Goal: Transaction & Acquisition: Purchase product/service

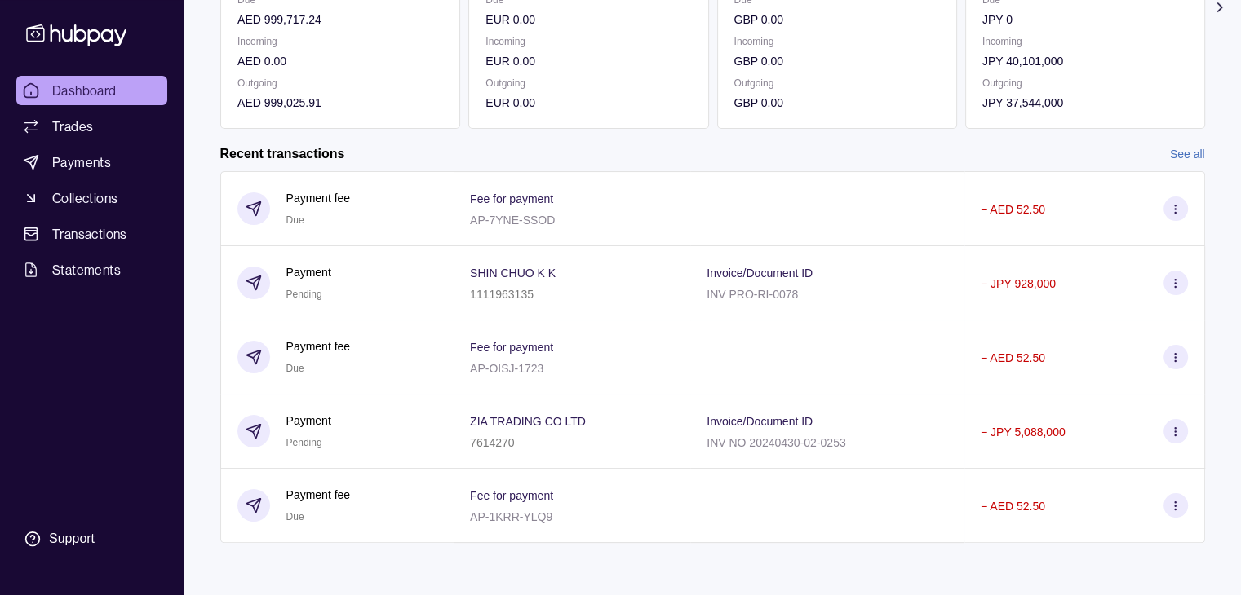
scroll to position [275, 0]
click at [1193, 158] on link "See all" at bounding box center [1187, 154] width 35 height 18
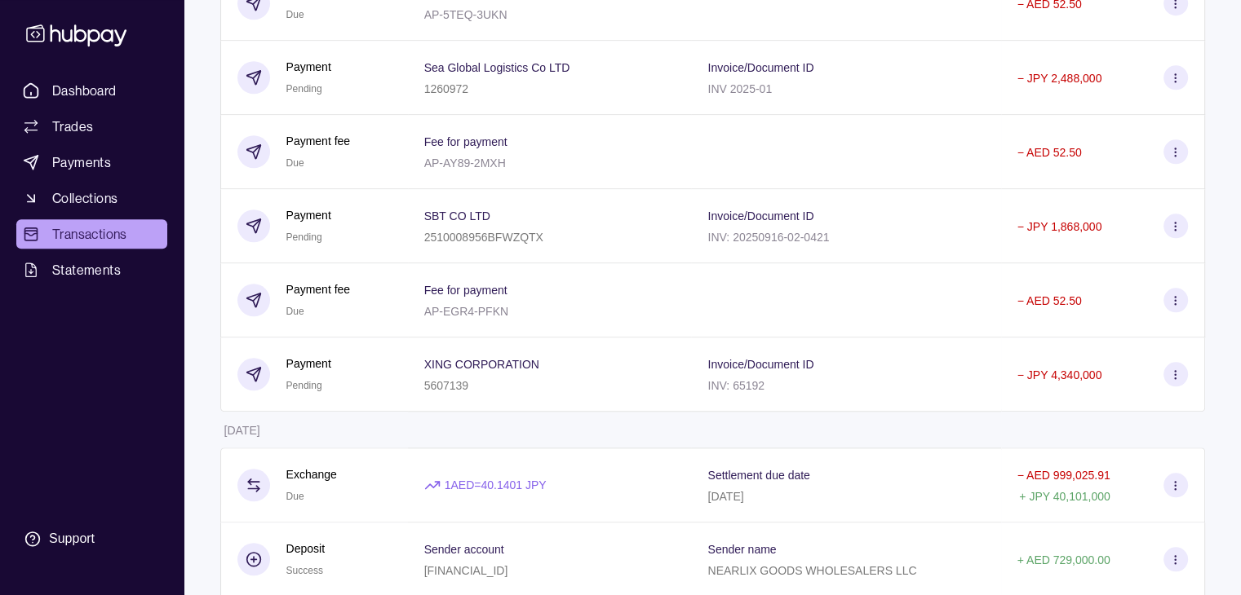
scroll to position [1952, 0]
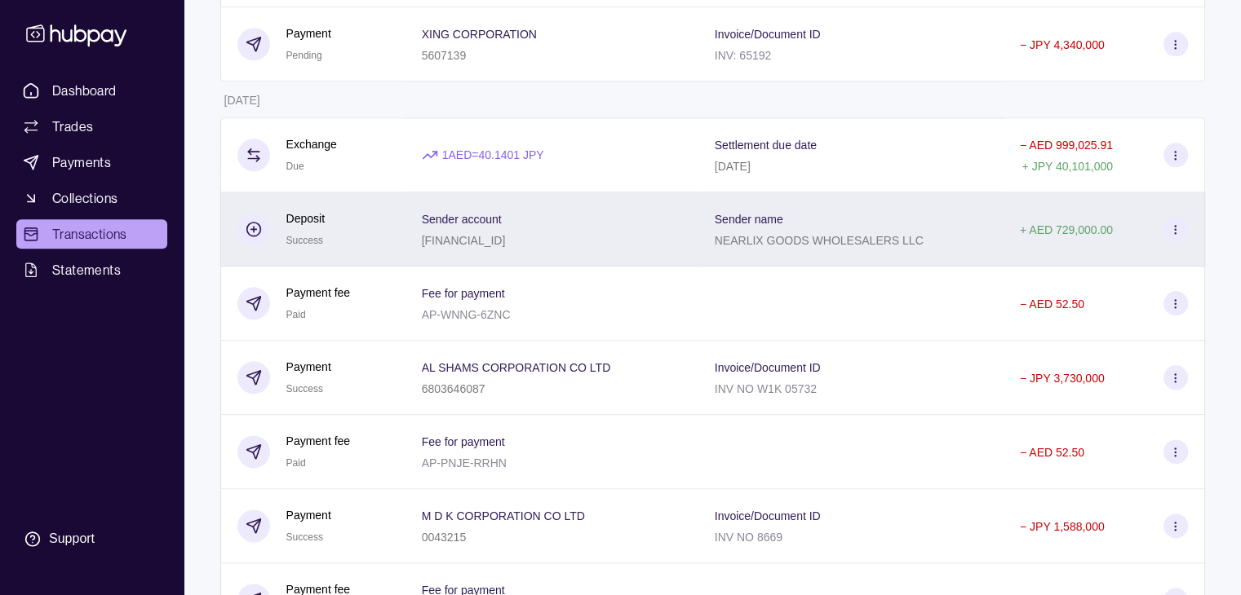
click at [1175, 229] on circle at bounding box center [1175, 228] width 1 height 1
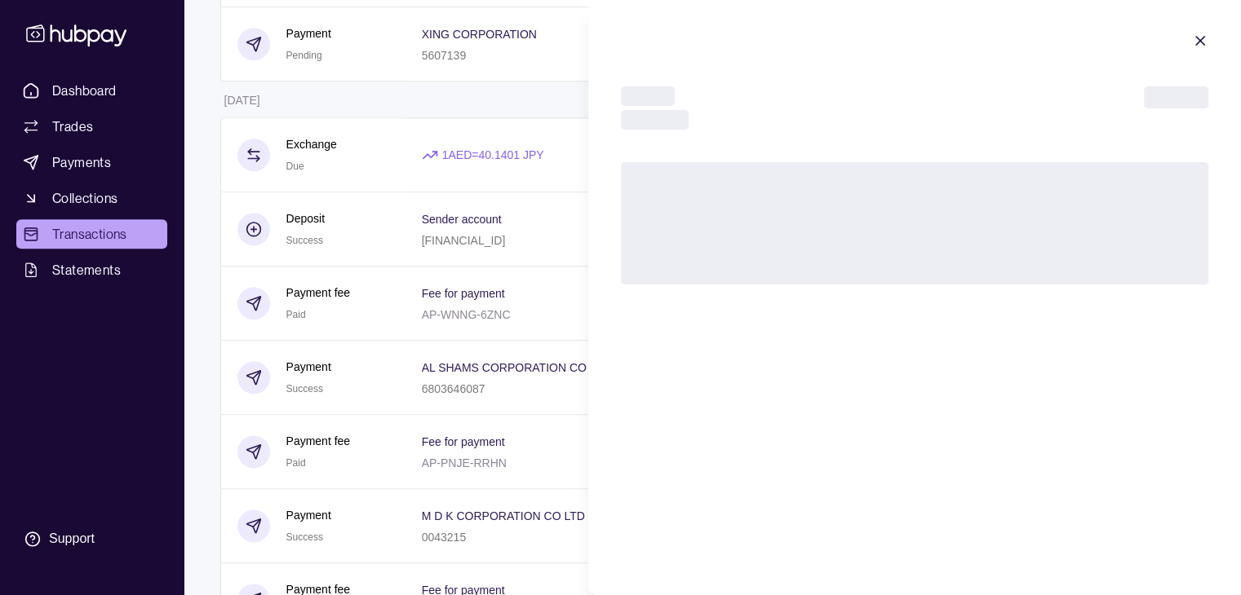
click at [545, 286] on html "Dashboard Trades Payments Collections Transactions Statements Support T Hello, …" at bounding box center [620, 546] width 1241 height 4996
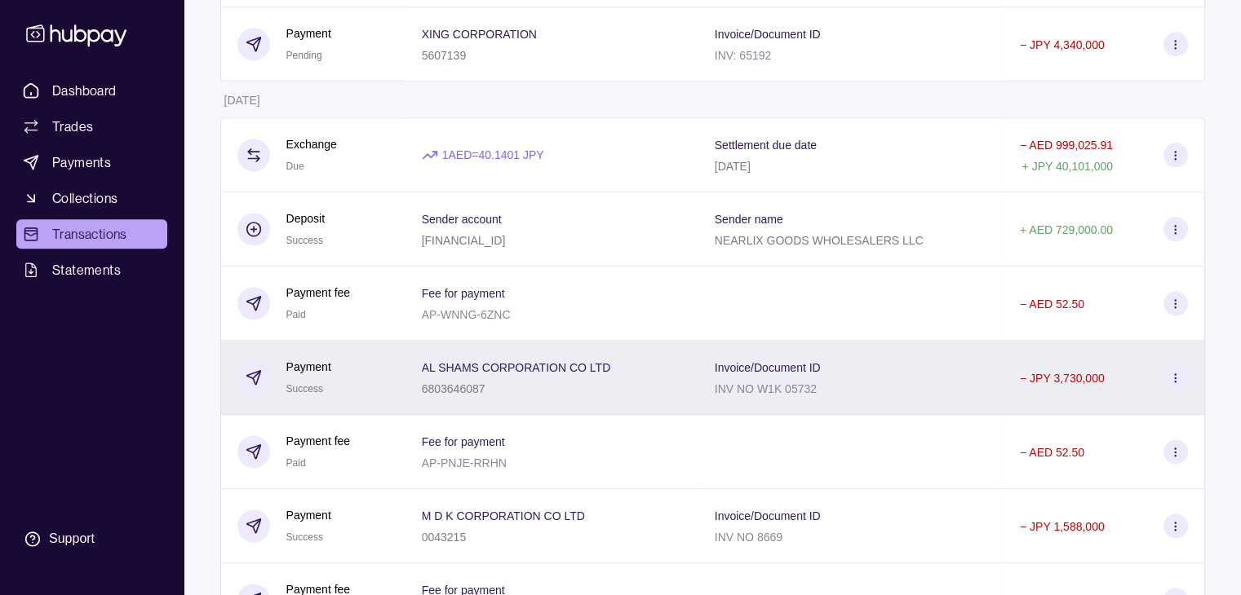
click at [1169, 384] on icon at bounding box center [1175, 378] width 12 height 12
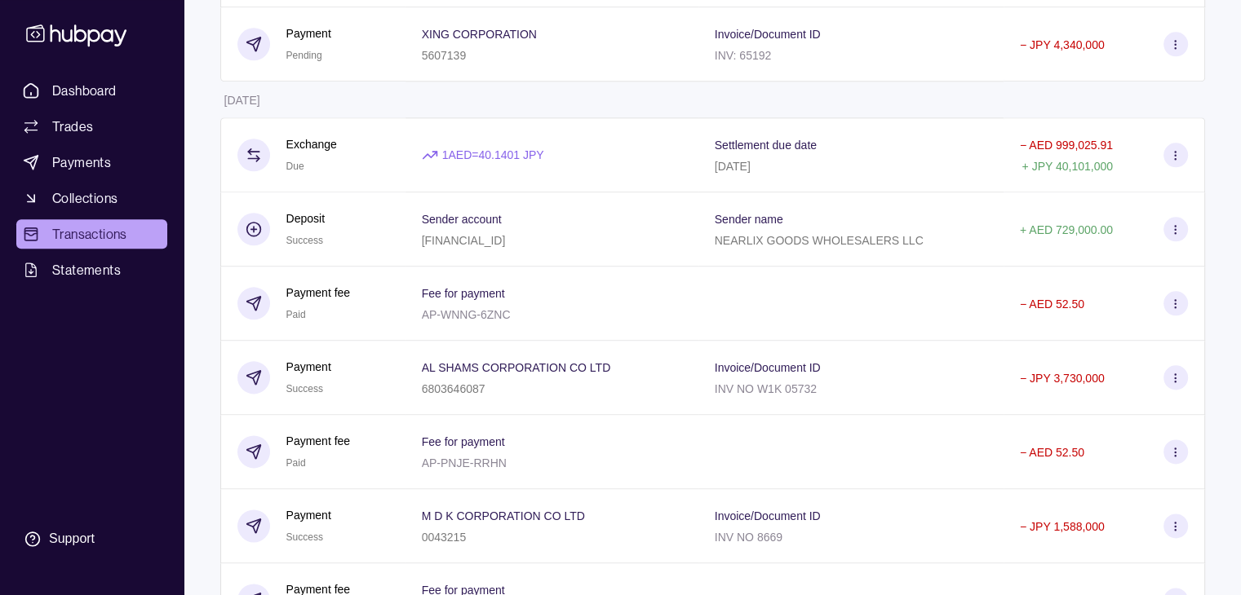
click at [552, 180] on html "Dashboard Trades Payments Collections Transactions Statements Support T Hello, …" at bounding box center [620, 546] width 1241 height 4996
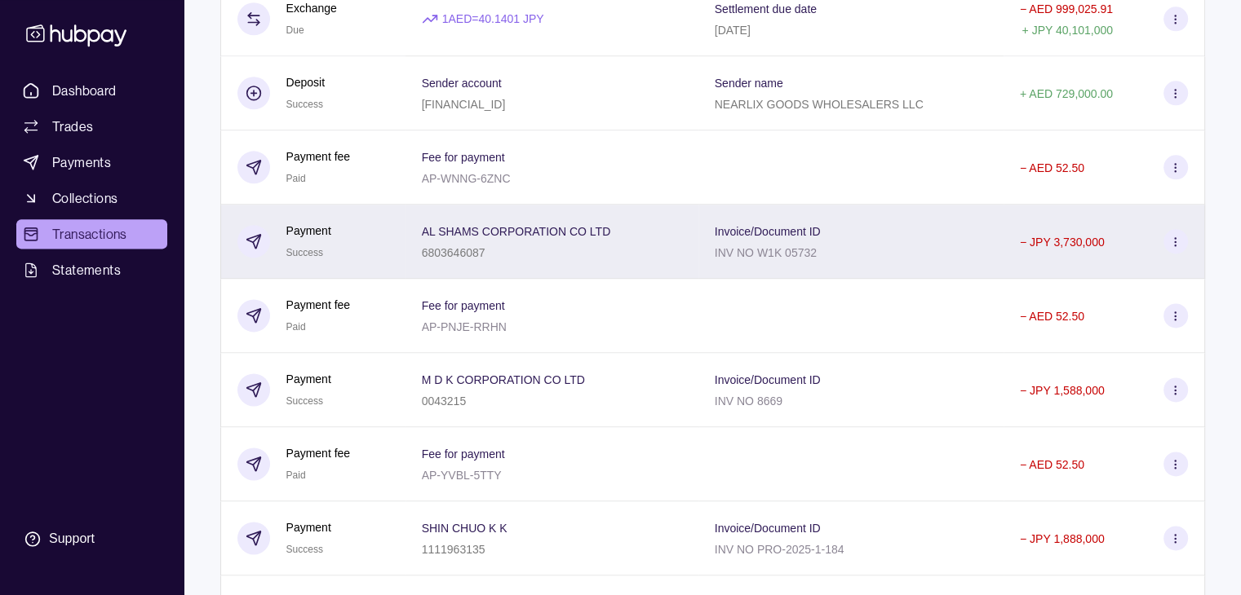
scroll to position [2197, 0]
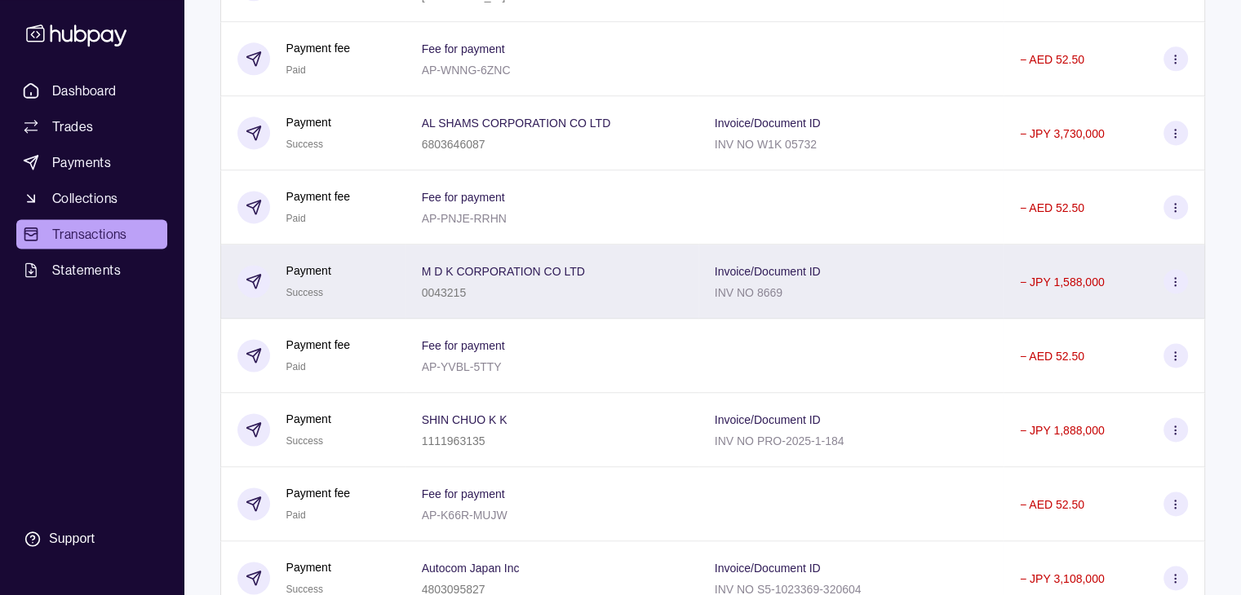
click at [1175, 286] on circle at bounding box center [1175, 285] width 1 height 1
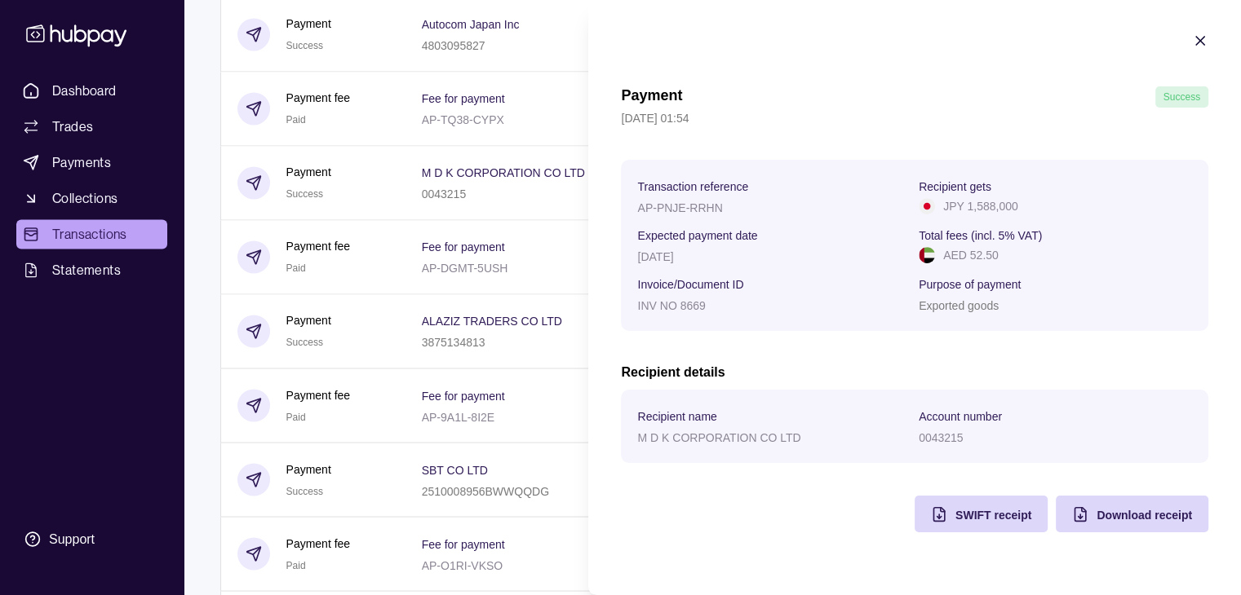
scroll to position [2768, 0]
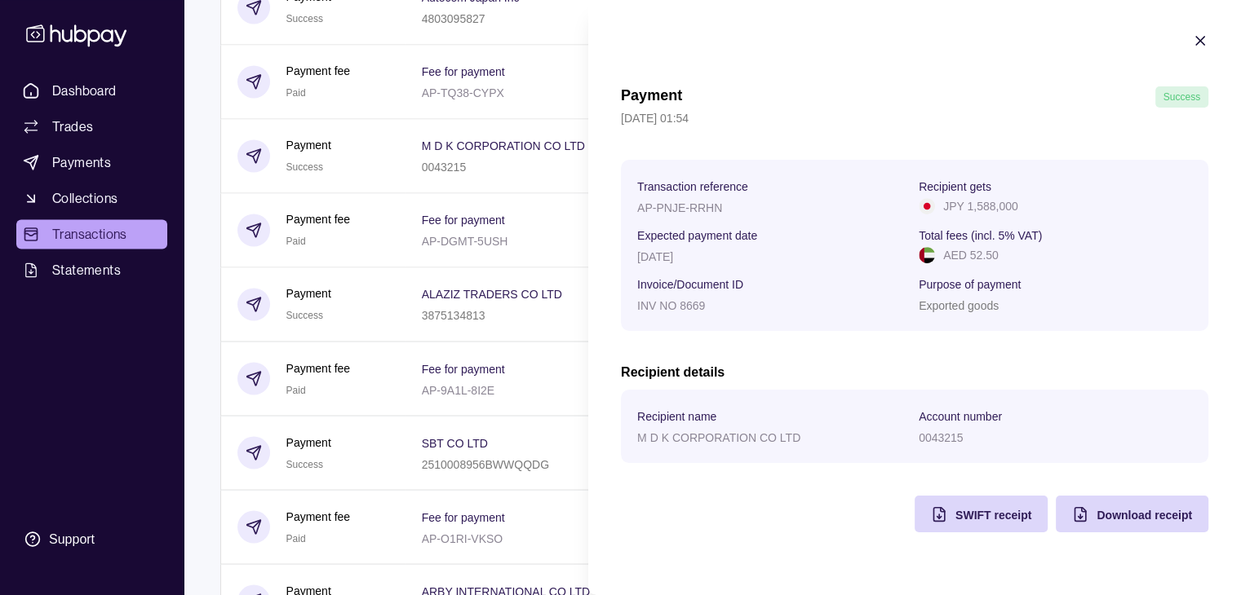
click at [1206, 43] on icon "button" at bounding box center [1200, 41] width 16 height 16
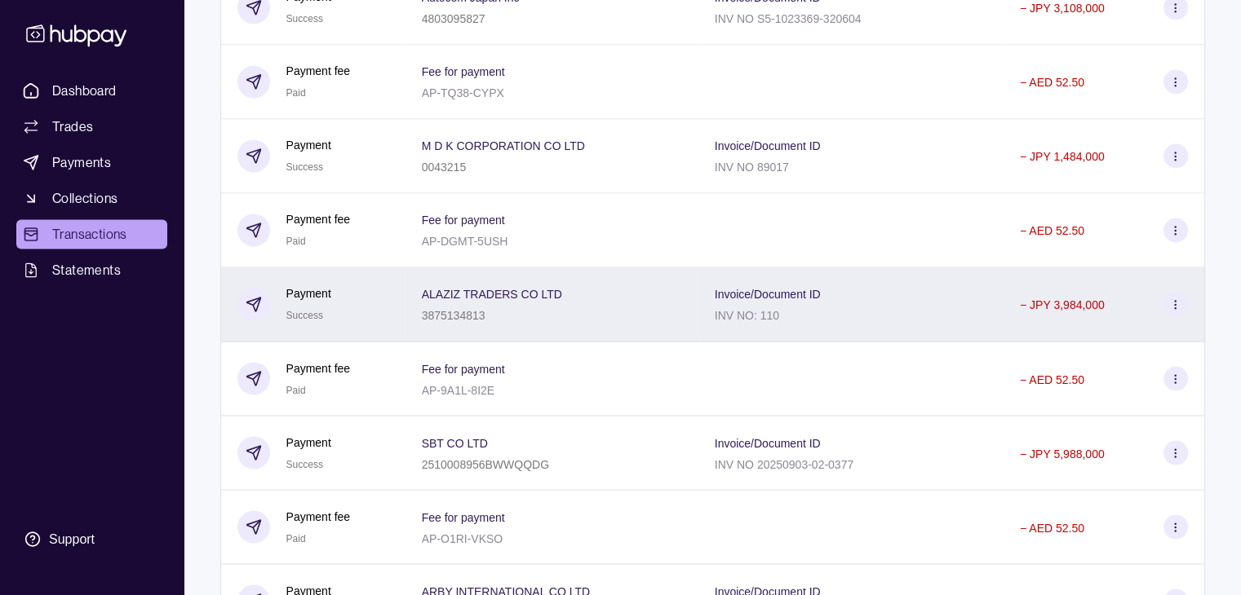
click at [1172, 311] on icon at bounding box center [1175, 305] width 12 height 12
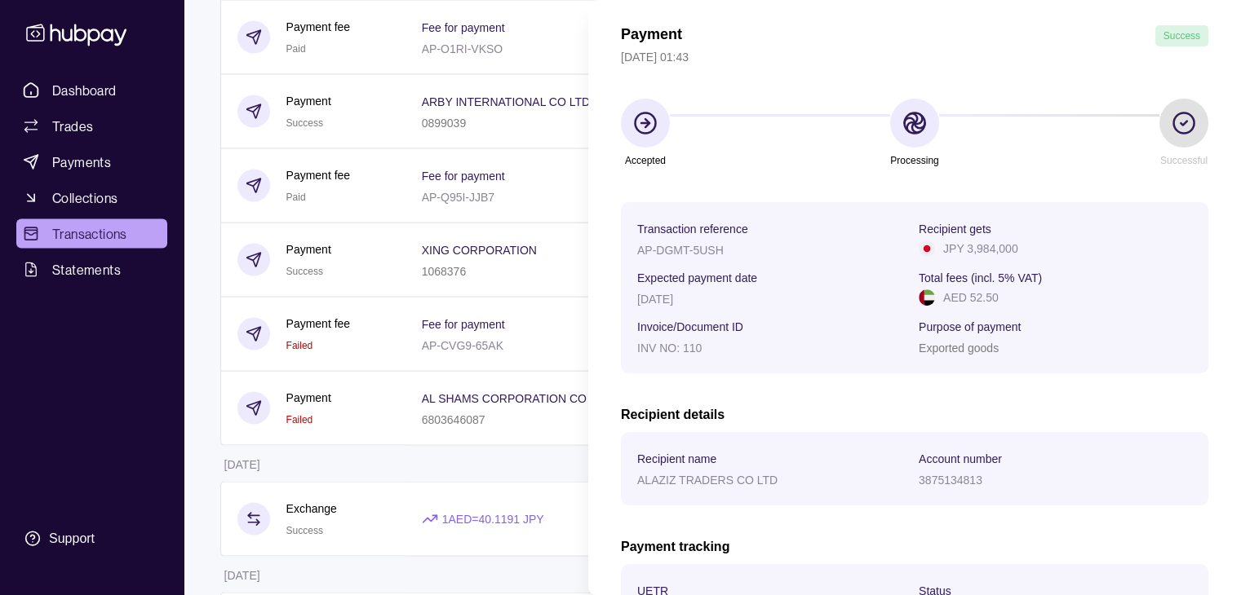
scroll to position [0, 0]
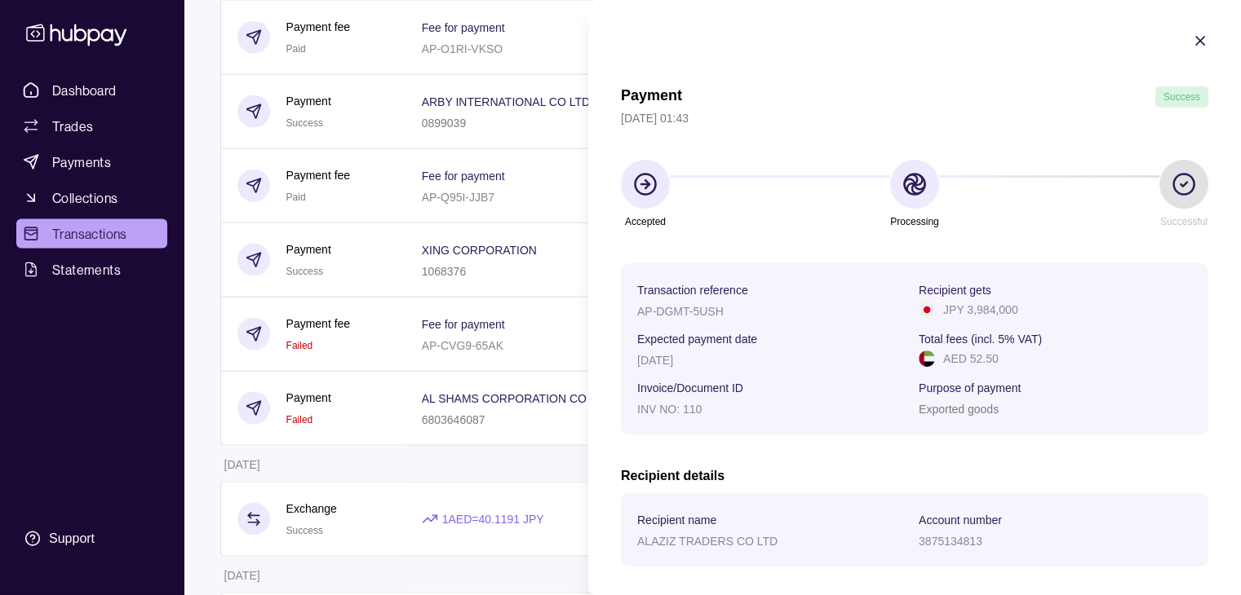
click at [1192, 44] on icon "button" at bounding box center [1200, 41] width 16 height 16
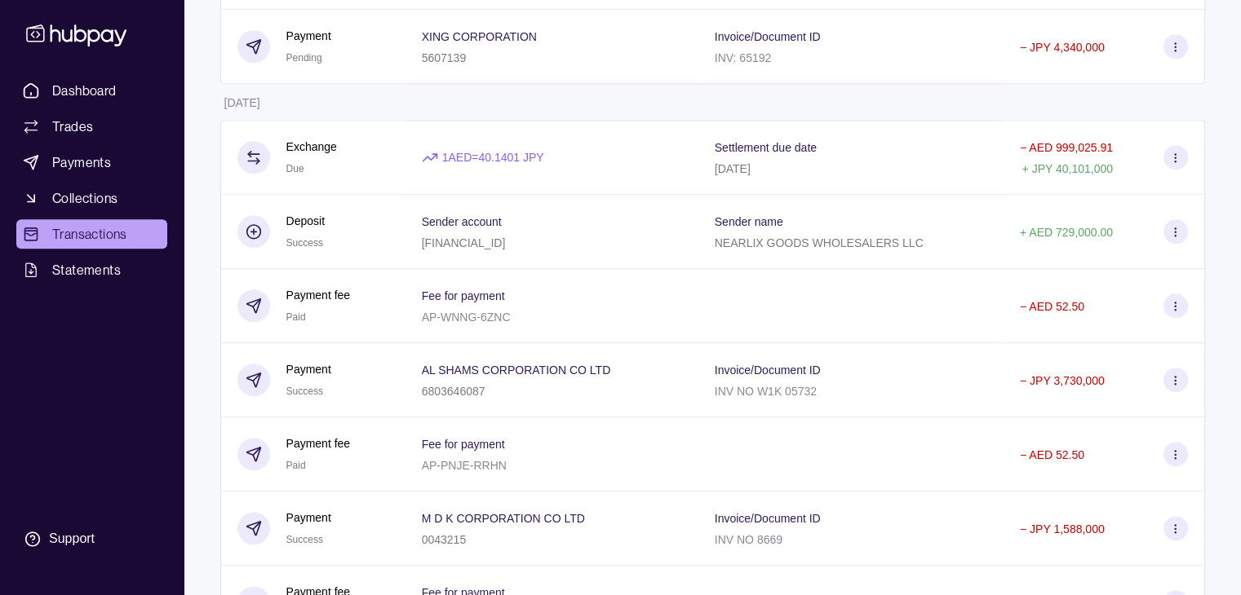
scroll to position [1952, 0]
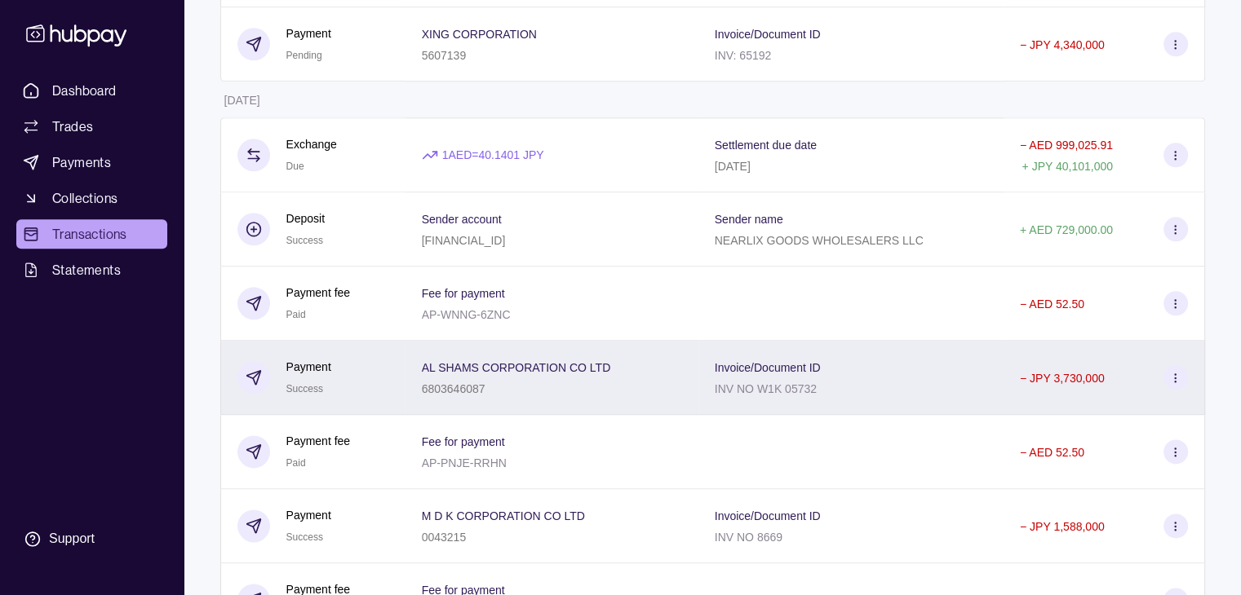
click at [1179, 384] on icon at bounding box center [1175, 378] width 12 height 12
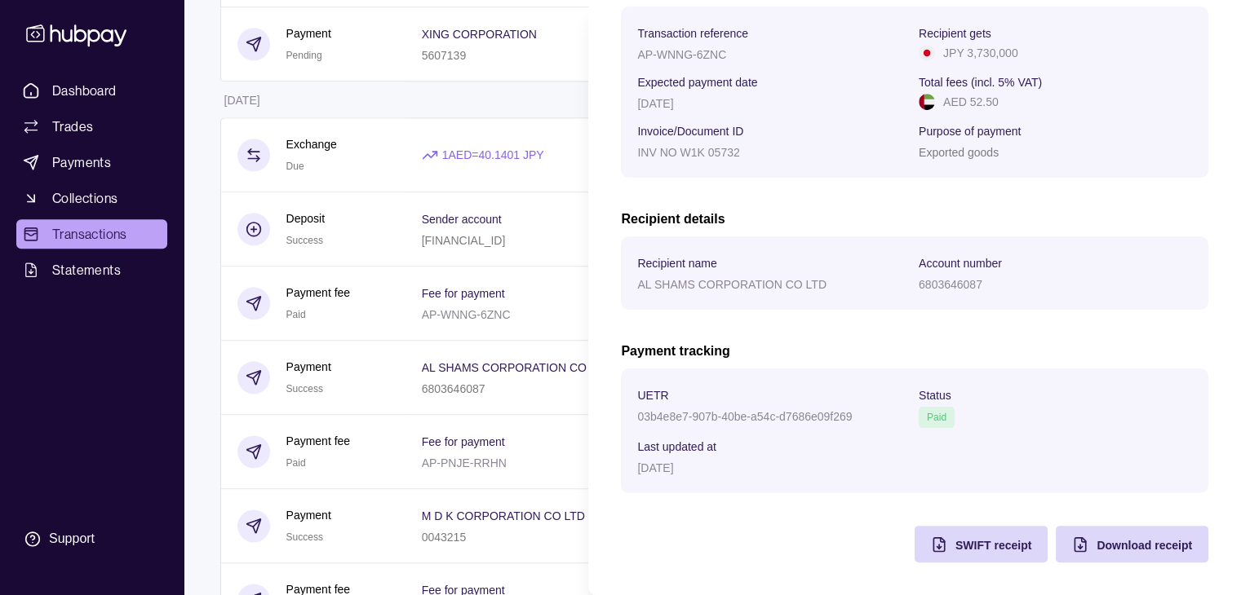
scroll to position [261, 0]
click at [525, 193] on html "Dashboard Trades Payments Collections Transactions Statements Support T Hello, …" at bounding box center [620, 546] width 1241 height 4996
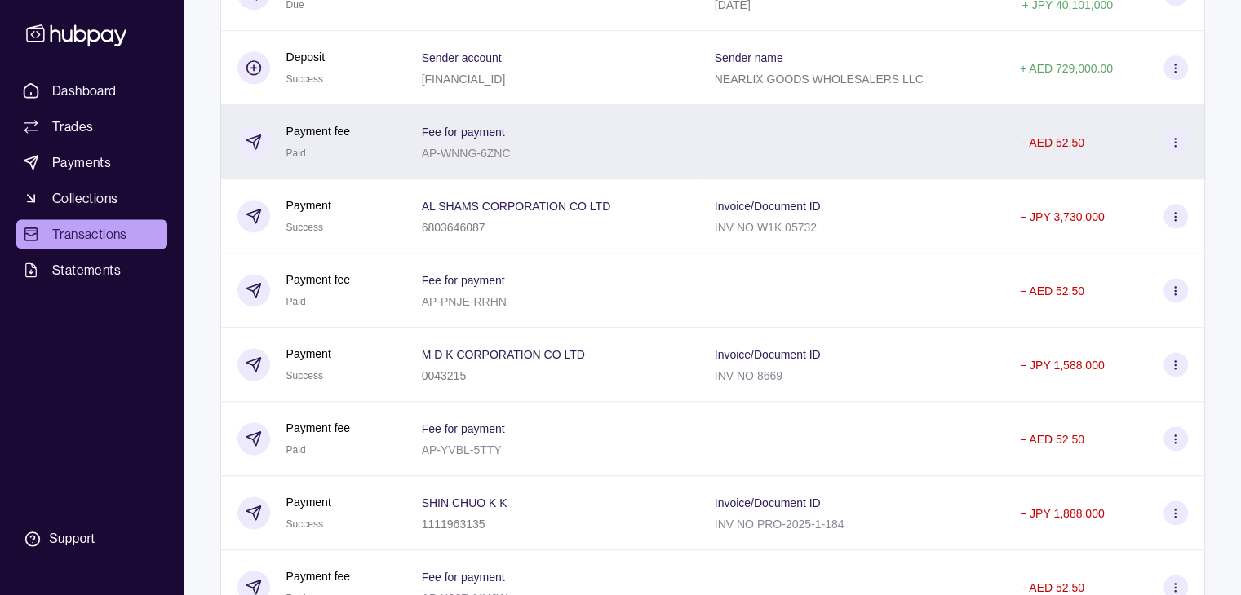
scroll to position [2115, 0]
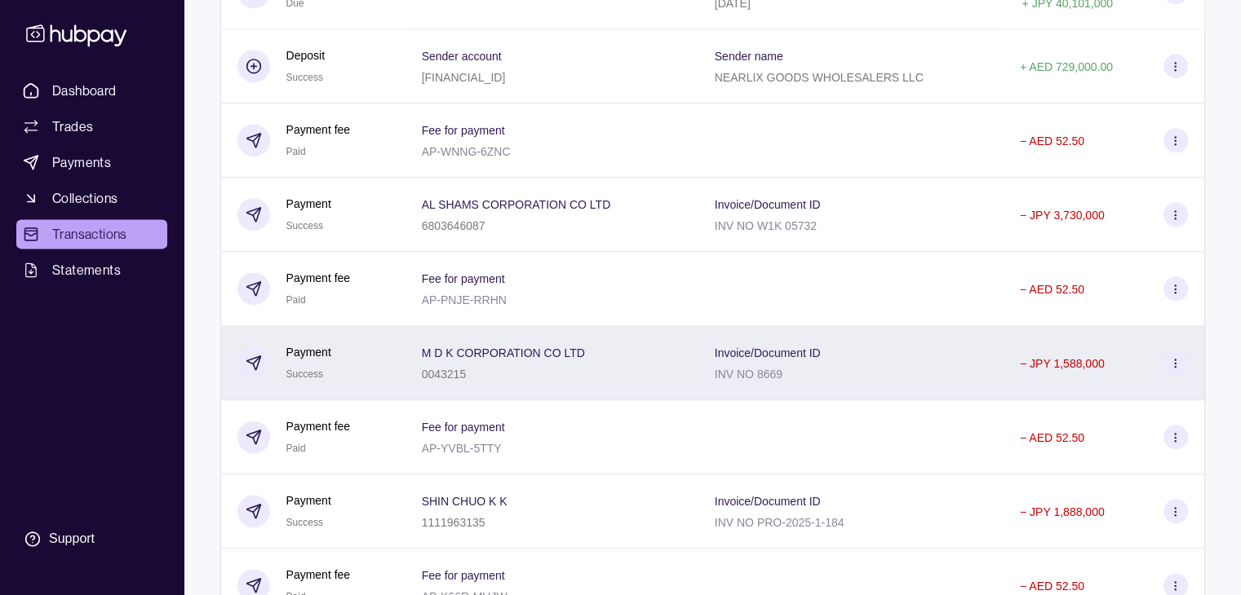
click at [1174, 370] on icon at bounding box center [1175, 363] width 12 height 12
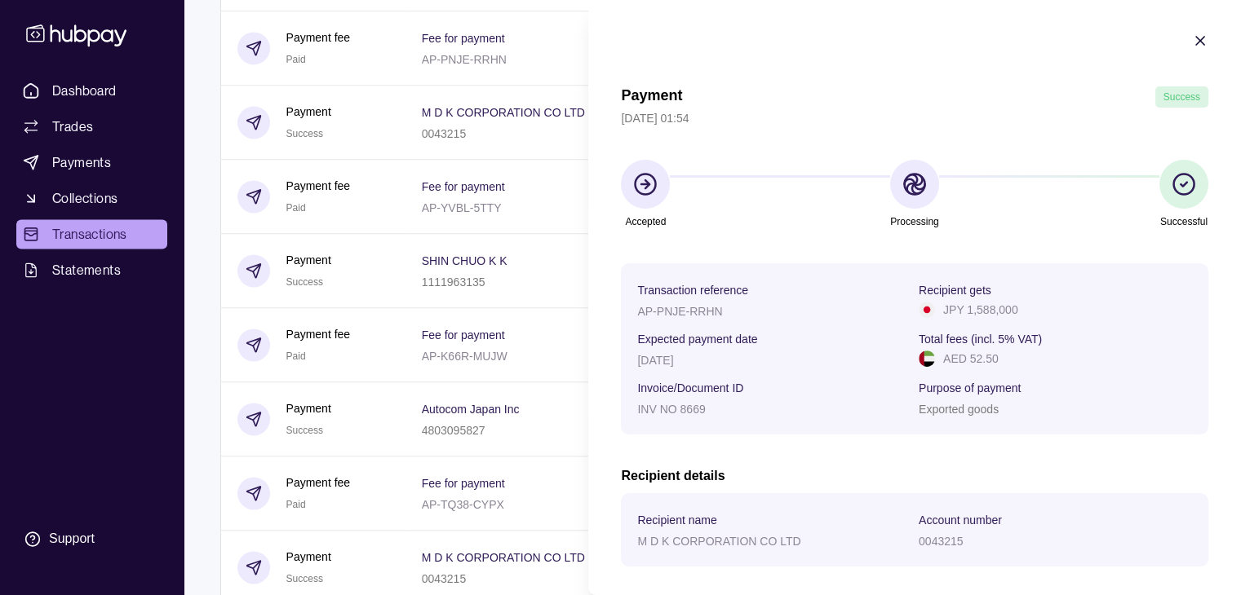
scroll to position [2360, 0]
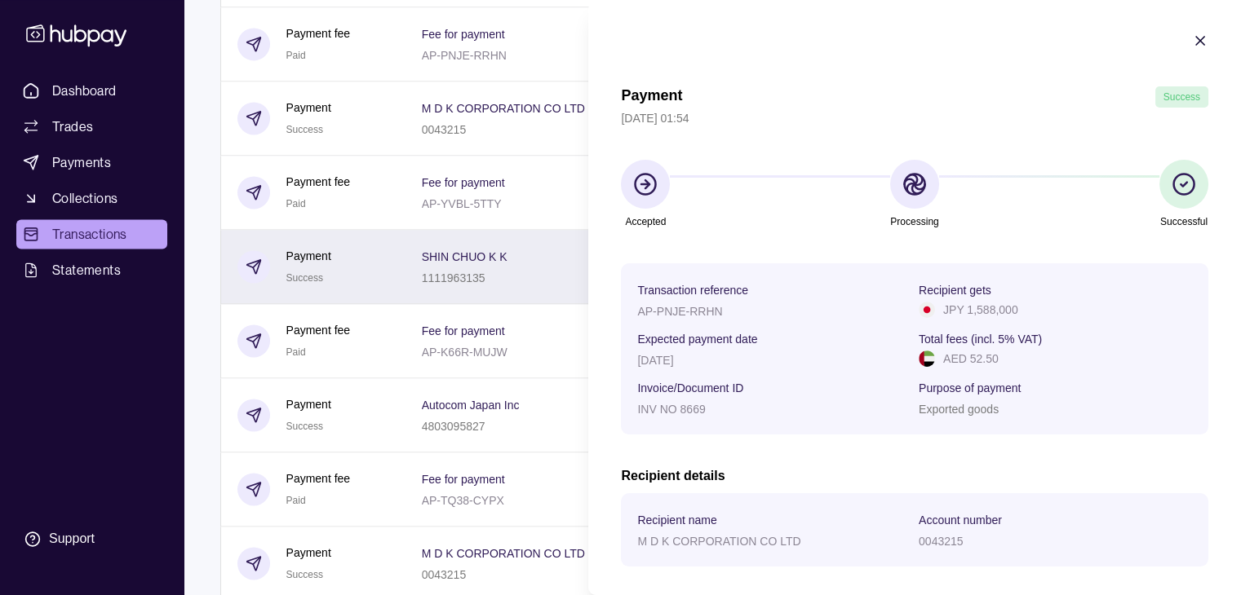
click at [536, 281] on html "Dashboard Trades Payments Collections Transactions Statements Support T Hello, …" at bounding box center [620, 138] width 1241 height 4996
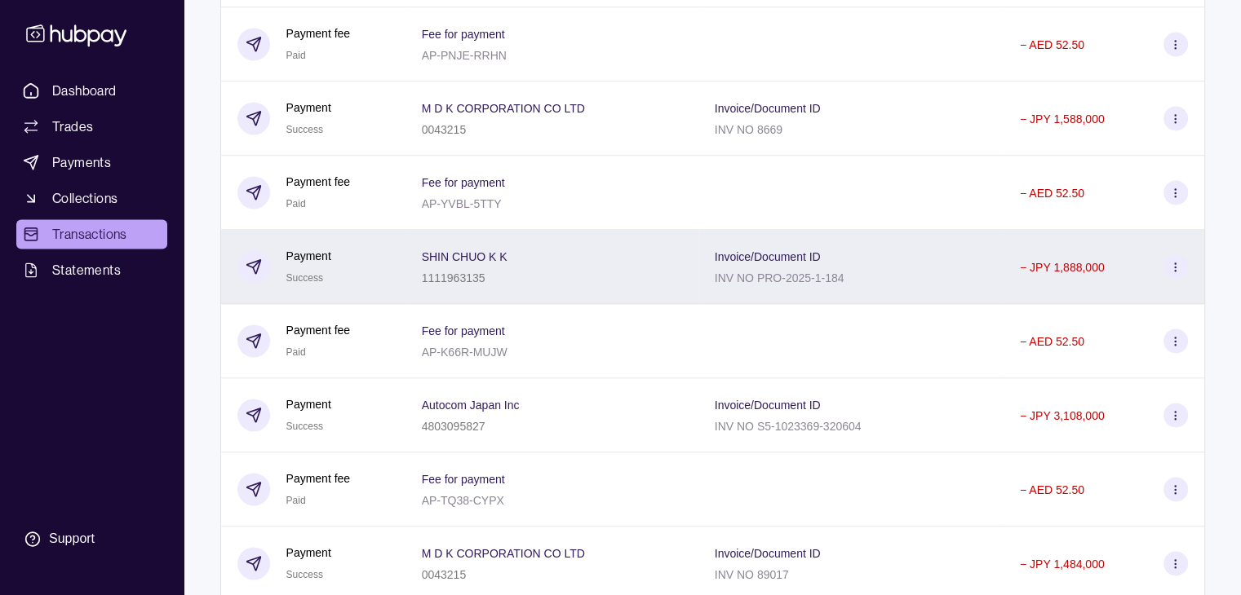
click at [1180, 273] on icon at bounding box center [1175, 267] width 12 height 12
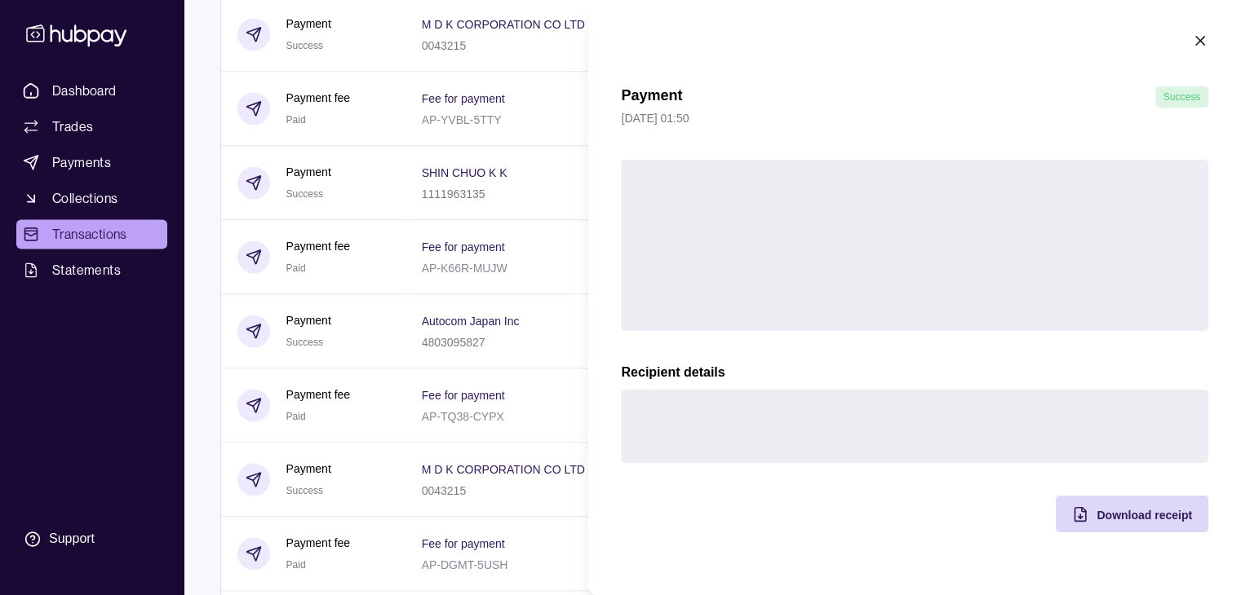
scroll to position [2441, 0]
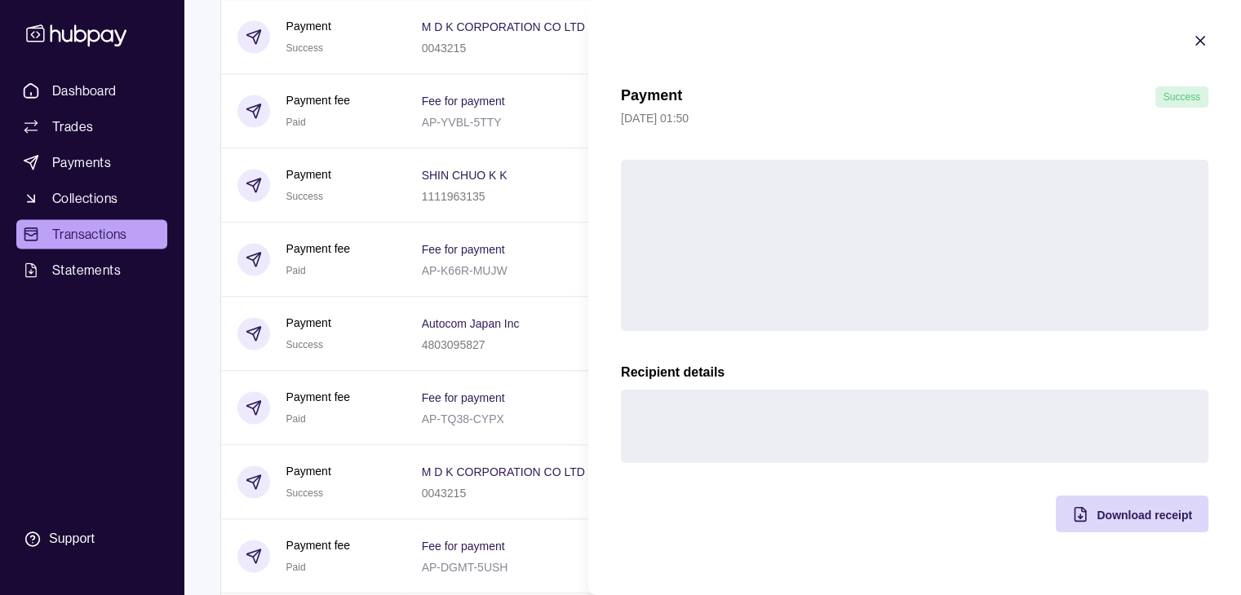
click at [1202, 41] on icon "button" at bounding box center [1200, 41] width 16 height 16
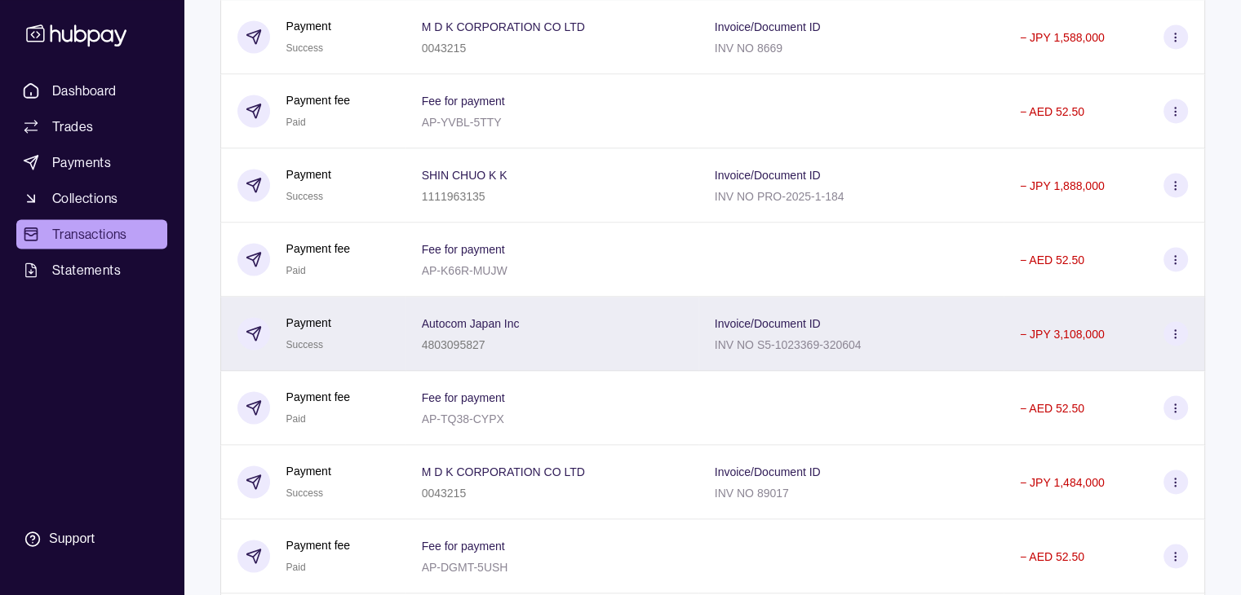
click at [1175, 340] on icon at bounding box center [1175, 334] width 12 height 12
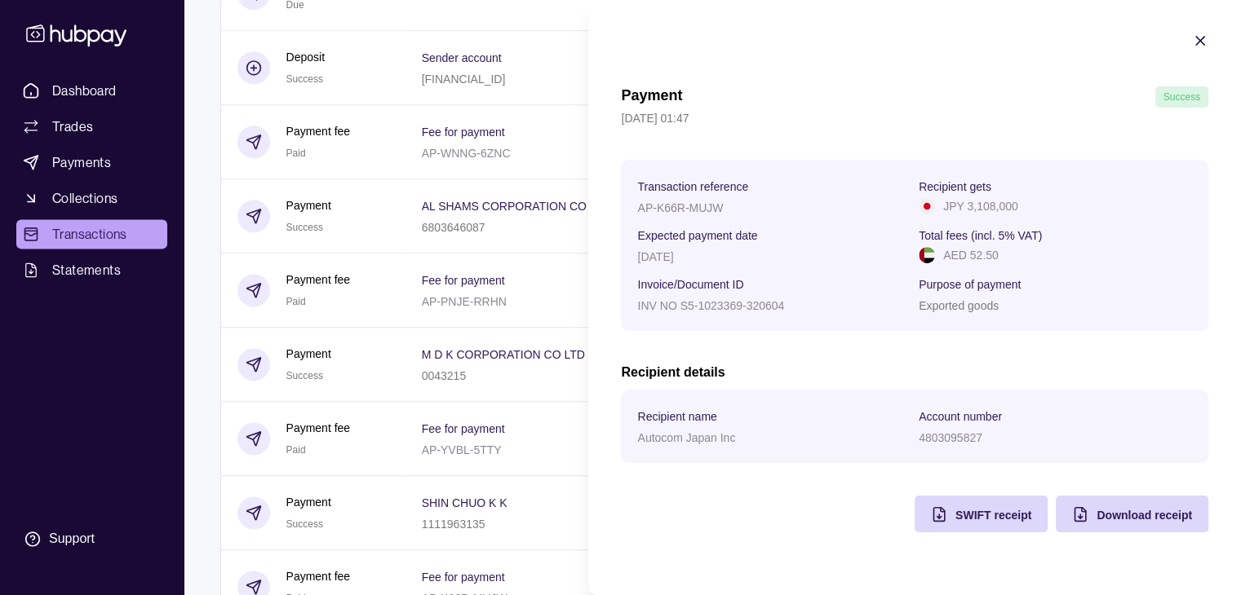
scroll to position [2115, 0]
click at [1199, 43] on icon "button" at bounding box center [1200, 41] width 16 height 16
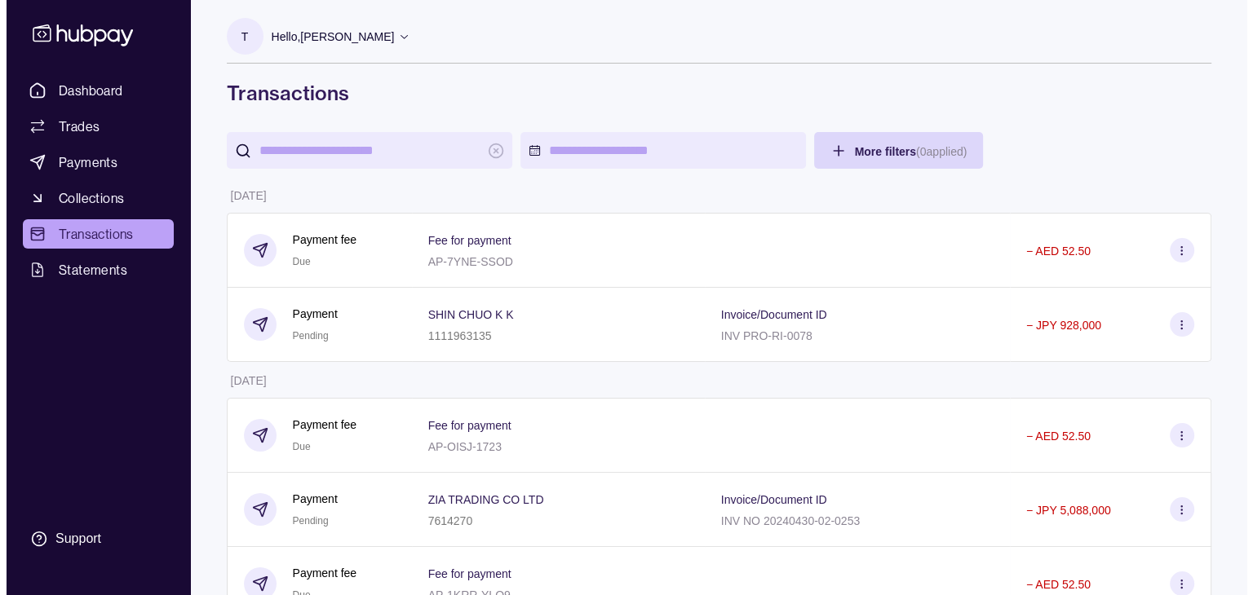
scroll to position [0, 0]
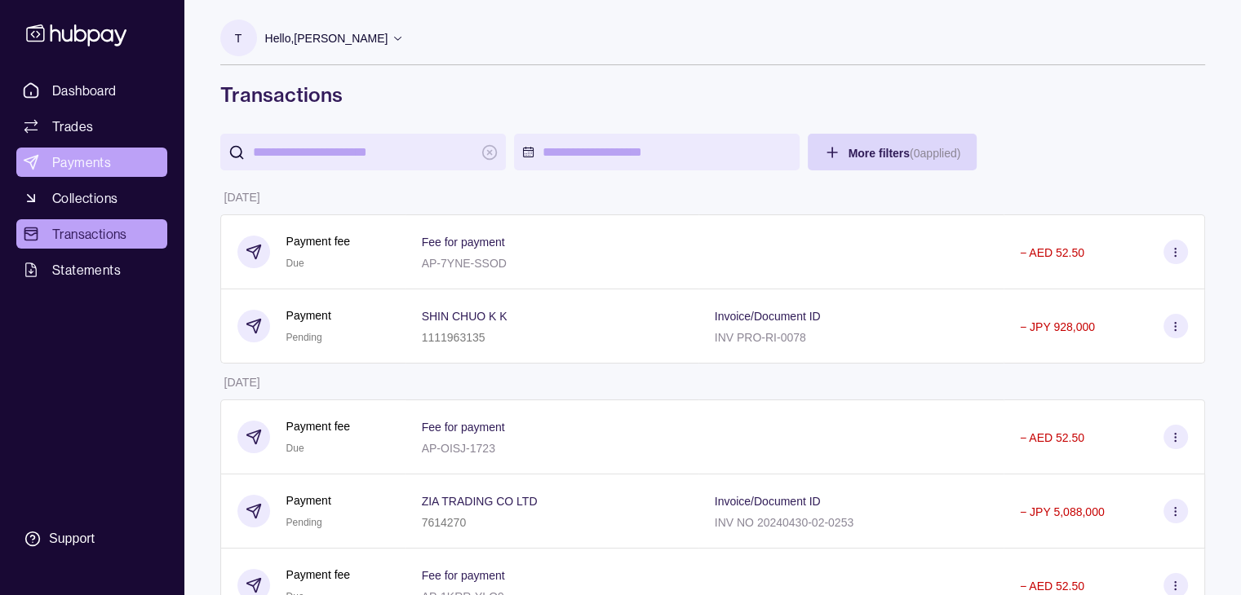
click at [90, 157] on span "Payments" at bounding box center [81, 163] width 59 height 20
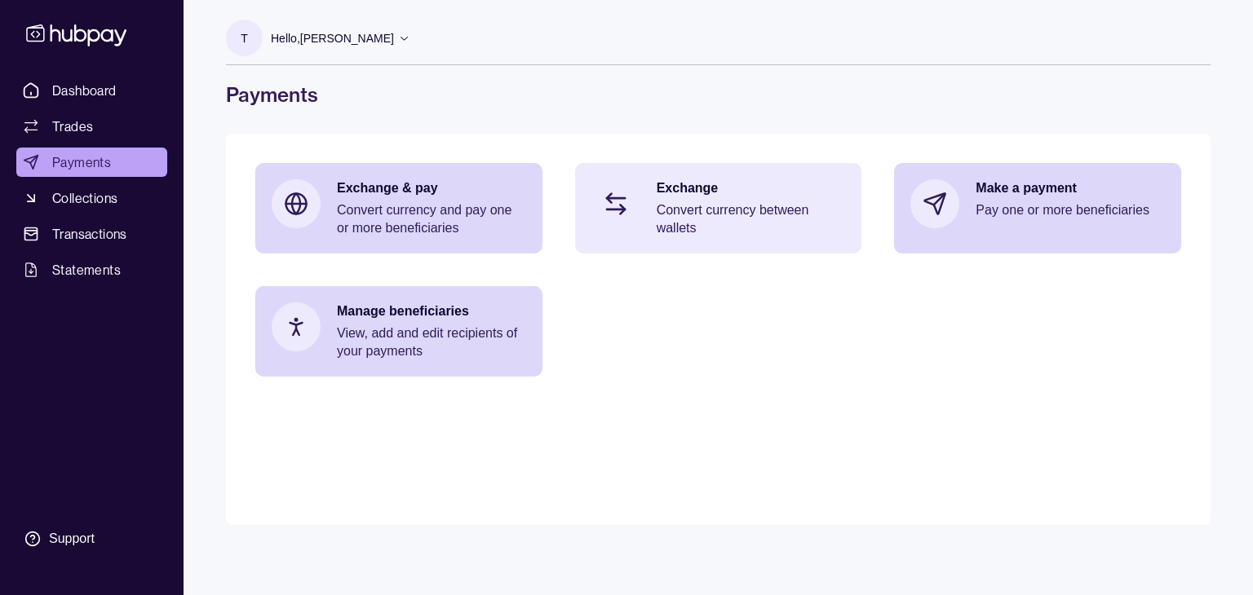
click at [744, 212] on p "Convert currency between wallets" at bounding box center [751, 219] width 189 height 36
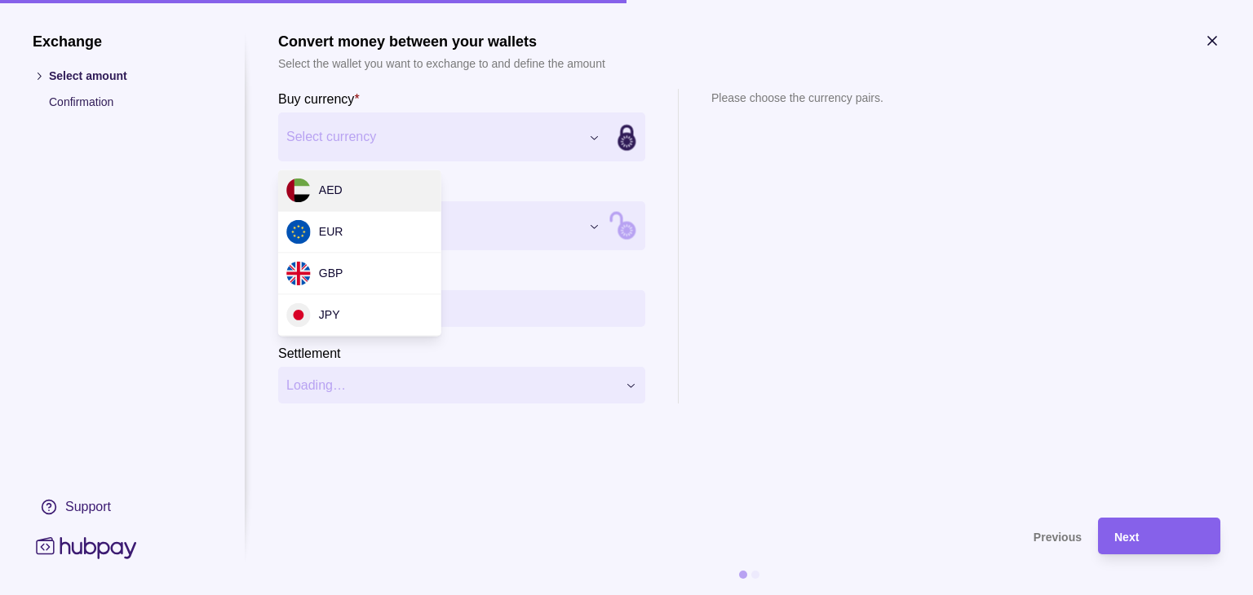
click at [592, 595] on div "Exchange Select amount Confirmation Support Convert money between your wallets …" at bounding box center [626, 595] width 1253 height 0
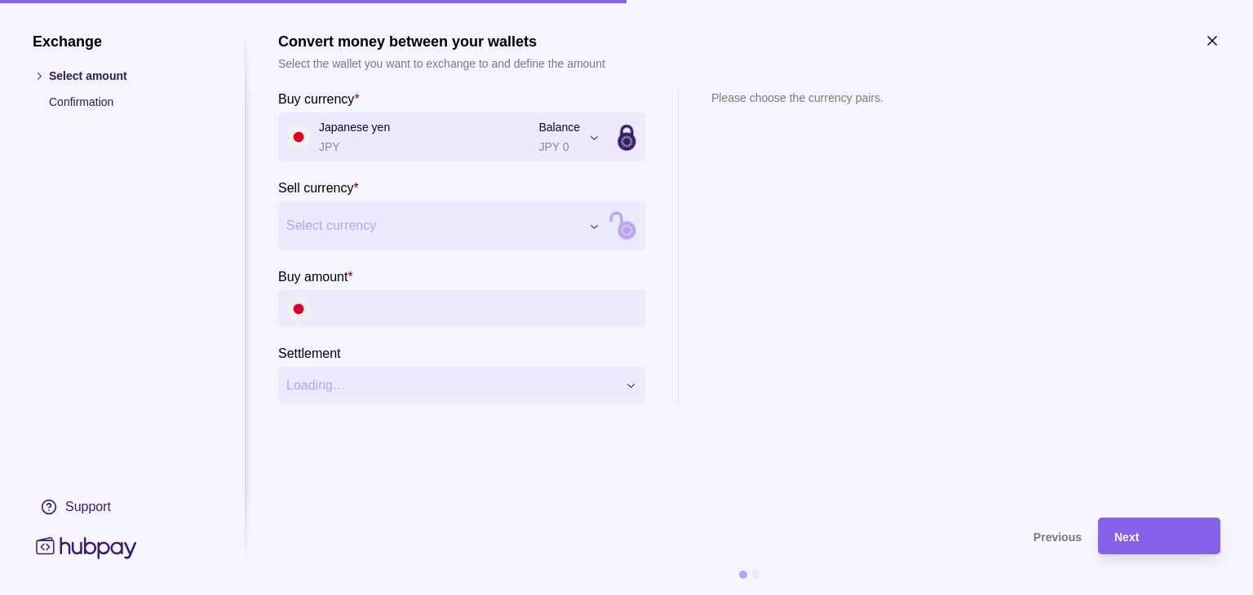
click at [594, 595] on div "Exchange Select amount Confirmation Support Convert money between your wallets …" at bounding box center [626, 595] width 1253 height 0
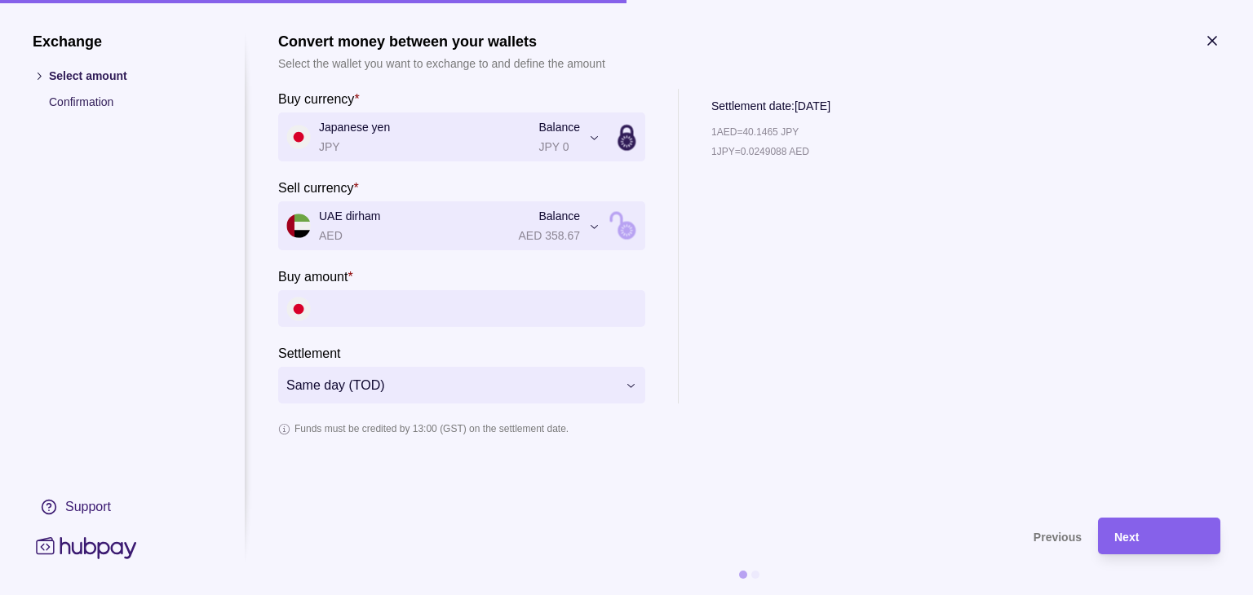
click at [437, 304] on input "Buy amount *" at bounding box center [478, 308] width 318 height 37
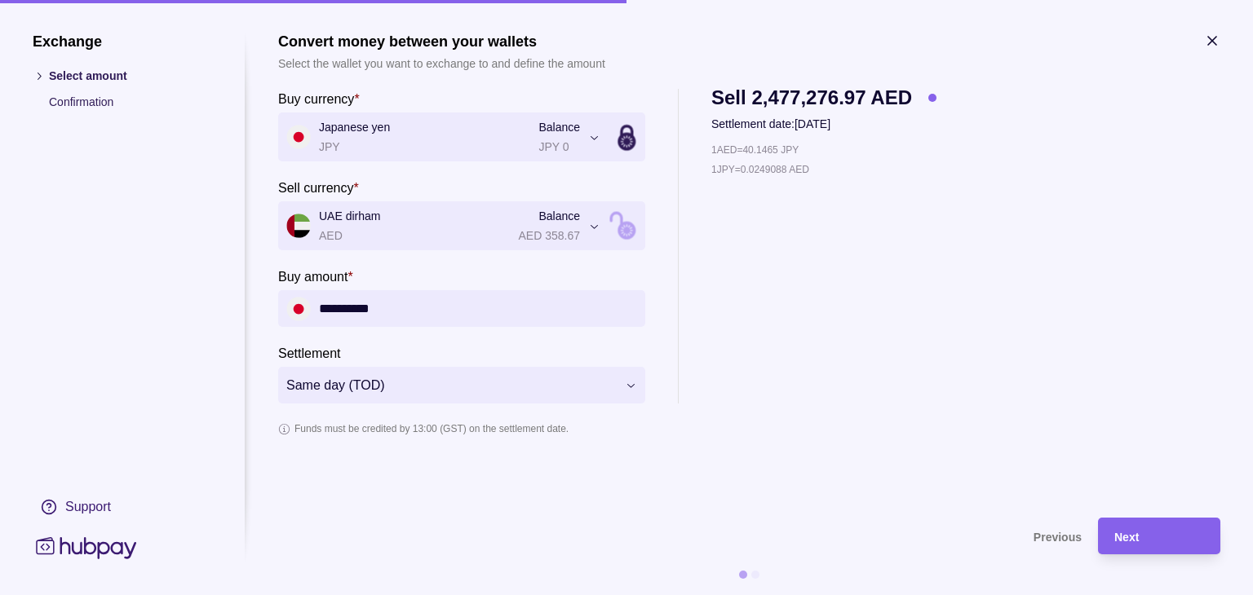
click at [845, 339] on div "1 AED = 40.1465 JPY 1 JPY = 0.0249088 AED" at bounding box center [823, 272] width 225 height 263
click at [1137, 536] on span "Next" at bounding box center [1126, 537] width 24 height 13
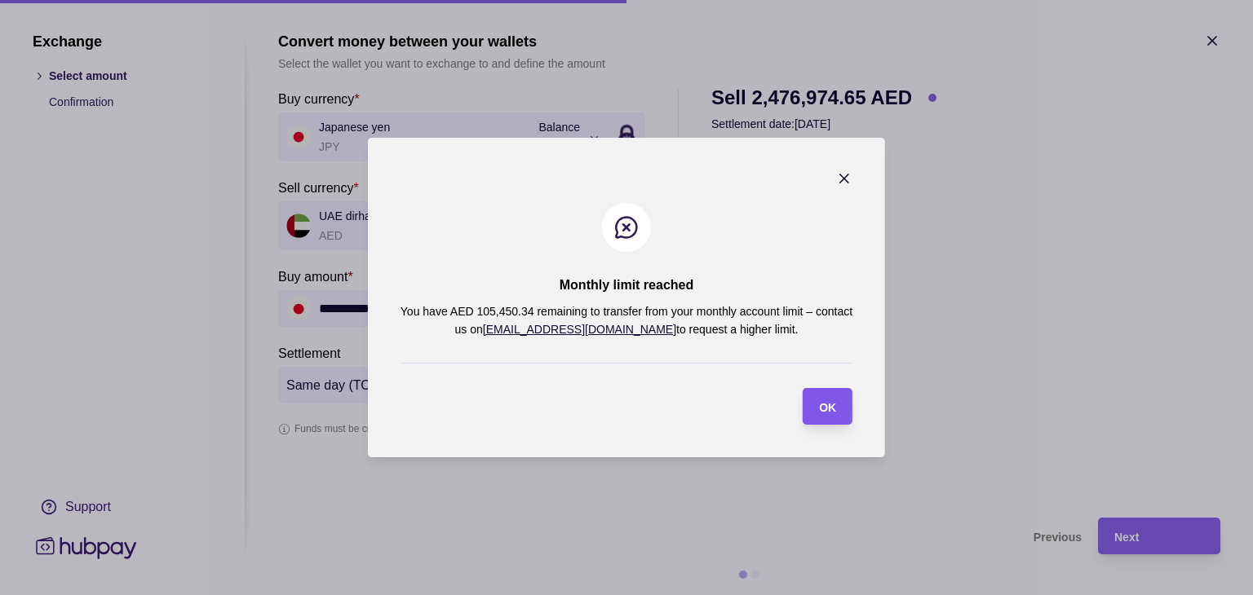
click at [814, 402] on div "OK" at bounding box center [816, 406] width 42 height 37
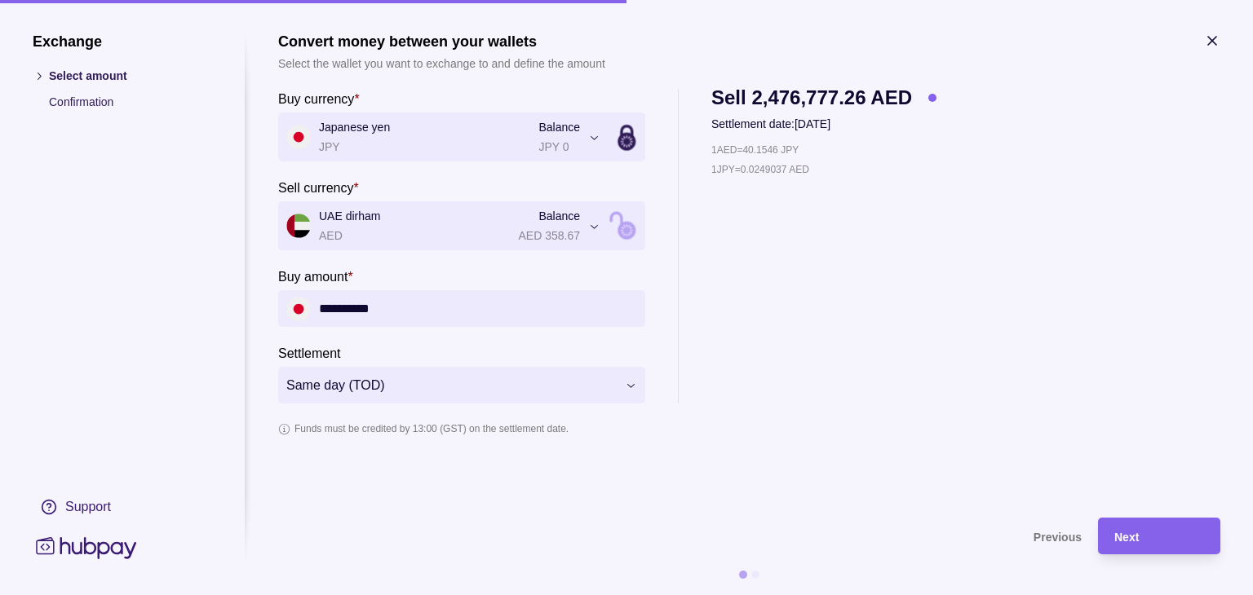
click at [471, 307] on input "**********" at bounding box center [478, 308] width 318 height 37
type input "*"
click at [416, 309] on input "*********" at bounding box center [478, 308] width 318 height 37
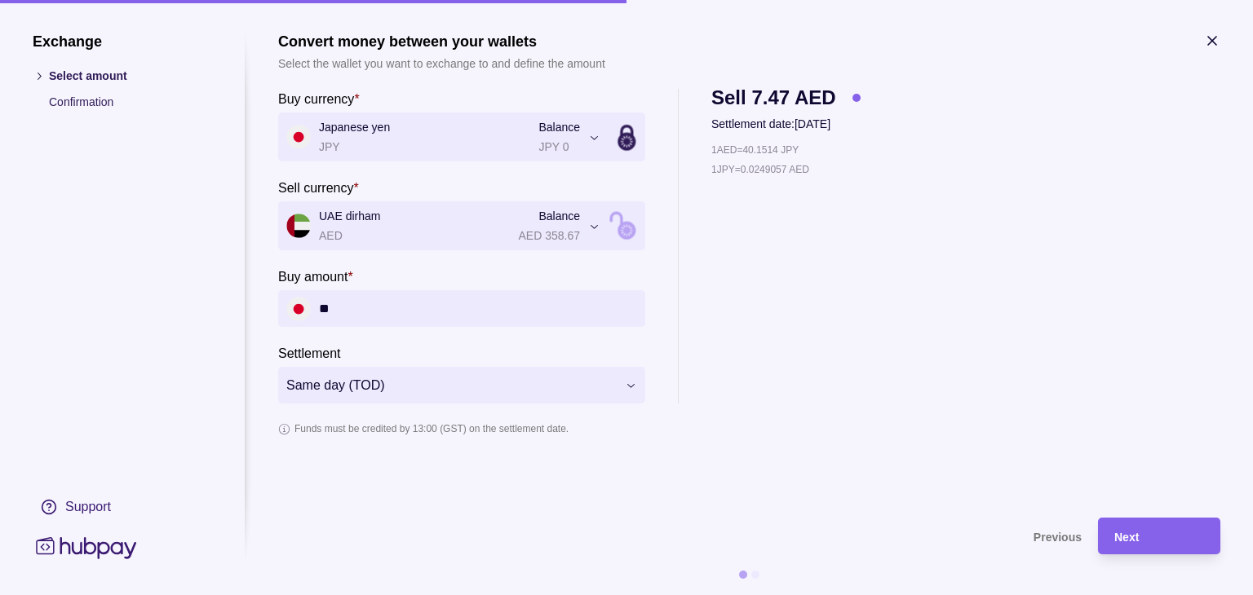
type input "*"
click at [392, 308] on input "*********" at bounding box center [478, 308] width 318 height 37
type input "*"
click at [1135, 537] on span "Next" at bounding box center [1126, 537] width 24 height 13
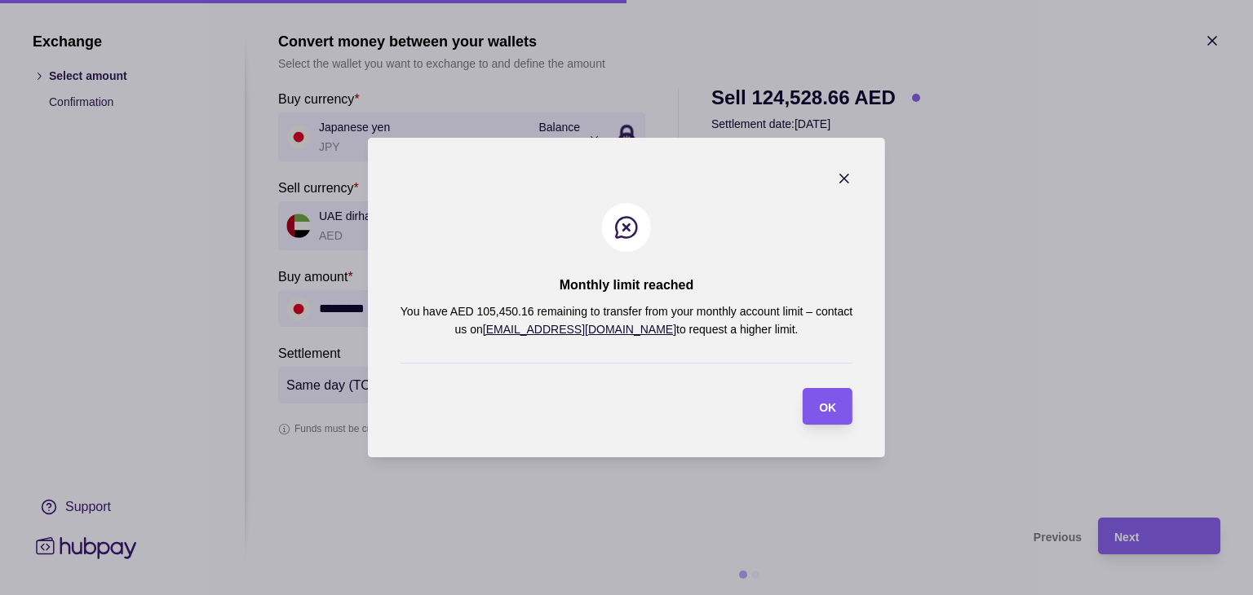
click at [823, 411] on span "OK" at bounding box center [827, 407] width 17 height 13
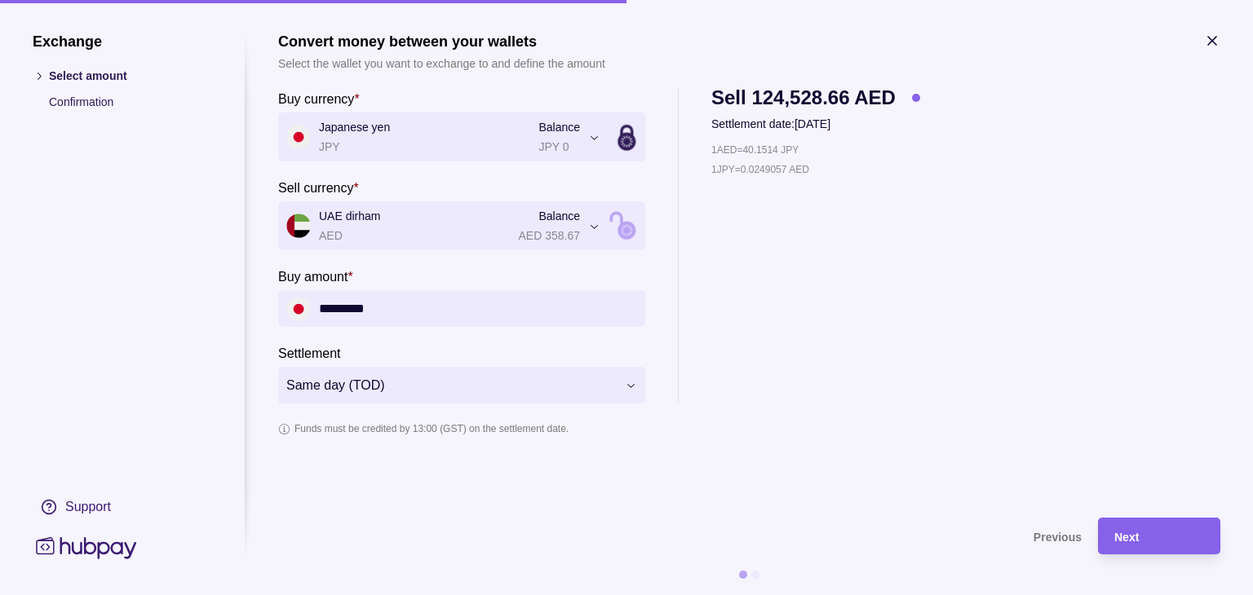
click at [398, 308] on input "*********" at bounding box center [478, 308] width 318 height 37
type input "*"
click at [813, 314] on div "1 AED = 40.1514 JPY 1 JPY = 0.0249057 AED" at bounding box center [815, 272] width 209 height 263
click at [424, 303] on input "*********" at bounding box center [478, 308] width 318 height 37
click at [733, 314] on div "1 AED = 40.1514 JPY 1 JPY = 0.0249057 AED" at bounding box center [810, 272] width 198 height 263
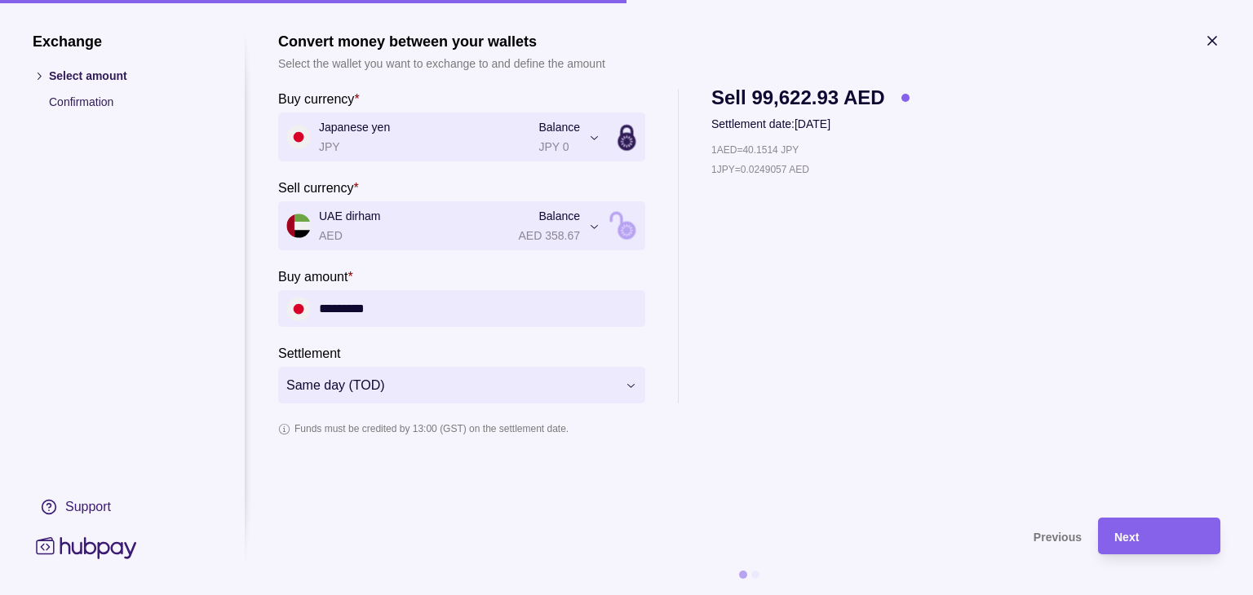
click at [344, 308] on input "*********" at bounding box center [478, 308] width 318 height 37
click at [356, 311] on input "****" at bounding box center [478, 308] width 318 height 37
type input "*"
click at [337, 307] on input "*********" at bounding box center [478, 308] width 318 height 37
click at [432, 306] on input "*********" at bounding box center [478, 308] width 318 height 37
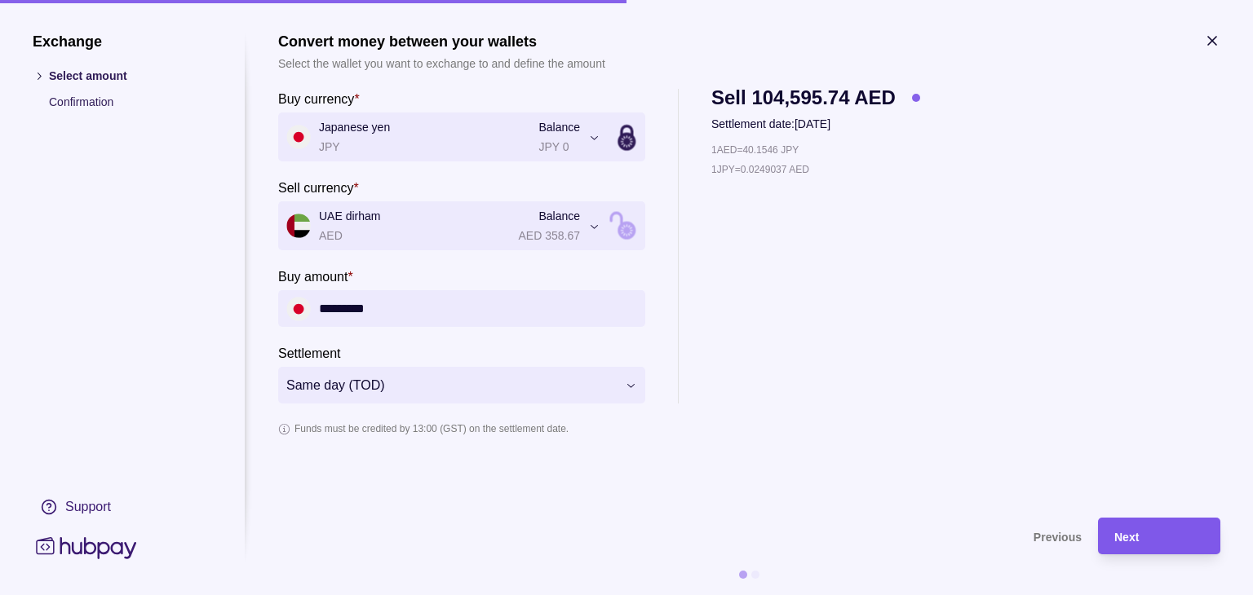
type input "*********"
click at [1124, 531] on span "Next" at bounding box center [1126, 537] width 24 height 13
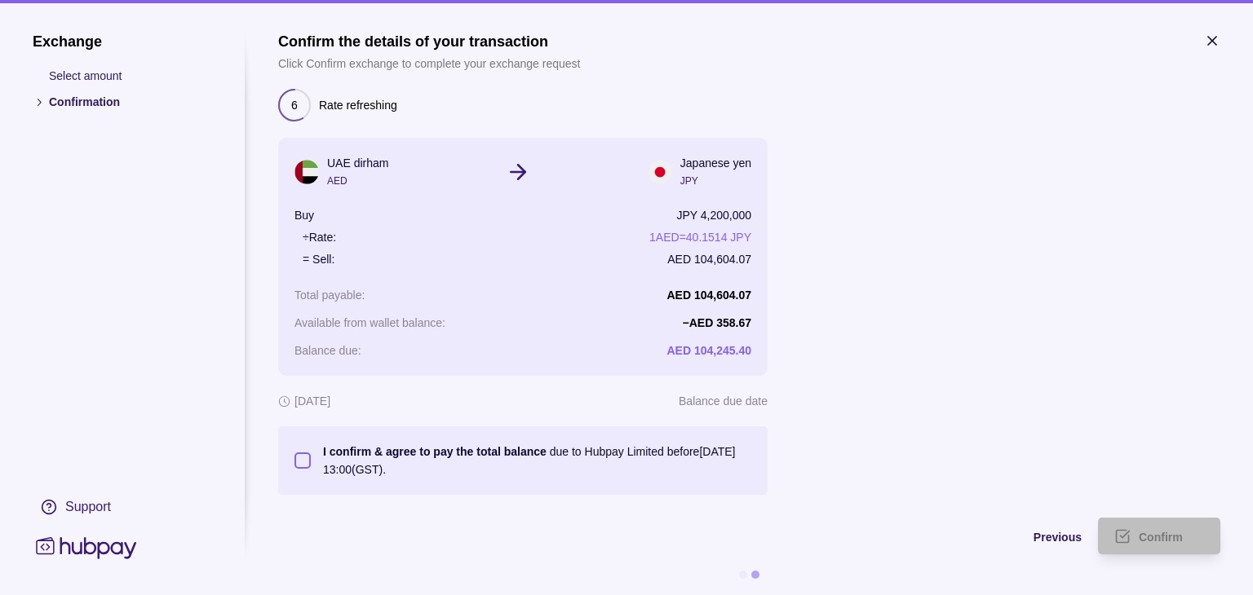
click at [300, 465] on button "I confirm & agree to pay the total balance due to Hubpay Limited before [DATE] …" at bounding box center [302, 461] width 16 height 16
click at [1149, 538] on span "Confirm" at bounding box center [1161, 537] width 44 height 13
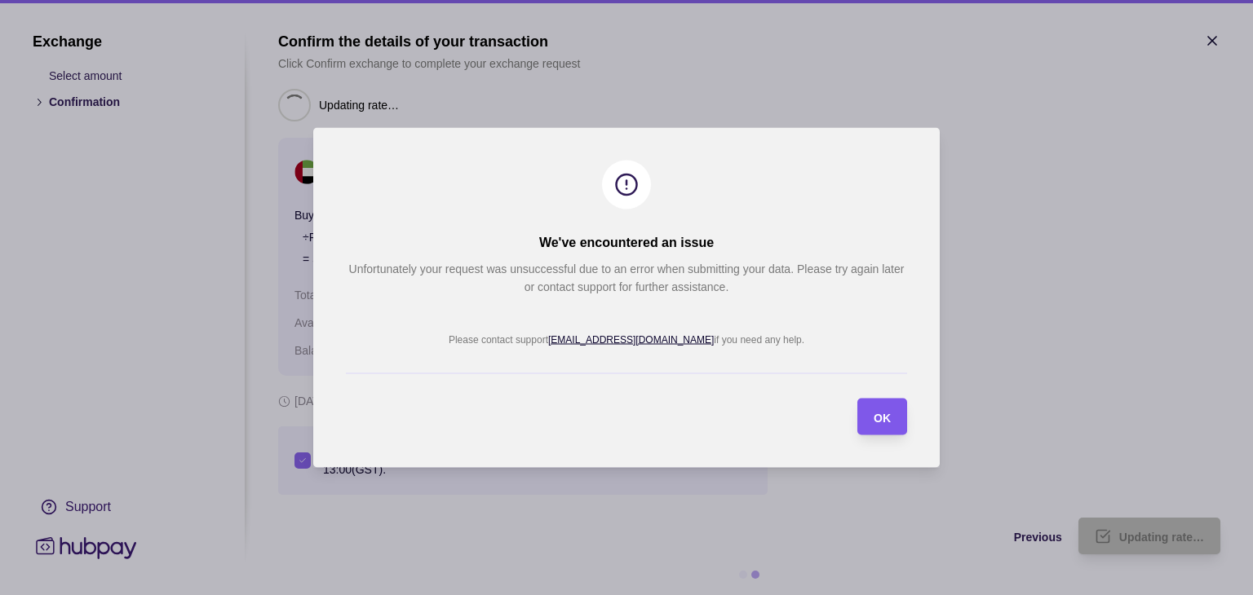
click at [871, 416] on div "OK" at bounding box center [870, 417] width 42 height 37
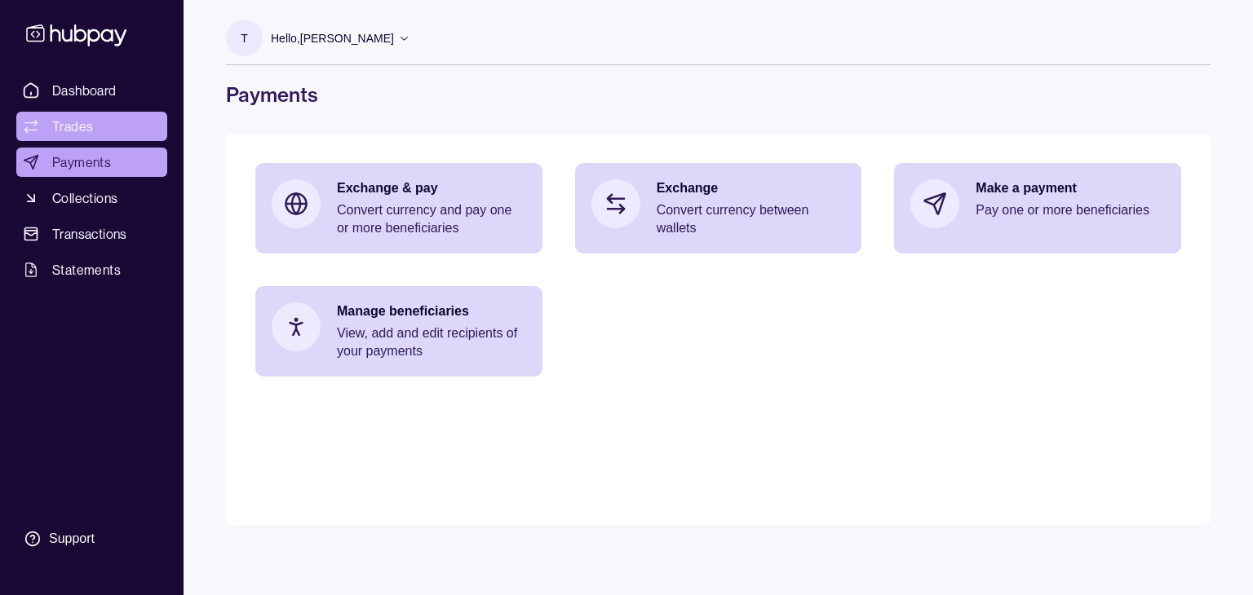
click at [86, 119] on span "Trades" at bounding box center [72, 127] width 41 height 20
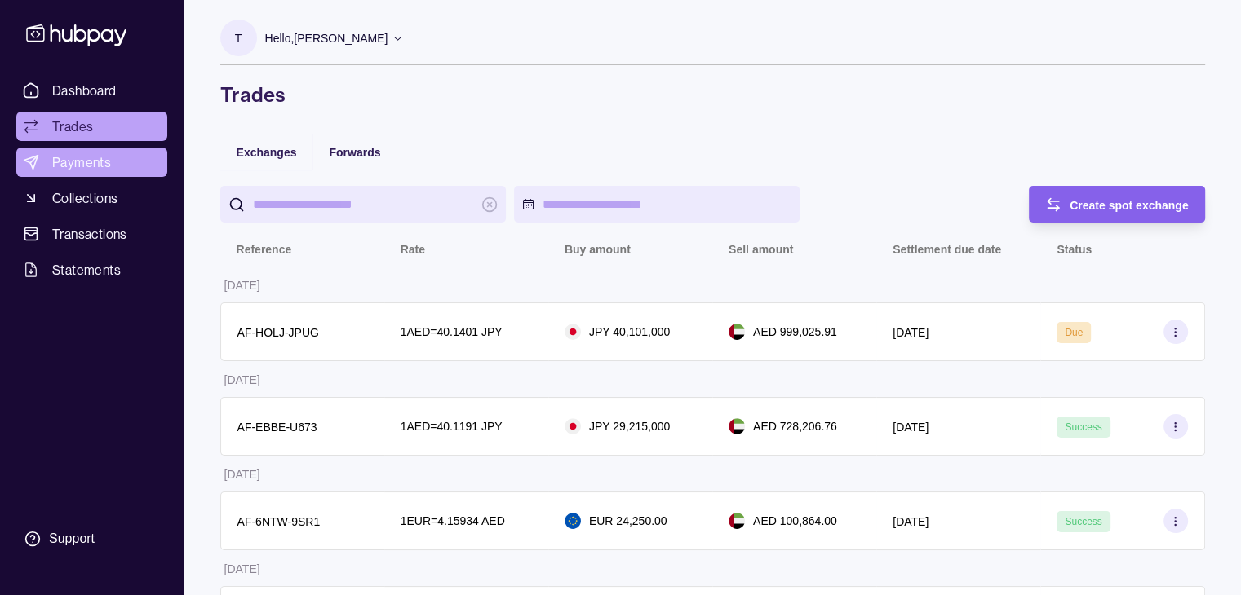
click at [95, 163] on span "Payments" at bounding box center [81, 163] width 59 height 20
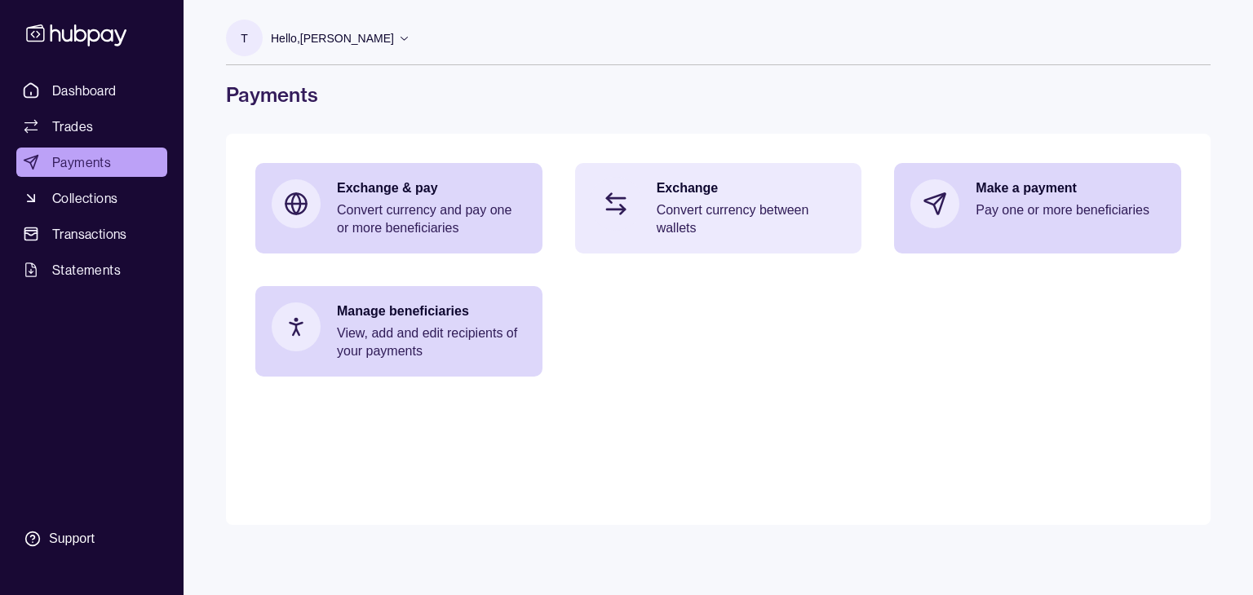
click at [713, 210] on p "Convert currency between wallets" at bounding box center [751, 219] width 189 height 36
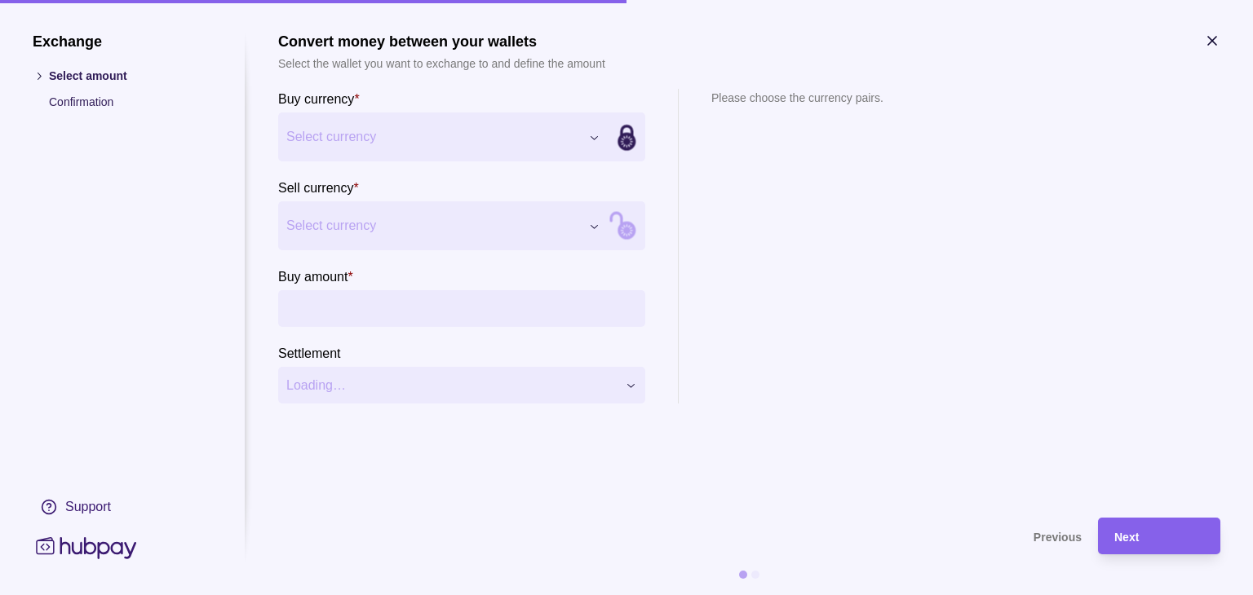
click at [564, 595] on div "Exchange Select amount Confirmation Support Convert money between your wallets …" at bounding box center [626, 595] width 1253 height 0
click at [555, 595] on div "Exchange Select amount Confirmation Support Convert money between your wallets …" at bounding box center [626, 595] width 1253 height 0
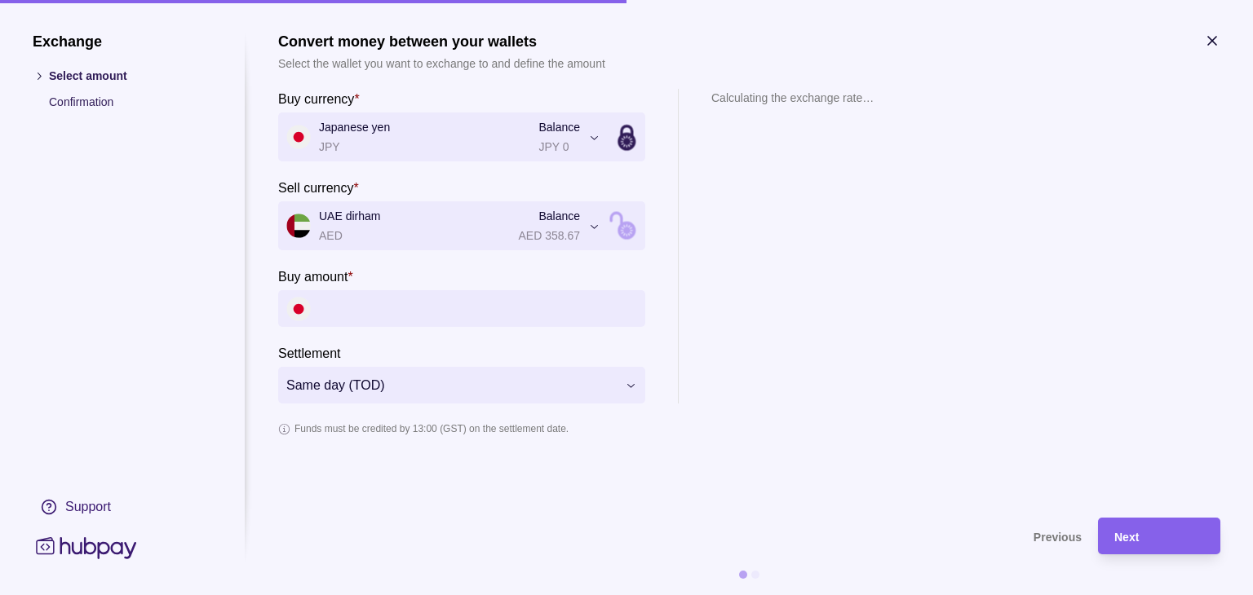
click at [412, 301] on input "Buy amount *" at bounding box center [478, 308] width 318 height 37
click at [409, 304] on input "Buy amount *" at bounding box center [478, 308] width 318 height 37
type input "*********"
click at [955, 275] on div "**********" at bounding box center [749, 246] width 942 height 315
click at [1211, 40] on icon "button" at bounding box center [1212, 41] width 8 height 8
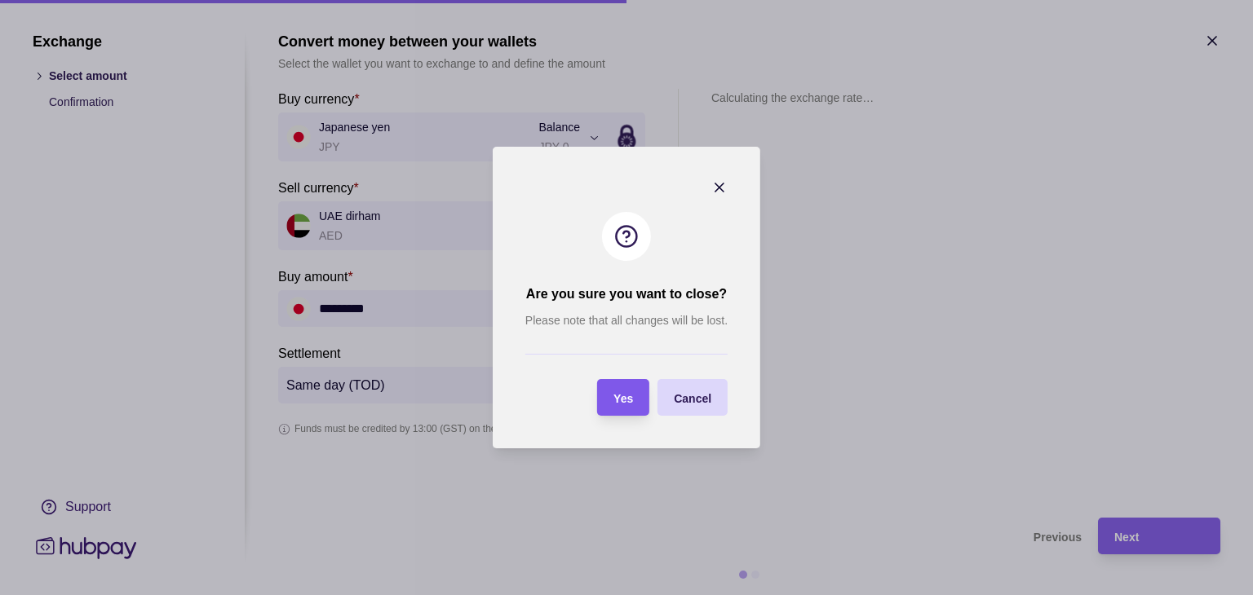
click at [628, 396] on span "Yes" at bounding box center [623, 398] width 20 height 13
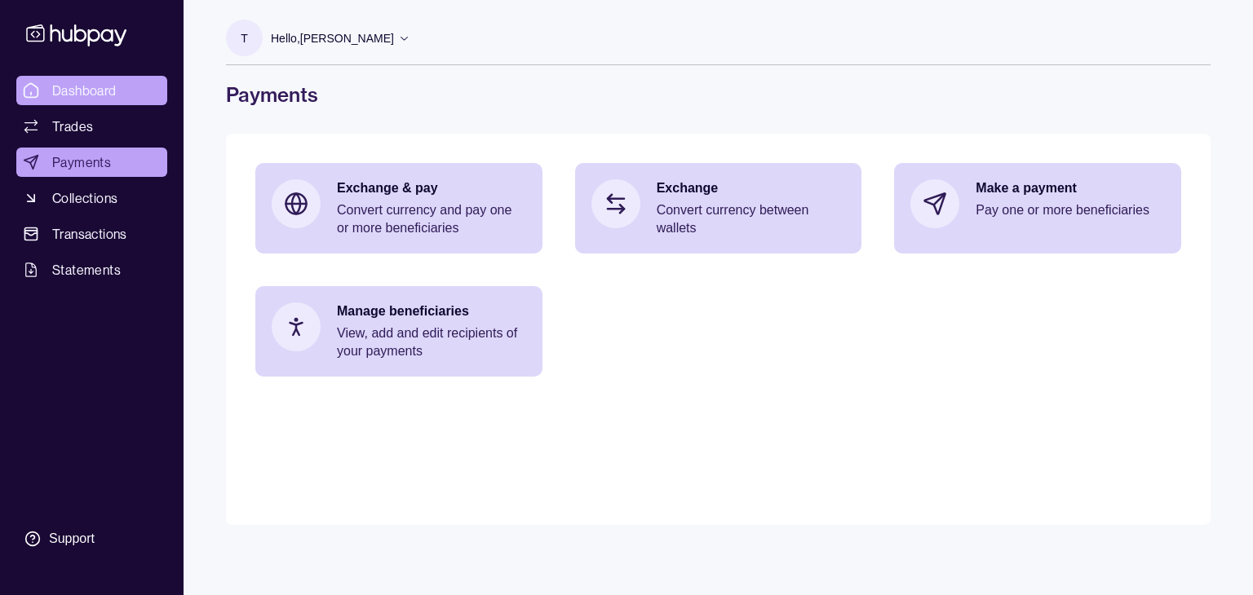
click at [81, 90] on span "Dashboard" at bounding box center [84, 91] width 64 height 20
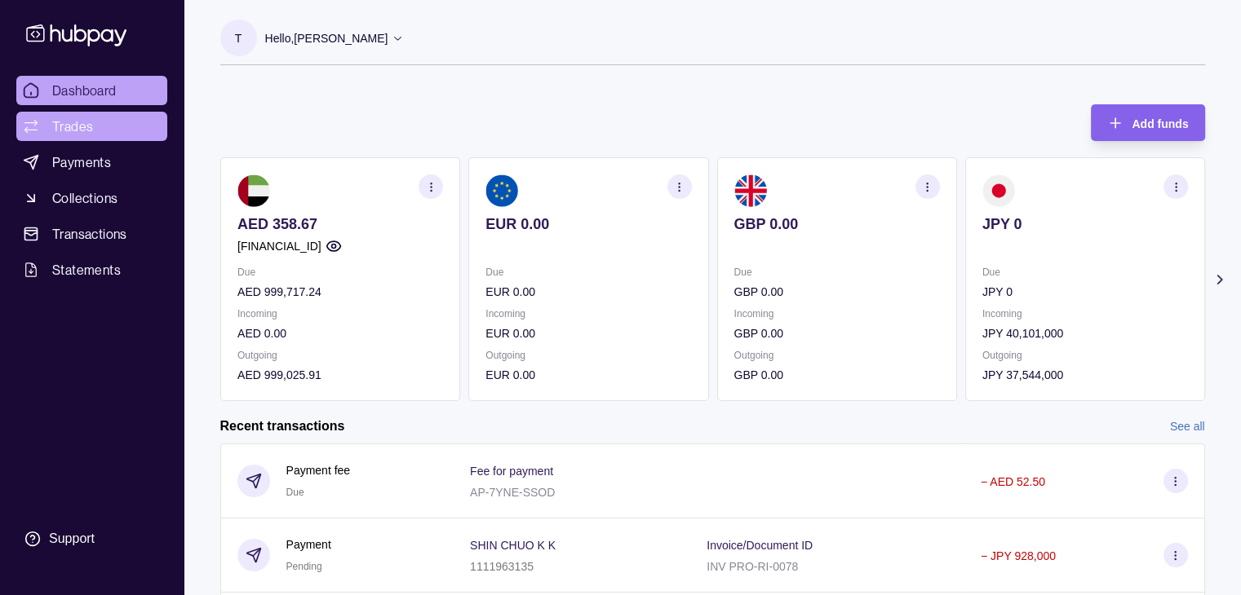
click at [78, 122] on span "Trades" at bounding box center [72, 127] width 41 height 20
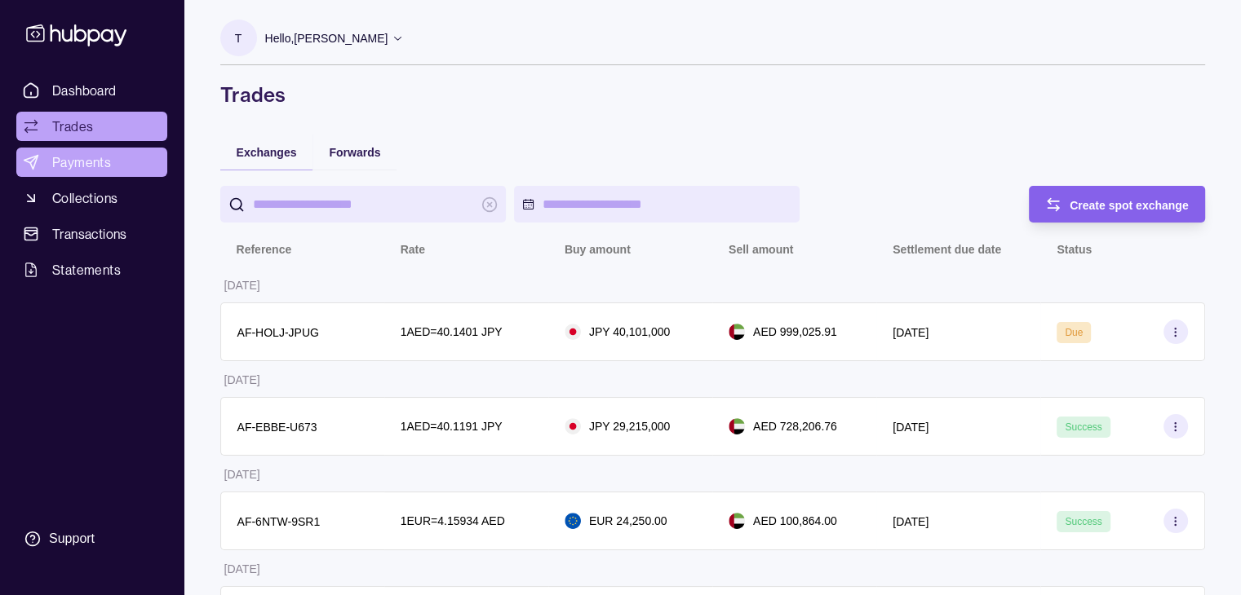
click at [94, 168] on span "Payments" at bounding box center [81, 163] width 59 height 20
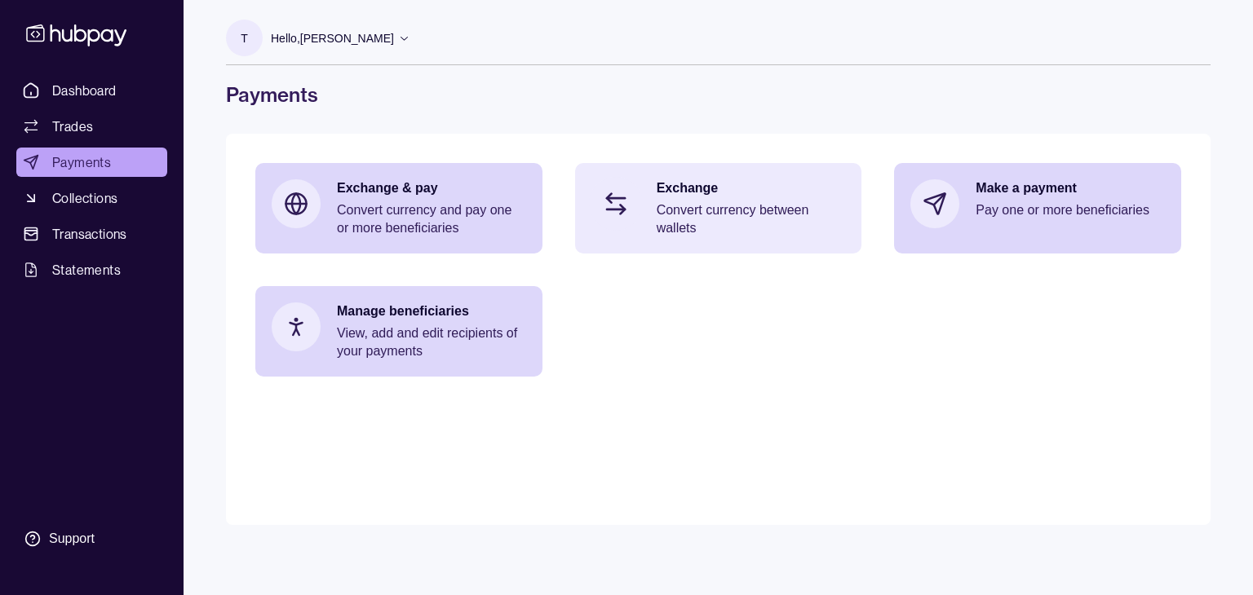
click at [766, 219] on p "Convert currency between wallets" at bounding box center [751, 219] width 189 height 36
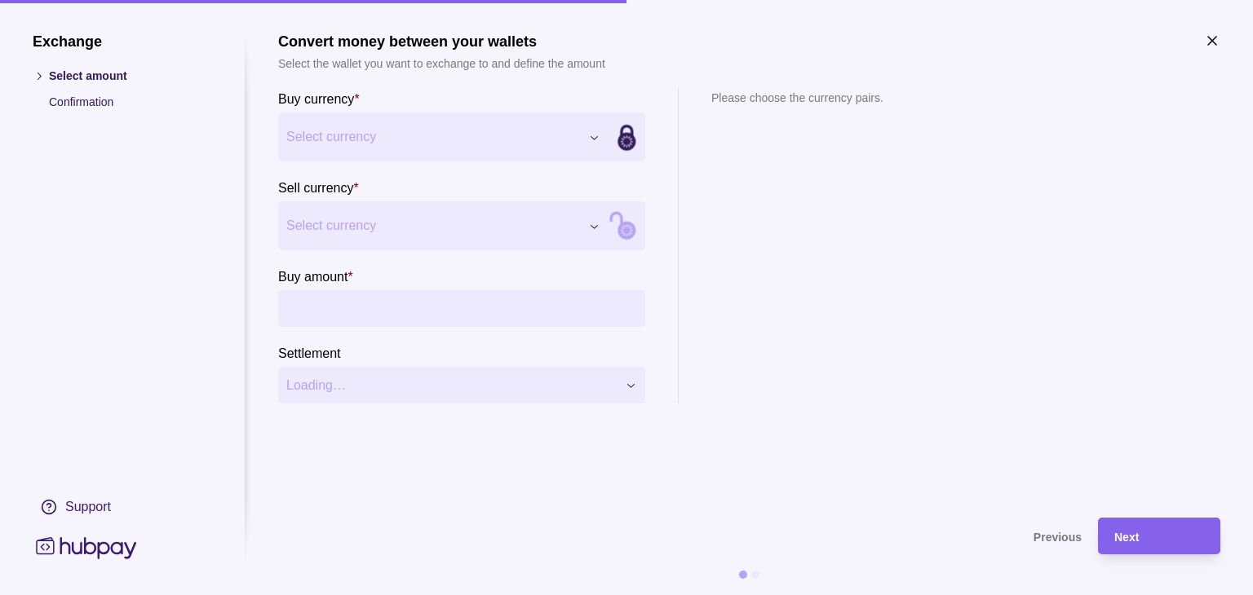
click at [592, 595] on div "Exchange Select amount Confirmation Support Convert money between your wallets …" at bounding box center [626, 595] width 1253 height 0
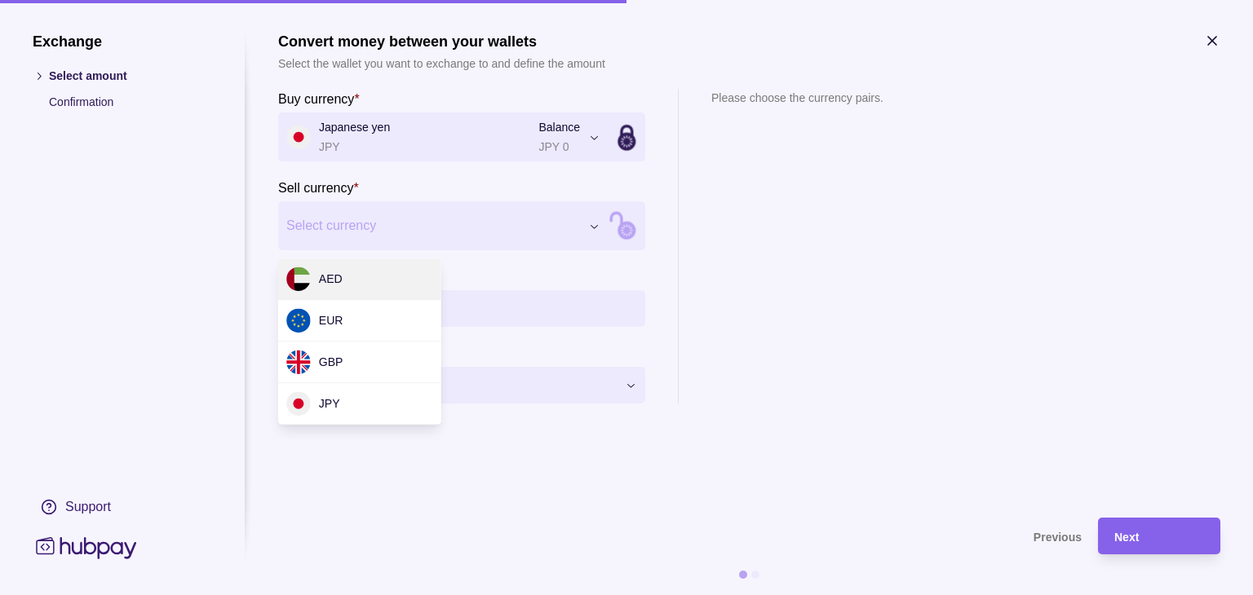
click at [588, 595] on div "Exchange Select amount Confirmation Support Convert money between your wallets …" at bounding box center [626, 595] width 1253 height 0
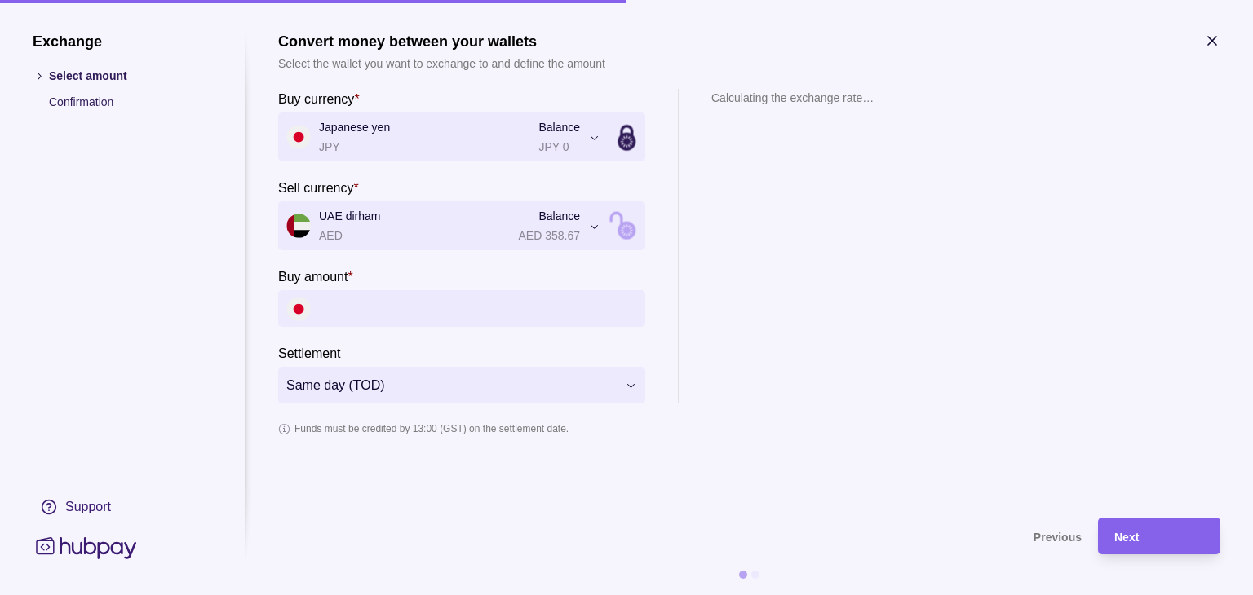
click at [440, 308] on input "Buy amount *" at bounding box center [478, 308] width 318 height 37
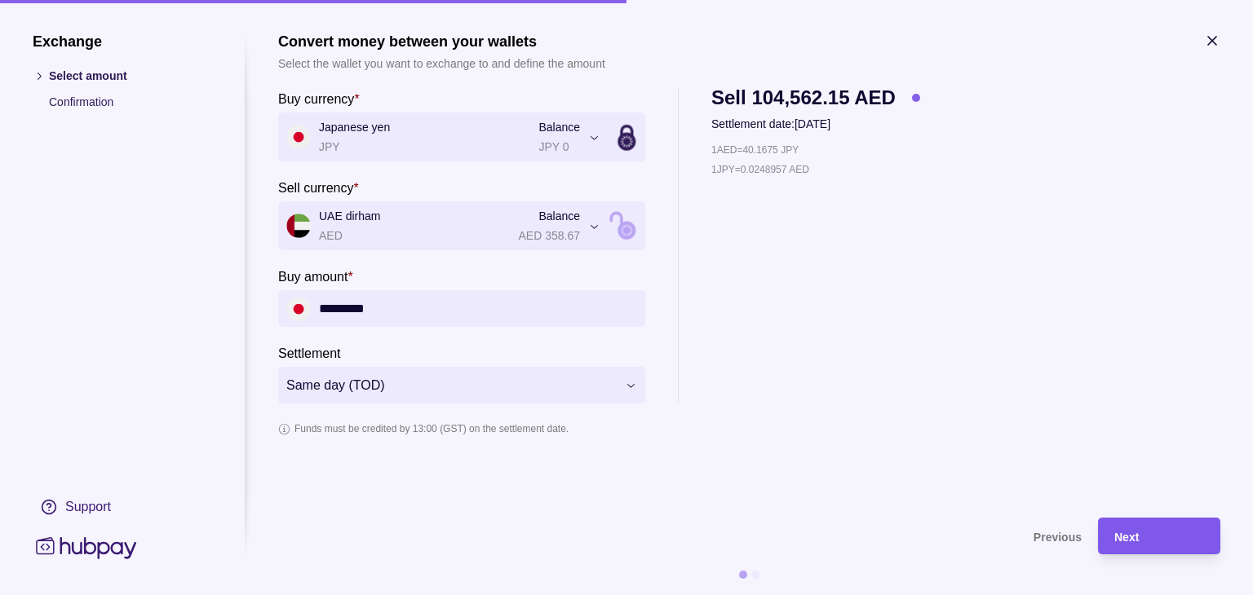
type input "*********"
click at [1127, 535] on span "Next" at bounding box center [1126, 537] width 24 height 13
click at [1212, 40] on icon "button" at bounding box center [1212, 41] width 8 height 8
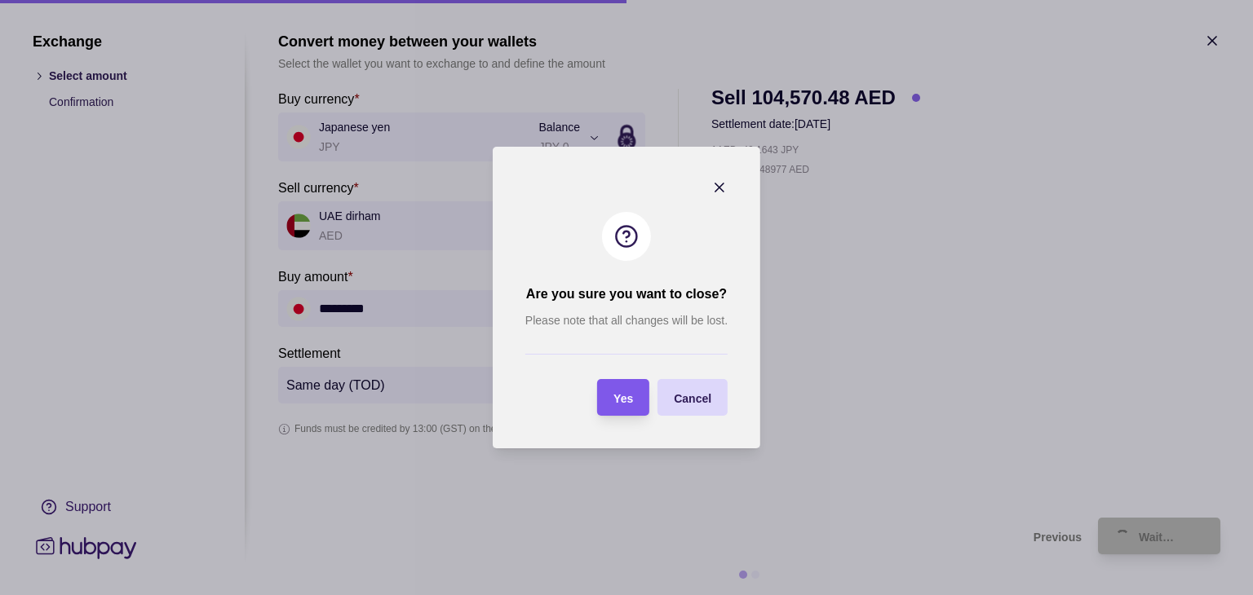
click at [628, 397] on span "Yes" at bounding box center [623, 398] width 20 height 13
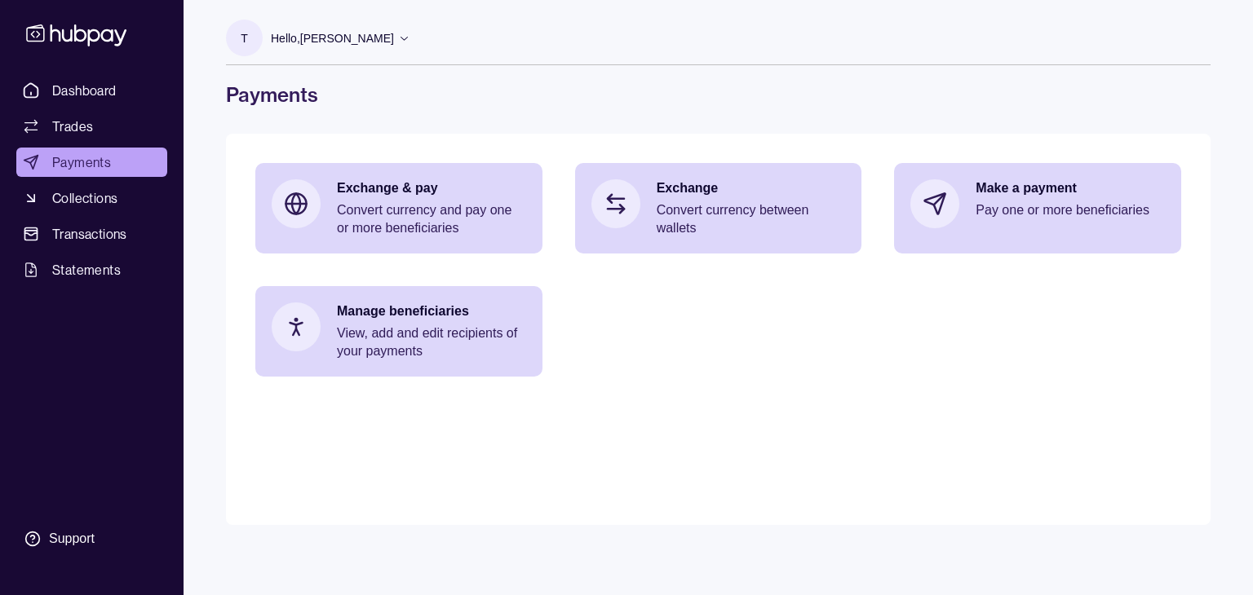
click at [398, 41] on icon at bounding box center [404, 38] width 12 height 12
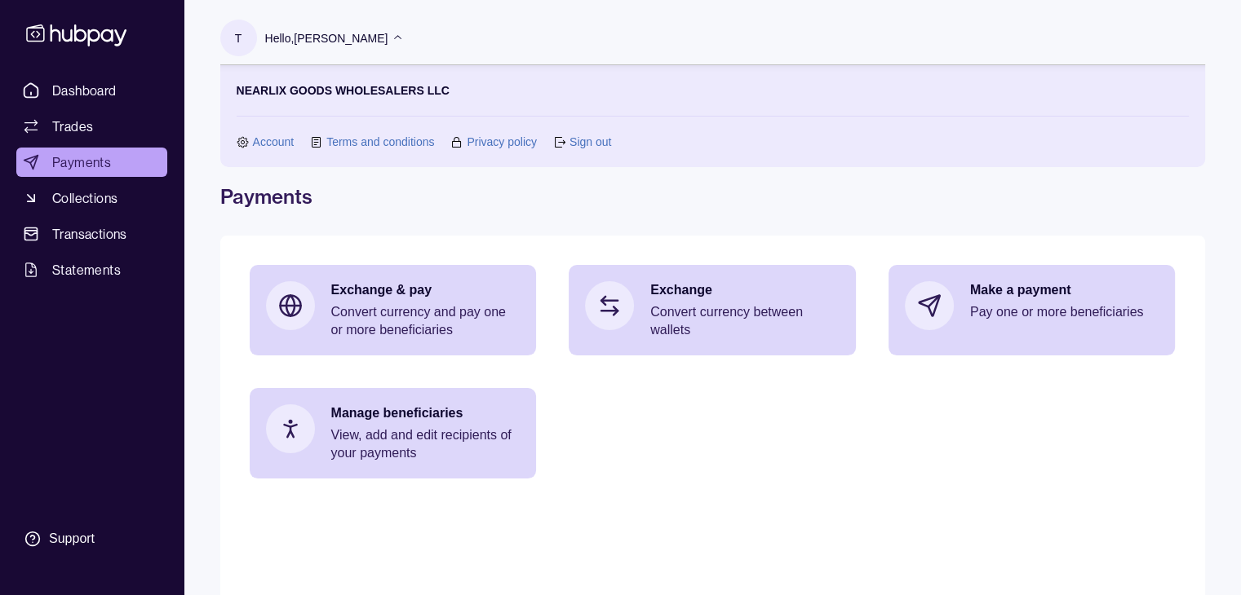
click at [572, 135] on link "Sign out" at bounding box center [590, 142] width 42 height 18
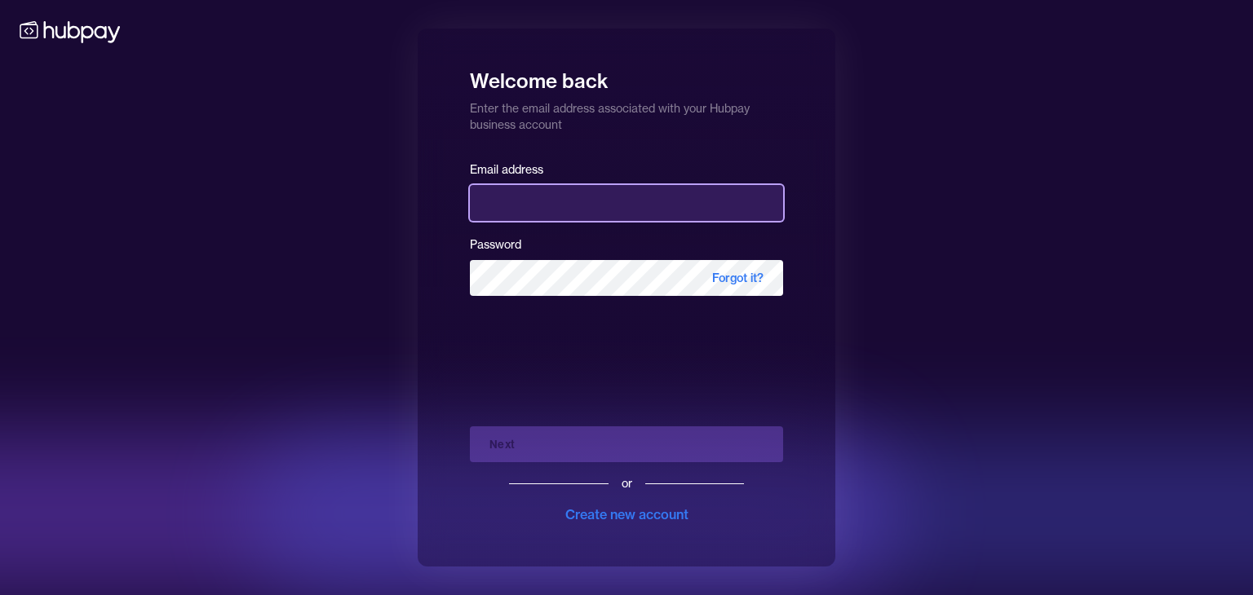
click at [551, 206] on input "email" at bounding box center [626, 203] width 313 height 36
type input "**********"
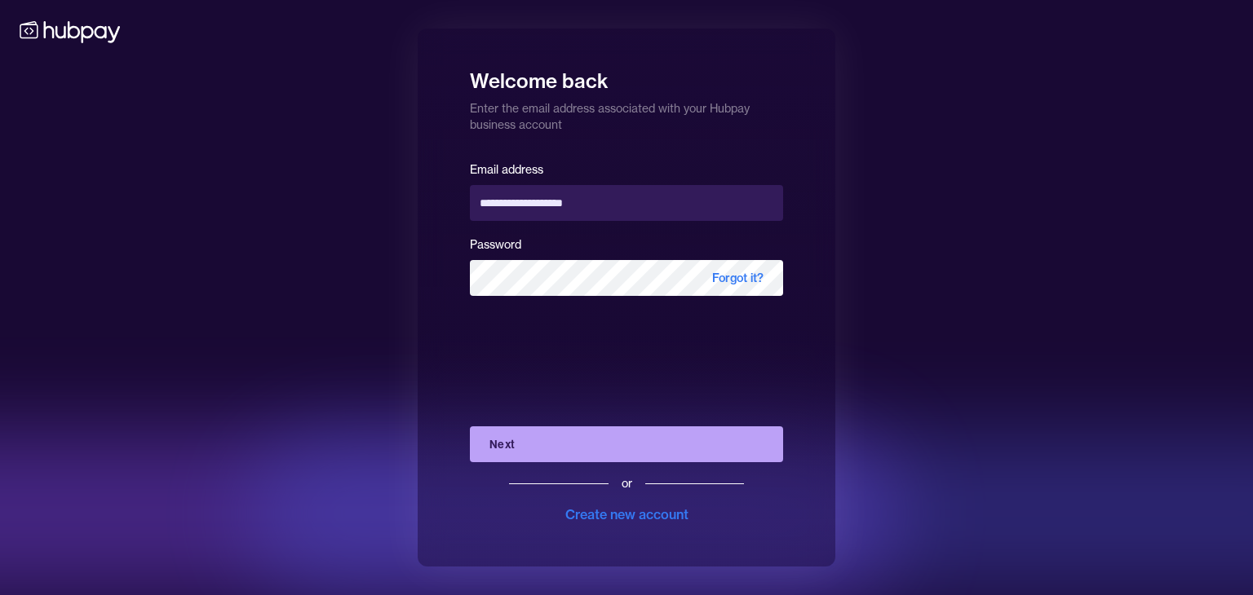
click at [544, 445] on button "Next" at bounding box center [626, 445] width 313 height 36
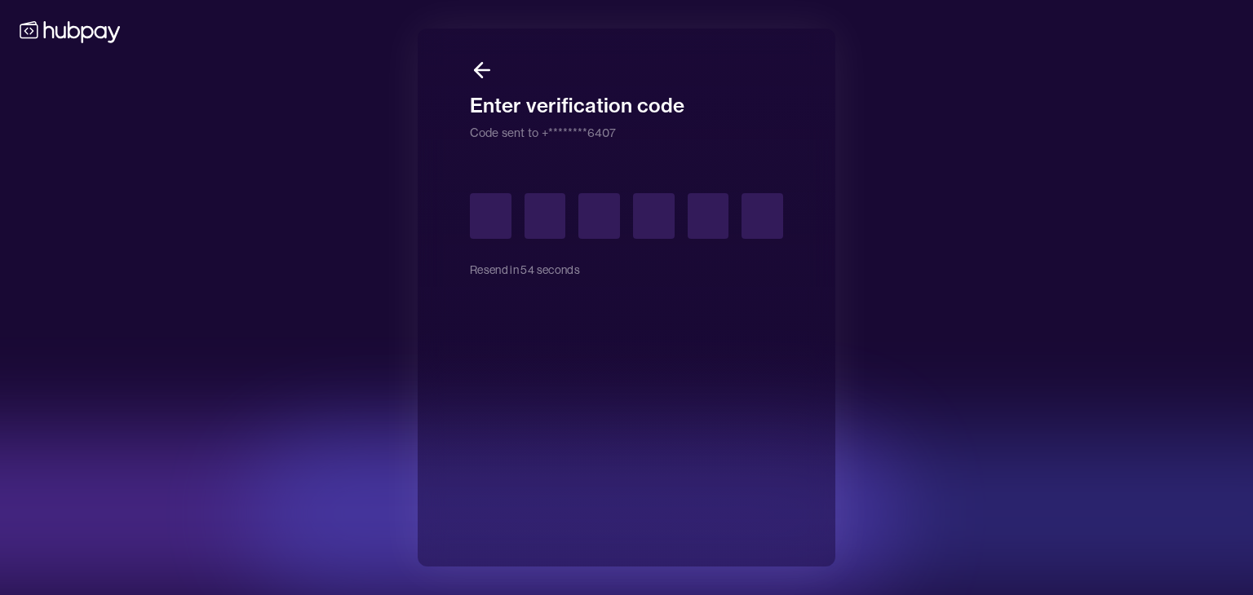
type input "*"
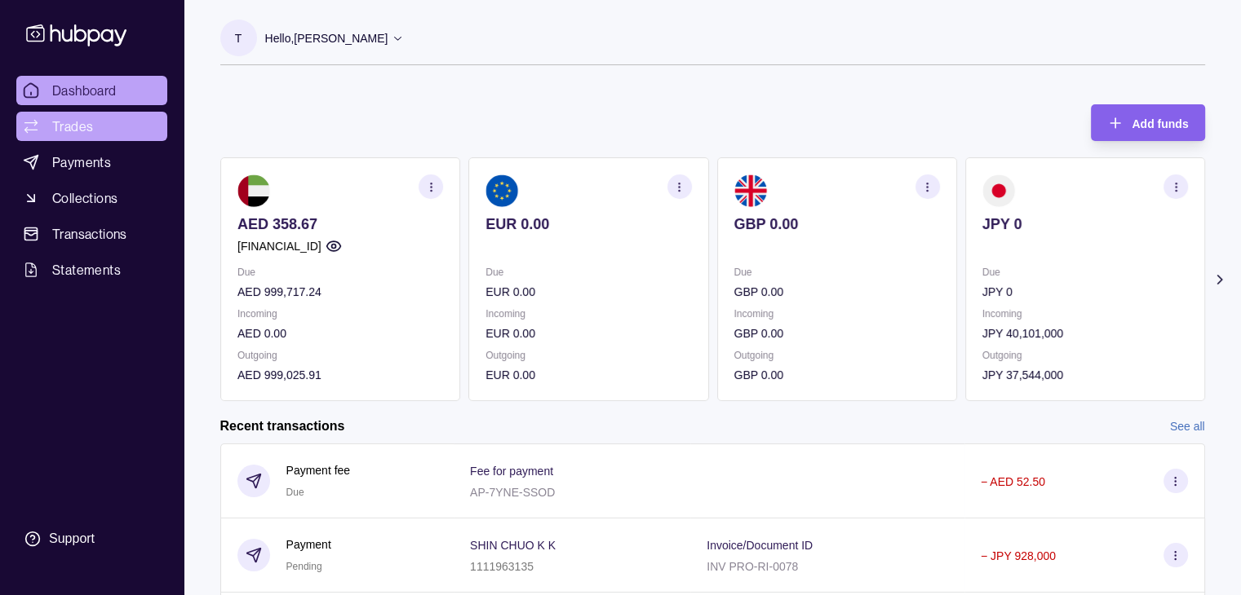
click at [65, 129] on span "Trades" at bounding box center [72, 127] width 41 height 20
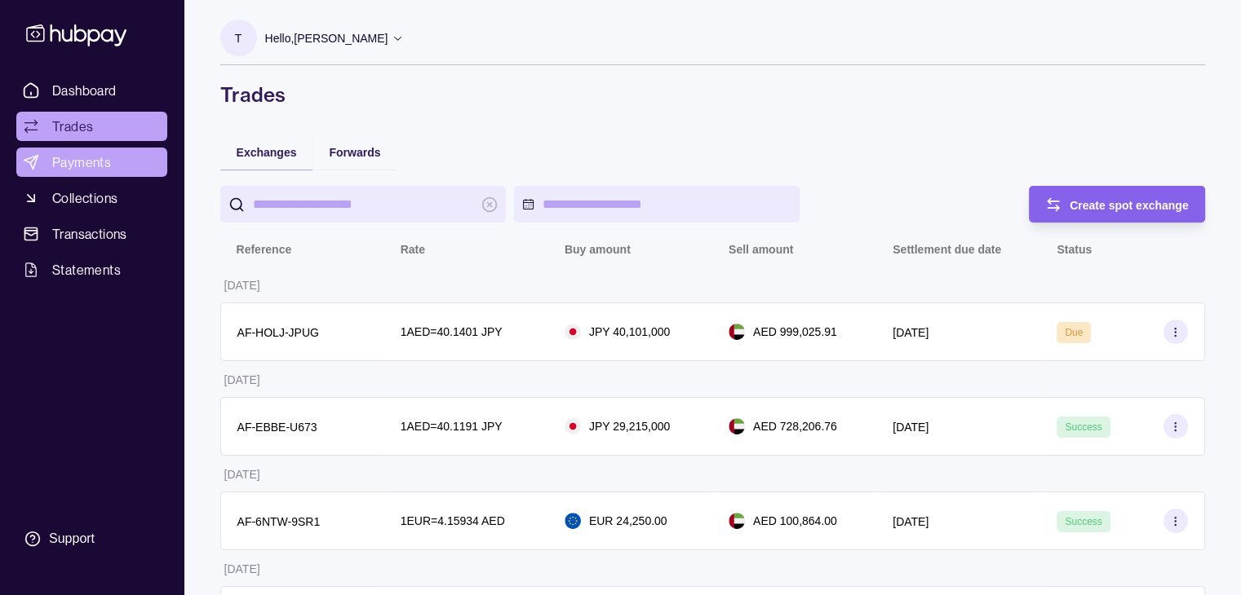
click at [84, 161] on span "Payments" at bounding box center [81, 163] width 59 height 20
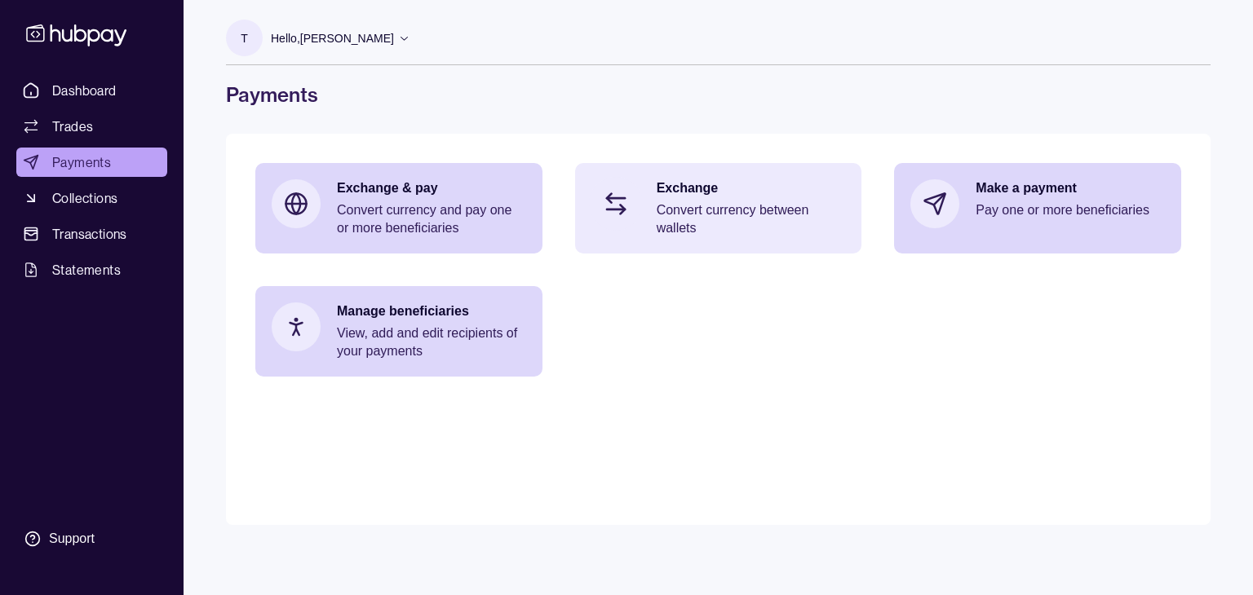
click at [675, 233] on p "Convert currency between wallets" at bounding box center [751, 219] width 189 height 36
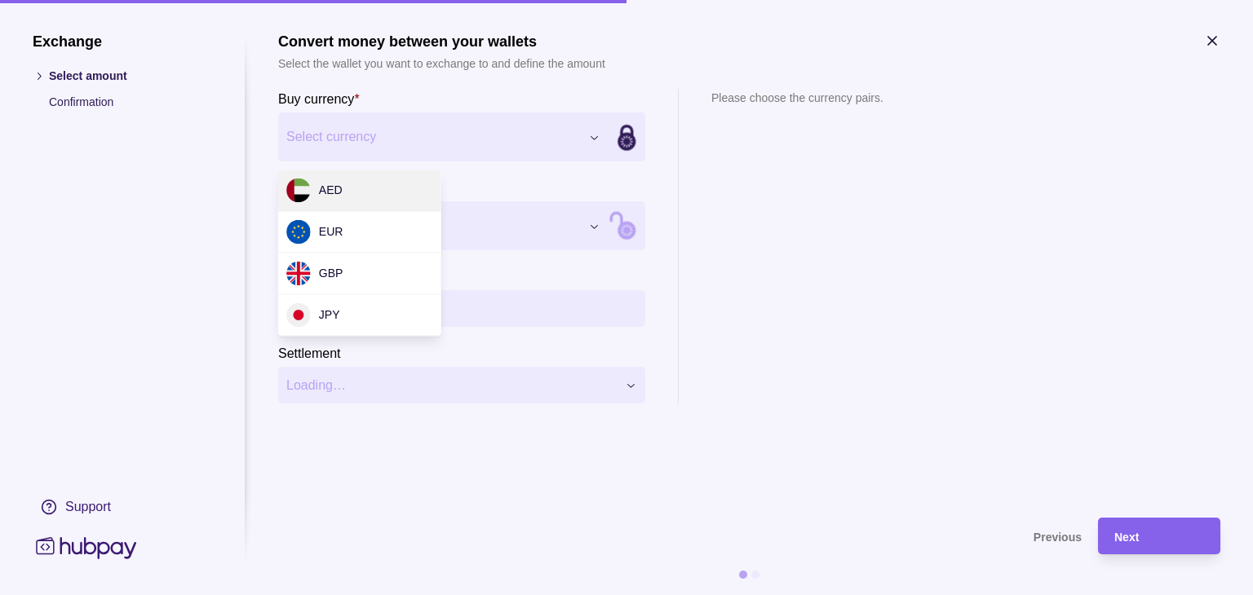
click at [596, 595] on div "Exchange Select amount Confirmation Support Convert money between your wallets …" at bounding box center [626, 595] width 1253 height 0
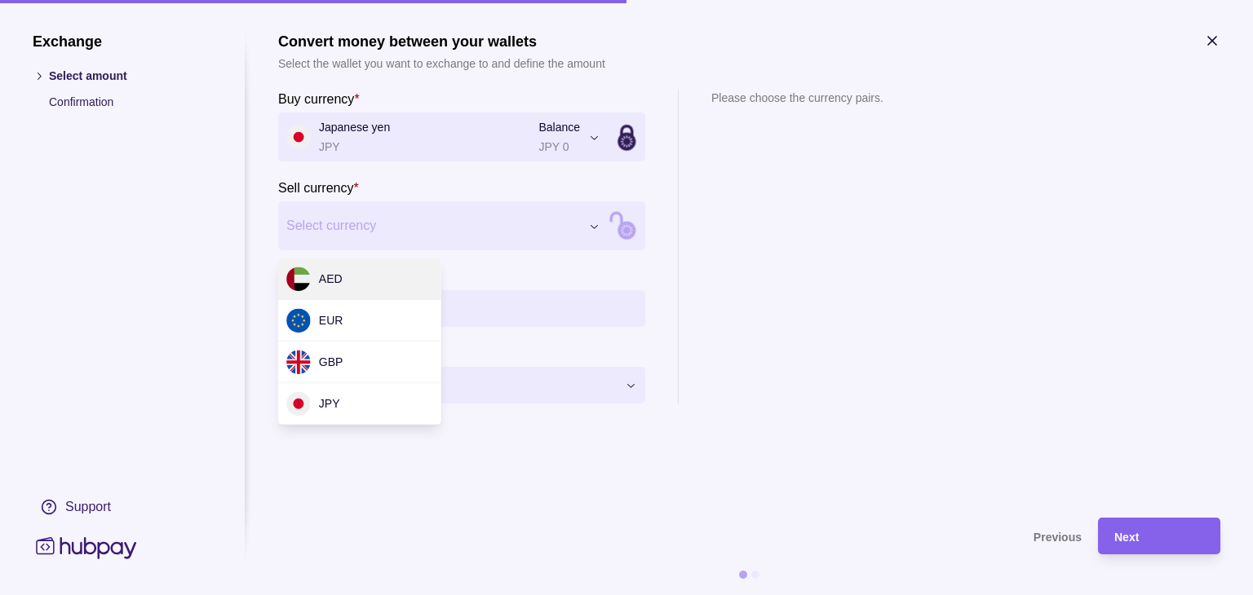
click at [591, 595] on div "Exchange Select amount Confirmation Support Convert money between your wallets …" at bounding box center [626, 595] width 1253 height 0
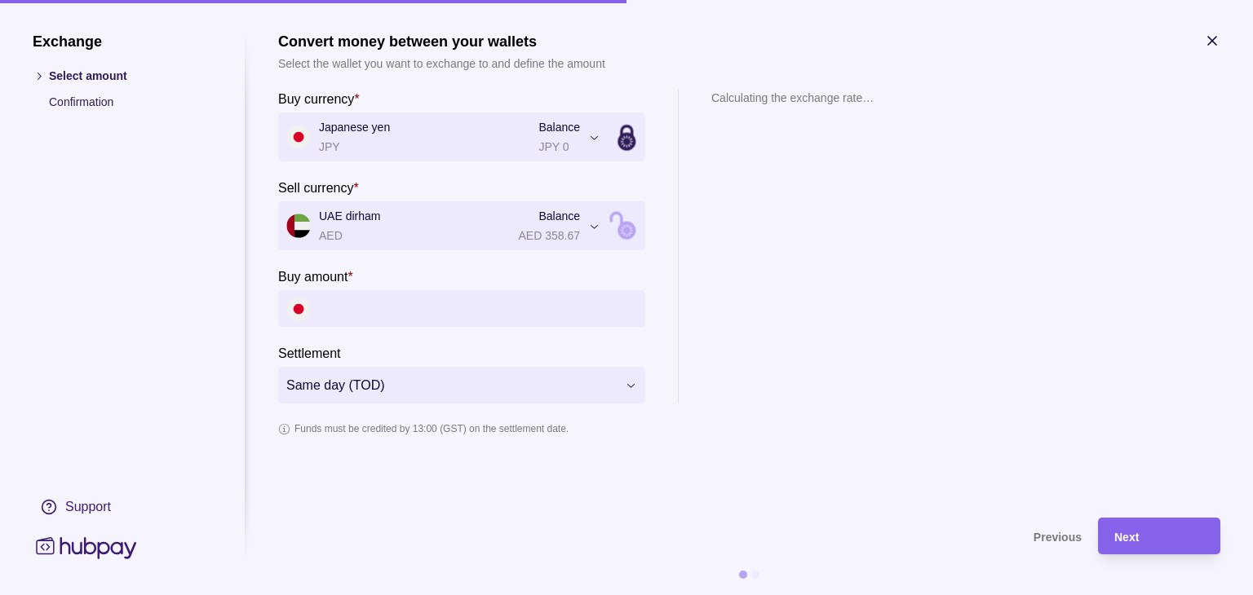
click at [425, 308] on input "Buy amount *" at bounding box center [478, 308] width 318 height 37
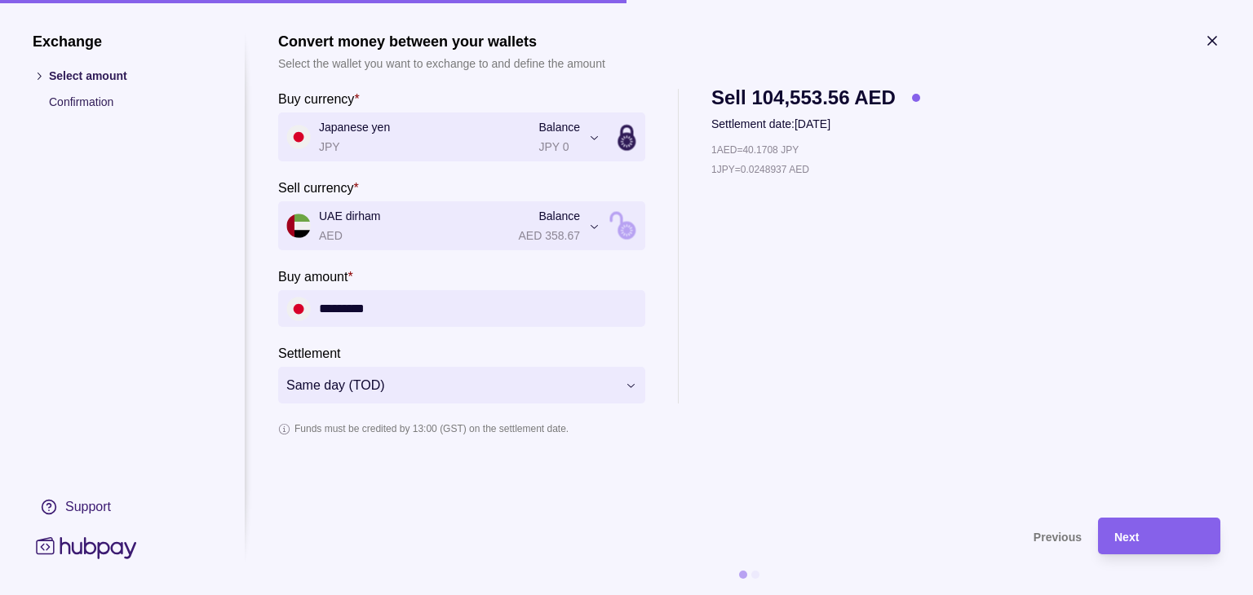
type input "*********"
click at [810, 382] on div "1 AED = 40.1708 JPY 1 JPY = 0.0248937 AED" at bounding box center [815, 272] width 209 height 263
click at [1126, 539] on span "Next" at bounding box center [1126, 537] width 24 height 13
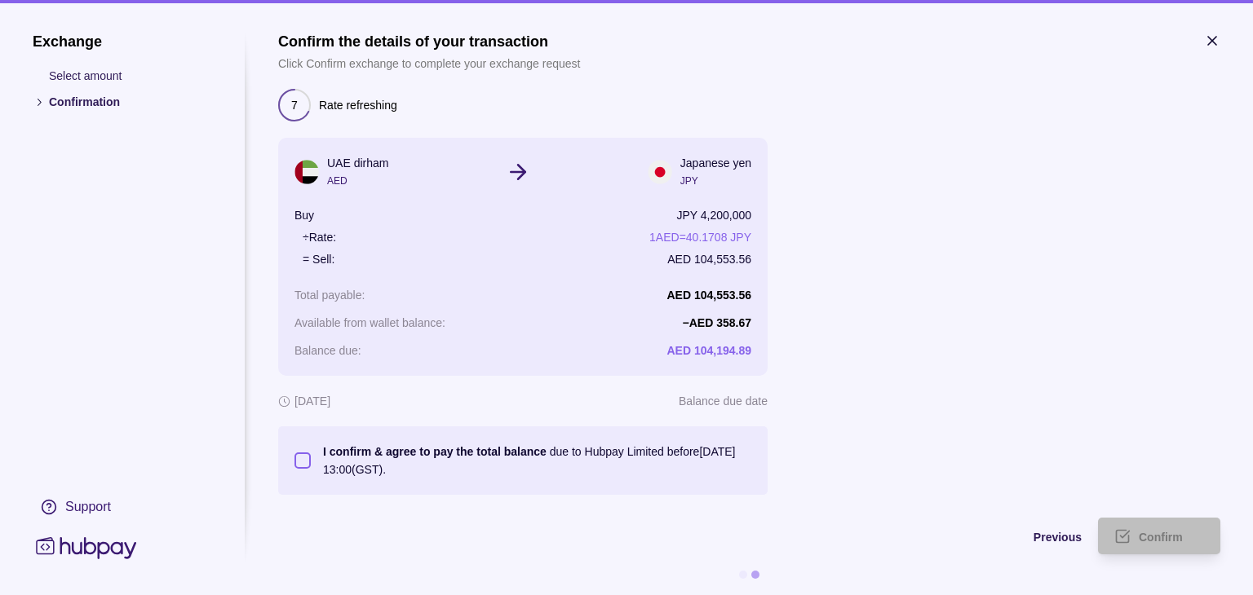
click at [307, 458] on button "I confirm & agree to pay the total balance due to Hubpay Limited before [DATE] …" at bounding box center [302, 461] width 16 height 16
click at [1142, 531] on span "Confirm" at bounding box center [1161, 537] width 44 height 13
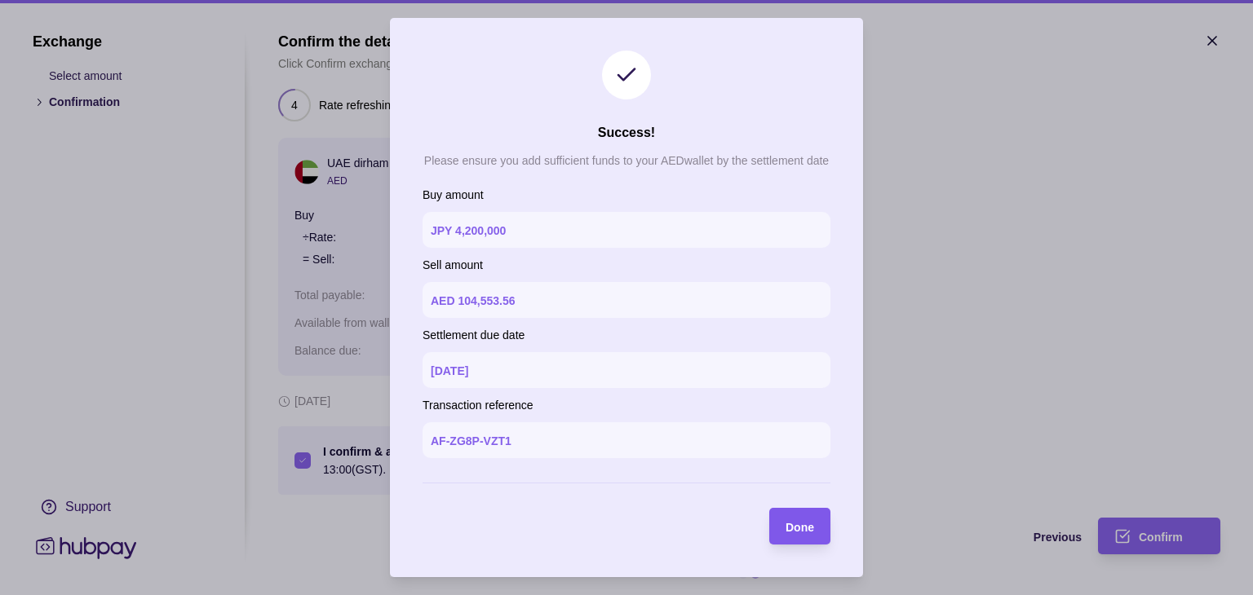
click at [812, 533] on span "Done" at bounding box center [800, 527] width 29 height 13
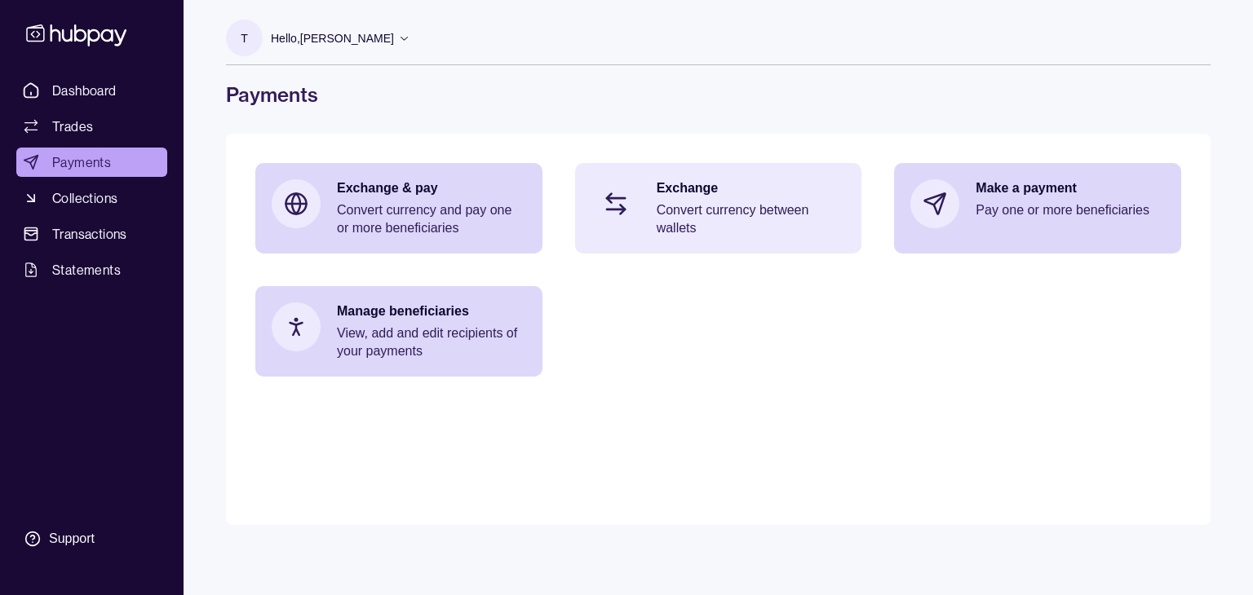
click at [657, 216] on p "Convert currency between wallets" at bounding box center [751, 219] width 189 height 36
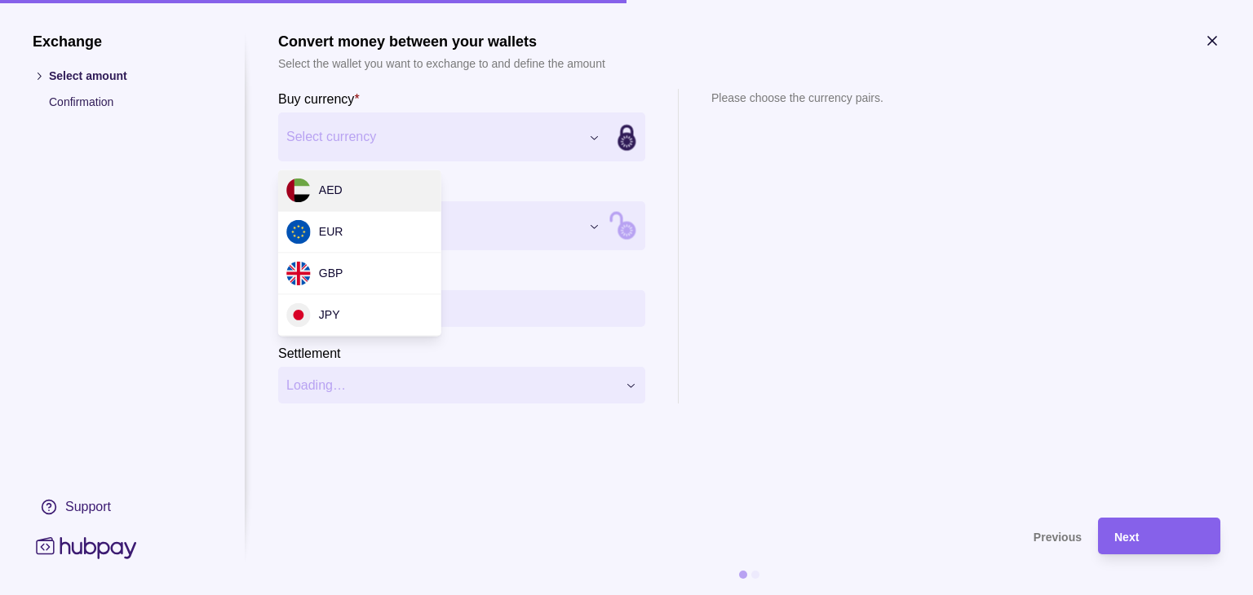
click at [591, 595] on div "Exchange Select amount Confirmation Support Convert money between your wallets …" at bounding box center [626, 595] width 1253 height 0
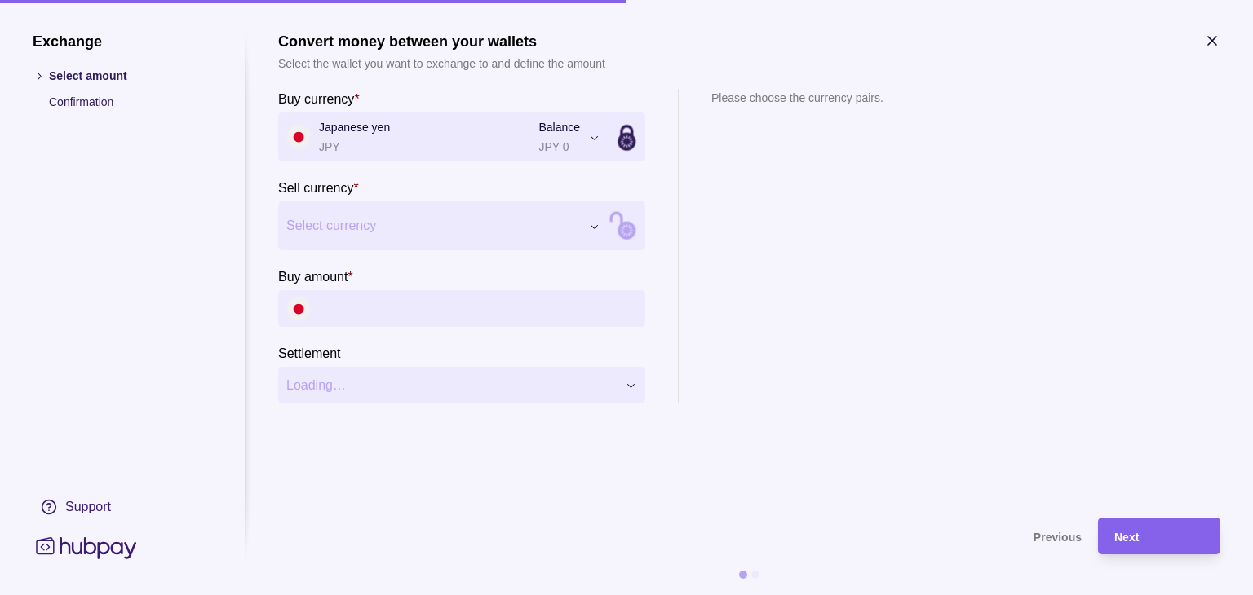
click at [590, 595] on div "Exchange Select amount Confirmation Support Convert money between your wallets …" at bounding box center [626, 595] width 1253 height 0
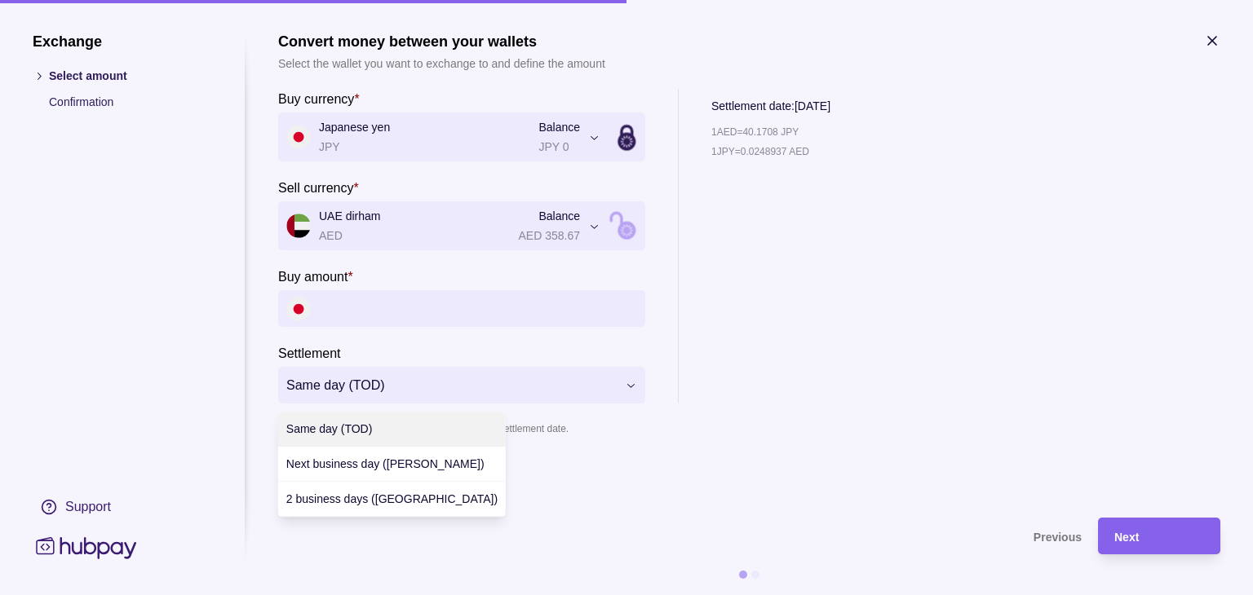
click at [425, 595] on div "**********" at bounding box center [626, 595] width 1253 height 0
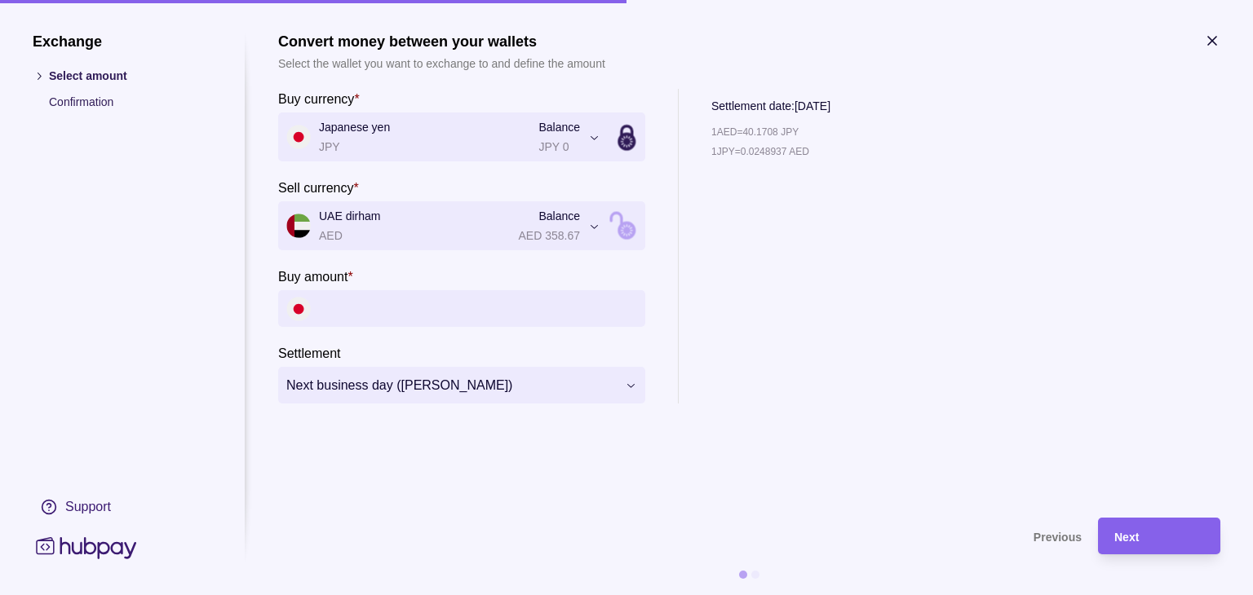
click at [360, 316] on input "Buy amount *" at bounding box center [478, 308] width 318 height 37
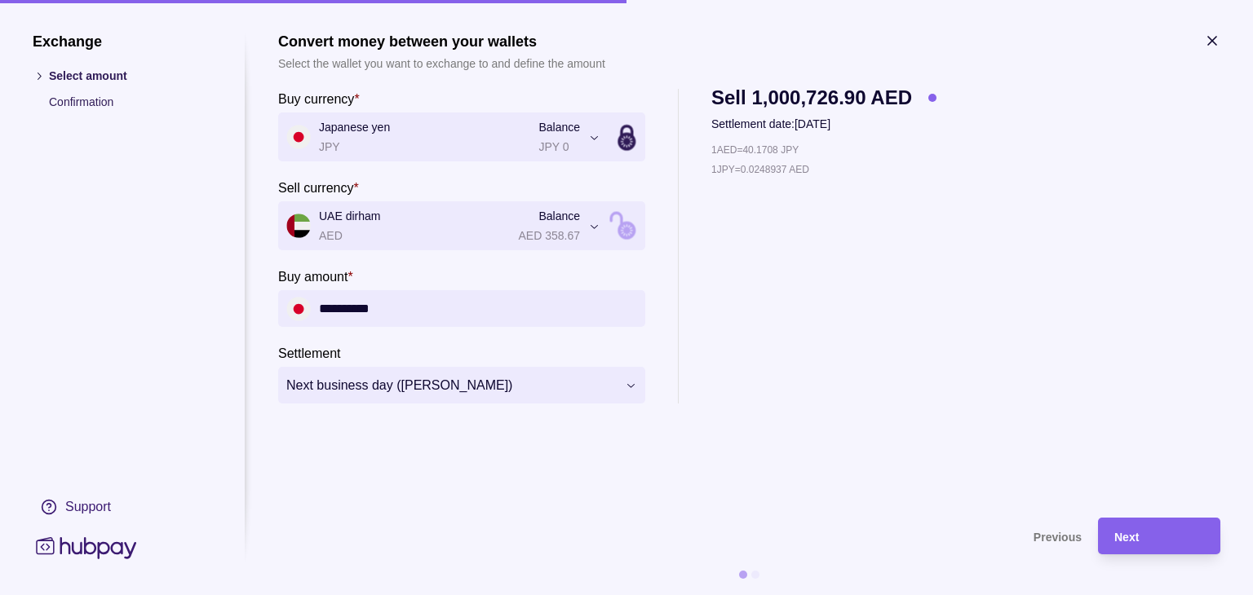
click at [345, 308] on input "**********" at bounding box center [478, 308] width 318 height 37
click at [352, 305] on input "**********" at bounding box center [478, 308] width 318 height 37
click at [356, 306] on input "**********" at bounding box center [478, 308] width 318 height 37
click at [384, 308] on input "*******" at bounding box center [478, 308] width 318 height 37
type input "*"
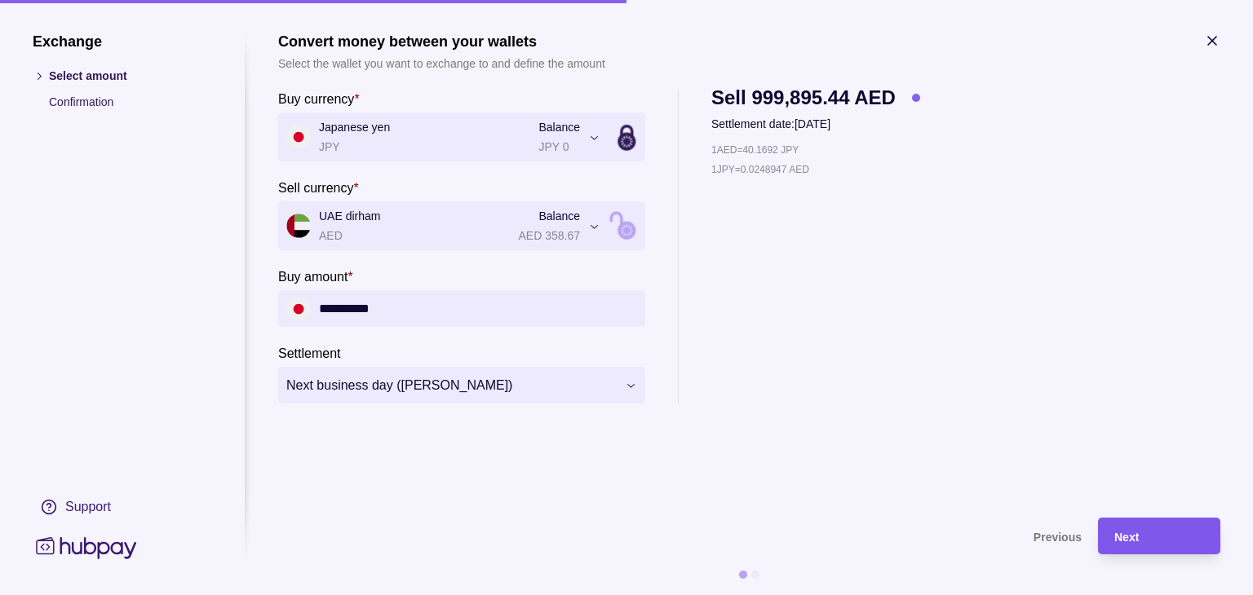
type input "**********"
click at [1132, 537] on span "Next" at bounding box center [1126, 537] width 24 height 13
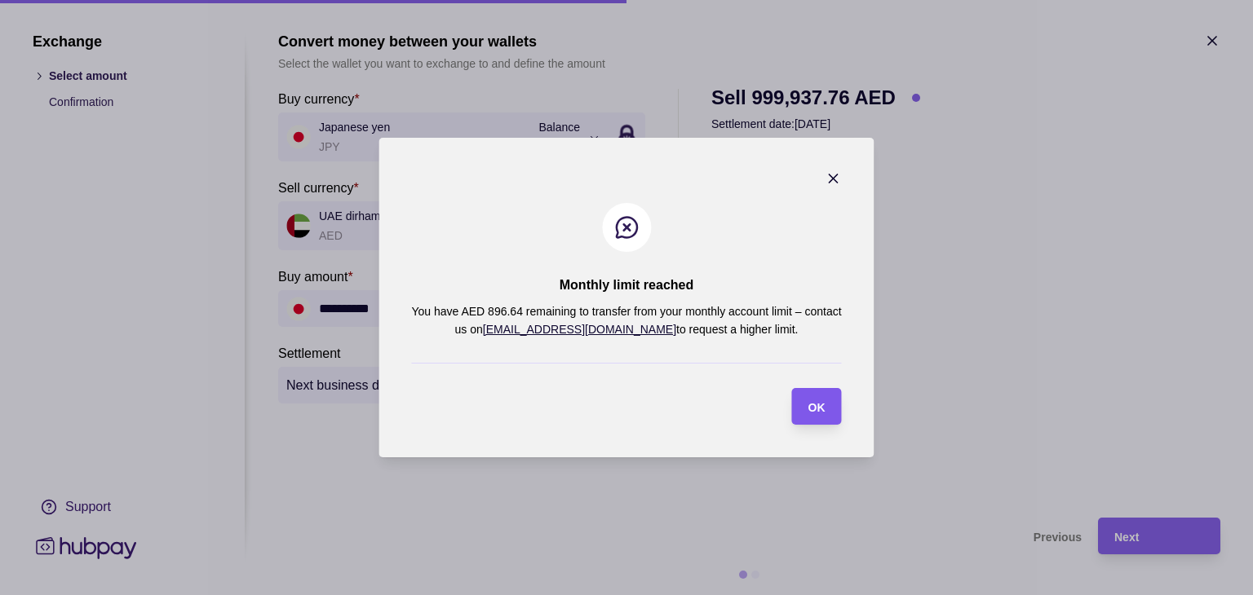
click at [820, 409] on span "OK" at bounding box center [816, 407] width 17 height 13
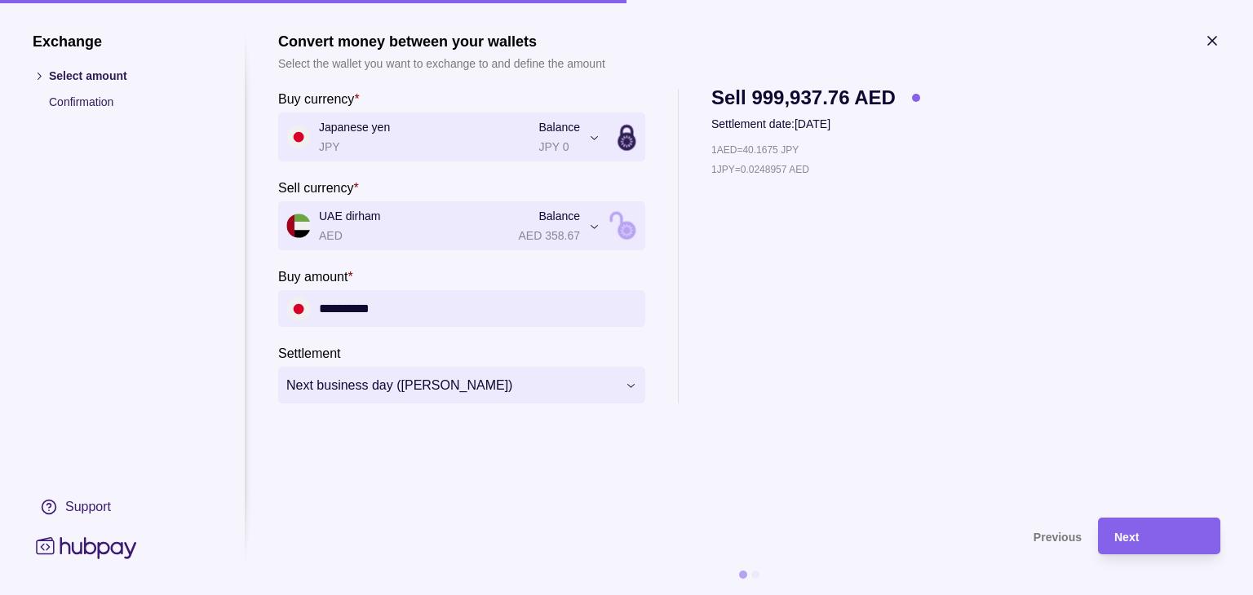
click at [1212, 33] on icon "button" at bounding box center [1212, 41] width 16 height 16
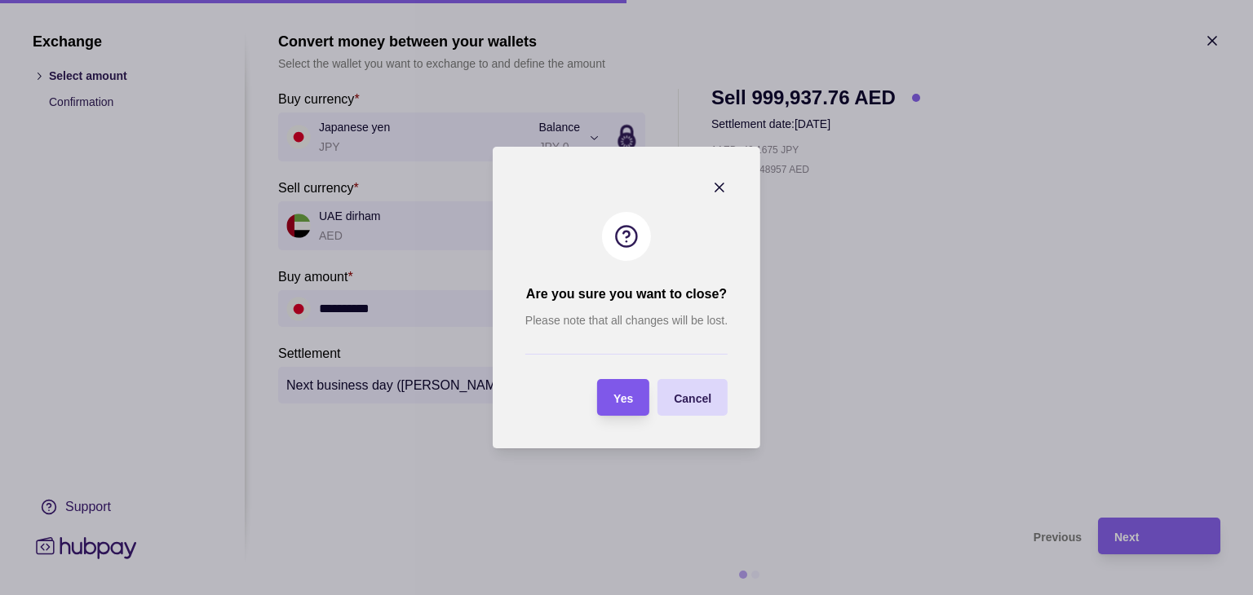
click at [629, 397] on span "Yes" at bounding box center [623, 398] width 20 height 13
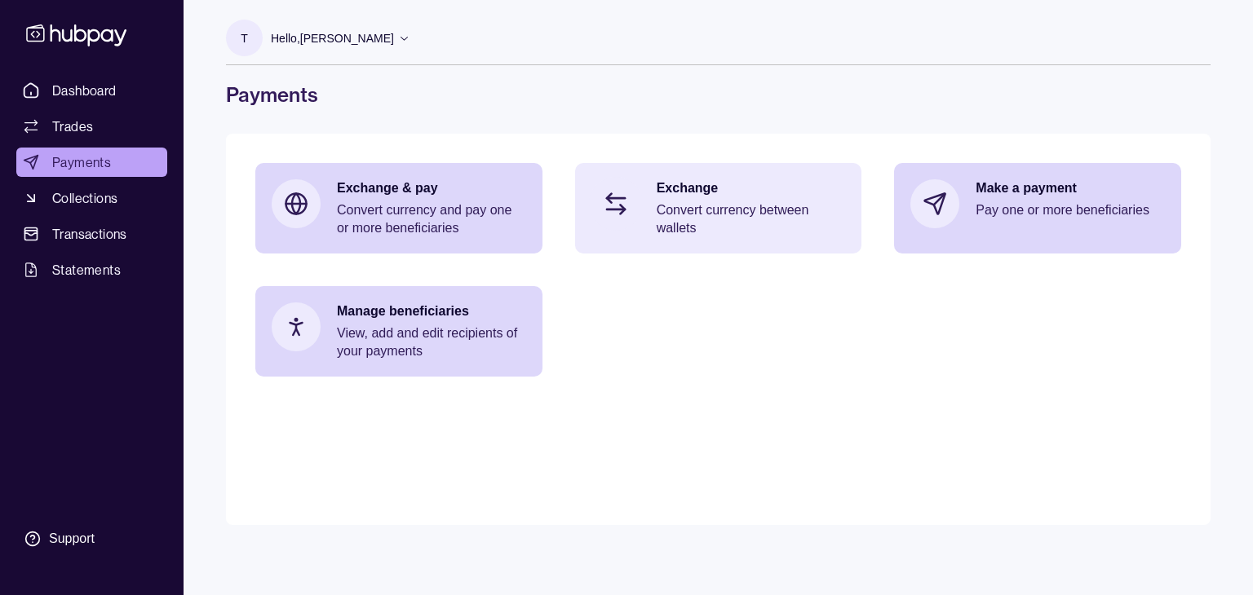
click at [668, 230] on p "Convert currency between wallets" at bounding box center [751, 219] width 189 height 36
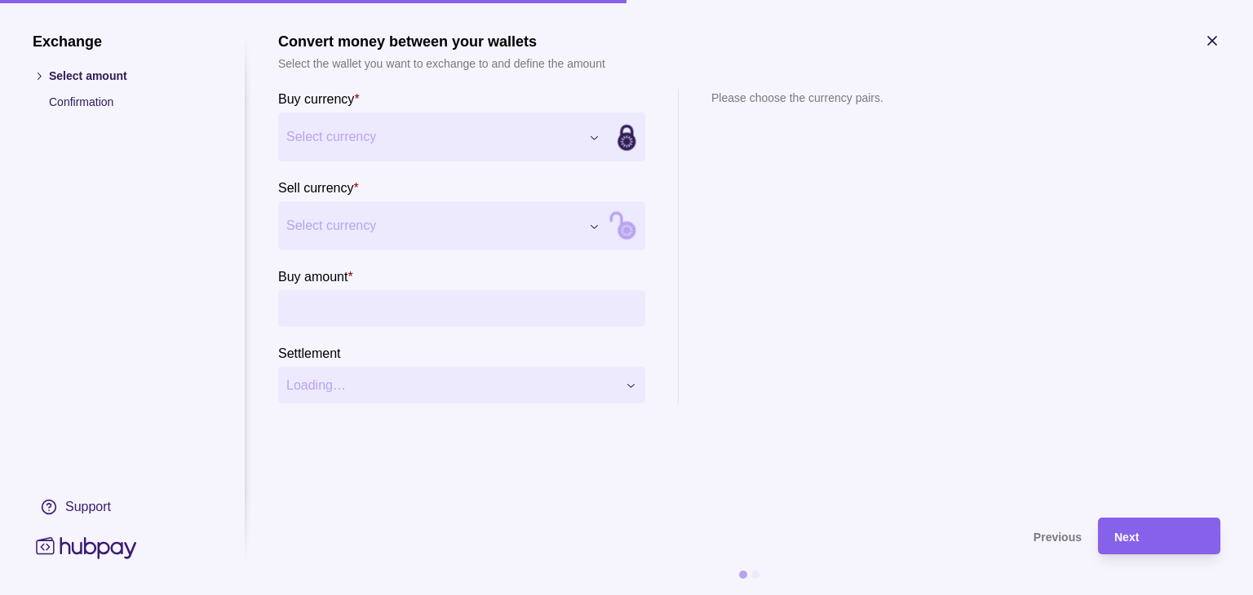
click at [594, 595] on div "Exchange Select amount Confirmation Support Convert money between your wallets …" at bounding box center [626, 595] width 1253 height 0
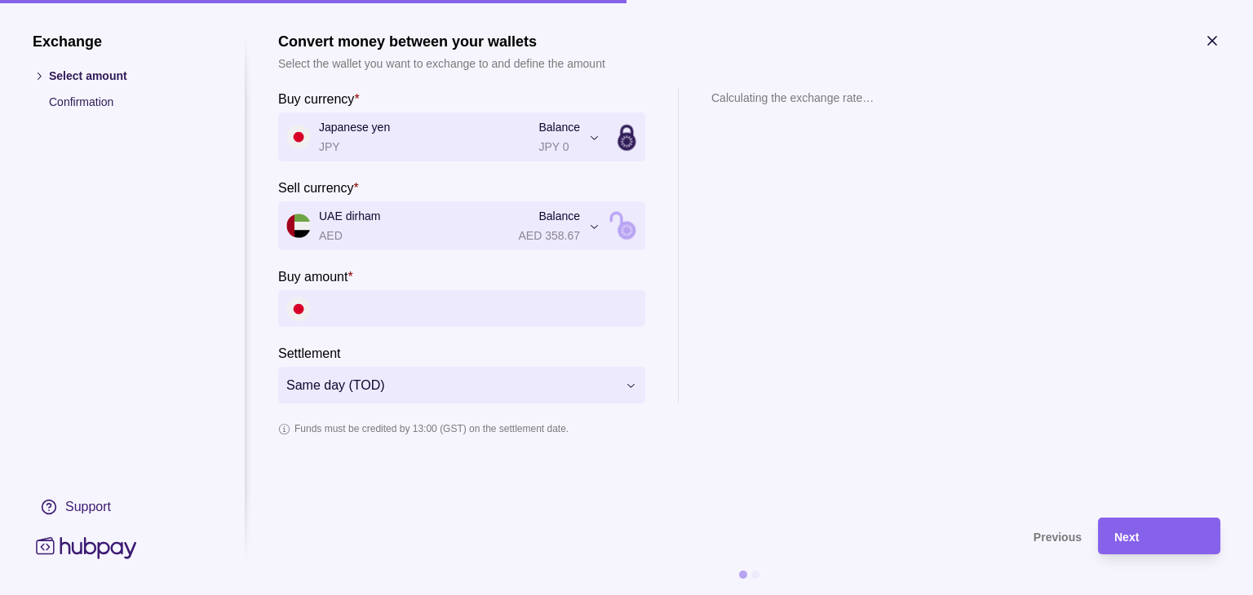
click at [569, 595] on div "**********" at bounding box center [626, 595] width 1253 height 0
click at [351, 316] on input "Buy amount *" at bounding box center [478, 308] width 318 height 37
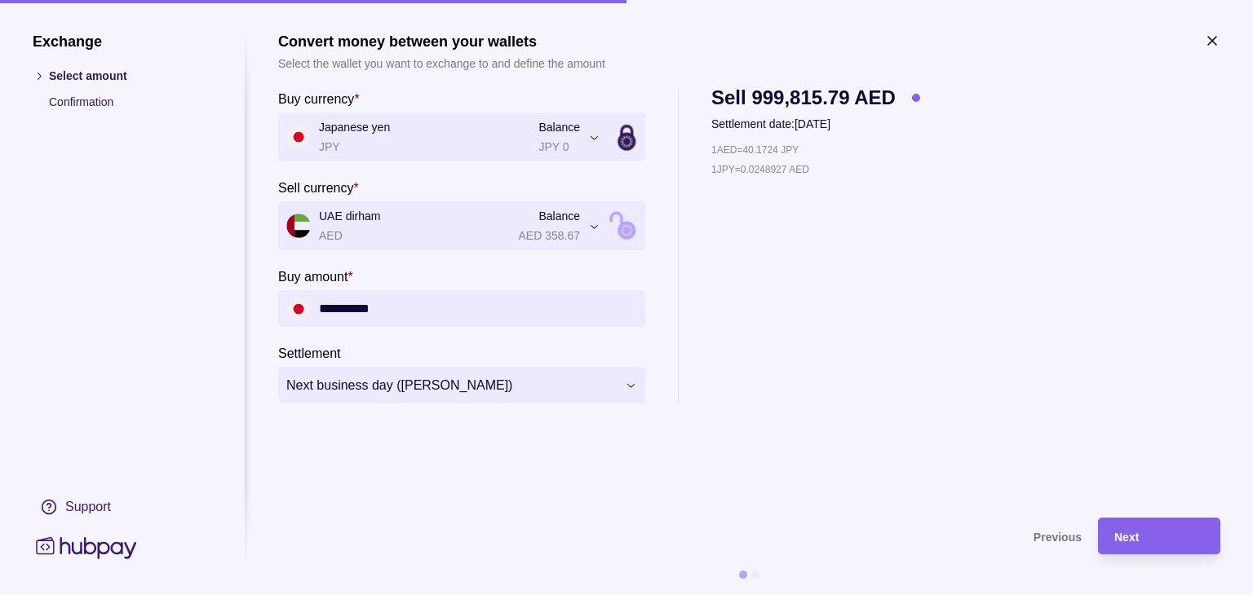
type input "**********"
click at [803, 324] on div "1 AED = 40.1724 JPY 1 JPY = 0.0248927 AED" at bounding box center [815, 272] width 209 height 263
click at [1122, 536] on span "Next" at bounding box center [1126, 537] width 24 height 13
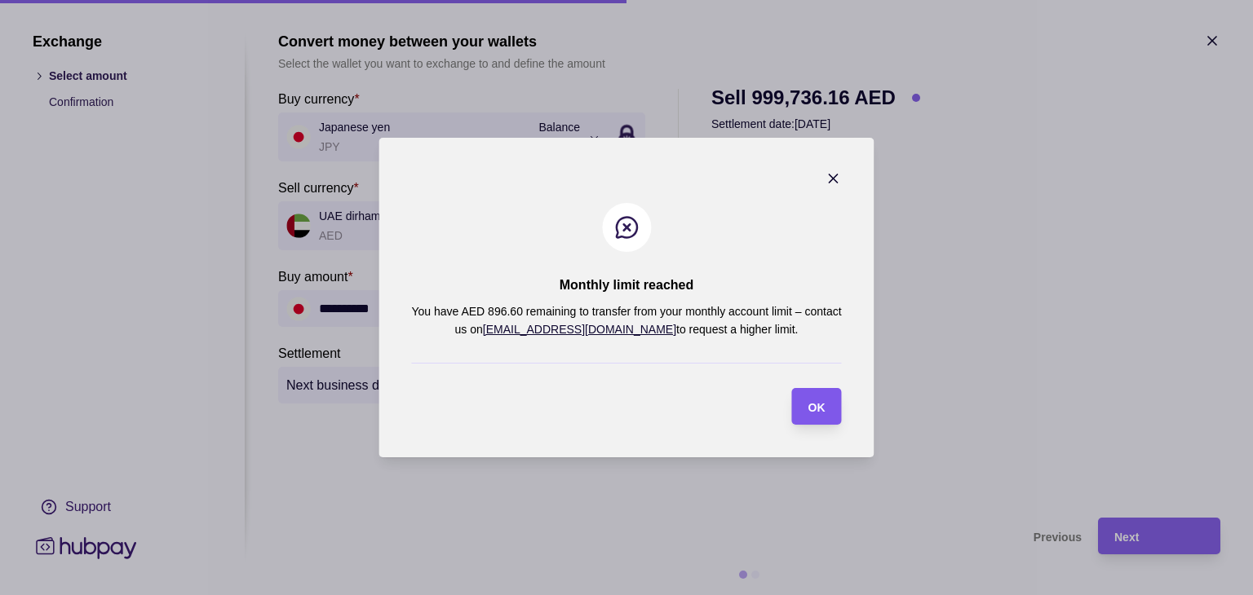
click at [812, 402] on span "OK" at bounding box center [816, 407] width 17 height 13
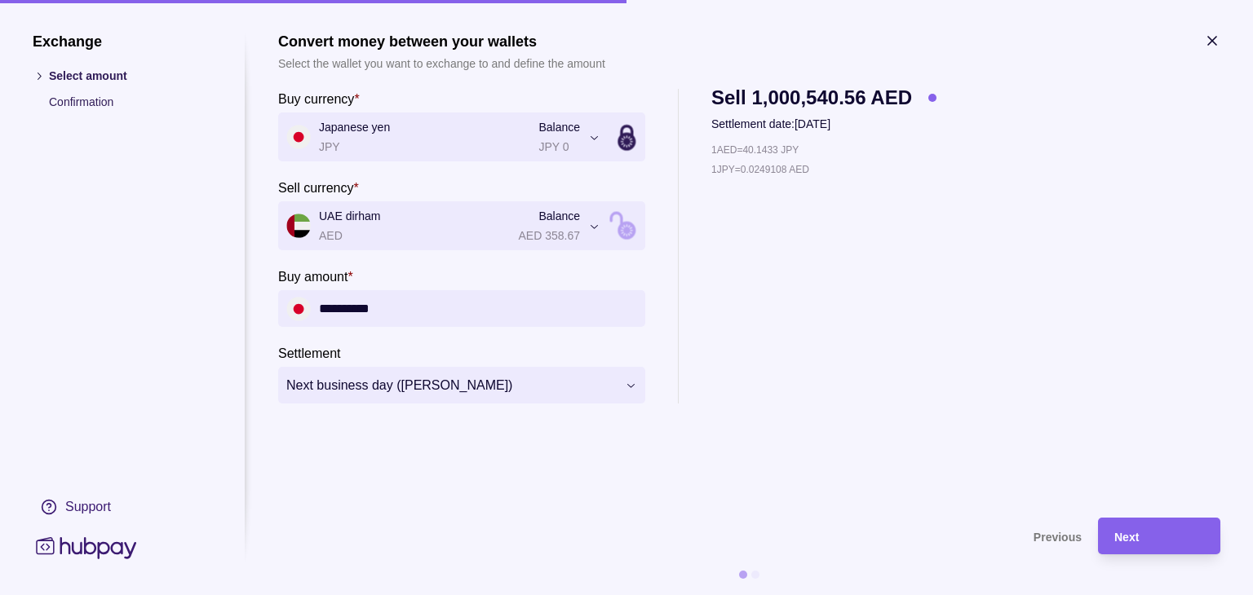
click at [1213, 40] on icon "button" at bounding box center [1212, 41] width 8 height 8
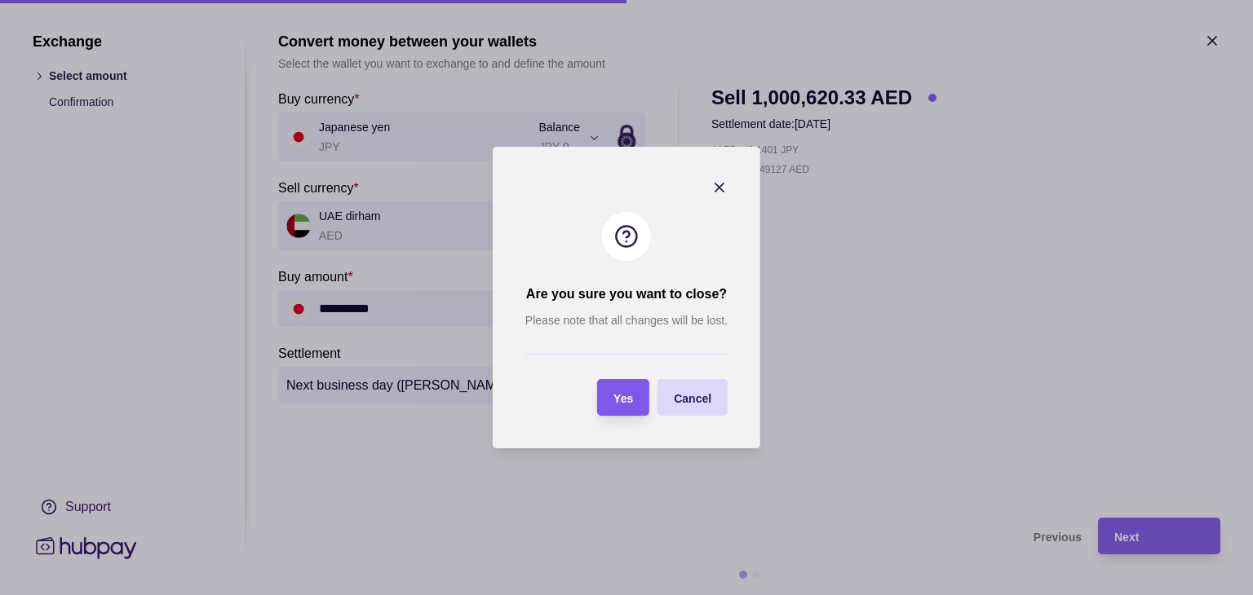
click at [635, 396] on section "Yes" at bounding box center [623, 397] width 52 height 37
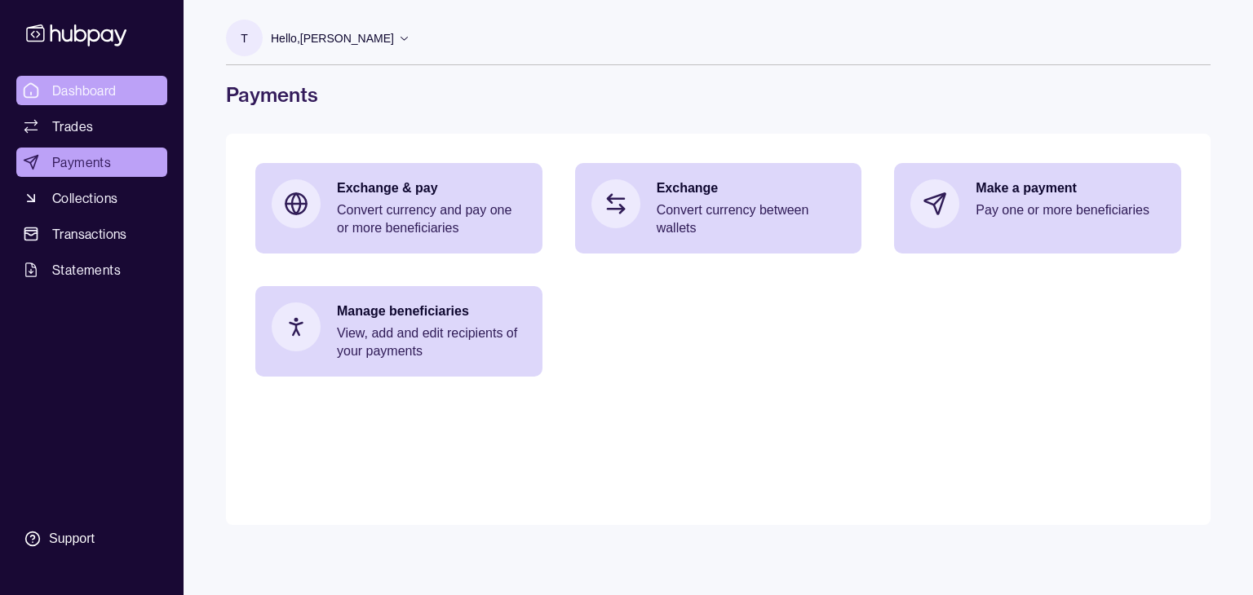
click at [97, 86] on span "Dashboard" at bounding box center [84, 91] width 64 height 20
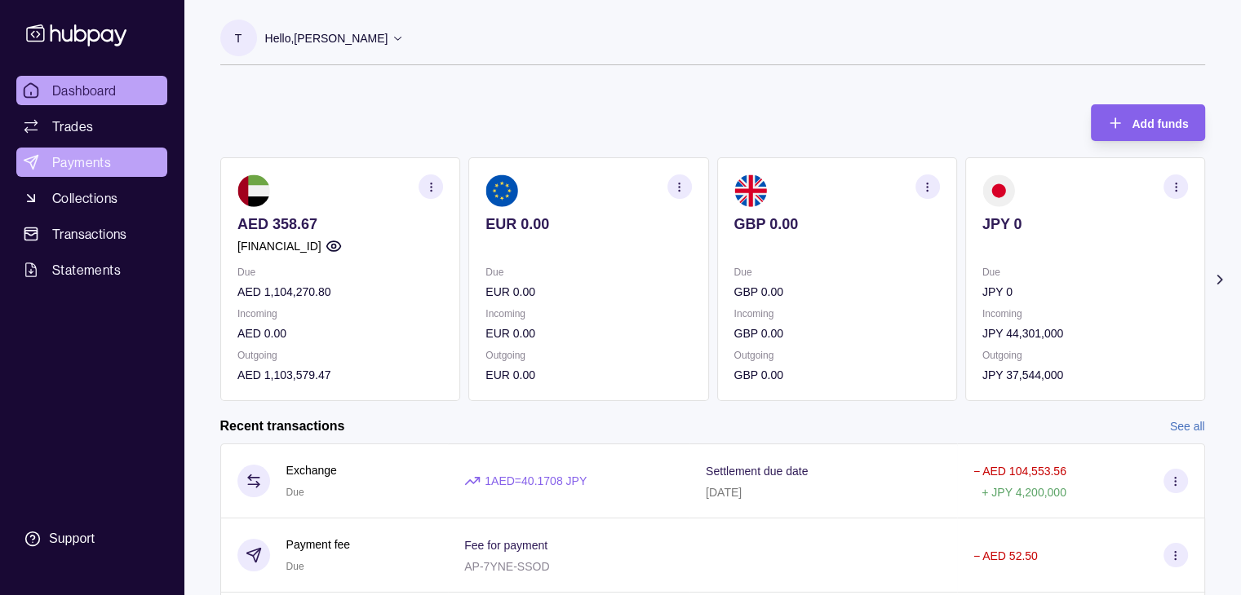
click at [70, 157] on span "Payments" at bounding box center [81, 163] width 59 height 20
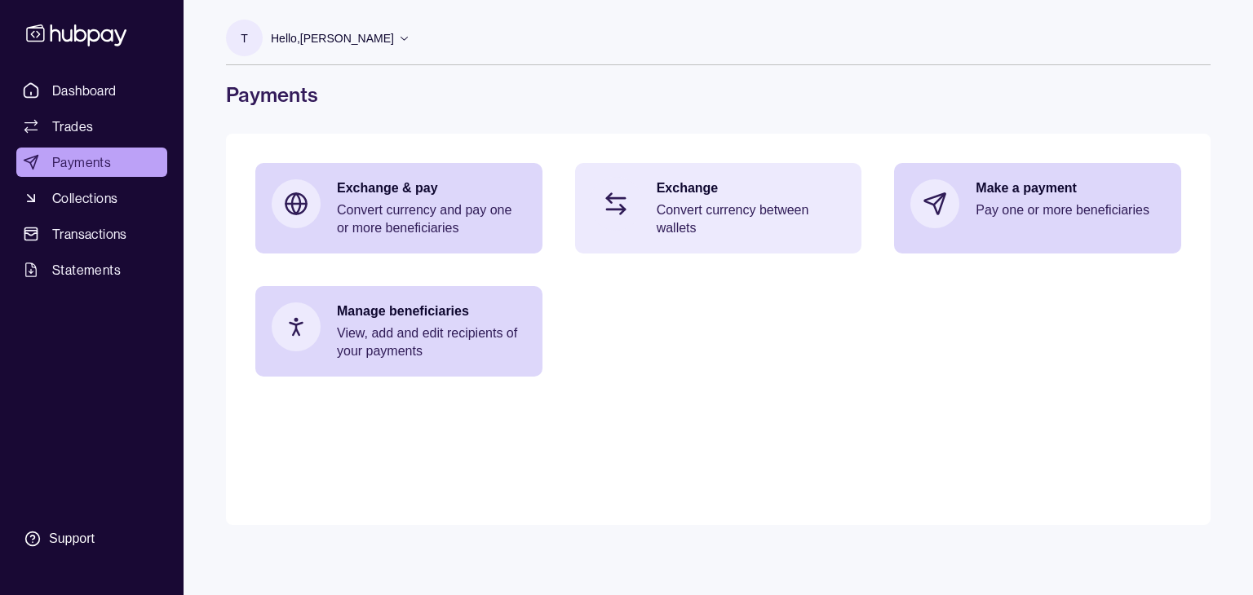
click at [713, 186] on p "Exchange" at bounding box center [751, 188] width 189 height 18
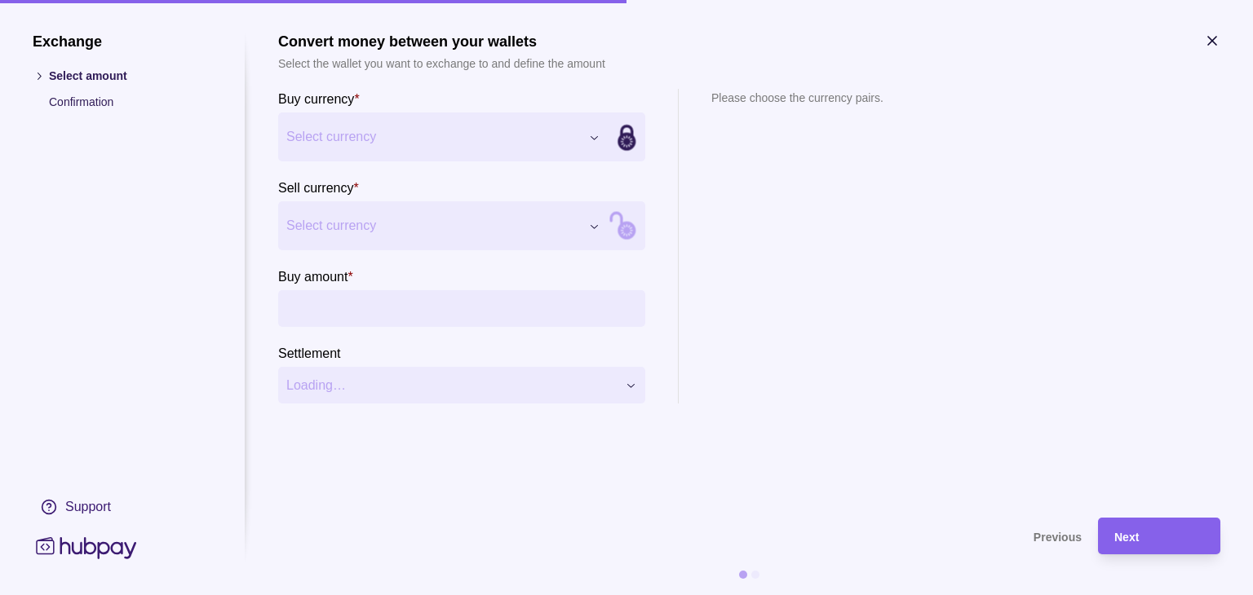
click at [595, 595] on div "Exchange Select amount Confirmation Support Convert money between your wallets …" at bounding box center [626, 595] width 1253 height 0
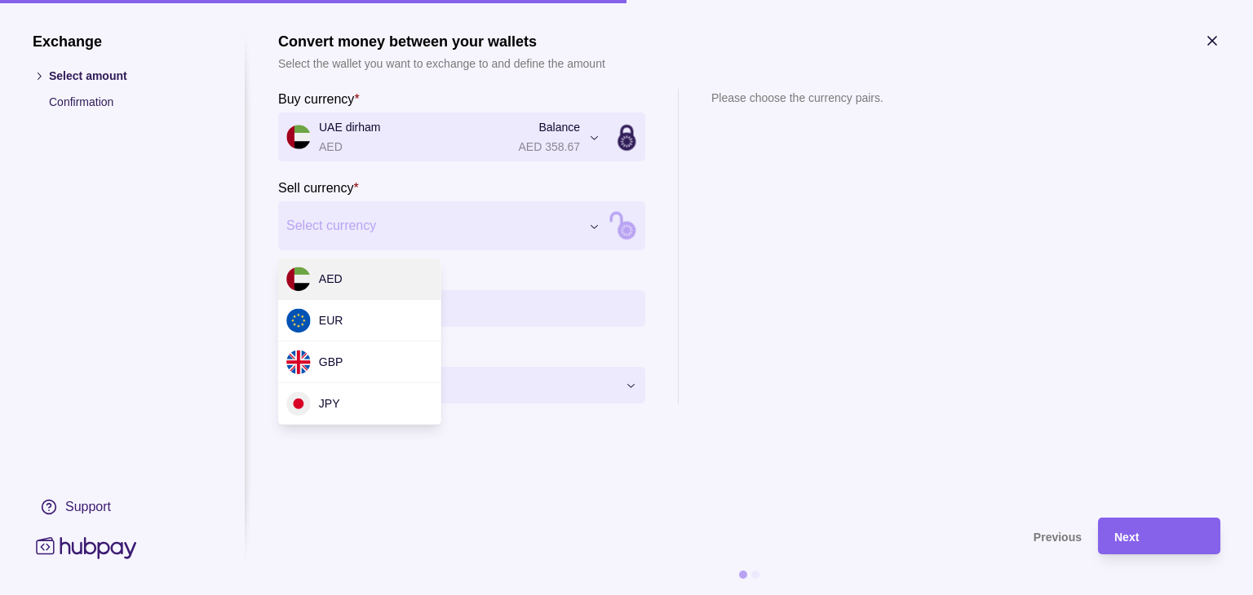
click at [596, 595] on div "Exchange Select amount Confirmation Support Convert money between your wallets …" at bounding box center [626, 595] width 1253 height 0
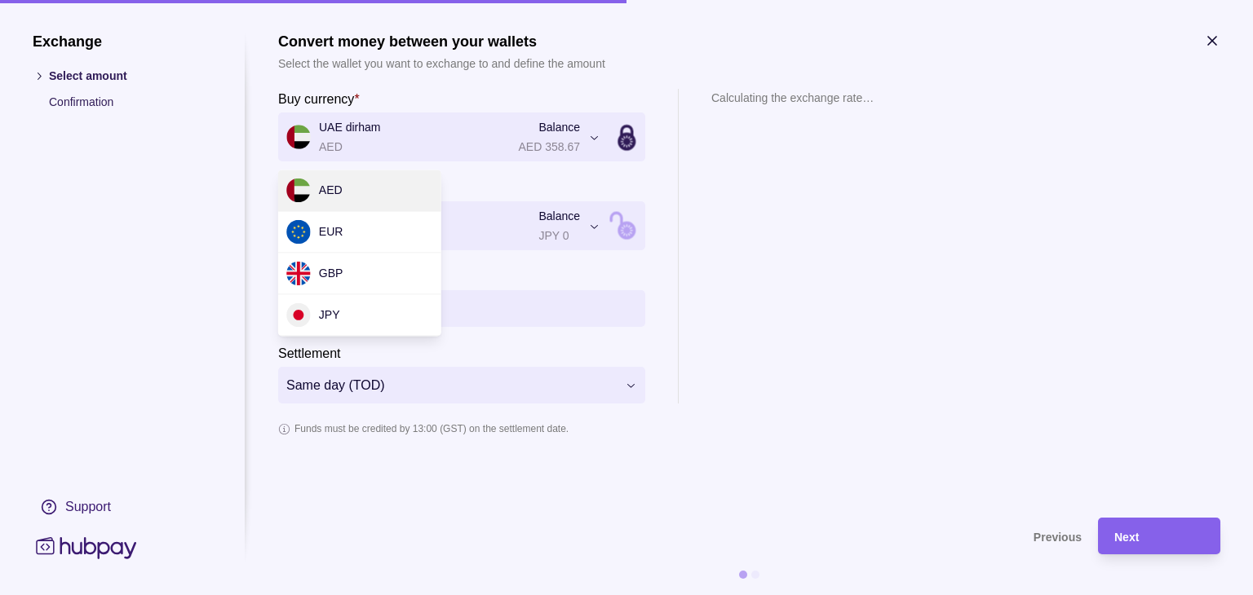
click at [596, 595] on div "**********" at bounding box center [626, 595] width 1253 height 0
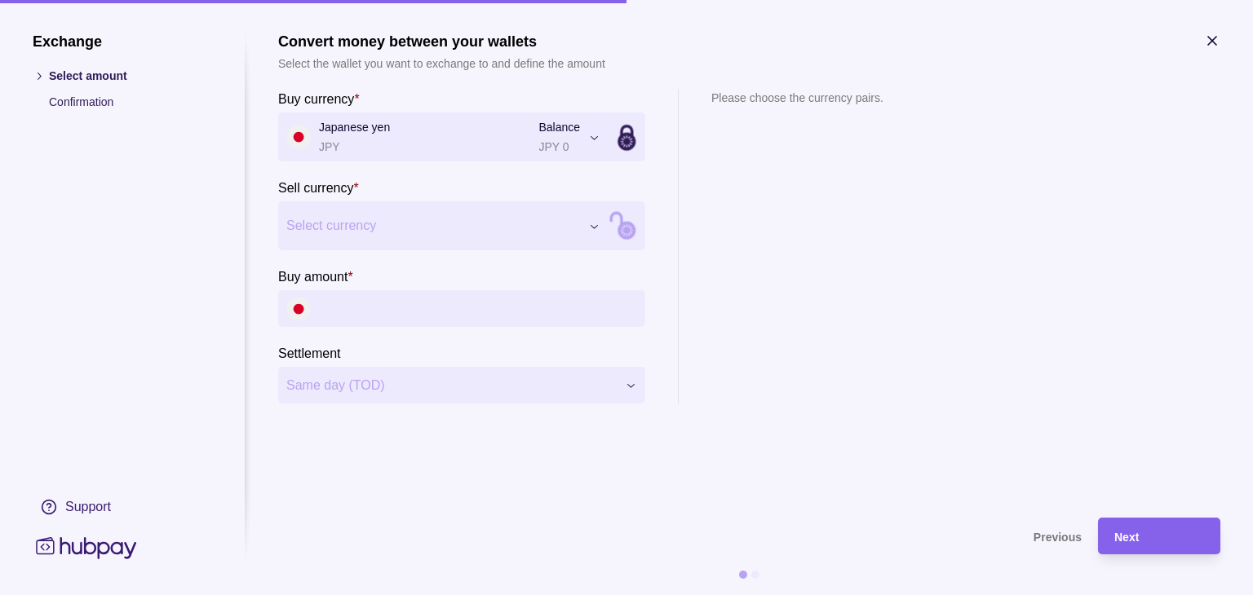
click at [581, 595] on div "Exchange Select amount Confirmation Support Convert money between your wallets …" at bounding box center [626, 595] width 1253 height 0
click at [382, 302] on input "Buy amount *" at bounding box center [478, 308] width 318 height 37
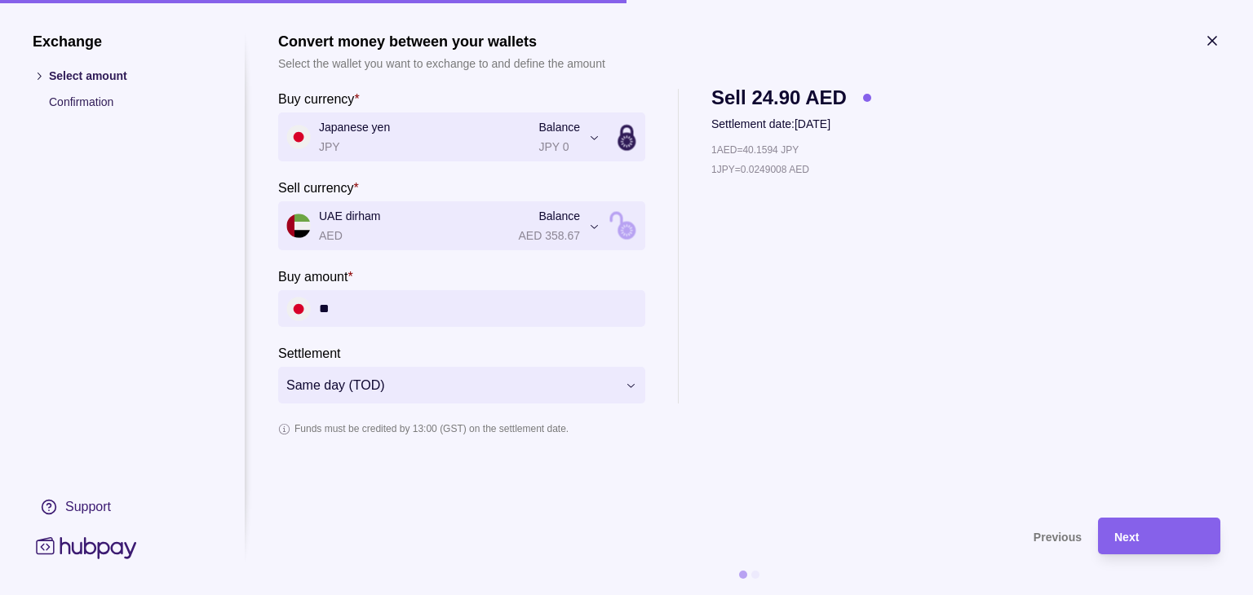
type input "*"
type input "**********"
click at [1123, 546] on div "Next" at bounding box center [1159, 537] width 90 height 20
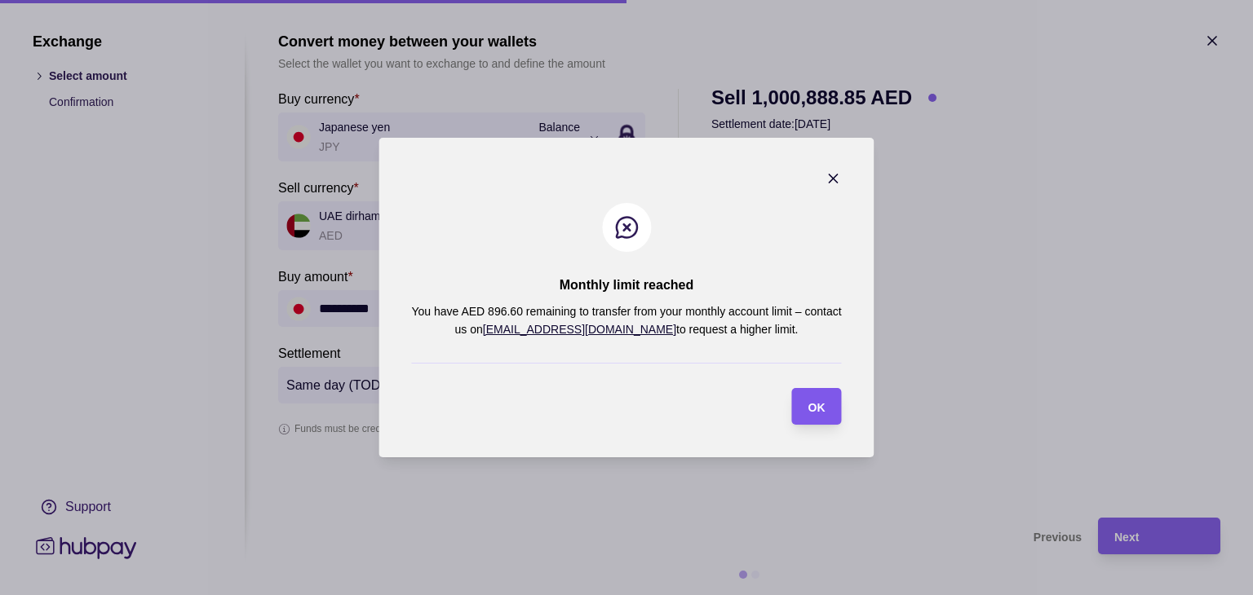
click at [817, 407] on span "OK" at bounding box center [816, 407] width 17 height 13
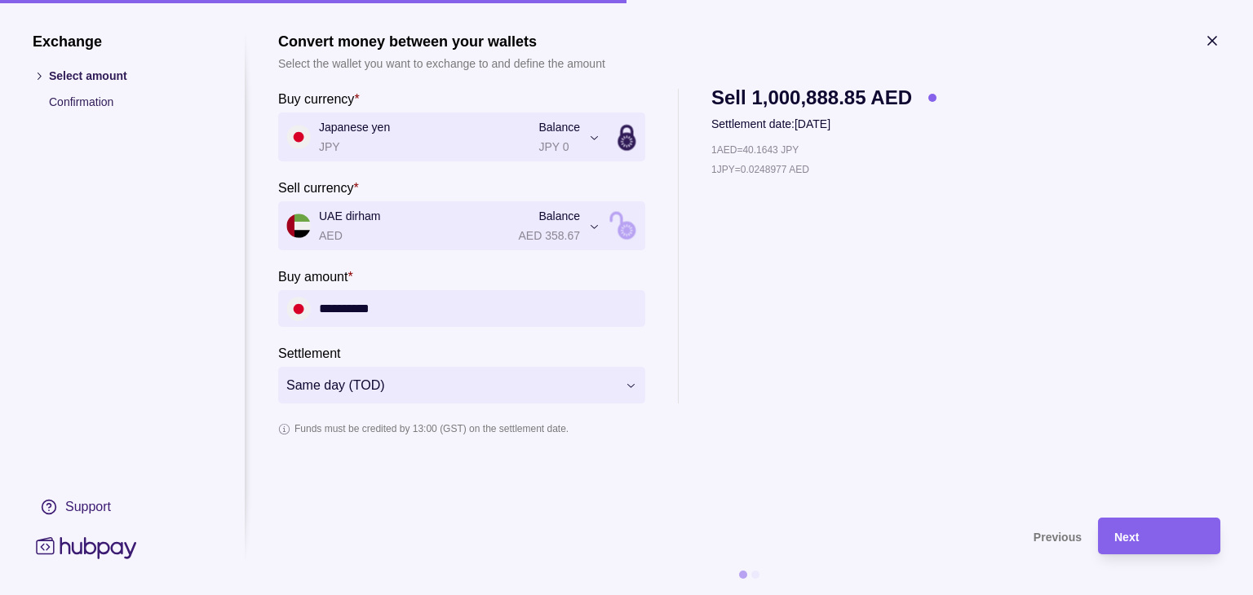
click at [1207, 39] on icon "button" at bounding box center [1212, 41] width 16 height 16
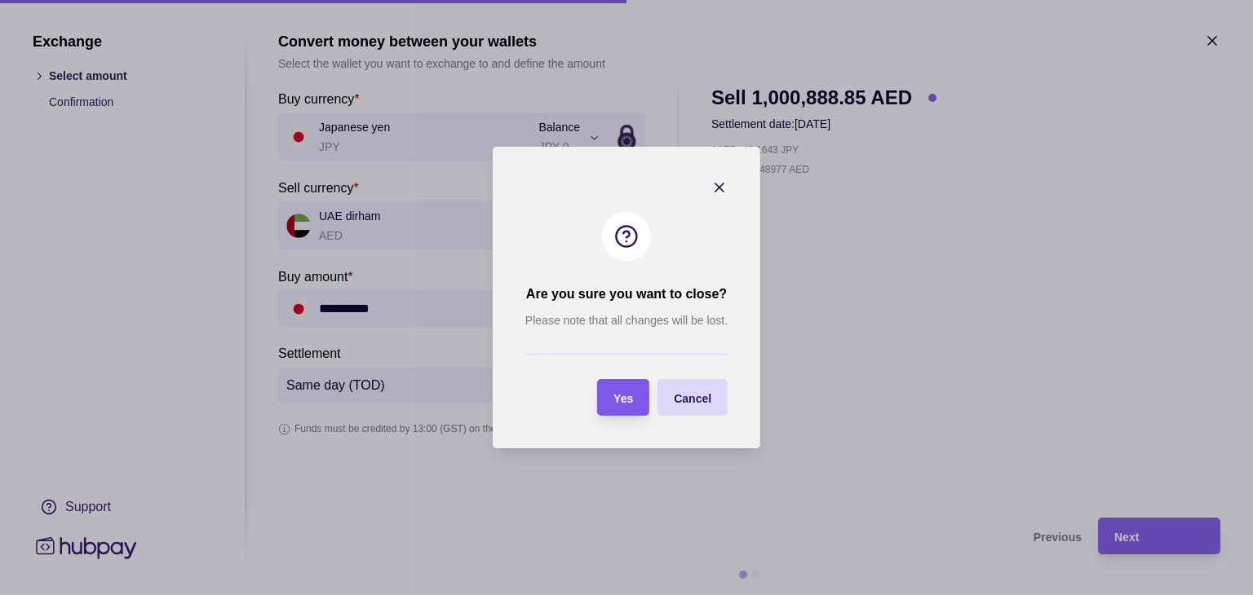
click at [612, 405] on div "Yes" at bounding box center [611, 397] width 44 height 37
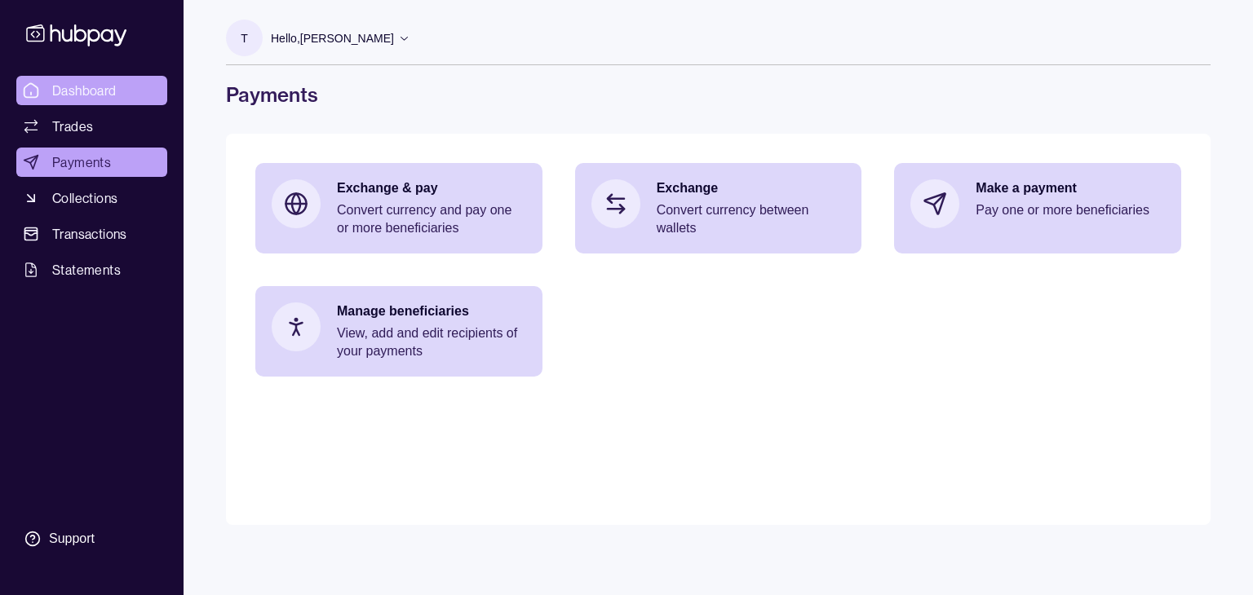
click at [60, 89] on span "Dashboard" at bounding box center [84, 91] width 64 height 20
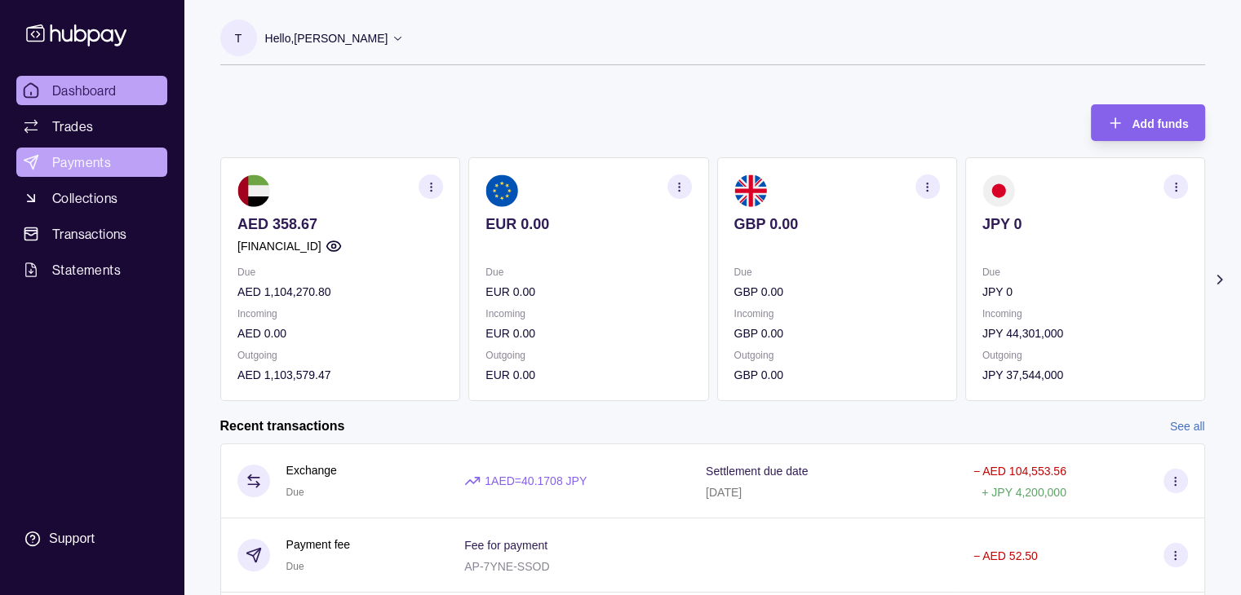
click at [75, 164] on span "Payments" at bounding box center [81, 163] width 59 height 20
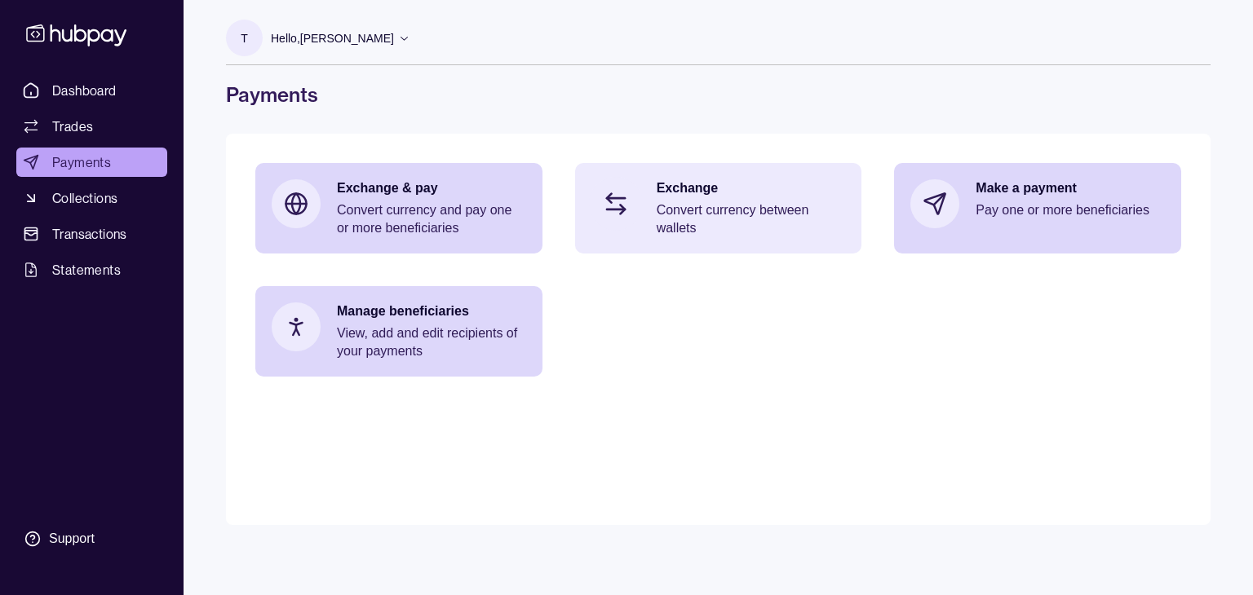
click at [688, 207] on p "Convert currency between wallets" at bounding box center [751, 219] width 189 height 36
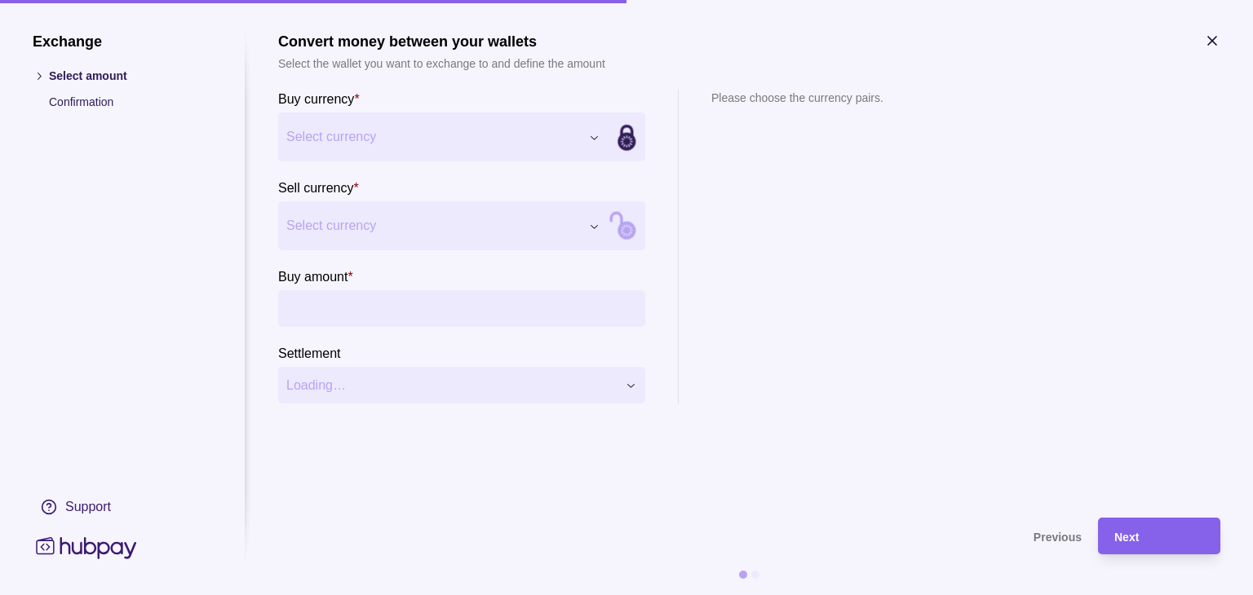
click at [598, 595] on div "Exchange Select amount Confirmation Support Convert money between your wallets …" at bounding box center [626, 595] width 1253 height 0
click at [584, 595] on div "Exchange Select amount Confirmation Support Convert money between your wallets …" at bounding box center [626, 595] width 1253 height 0
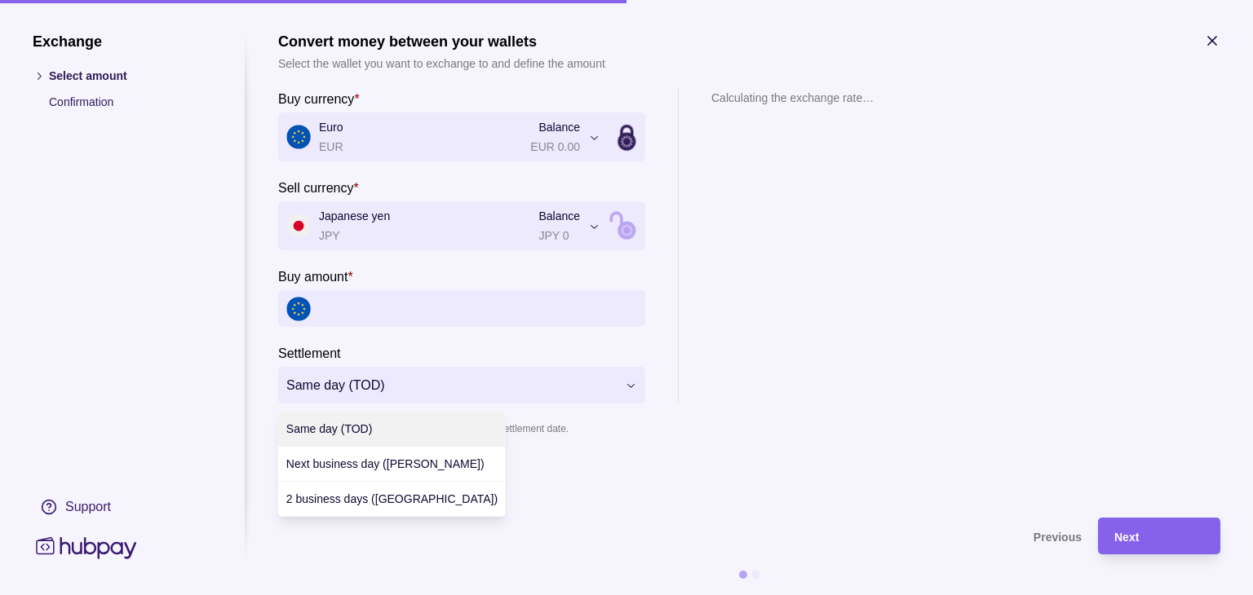
click at [551, 595] on div "**********" at bounding box center [626, 595] width 1253 height 0
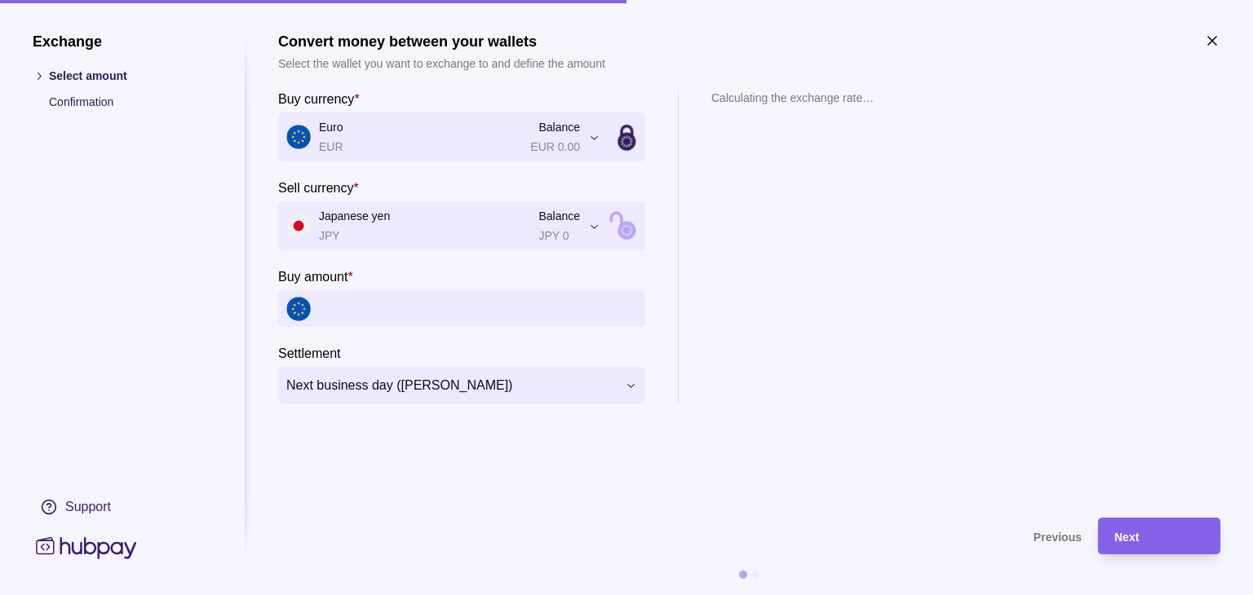
click at [376, 312] on input "Buy amount *" at bounding box center [478, 308] width 318 height 37
type input "*"
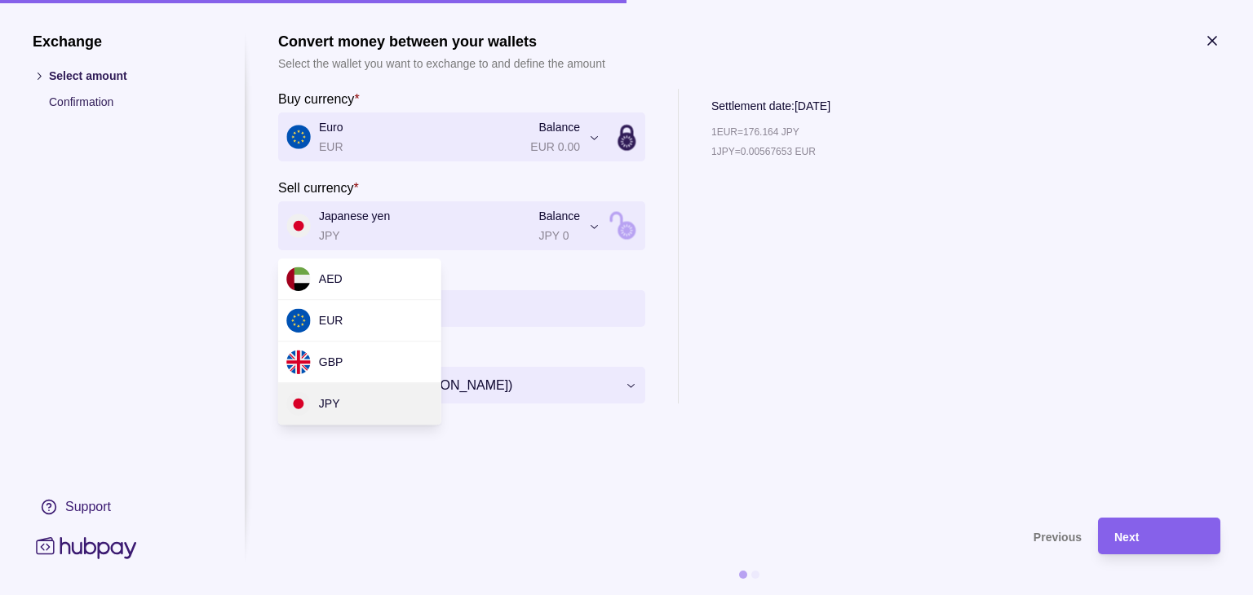
click at [600, 595] on div "**********" at bounding box center [626, 595] width 1253 height 0
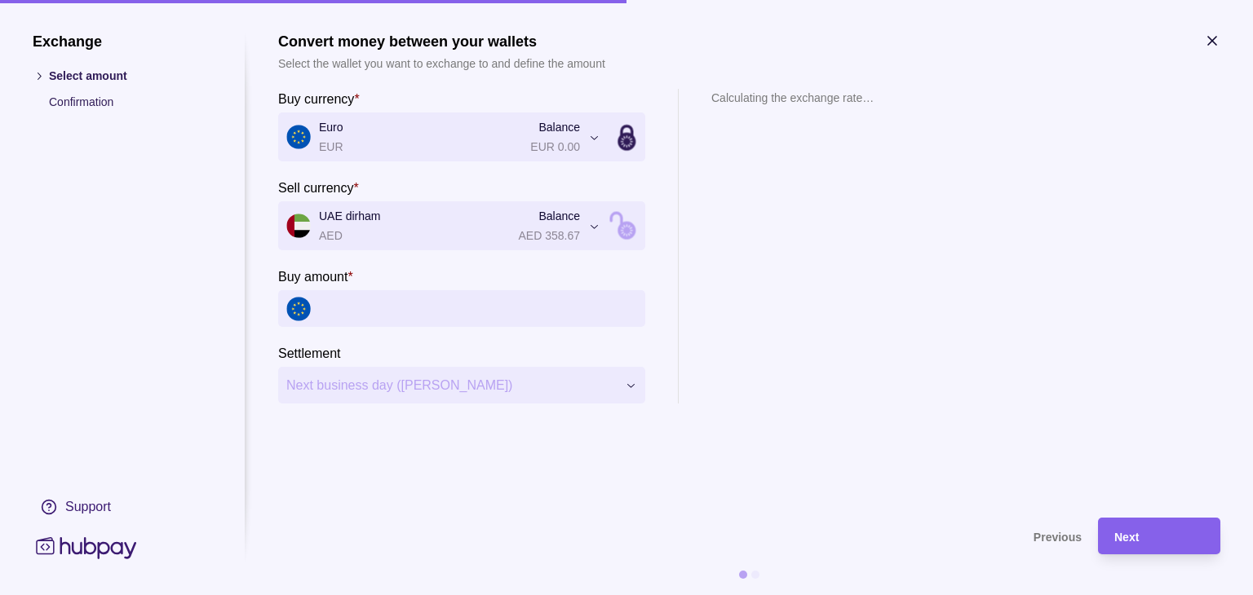
click at [392, 318] on input "Buy amount *" at bounding box center [478, 308] width 318 height 37
type input "******"
click at [1132, 547] on div "Next" at bounding box center [1147, 536] width 114 height 37
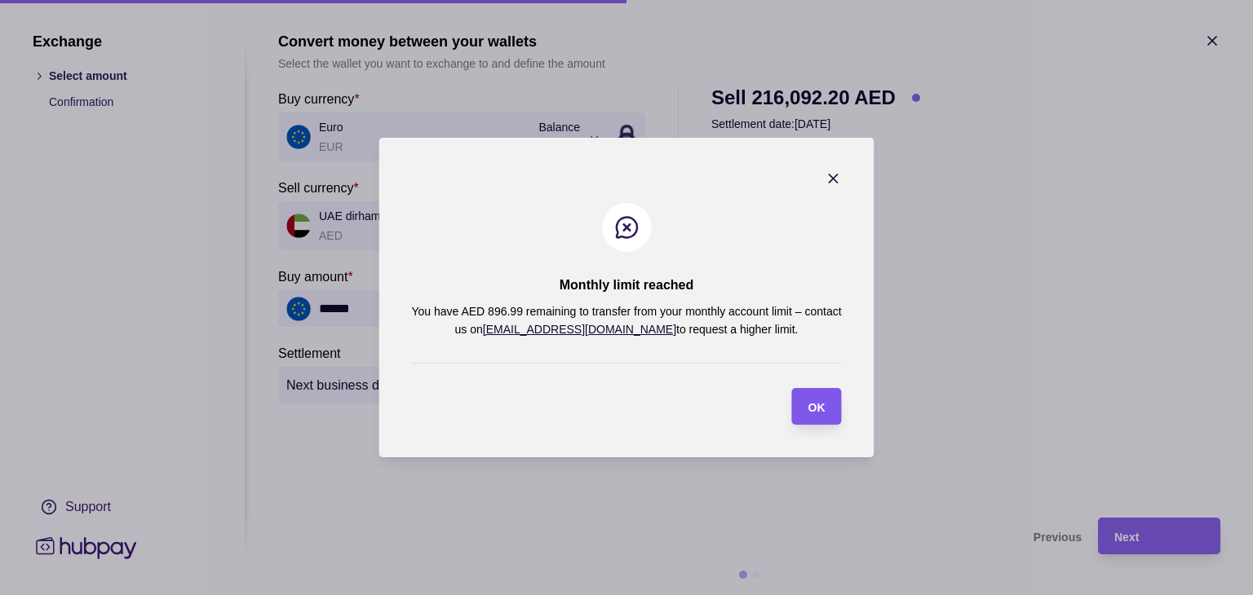
click at [812, 405] on span "OK" at bounding box center [816, 407] width 17 height 13
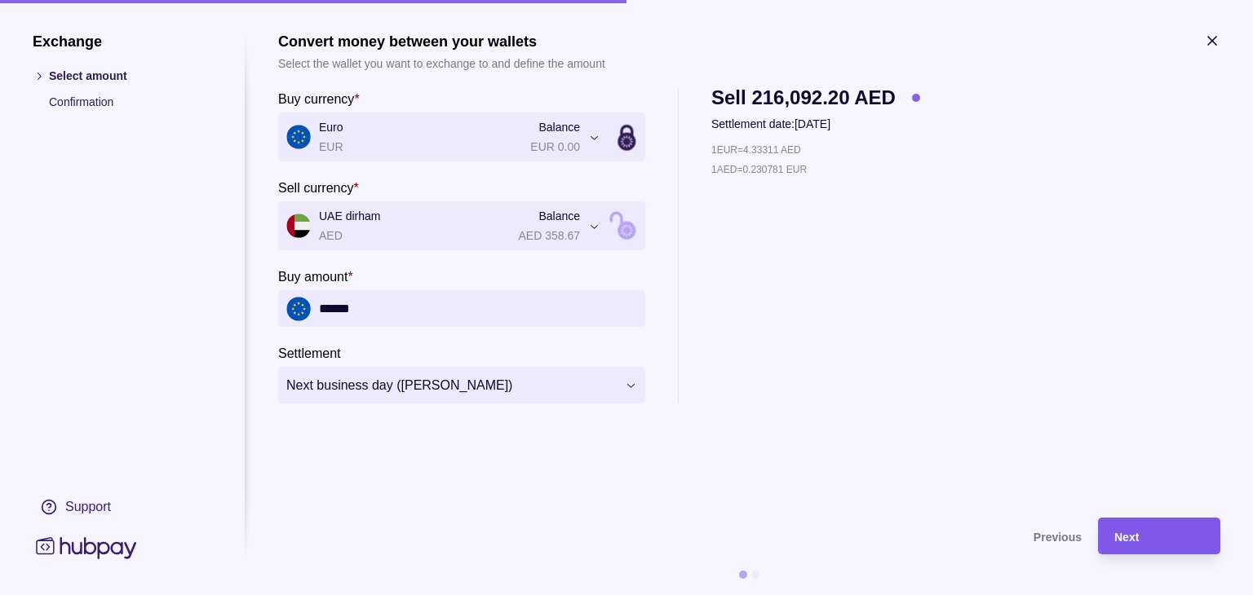
click at [1140, 530] on div "Next" at bounding box center [1159, 537] width 90 height 20
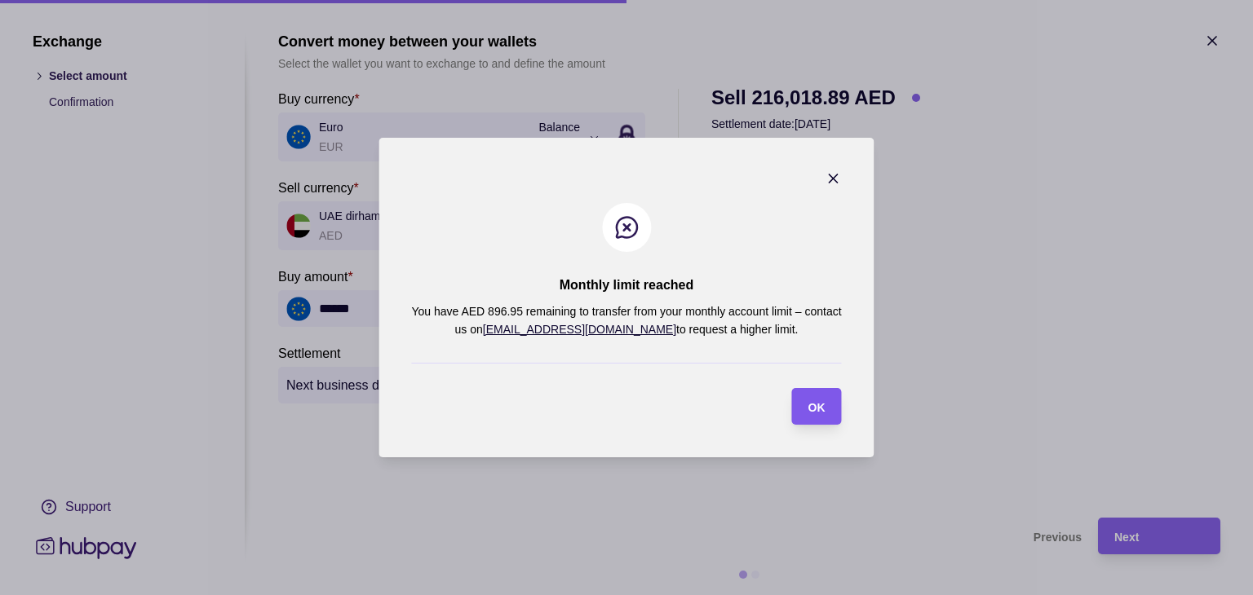
click at [814, 402] on span "OK" at bounding box center [816, 407] width 17 height 13
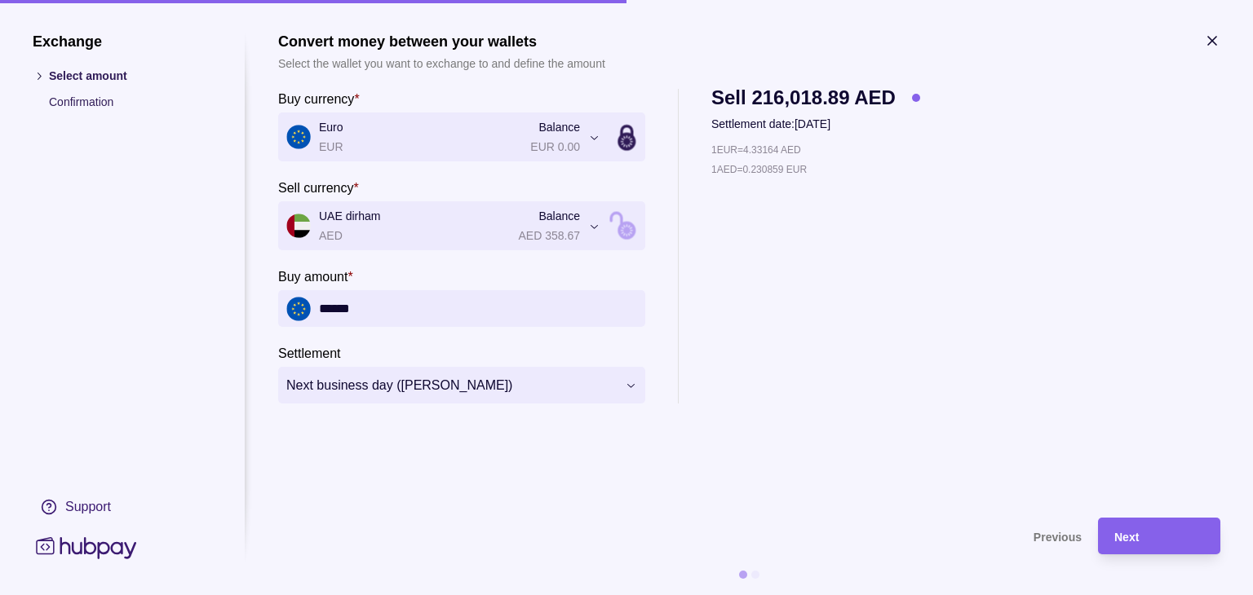
click at [1211, 46] on icon "button" at bounding box center [1212, 41] width 16 height 16
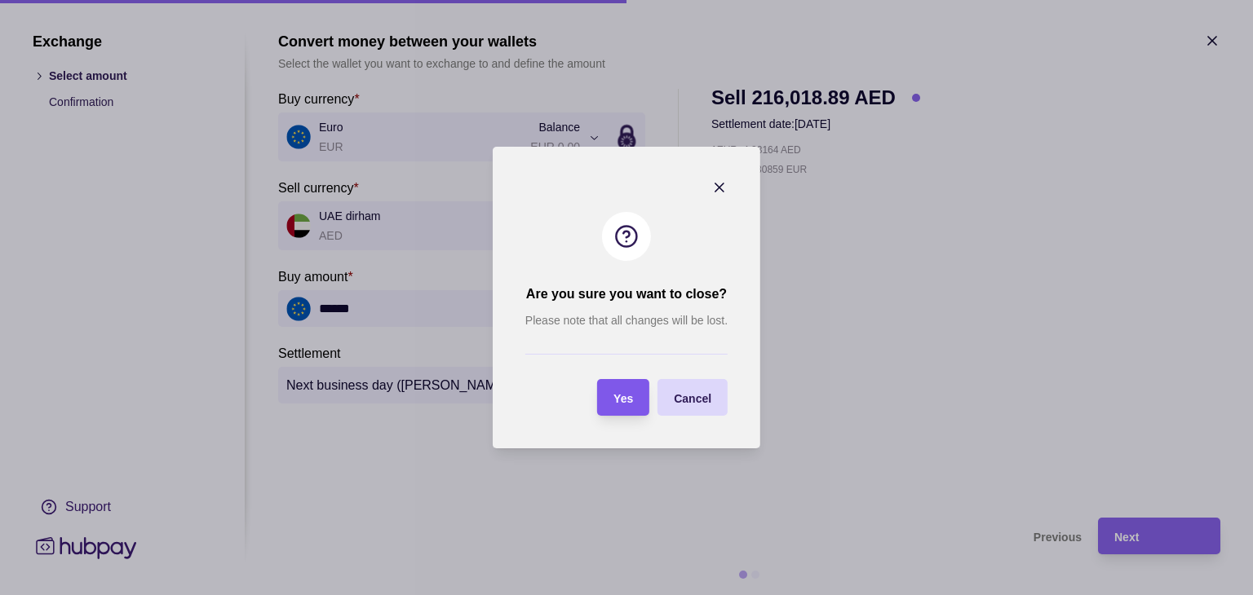
click at [628, 409] on div "Yes" at bounding box center [611, 397] width 44 height 37
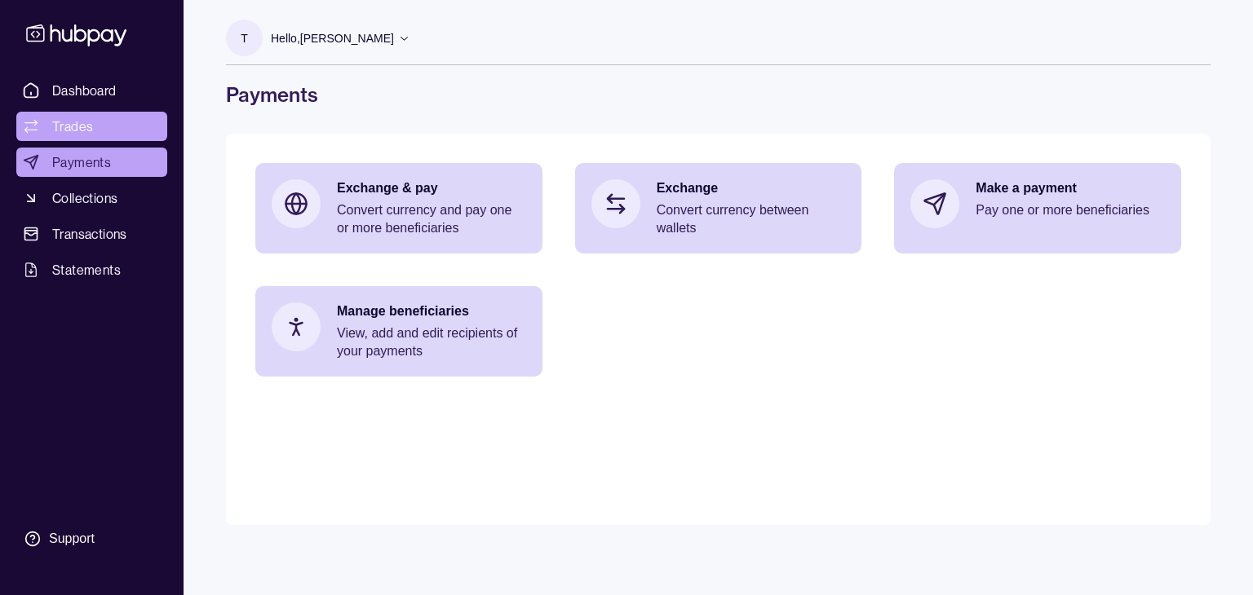
click at [77, 127] on span "Trades" at bounding box center [72, 127] width 41 height 20
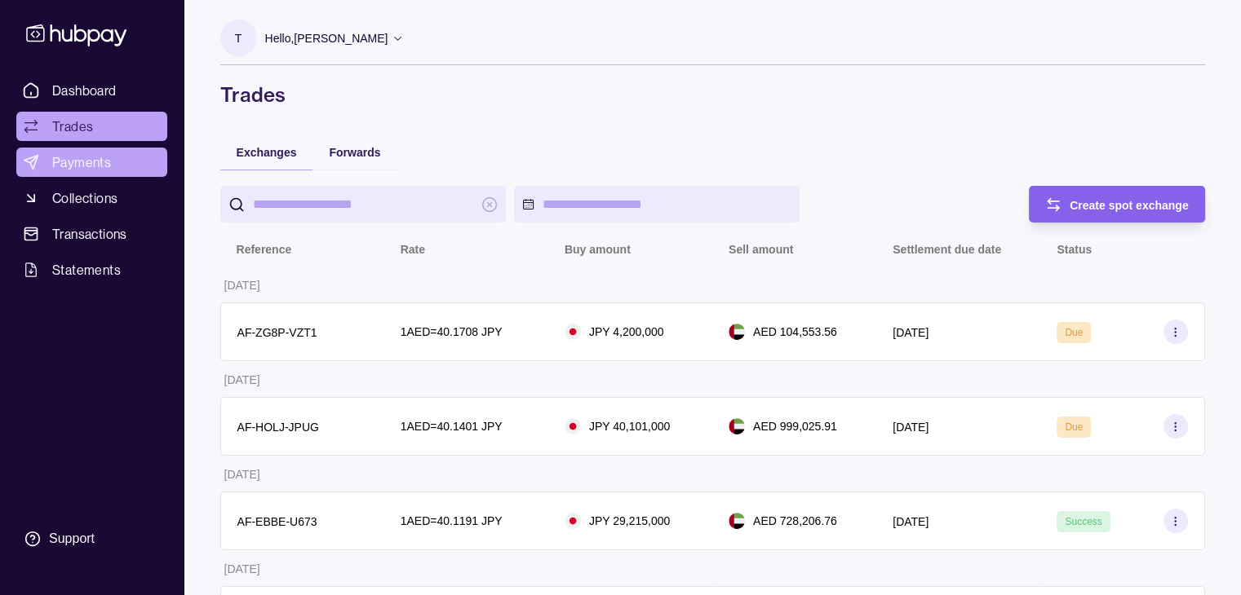
click at [101, 153] on span "Payments" at bounding box center [81, 163] width 59 height 20
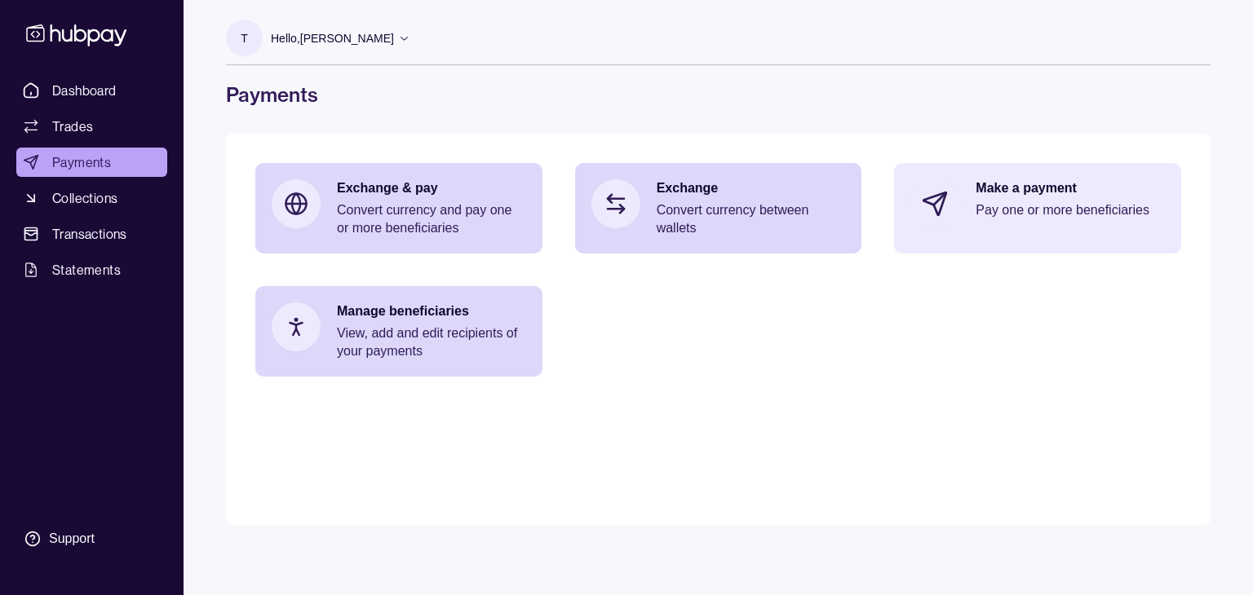
click at [975, 206] on div "Make a payment Pay one or more beneficiaries" at bounding box center [1037, 204] width 287 height 82
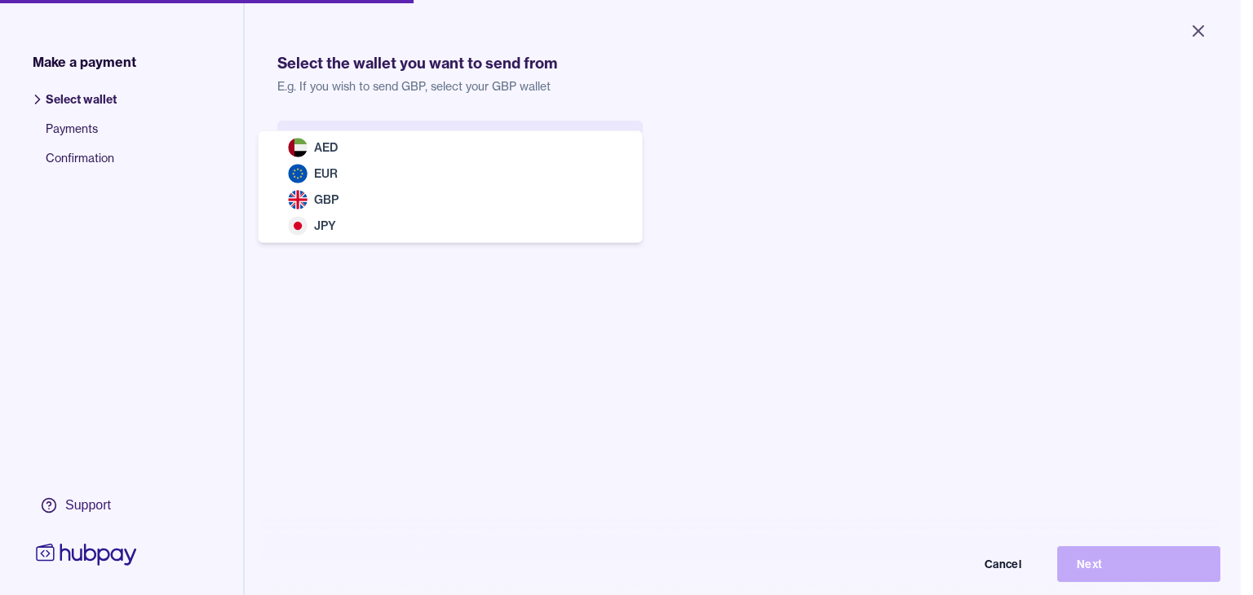
click at [614, 157] on body "Close Make a payment Select wallet Payments Confirmation Support Select the wal…" at bounding box center [620, 297] width 1241 height 595
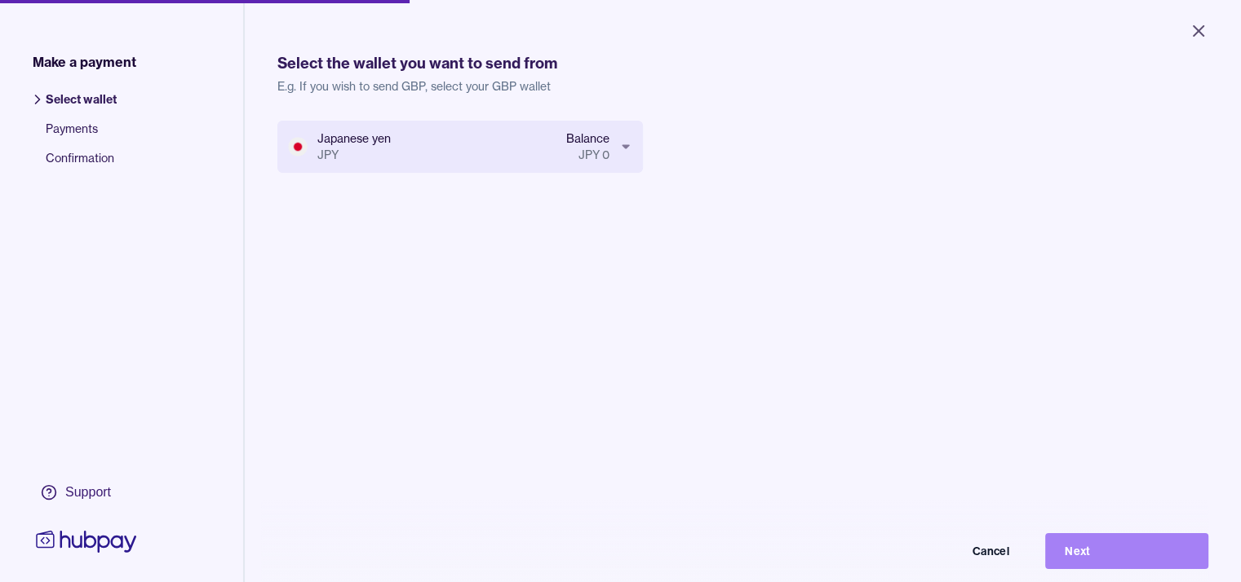
click at [1092, 565] on button "Next" at bounding box center [1126, 551] width 163 height 36
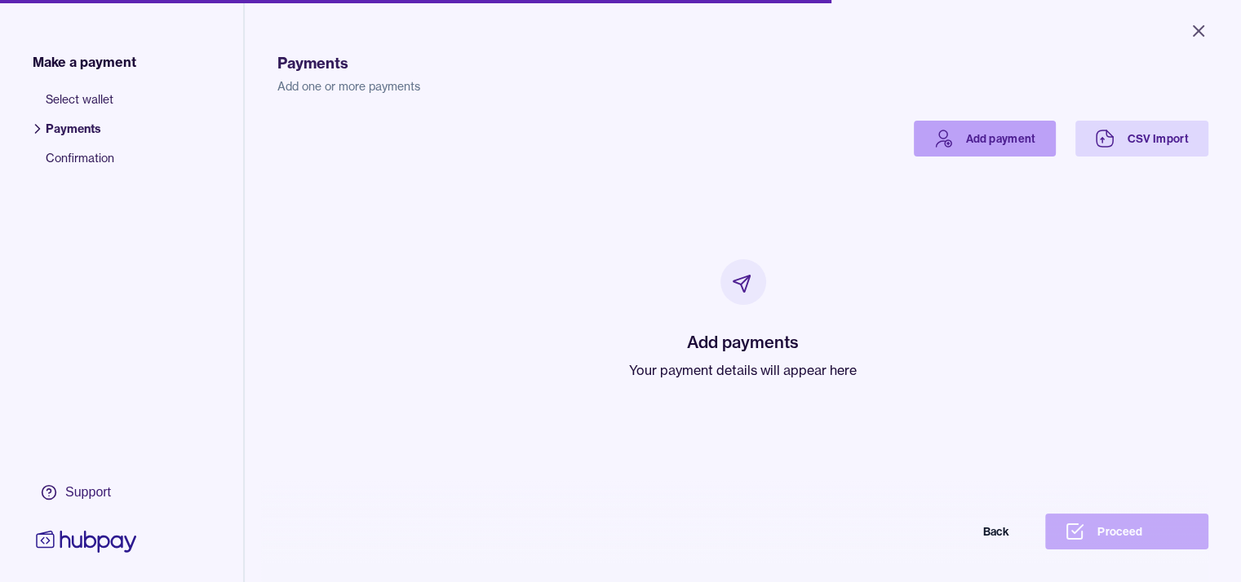
click at [1031, 135] on link "Add payment" at bounding box center [985, 139] width 142 height 36
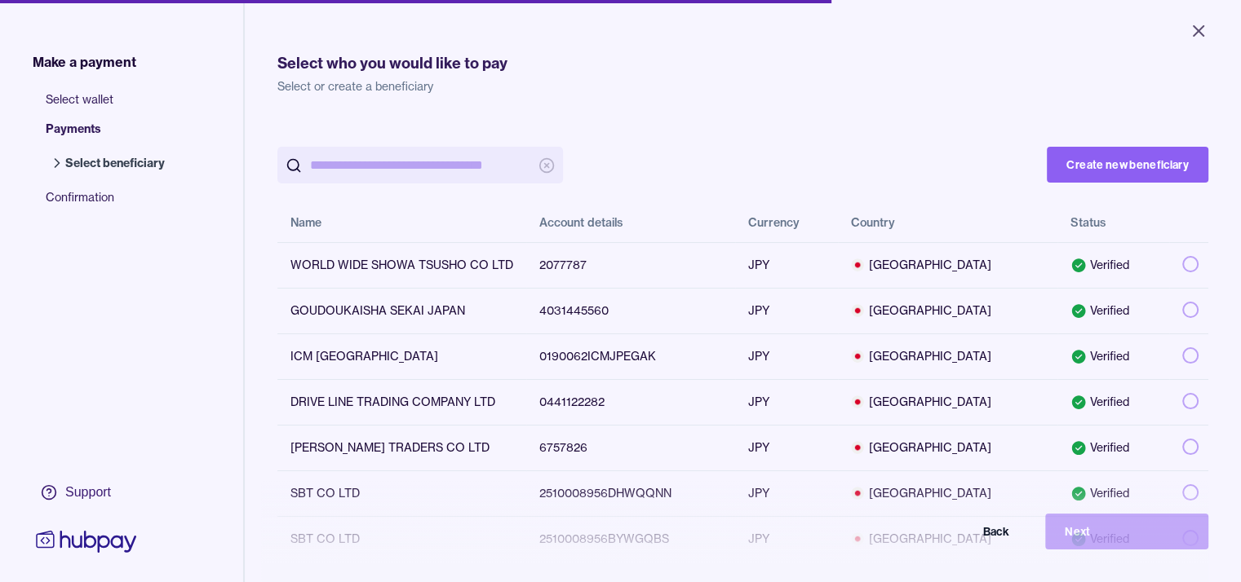
click at [435, 166] on input "search" at bounding box center [420, 165] width 220 height 37
paste input "***"
type input "**********"
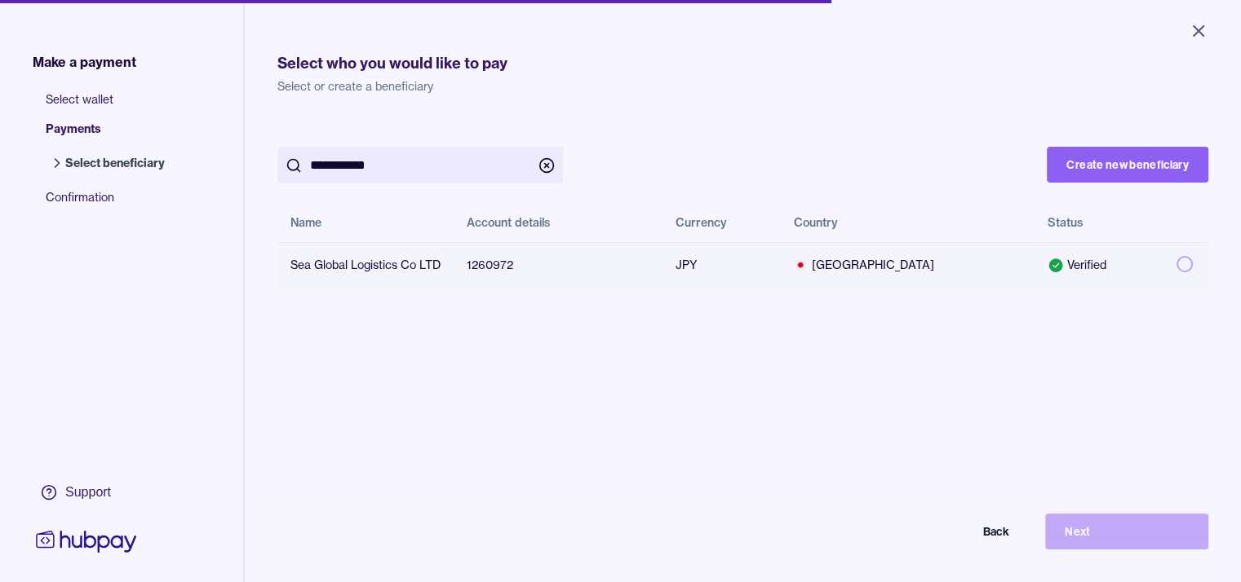
click at [1193, 265] on button "button" at bounding box center [1184, 264] width 16 height 16
type button "on"
click at [1126, 542] on button "Next" at bounding box center [1126, 532] width 163 height 36
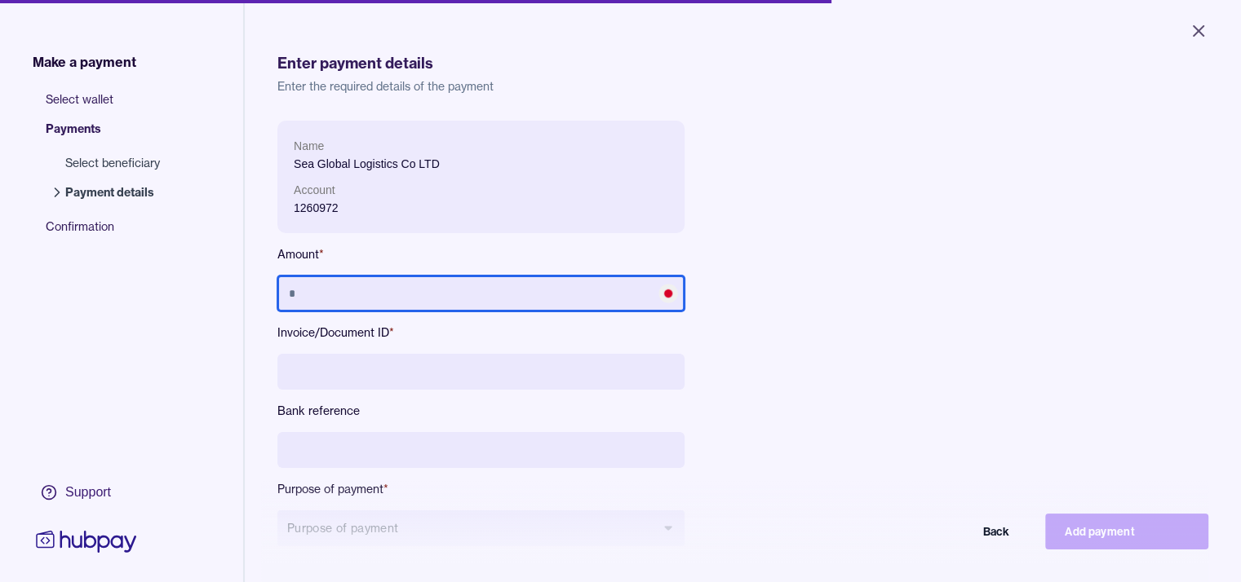
click at [510, 301] on input "text" at bounding box center [480, 294] width 407 height 36
type input "*********"
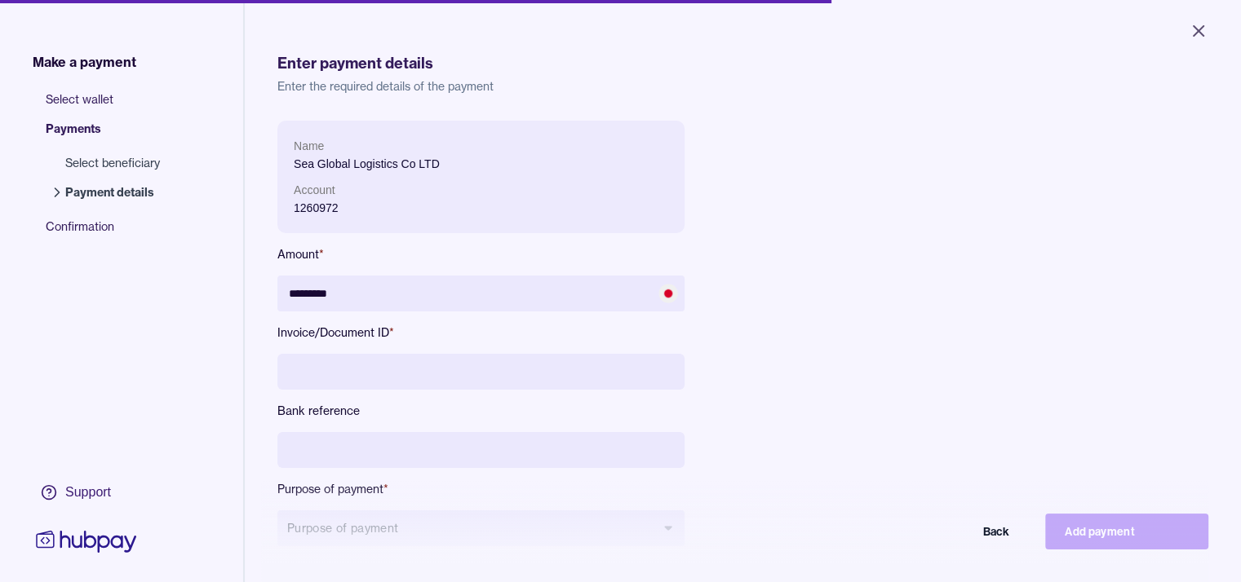
click at [782, 337] on div "Name Sea Global Logistics Co LTD Account 1260972 Amount * ********* Invoice/Doc…" at bounding box center [642, 347] width 731 height 452
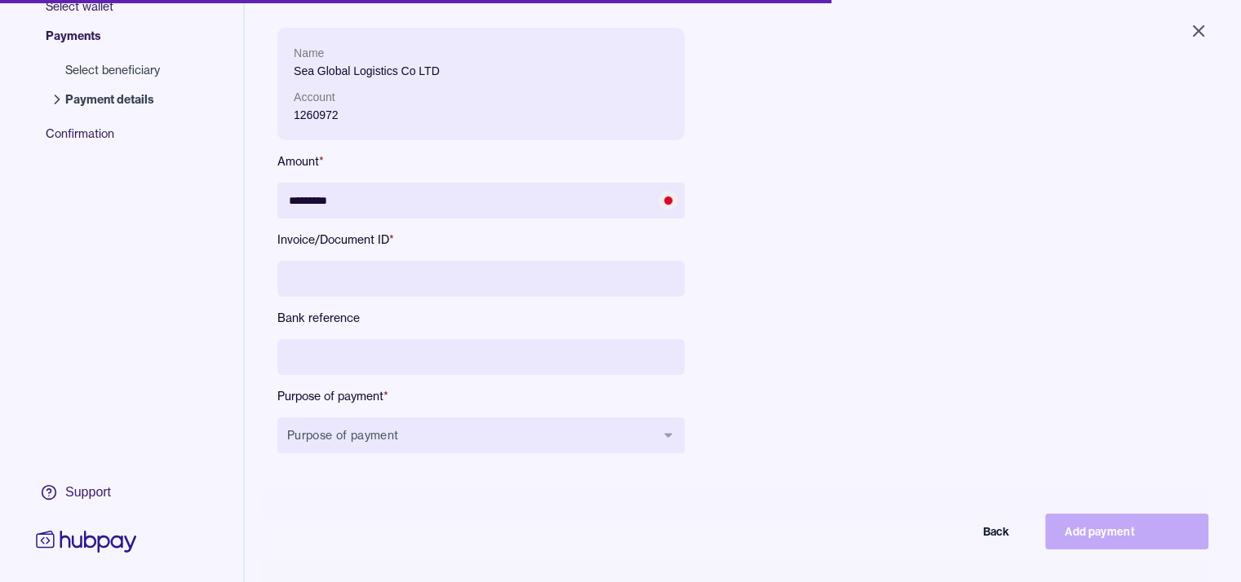
scroll to position [163, 0]
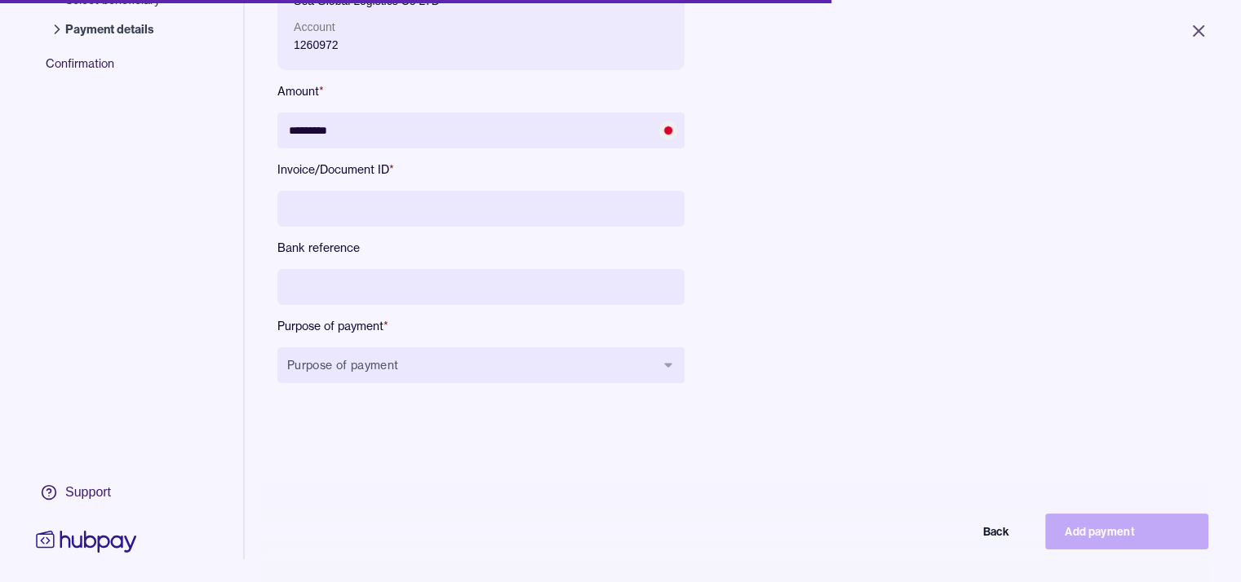
click at [419, 210] on input at bounding box center [480, 209] width 407 height 36
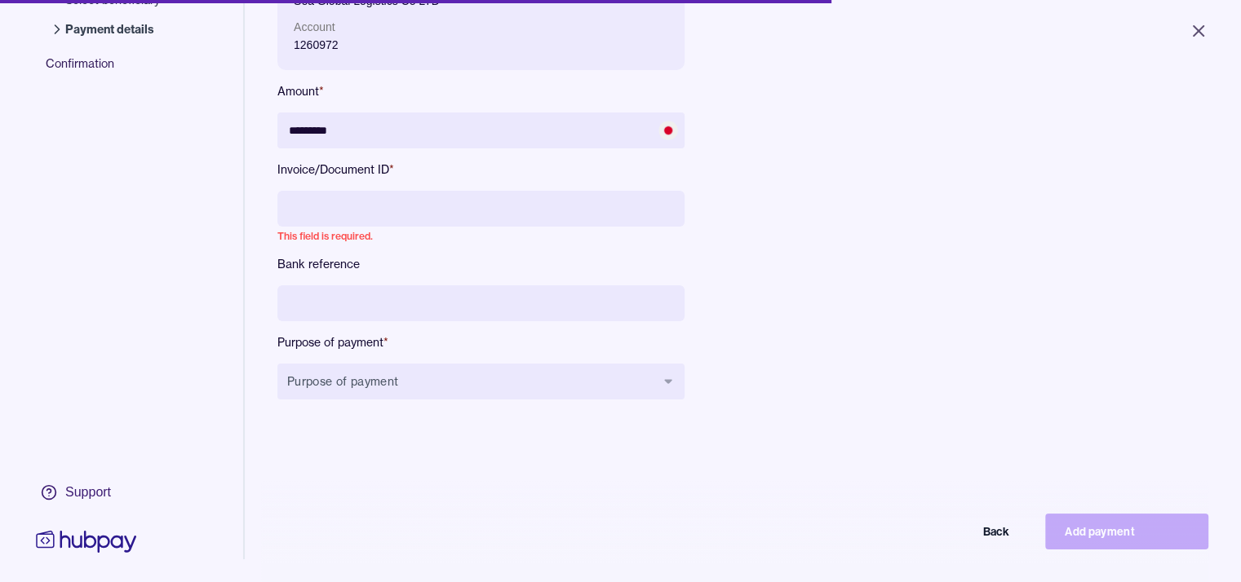
paste input "**********"
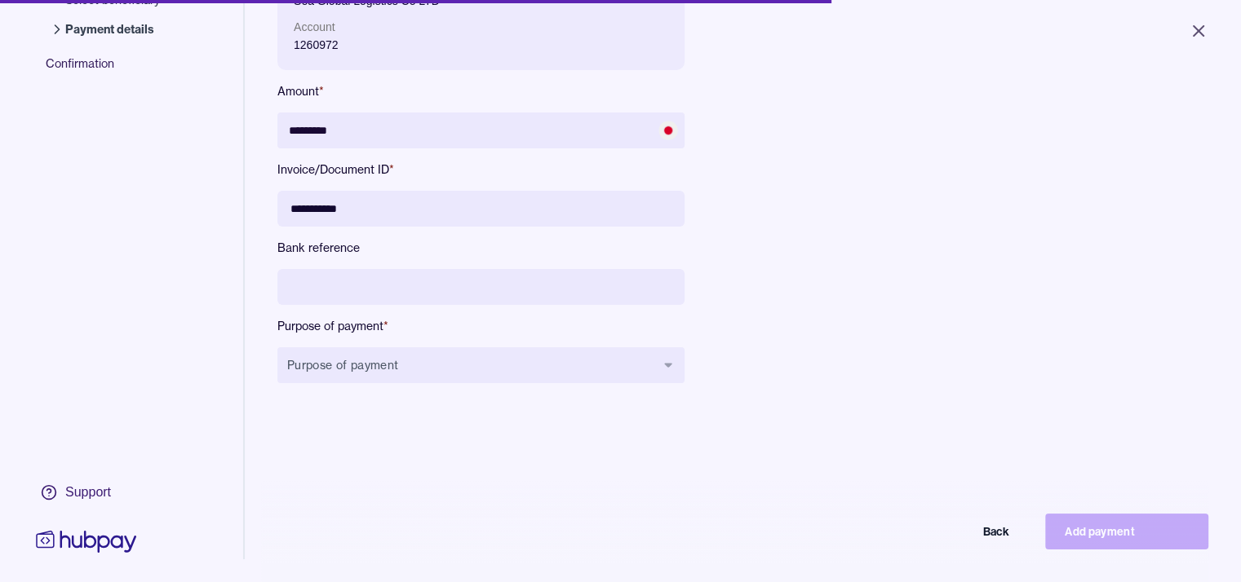
click at [347, 209] on input "**********" at bounding box center [480, 209] width 407 height 36
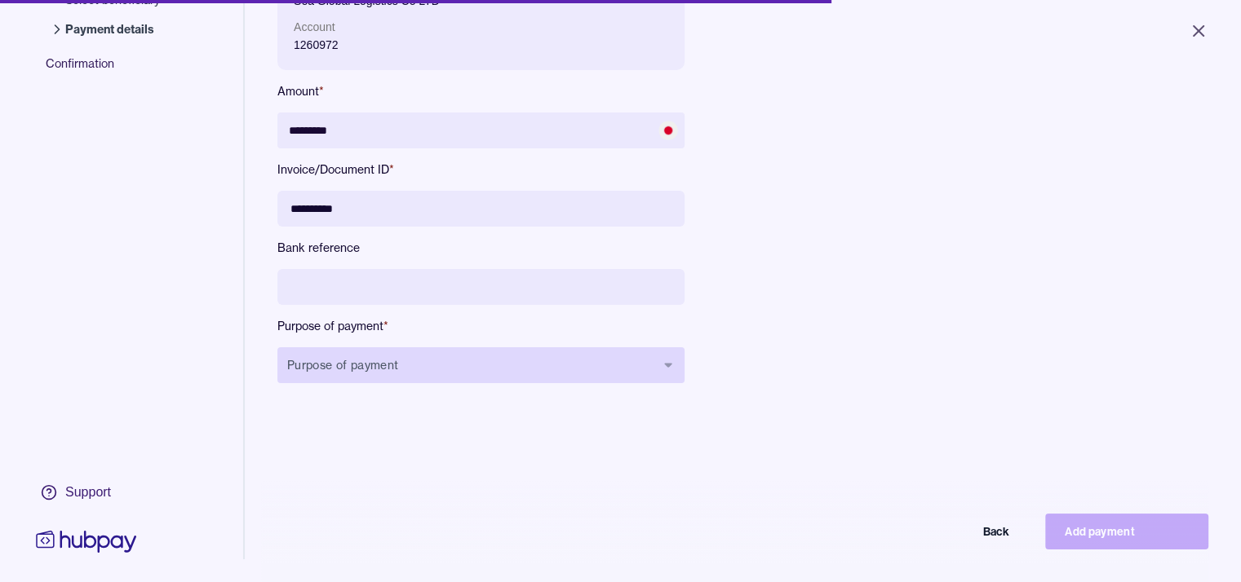
type input "**********"
click at [448, 361] on button "Purpose of payment" at bounding box center [480, 366] width 407 height 36
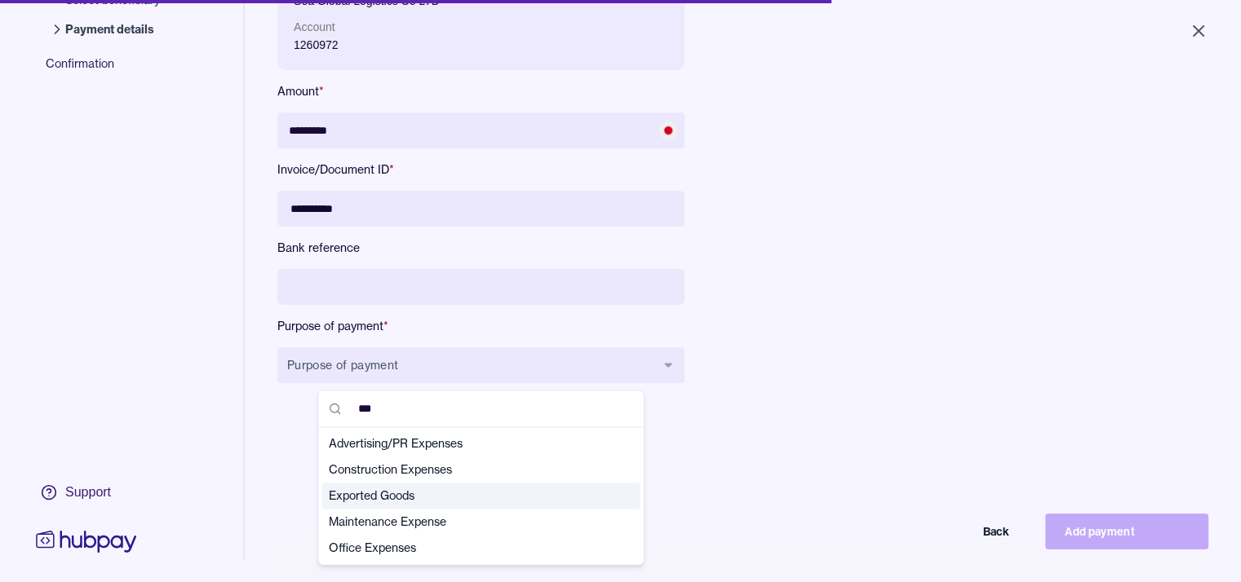
type input "***"
click at [401, 498] on span "Exported Goods" at bounding box center [472, 496] width 286 height 16
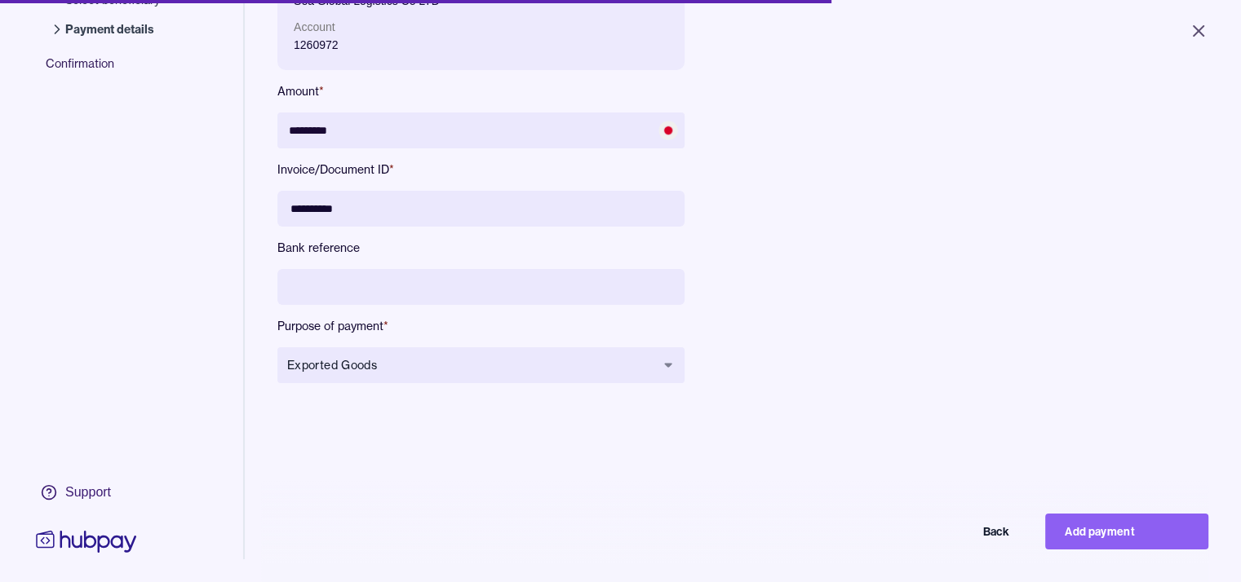
click at [818, 367] on div "**********" at bounding box center [642, 184] width 731 height 452
drag, startPoint x: 1080, startPoint y: 542, endPoint x: 980, endPoint y: 488, distance: 114.3
click at [1079, 542] on button "Add payment" at bounding box center [1126, 532] width 163 height 36
type input "*******"
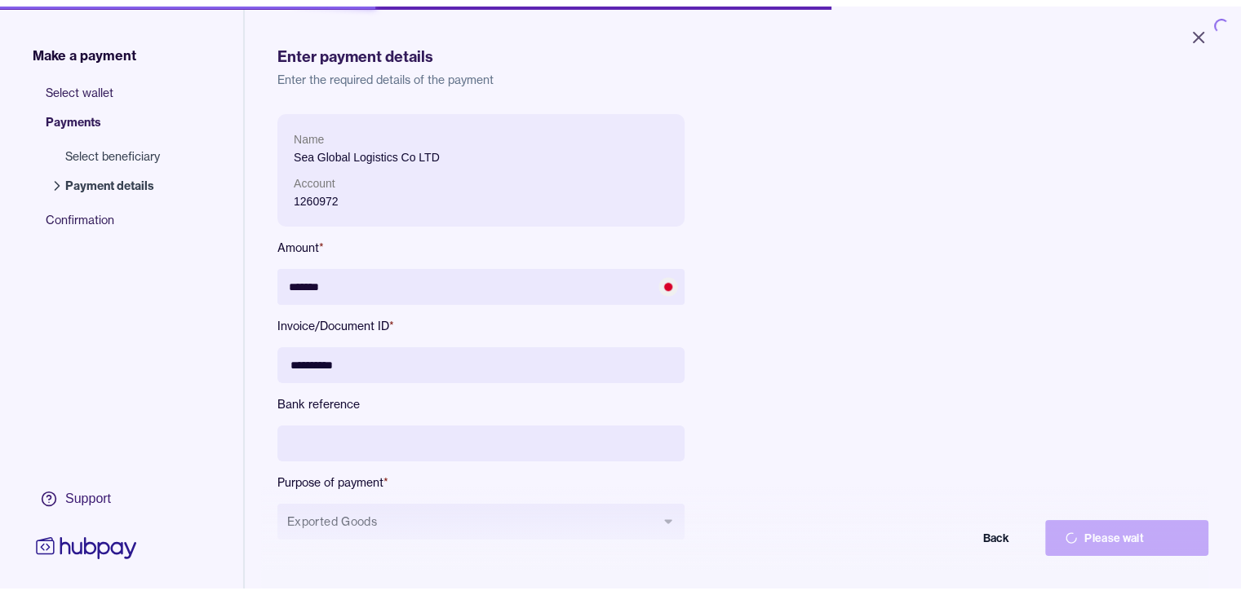
scroll to position [0, 0]
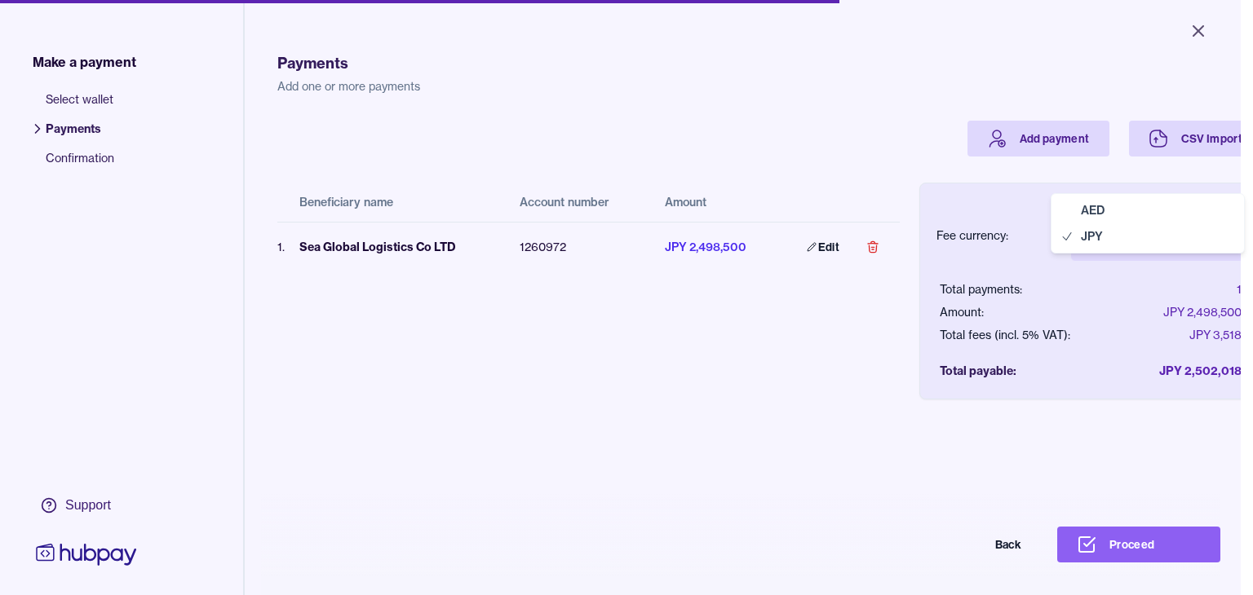
click at [1149, 239] on body "Close Make a payment Select wallet Payments Confirmation Support Payments Add o…" at bounding box center [620, 297] width 1241 height 595
select select "***"
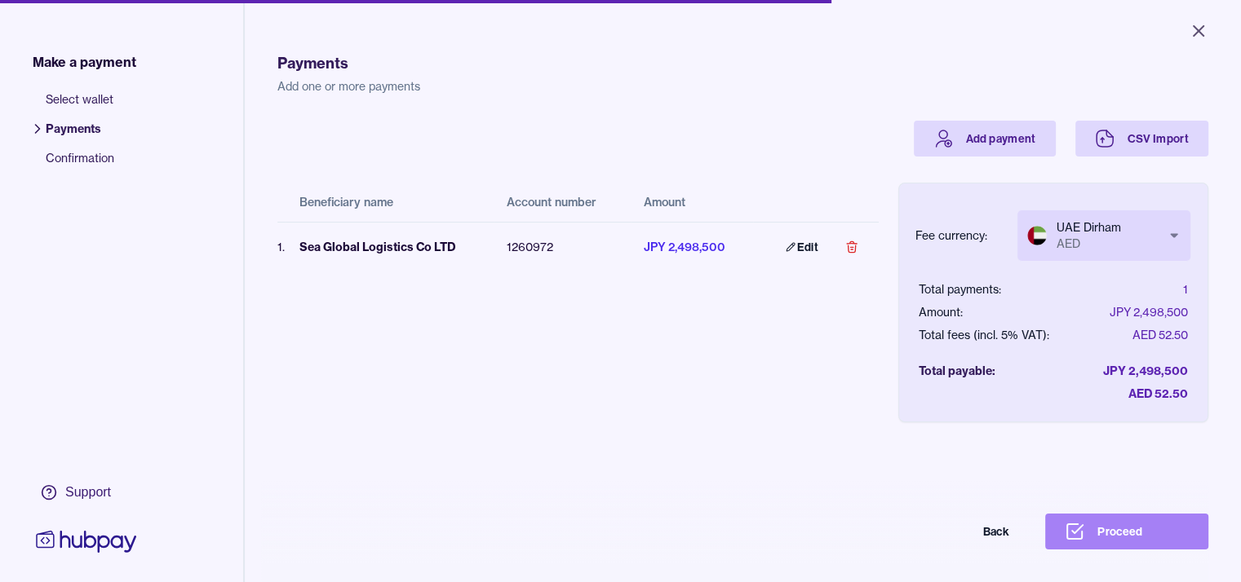
click at [1126, 549] on button "Proceed" at bounding box center [1126, 532] width 163 height 36
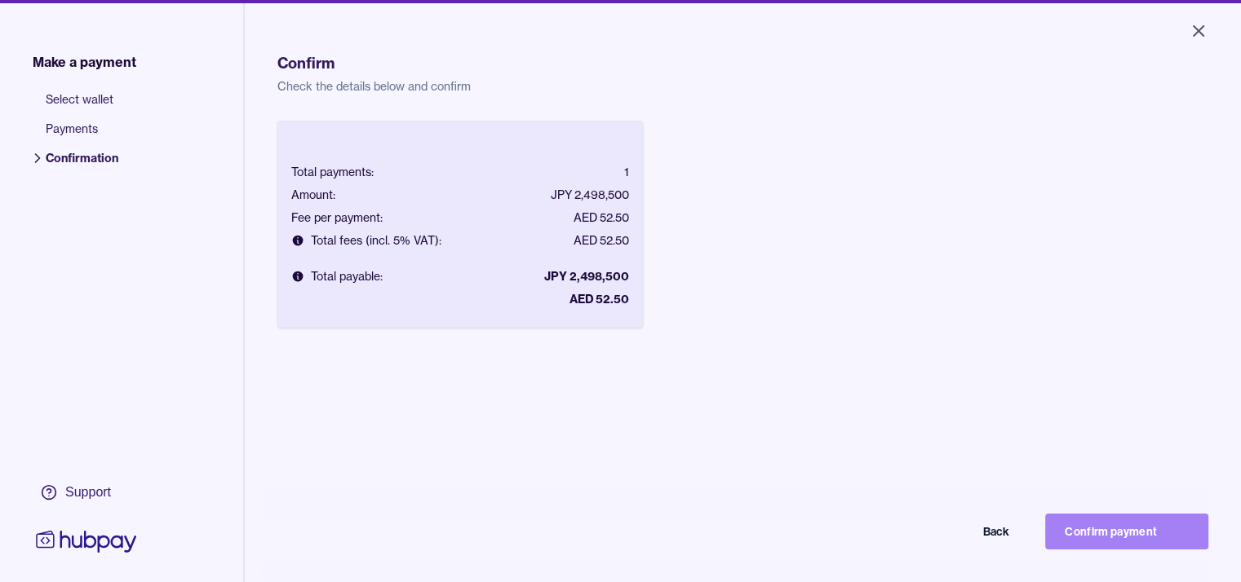
click at [1109, 542] on button "Confirm payment" at bounding box center [1126, 532] width 163 height 36
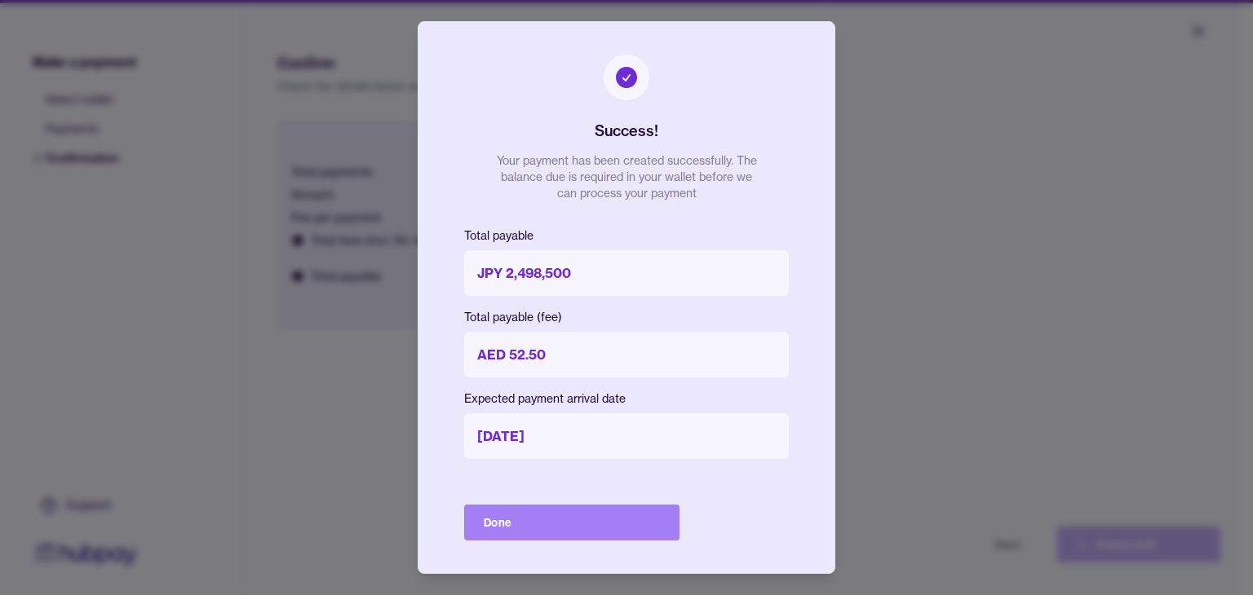
click at [563, 520] on button "Done" at bounding box center [571, 523] width 215 height 36
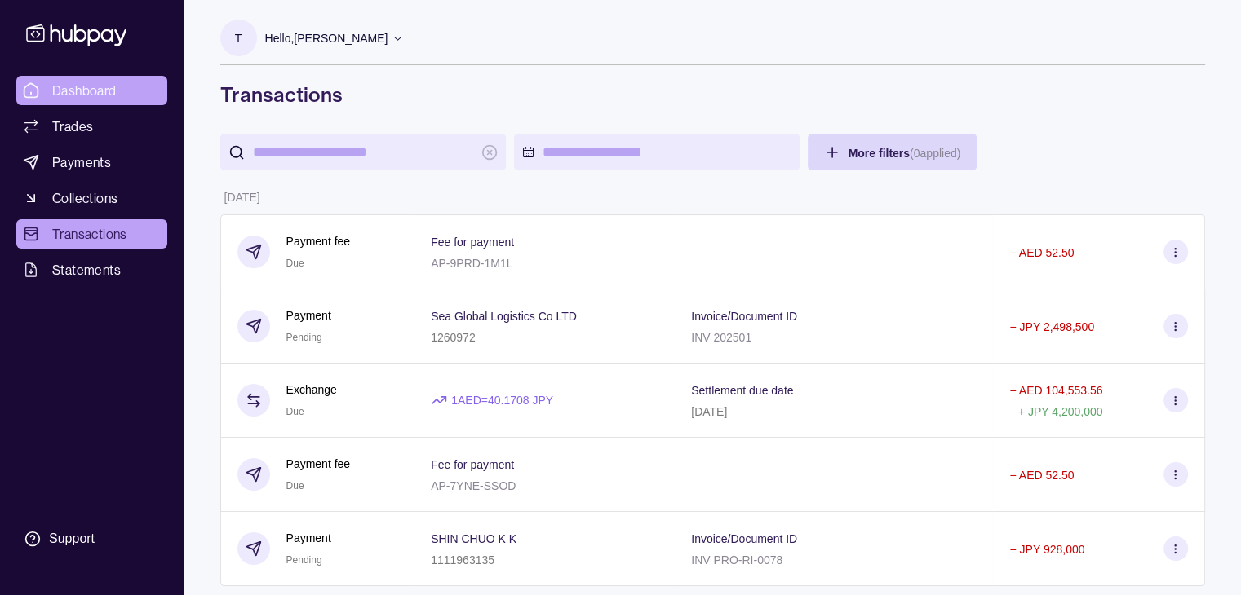
click at [73, 78] on link "Dashboard" at bounding box center [91, 90] width 151 height 29
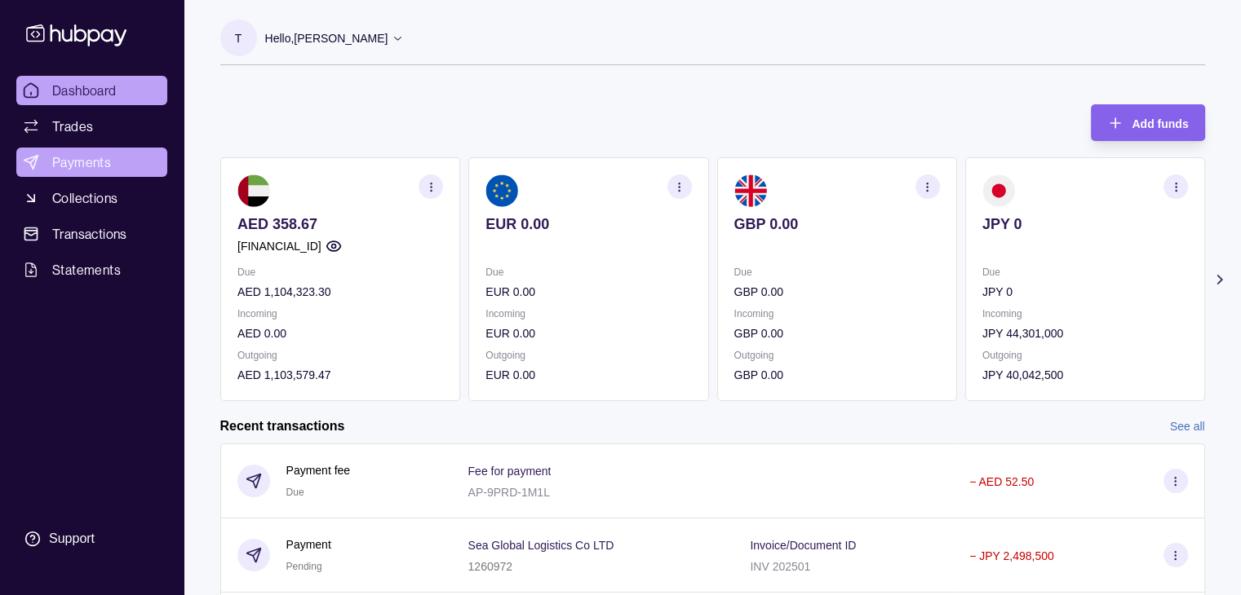
click at [77, 155] on span "Payments" at bounding box center [81, 163] width 59 height 20
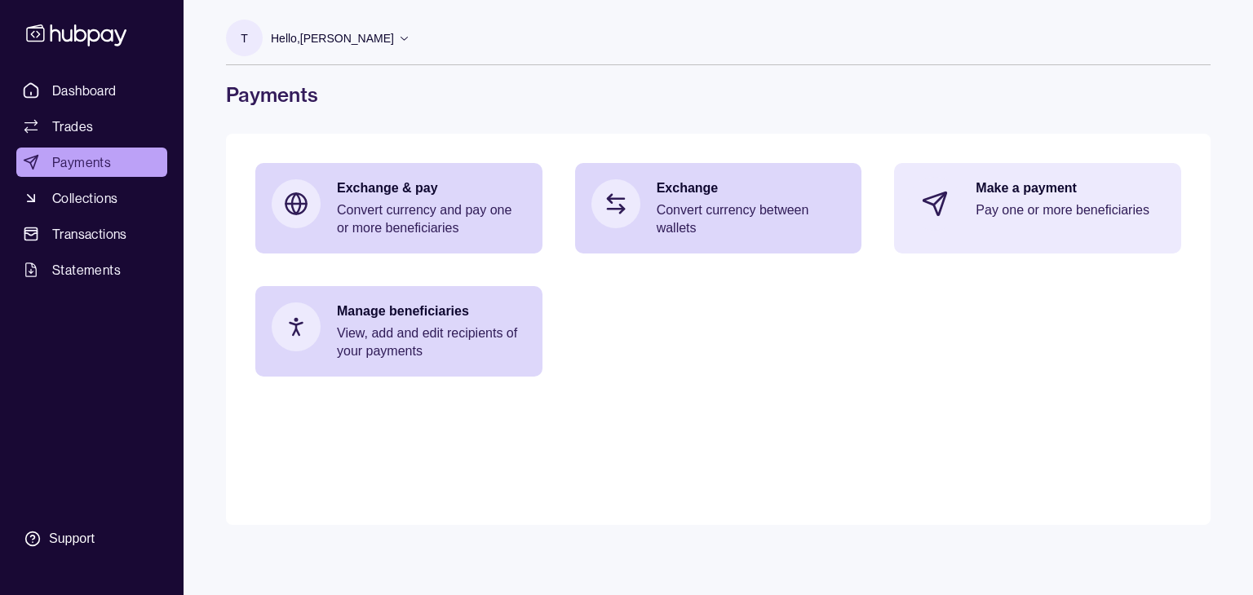
click at [1095, 218] on p "Pay one or more beneficiaries" at bounding box center [1070, 210] width 189 height 18
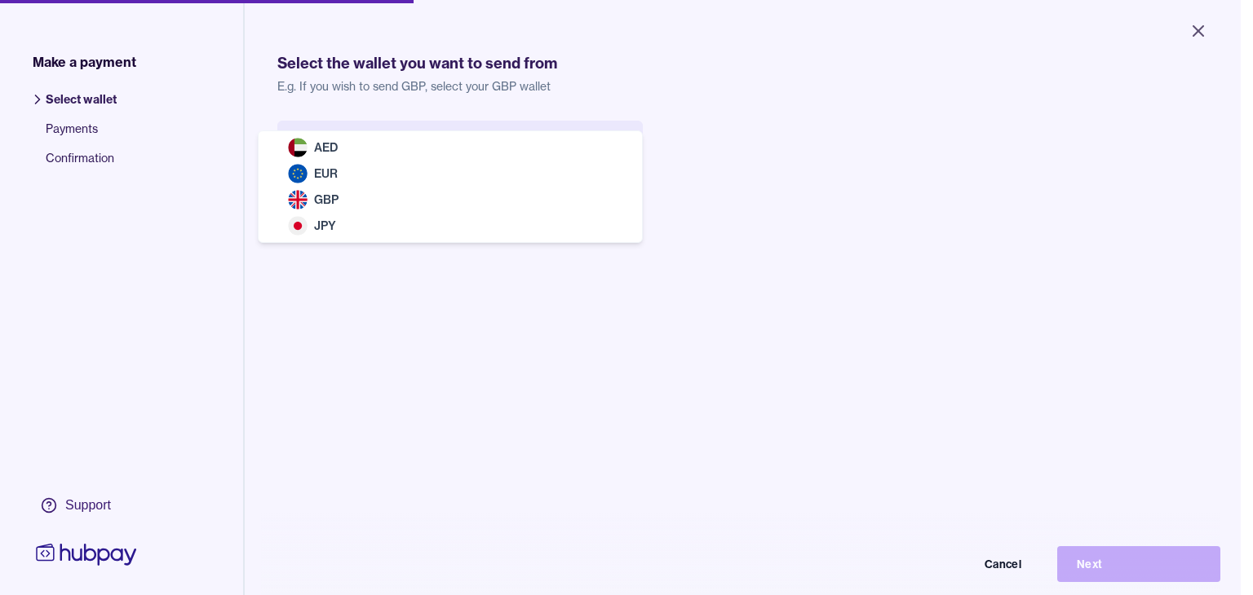
click at [594, 158] on body "Close Make a payment Select wallet Payments Confirmation Support Select the wal…" at bounding box center [620, 297] width 1241 height 595
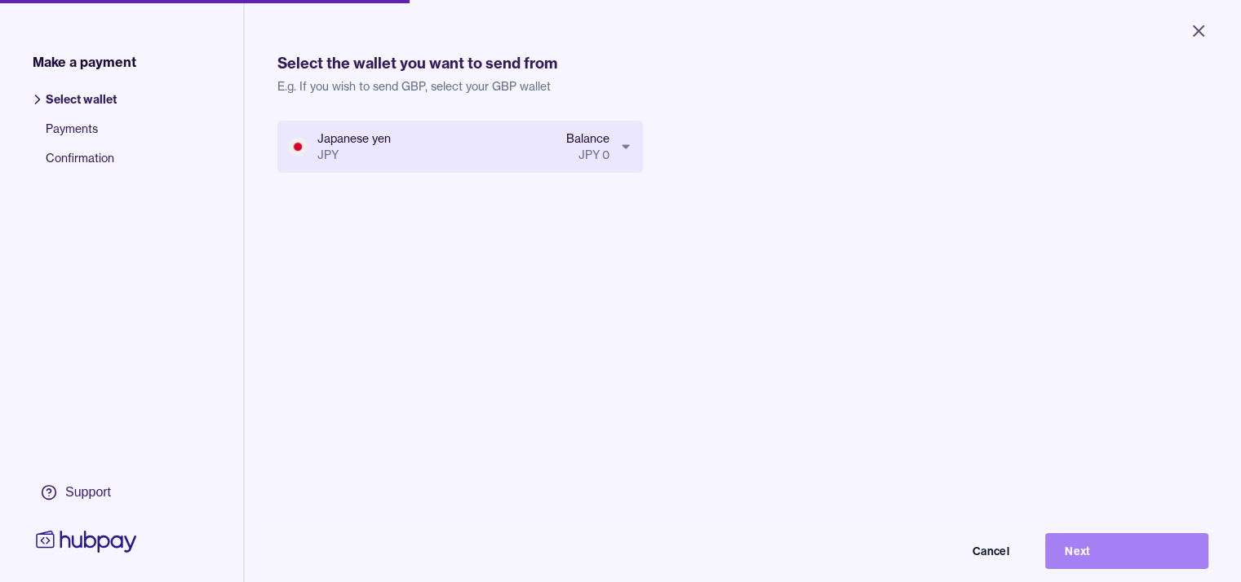
click at [1100, 565] on button "Next" at bounding box center [1126, 551] width 163 height 36
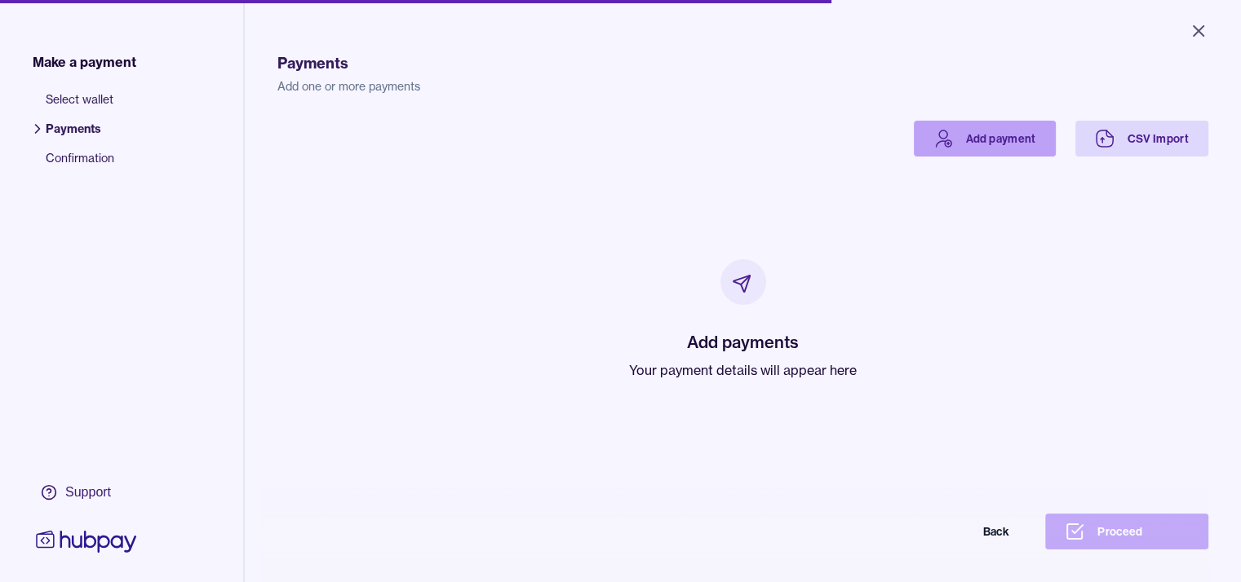
click at [1016, 146] on link "Add payment" at bounding box center [985, 139] width 142 height 36
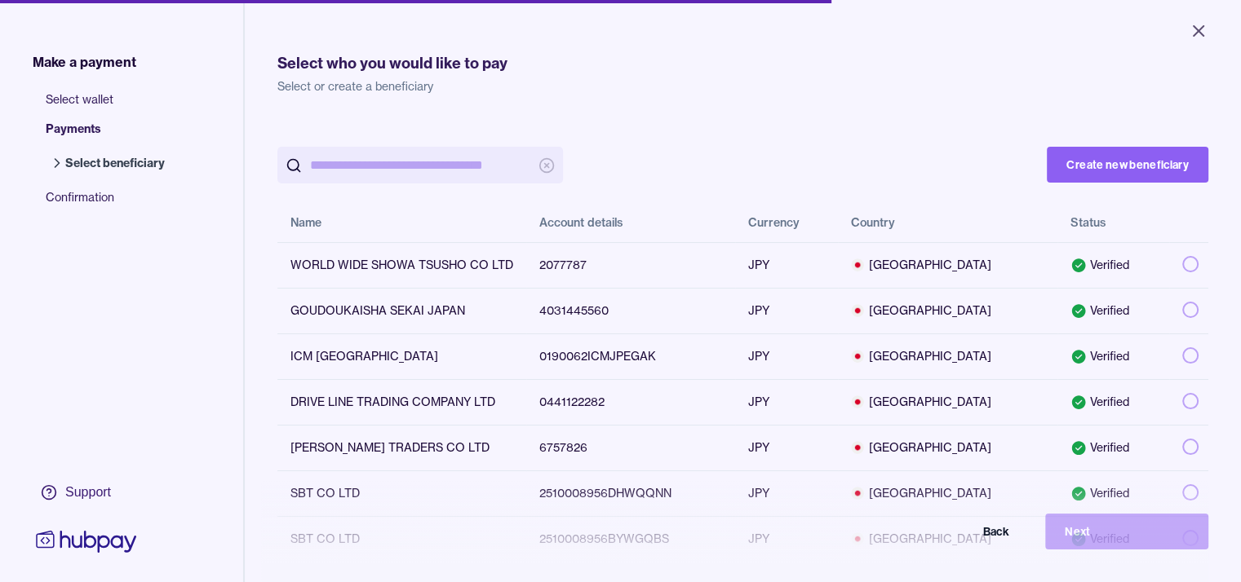
click at [398, 170] on input "search" at bounding box center [420, 165] width 220 height 37
click at [387, 164] on input "search" at bounding box center [420, 165] width 220 height 37
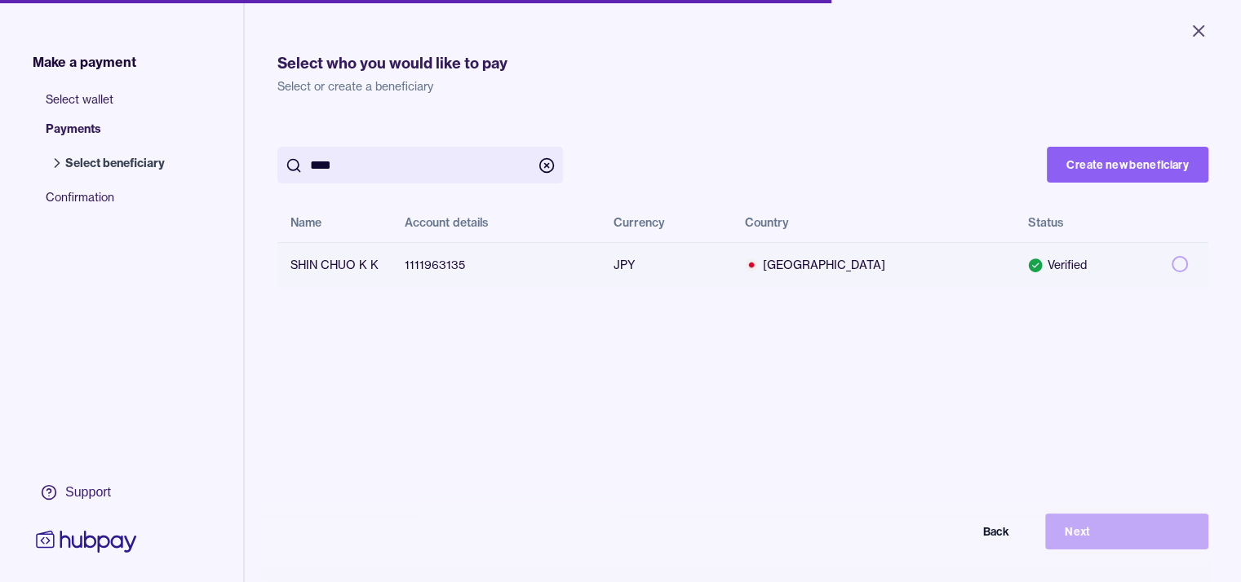
type input "****"
click at [1188, 264] on button "button" at bounding box center [1179, 264] width 16 height 16
click at [1142, 540] on button "Next" at bounding box center [1126, 532] width 163 height 36
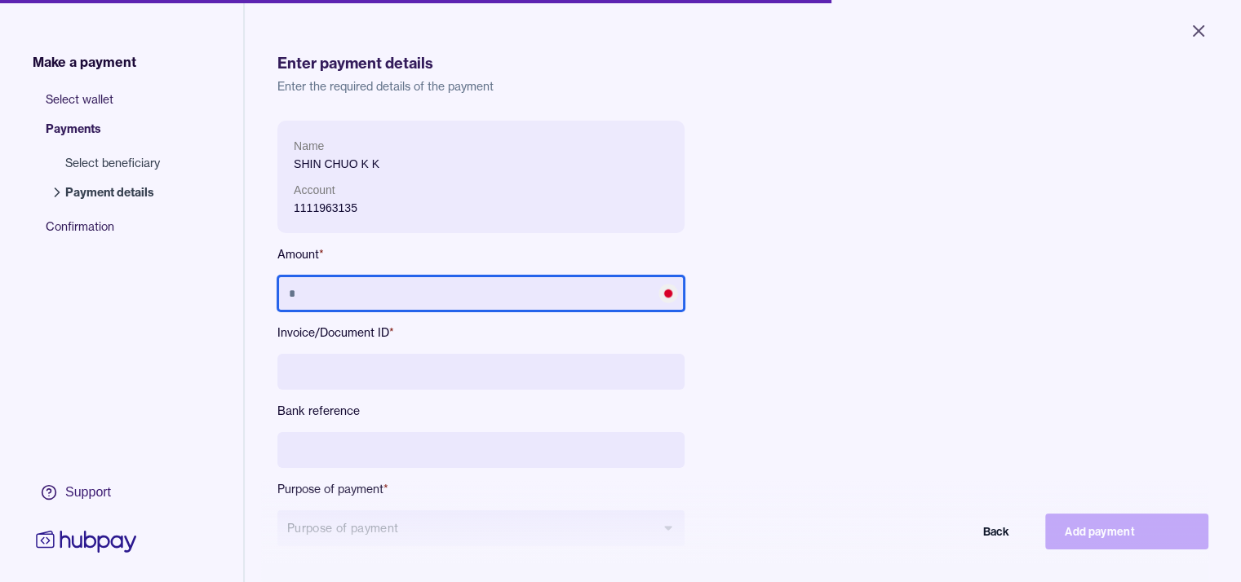
click at [455, 288] on input "text" at bounding box center [480, 294] width 407 height 36
type input "*********"
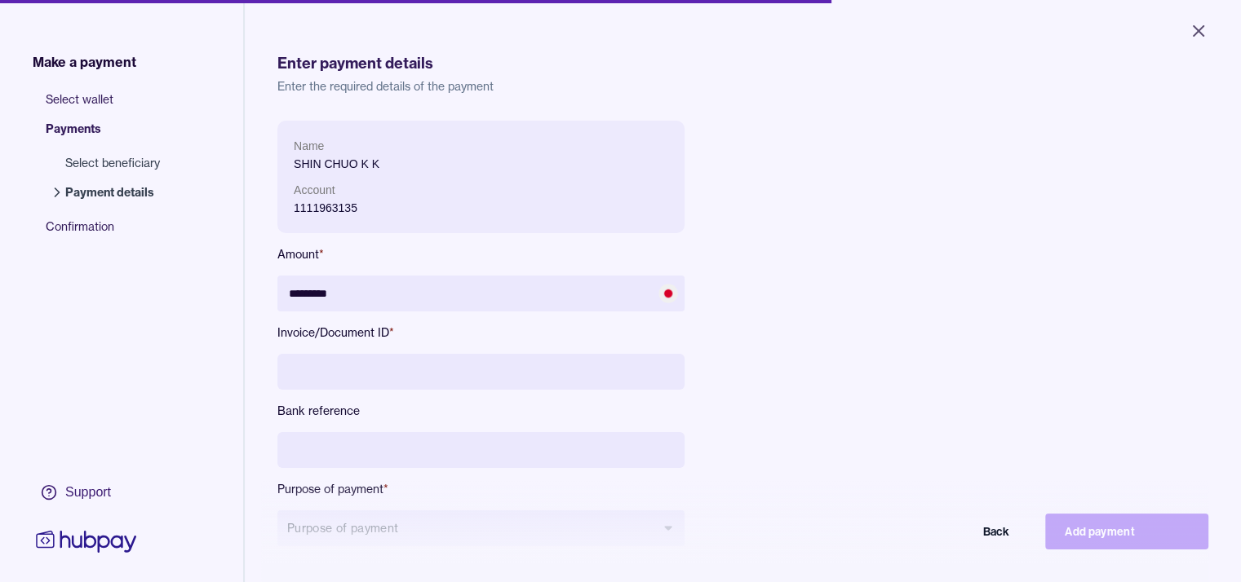
click at [418, 370] on input at bounding box center [480, 372] width 407 height 36
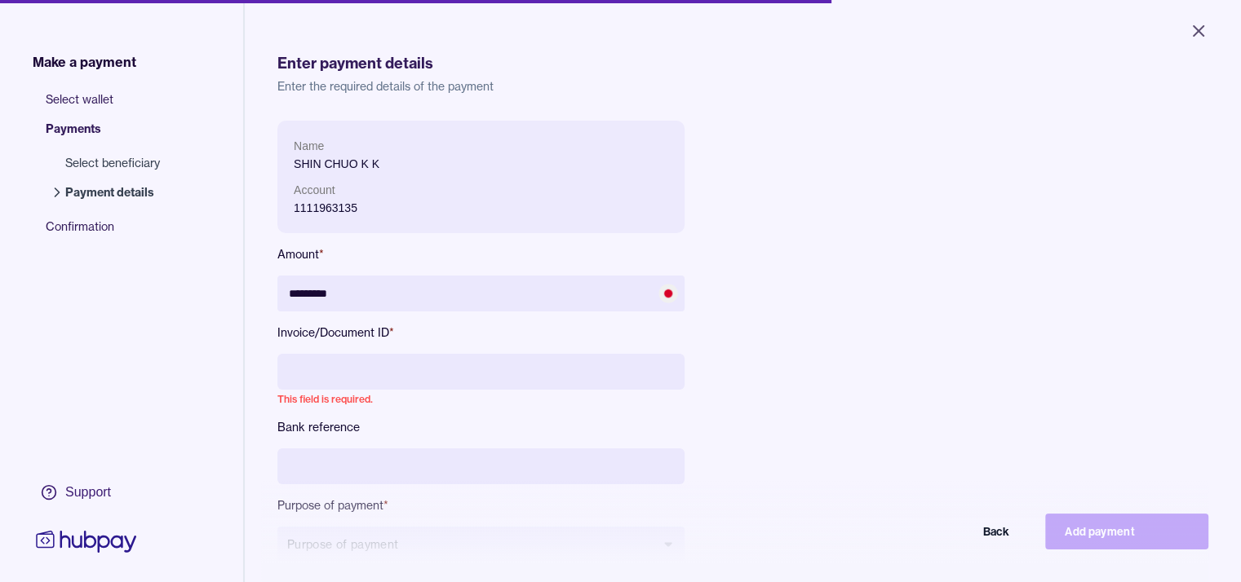
paste input "**********"
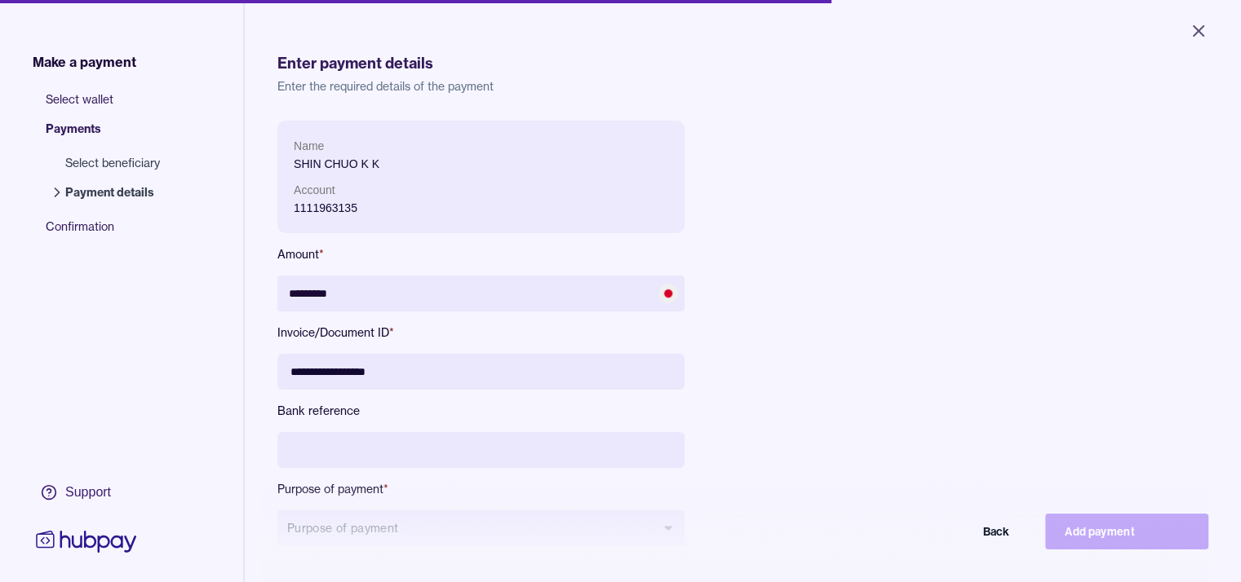
type input "**********"
click at [472, 455] on input at bounding box center [480, 450] width 407 height 36
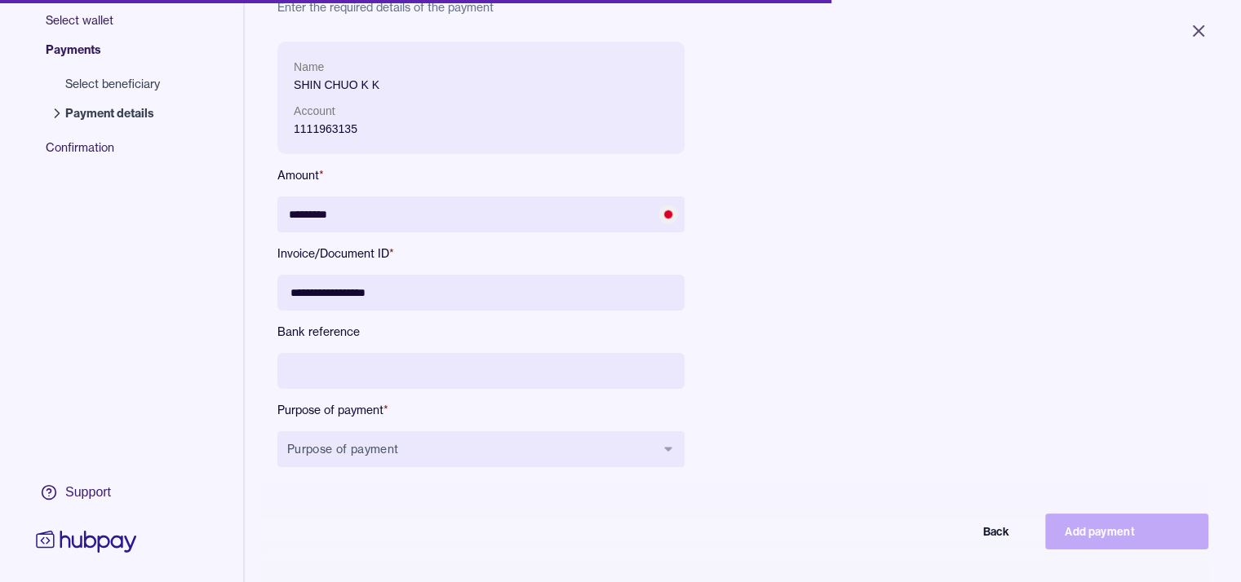
scroll to position [82, 0]
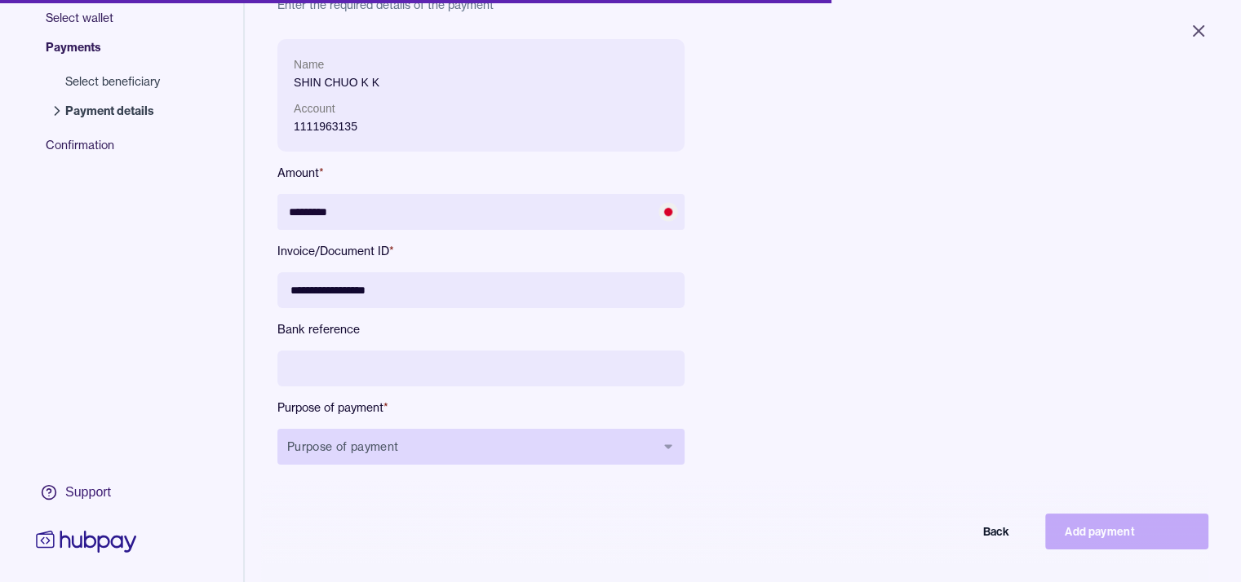
click at [631, 457] on button "Purpose of payment" at bounding box center [480, 447] width 407 height 36
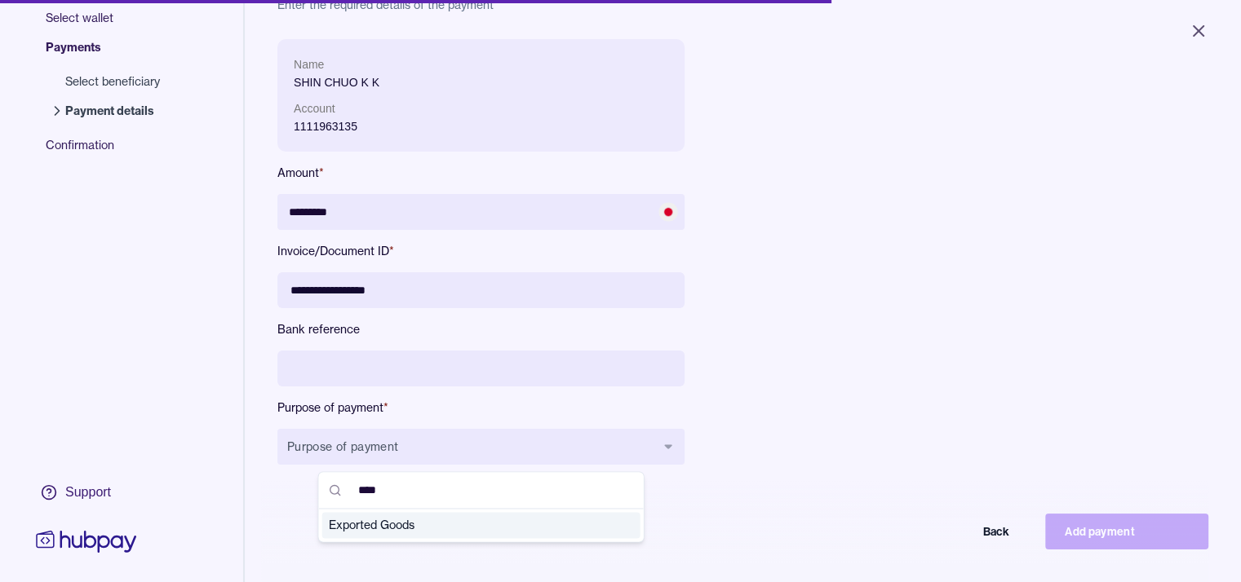
type input "****"
click at [481, 536] on div "Exported Goods" at bounding box center [481, 525] width 318 height 26
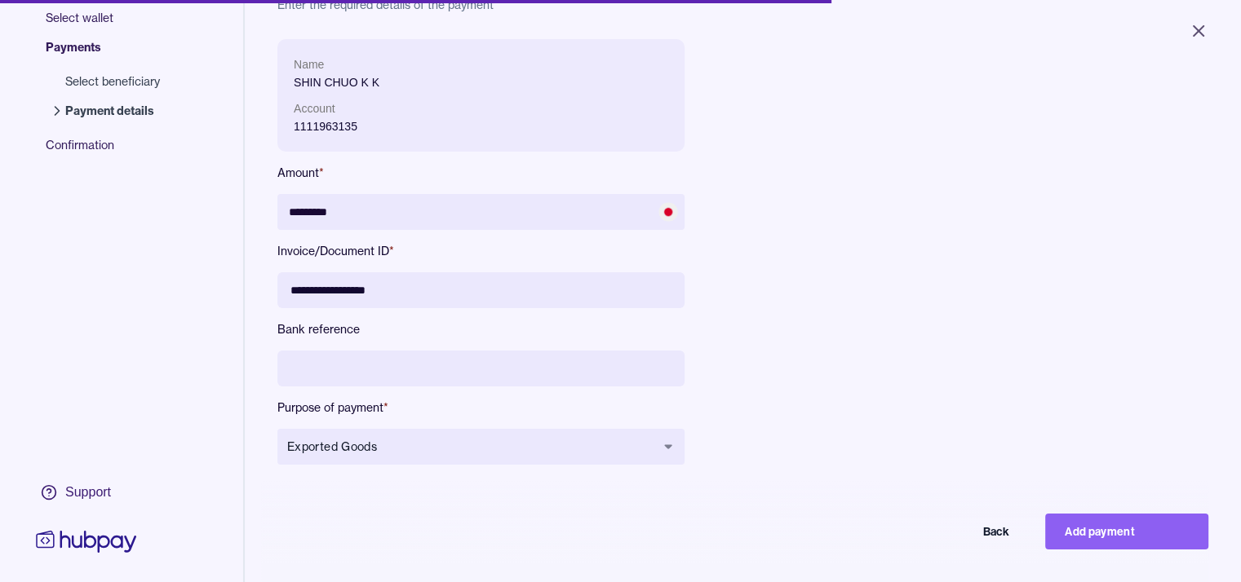
click at [806, 376] on div "**********" at bounding box center [642, 265] width 731 height 452
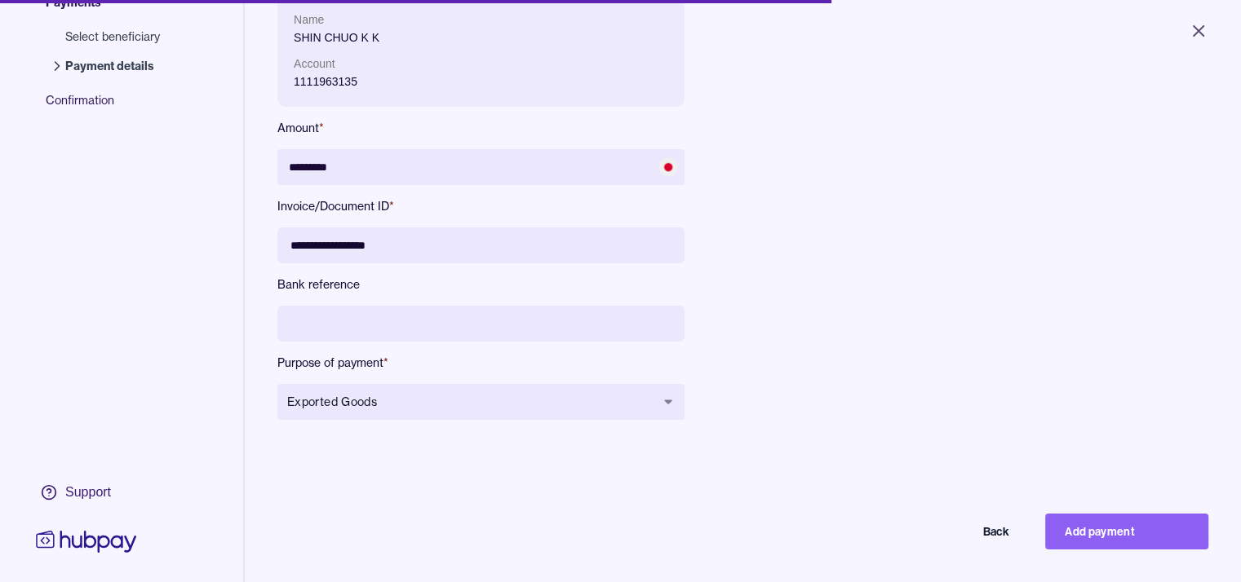
scroll to position [163, 0]
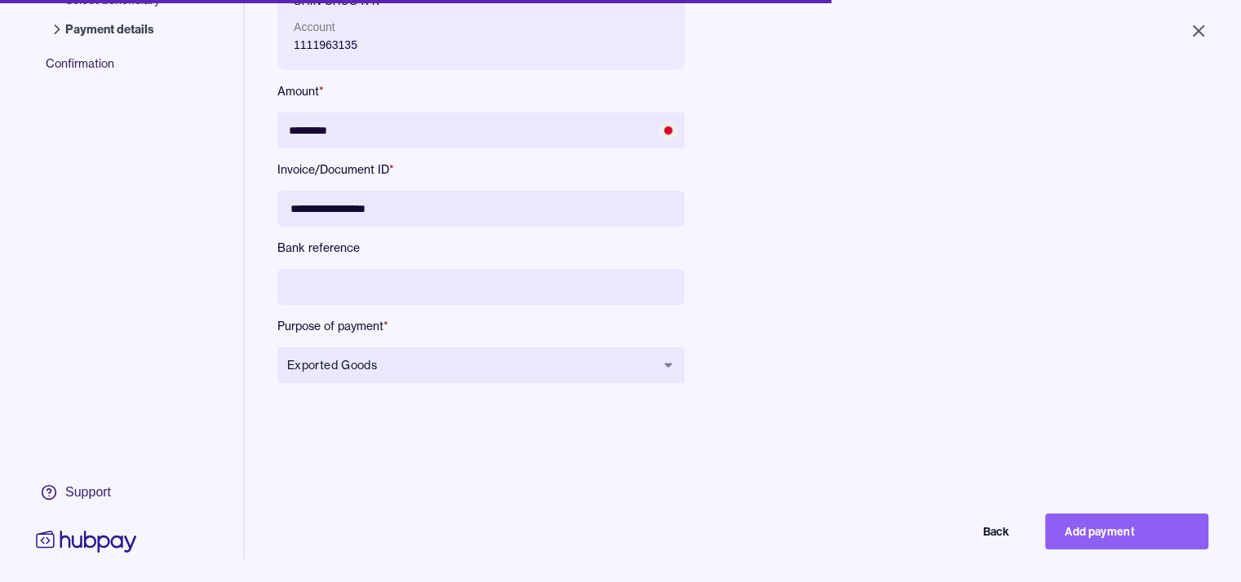
drag, startPoint x: 1082, startPoint y: 540, endPoint x: 1070, endPoint y: 503, distance: 38.4
click at [1082, 540] on button "Add payment" at bounding box center [1126, 532] width 163 height 36
type input "*******"
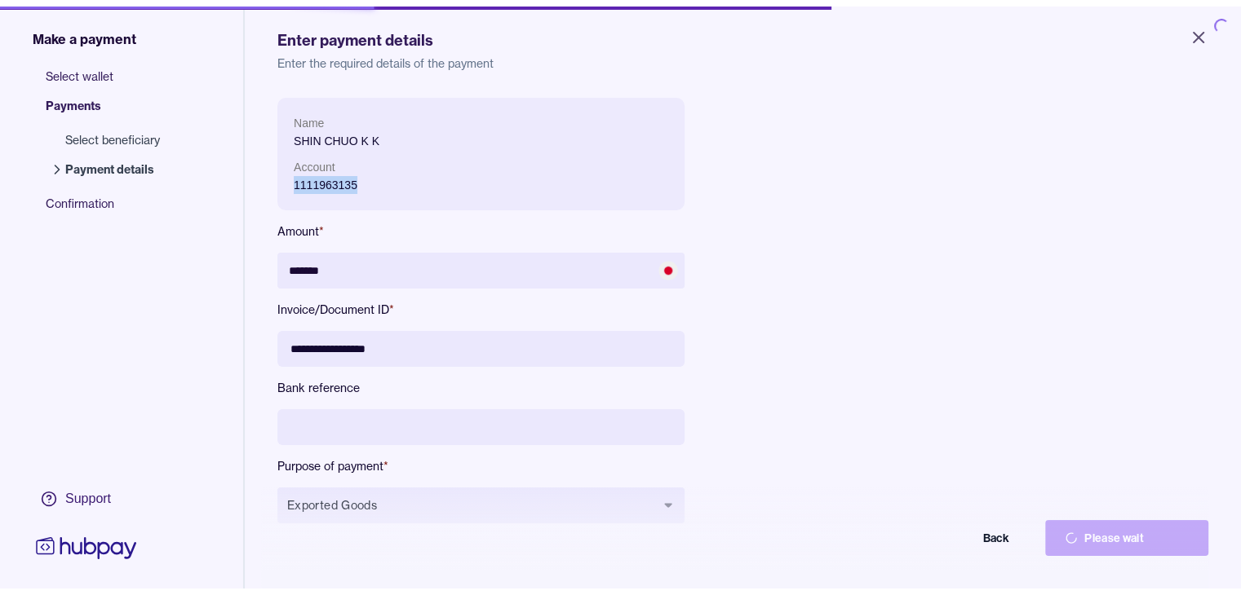
scroll to position [0, 0]
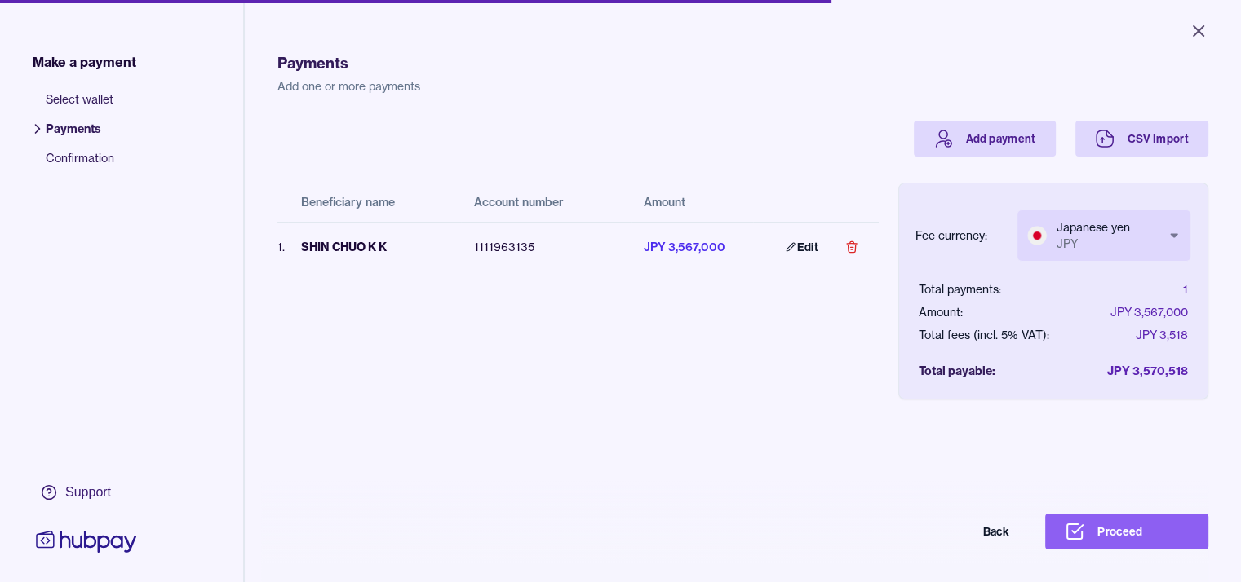
click at [1157, 232] on body "Close Make a payment Select wallet Payments Confirmation Support Payments Add o…" at bounding box center [620, 291] width 1241 height 582
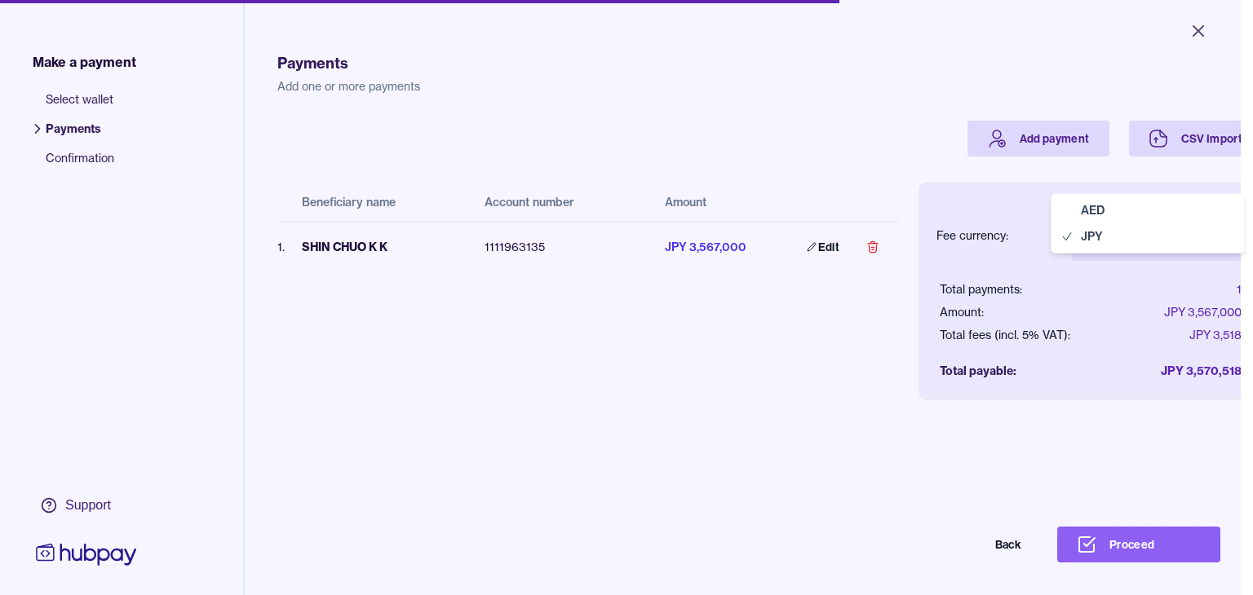
select select "***"
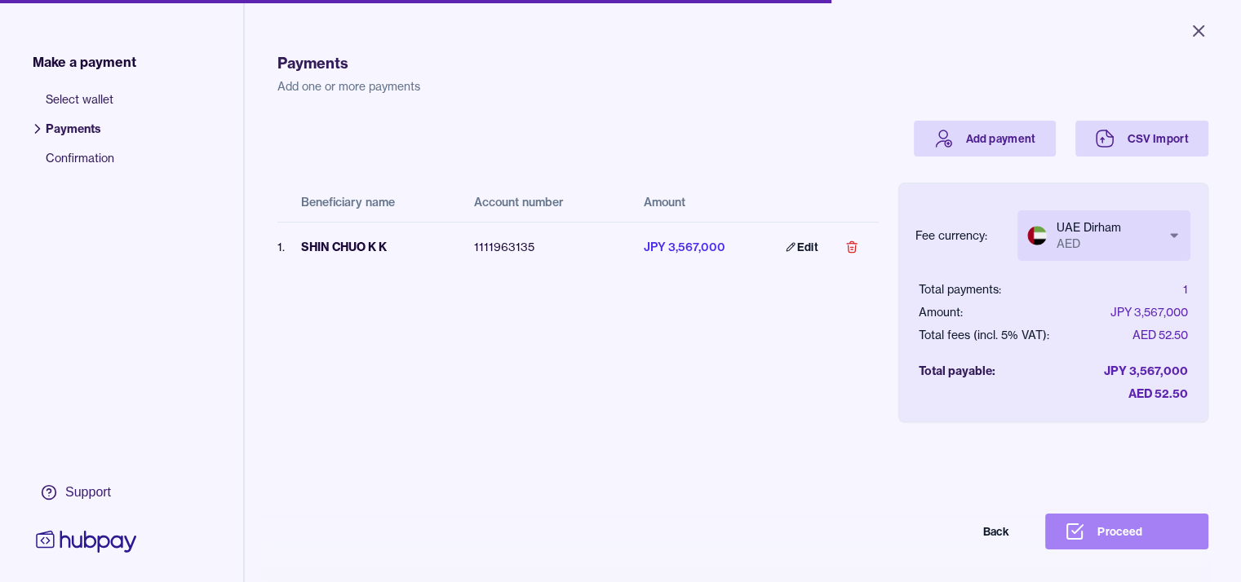
click at [1131, 539] on button "Proceed" at bounding box center [1126, 532] width 163 height 36
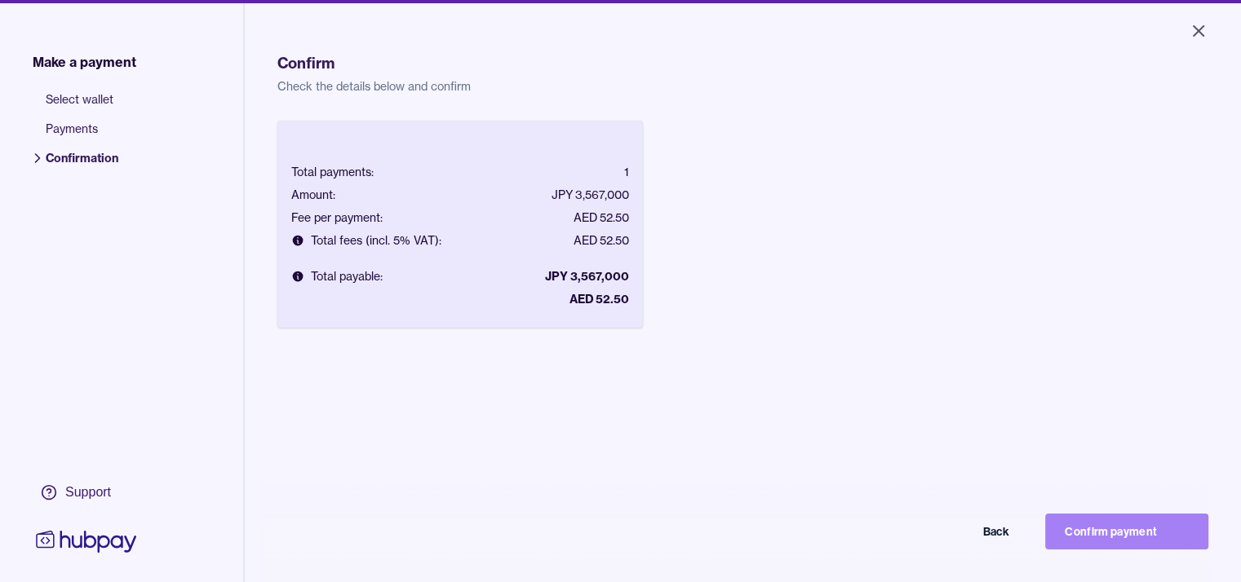
click at [1121, 547] on button "Confirm payment" at bounding box center [1126, 532] width 163 height 36
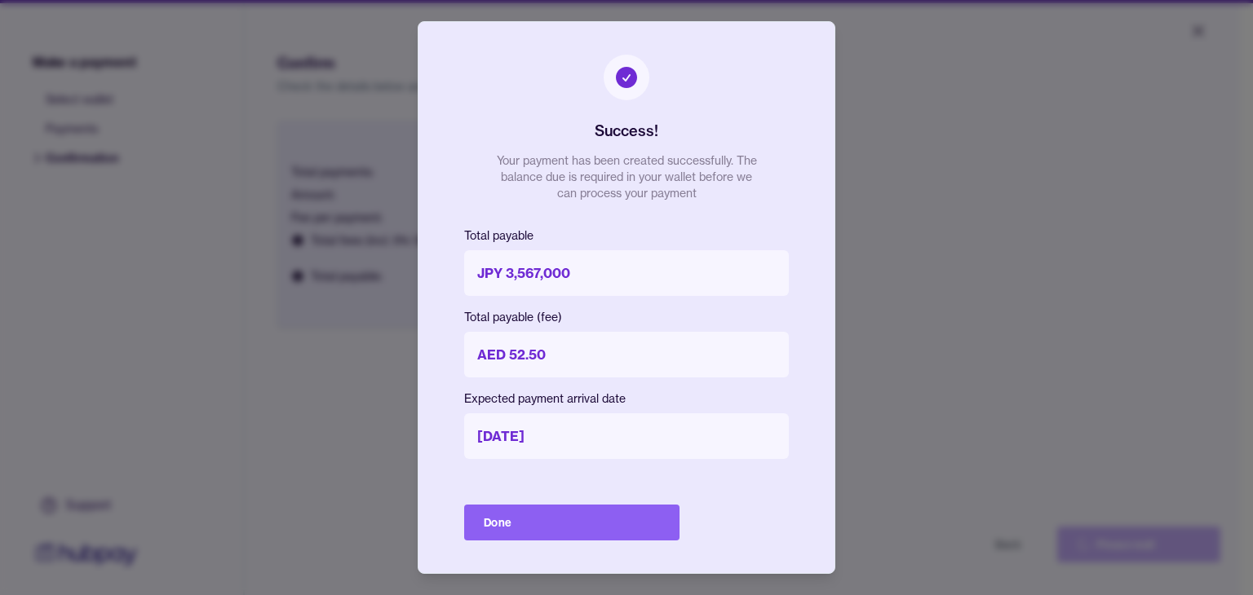
click at [589, 538] on button "Done" at bounding box center [571, 523] width 215 height 36
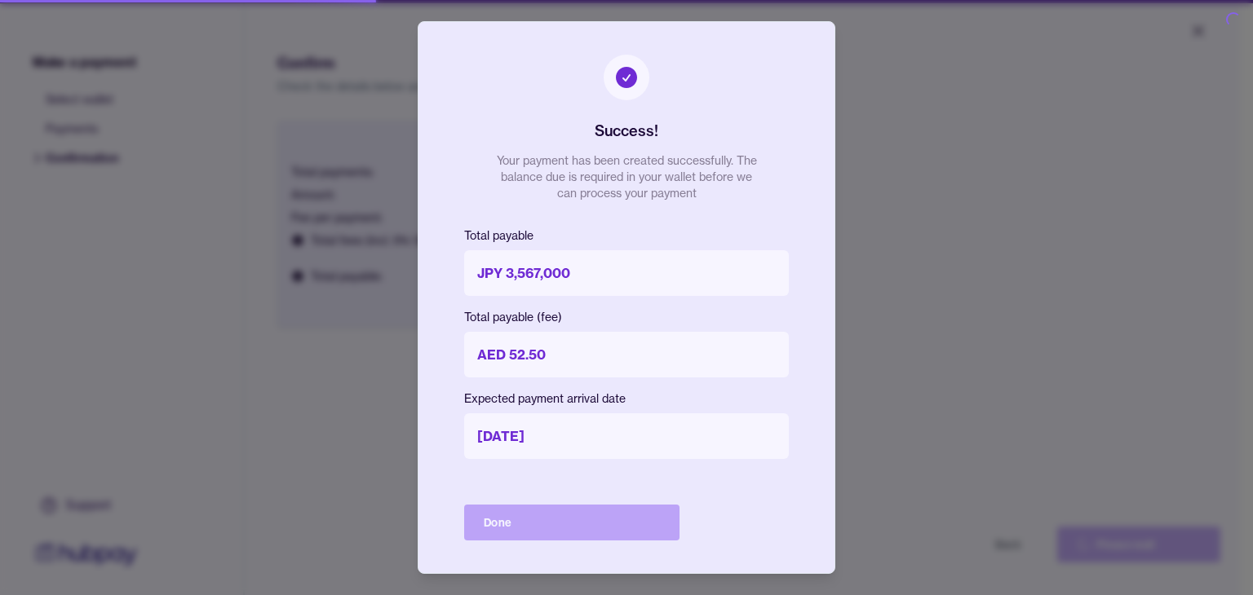
click at [593, 533] on div "Done" at bounding box center [571, 523] width 215 height 36
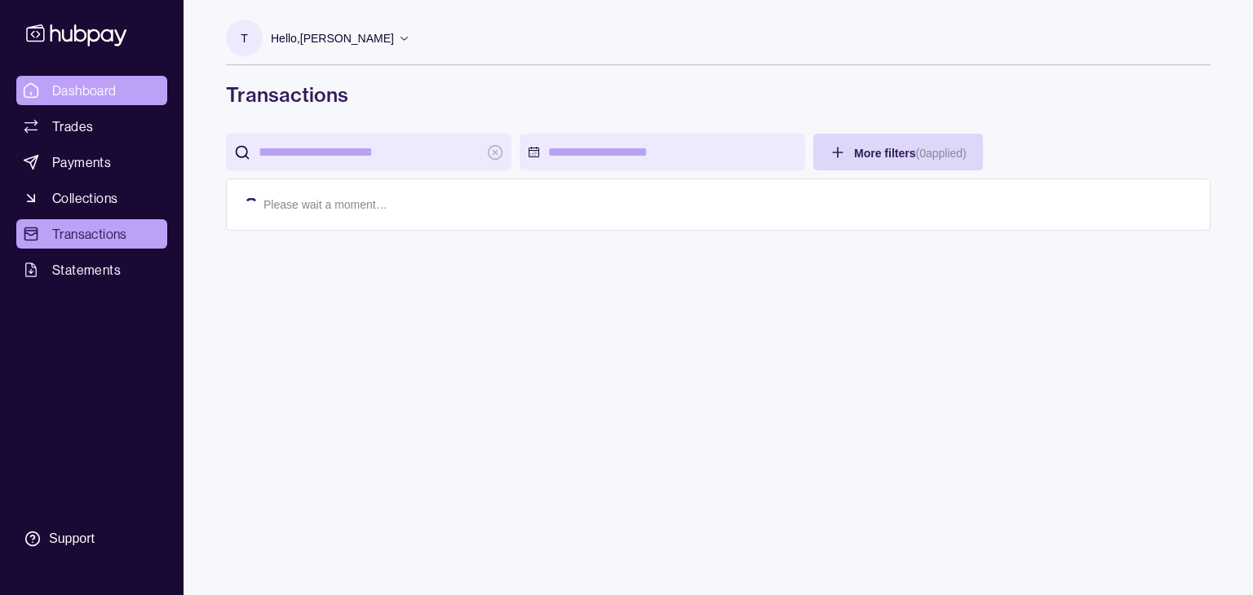
click at [88, 87] on span "Dashboard" at bounding box center [84, 91] width 64 height 20
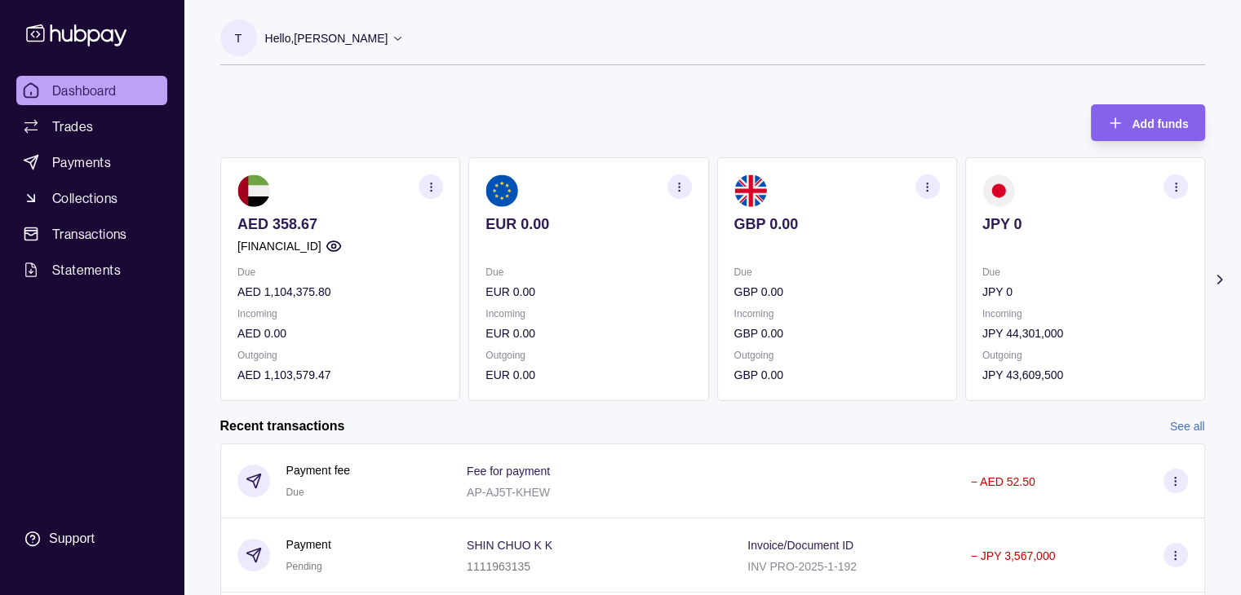
click at [436, 190] on icon "button" at bounding box center [430, 187] width 12 height 12
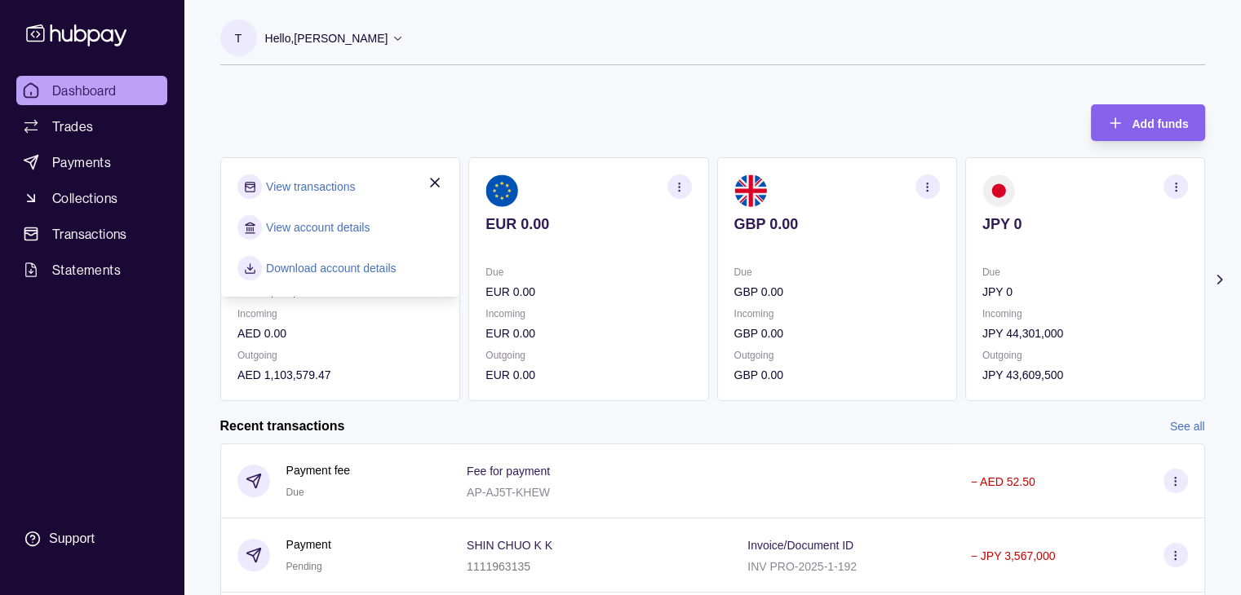
click at [351, 228] on link "View account details" at bounding box center [318, 228] width 104 height 18
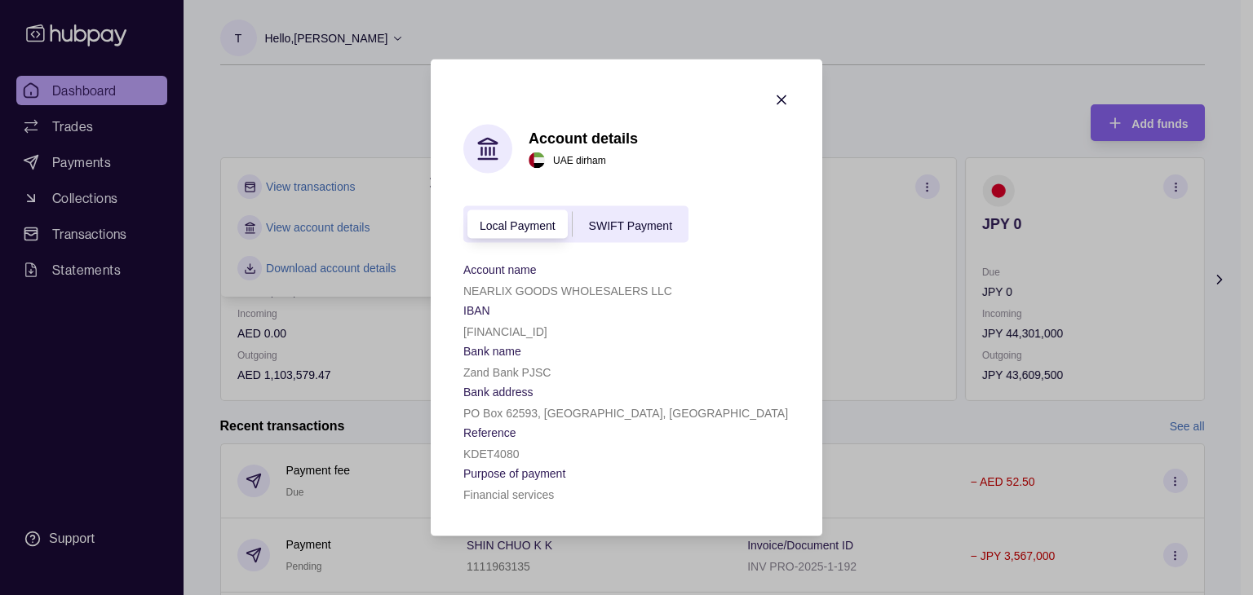
click at [656, 220] on span "SWIFT Payment" at bounding box center [630, 225] width 83 height 13
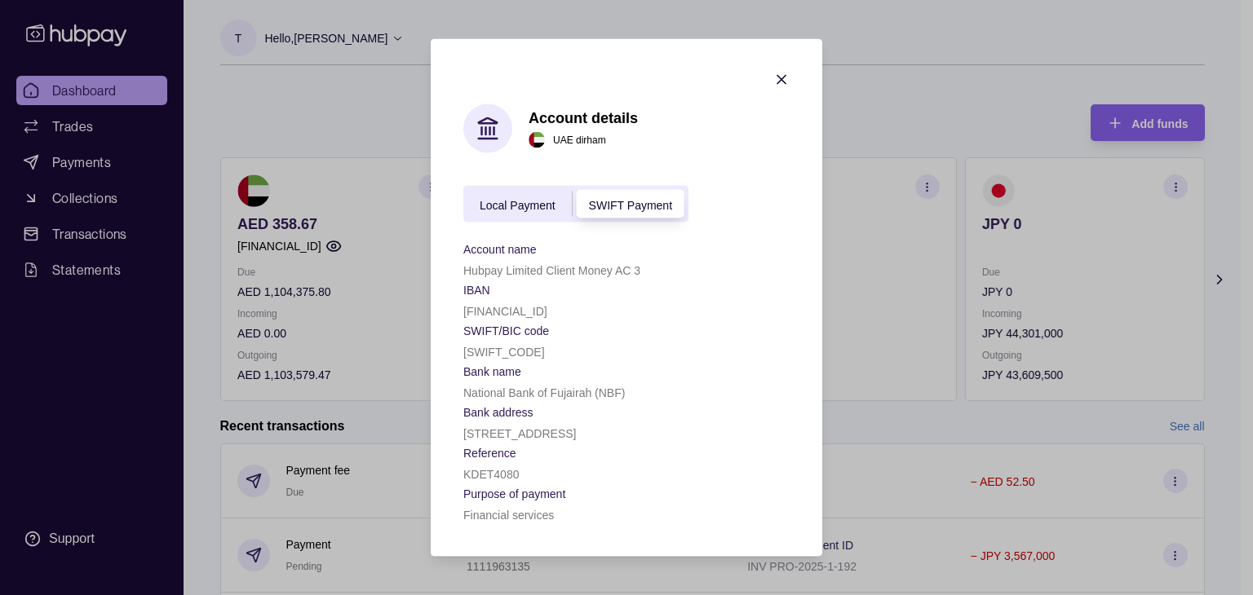
click at [547, 308] on p "[FINANCIAL_ID]" at bounding box center [505, 311] width 84 height 13
copy p "[FINANCIAL_ID]"
click at [525, 343] on div "[SWIFT_CODE]" at bounding box center [626, 352] width 326 height 20
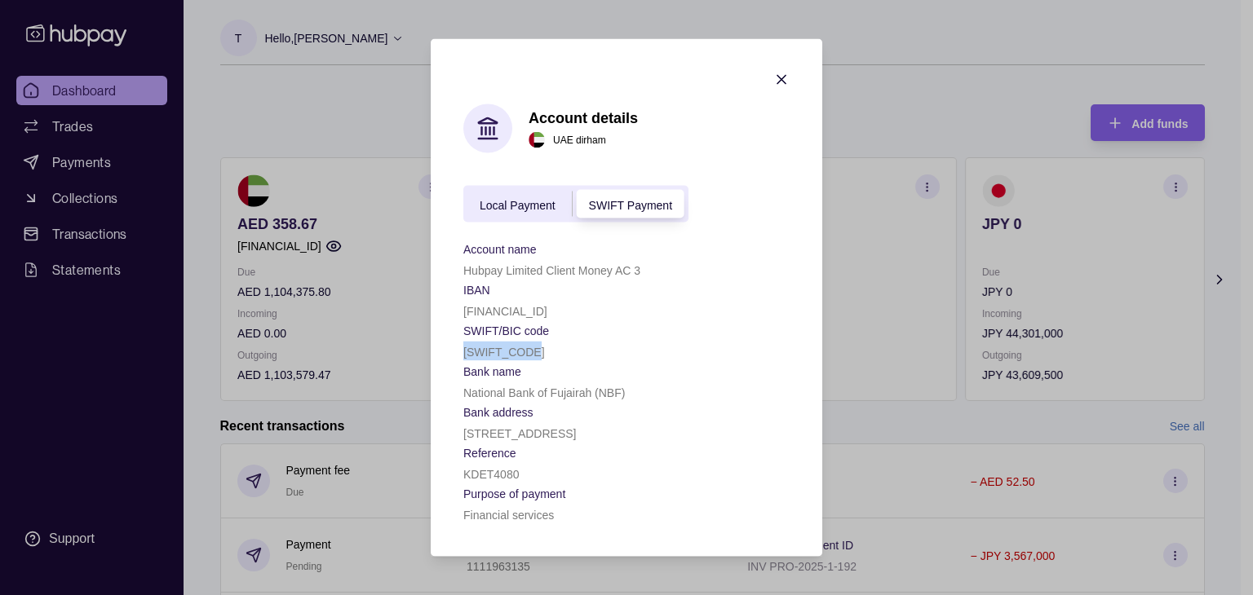
copy p "[SWIFT_CODE]"
click at [782, 73] on icon "button" at bounding box center [781, 80] width 16 height 16
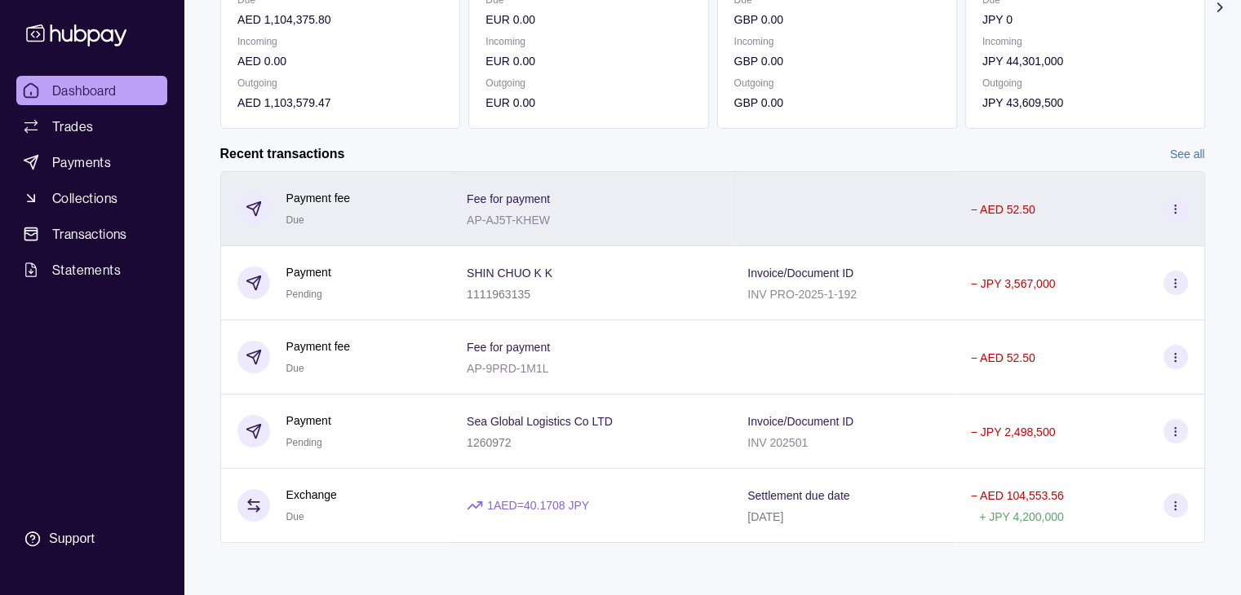
scroll to position [275, 0]
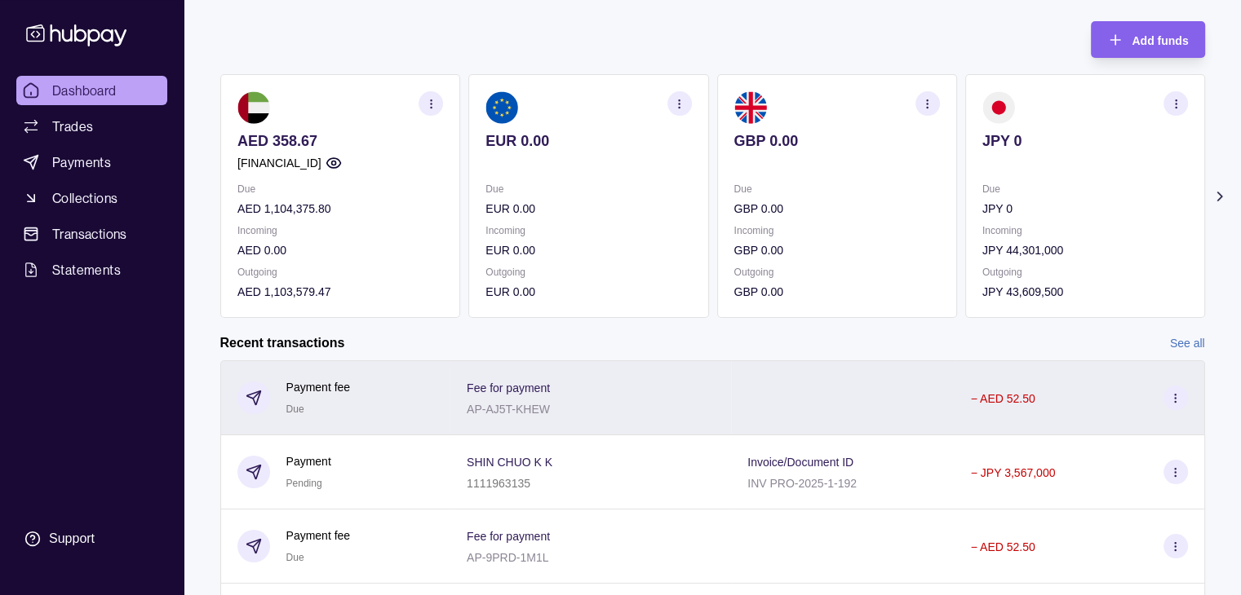
scroll to position [82, 0]
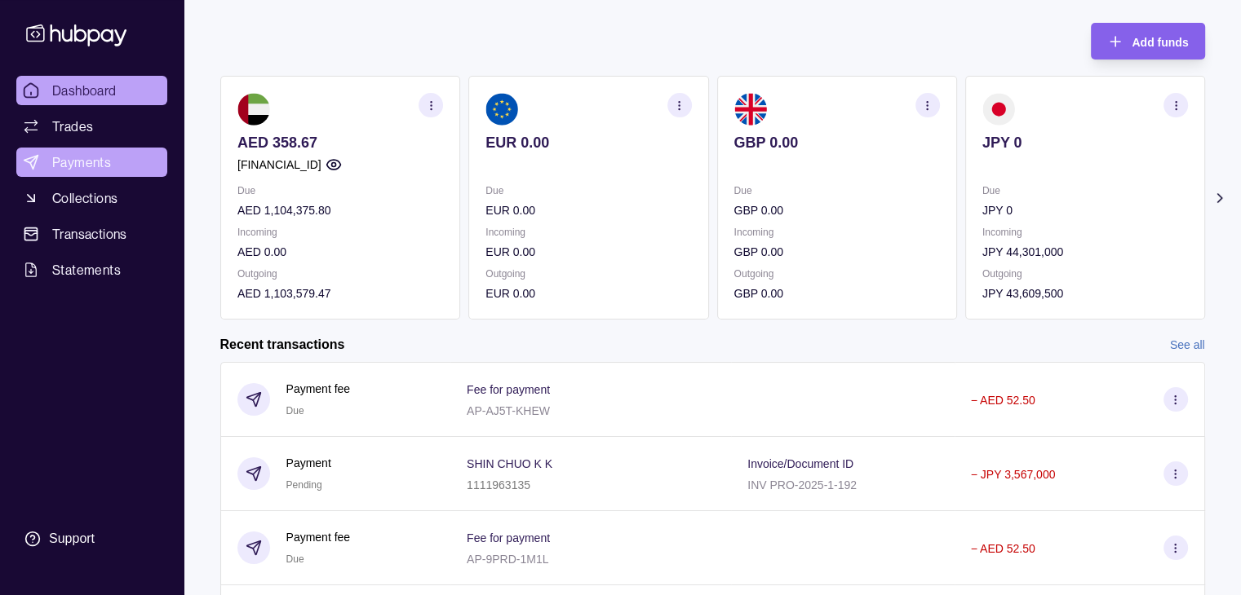
click at [80, 157] on span "Payments" at bounding box center [81, 163] width 59 height 20
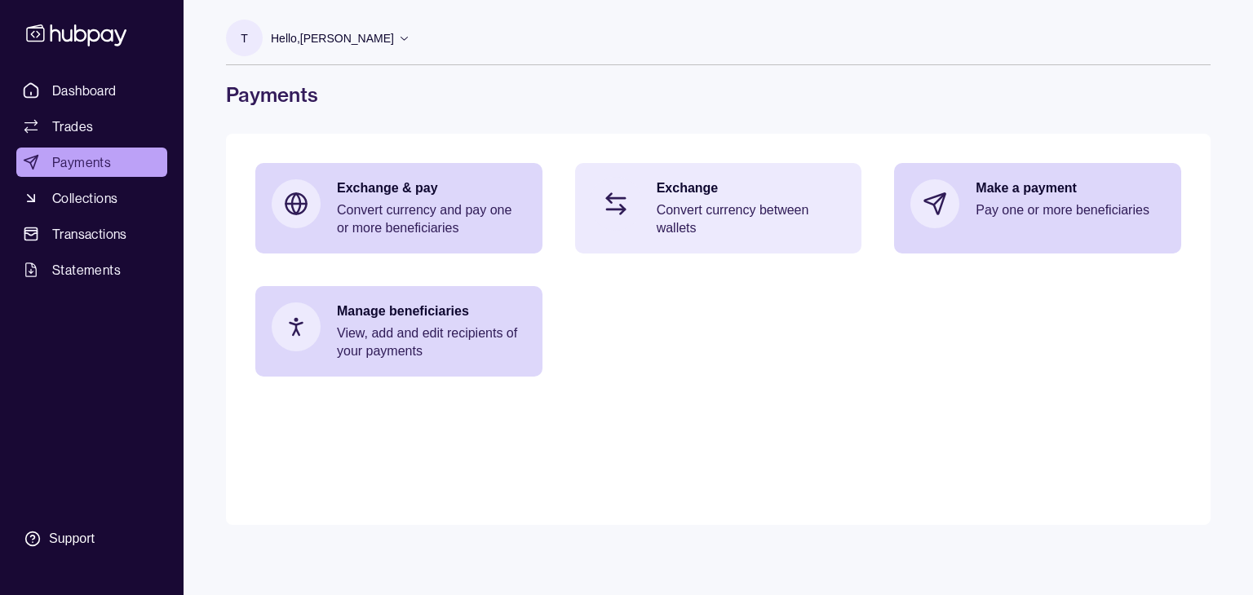
click at [692, 214] on p "Convert currency between wallets" at bounding box center [751, 219] width 189 height 36
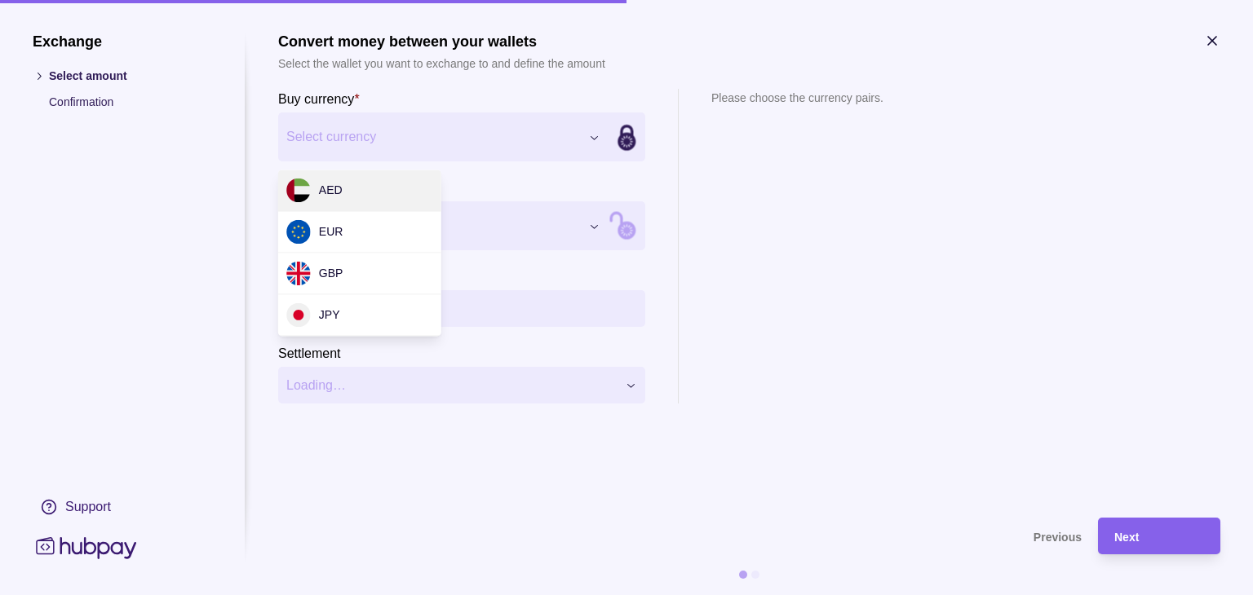
click at [593, 595] on div "Exchange Select amount Confirmation Support Convert money between your wallets …" at bounding box center [626, 595] width 1253 height 0
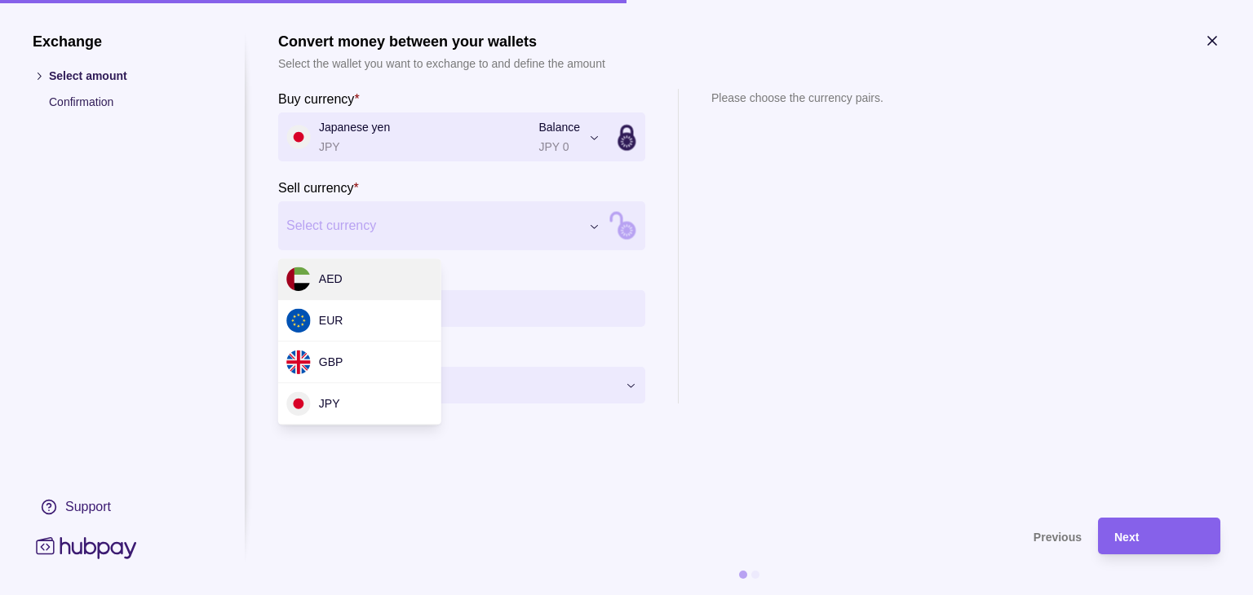
click at [591, 595] on div "Exchange Select amount Confirmation Support Convert money between your wallets …" at bounding box center [626, 595] width 1253 height 0
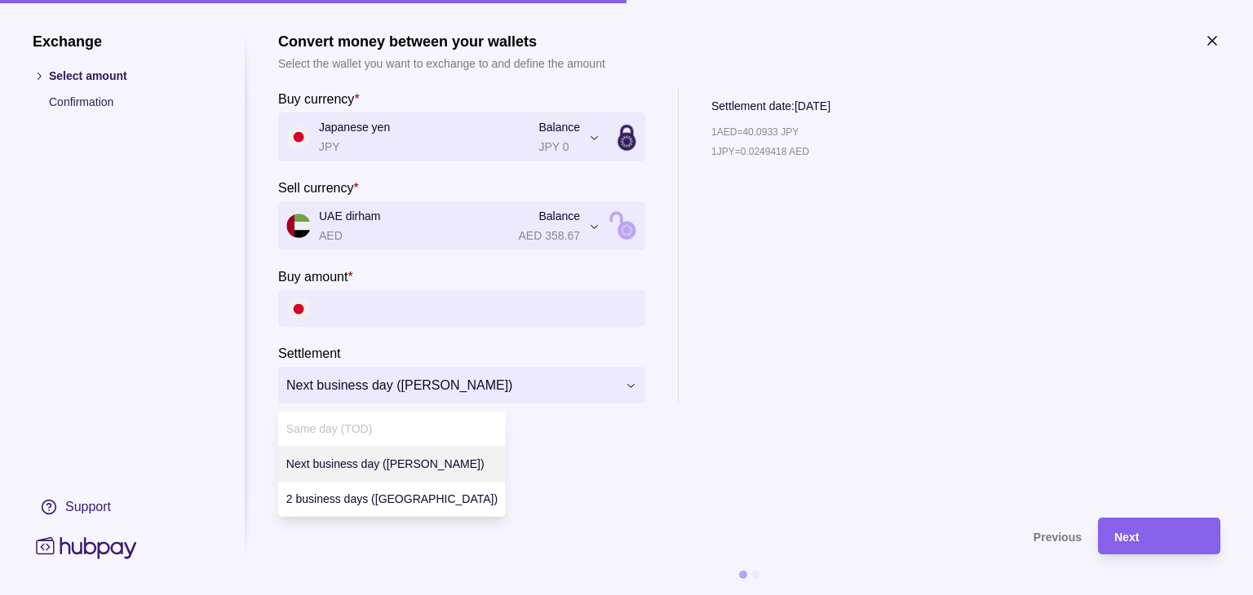
click at [626, 595] on div "**********" at bounding box center [626, 595] width 1253 height 0
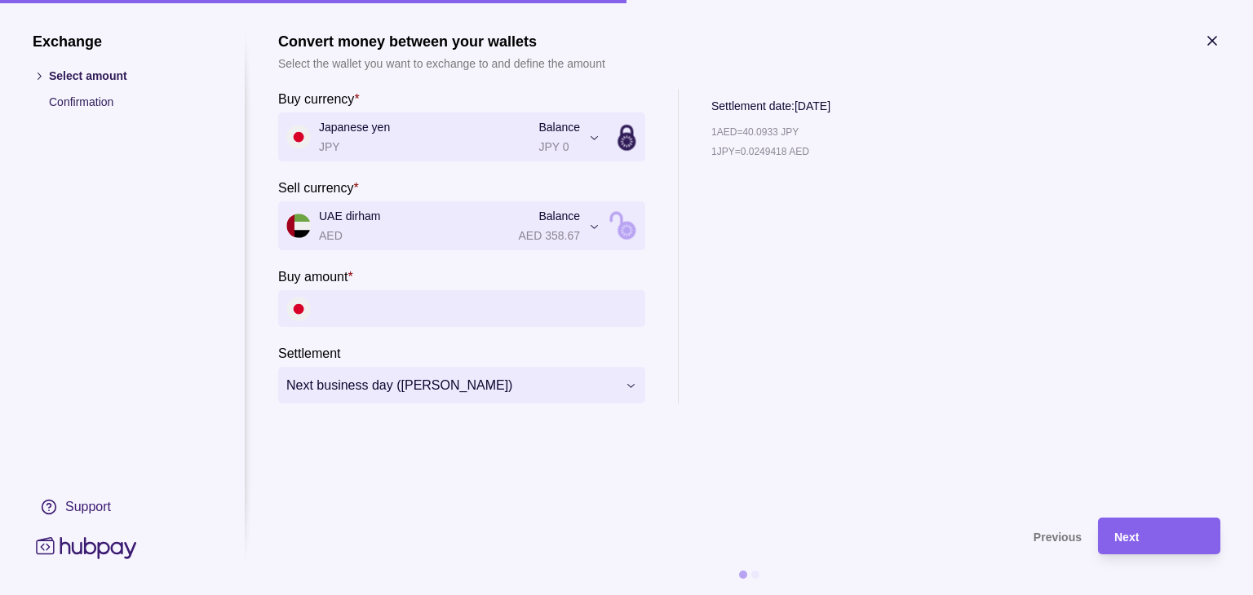
click at [527, 595] on div "**********" at bounding box center [626, 595] width 1253 height 0
click at [527, 304] on input "Buy amount *" at bounding box center [478, 308] width 318 height 37
click at [653, 392] on div "**********" at bounding box center [749, 246] width 942 height 315
click at [630, 595] on div "**********" at bounding box center [626, 595] width 1253 height 0
click at [788, 595] on div "**********" at bounding box center [626, 595] width 1253 height 0
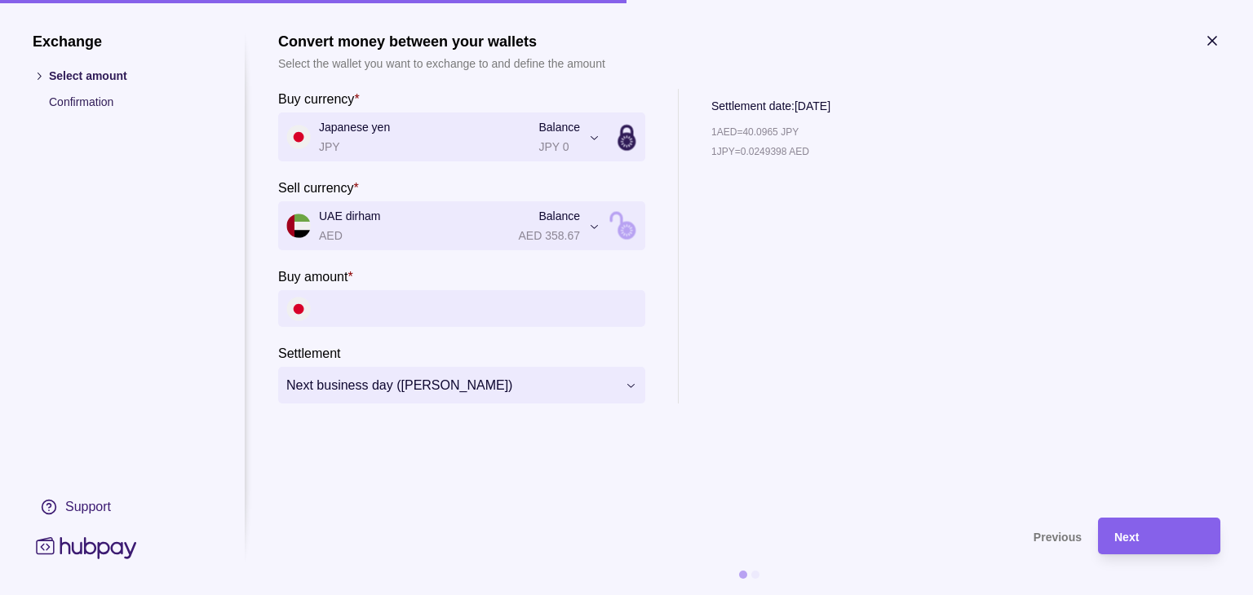
click at [383, 317] on input "Buy amount *" at bounding box center [478, 308] width 318 height 37
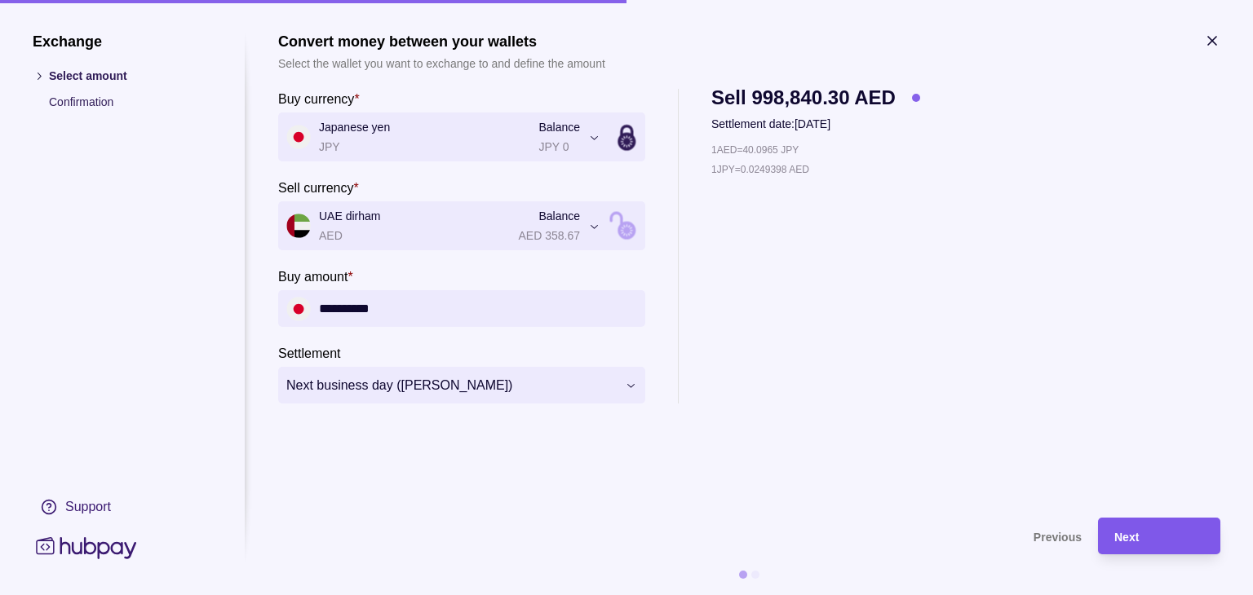
type input "**********"
click at [1122, 533] on span "Next" at bounding box center [1126, 537] width 24 height 13
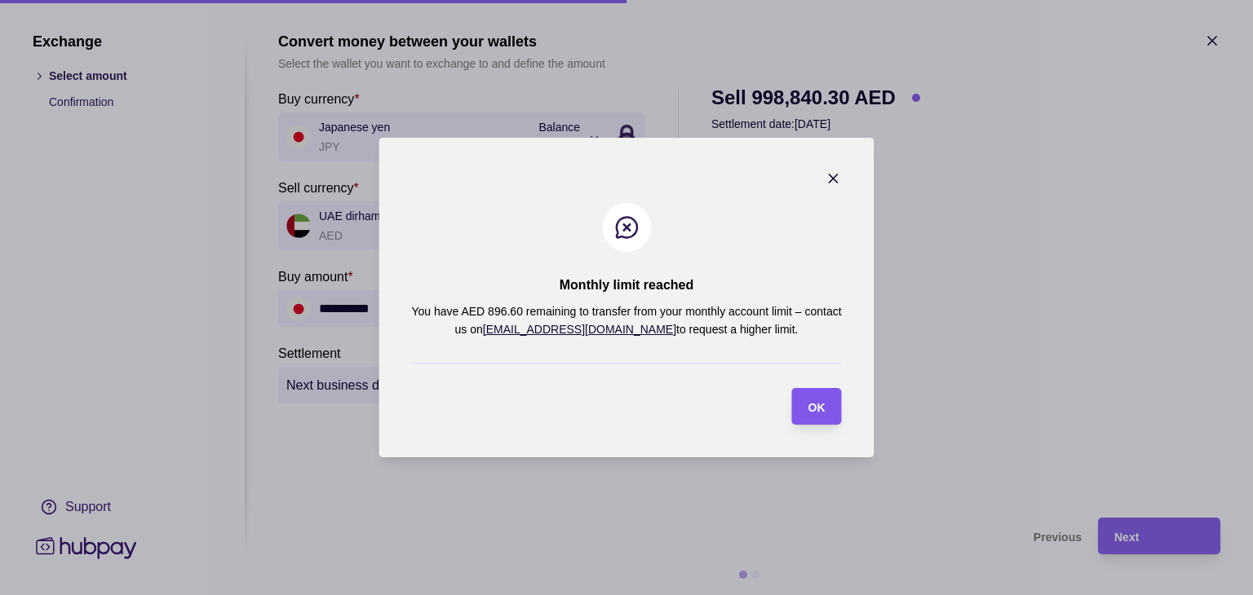
click at [810, 401] on span "OK" at bounding box center [816, 407] width 17 height 13
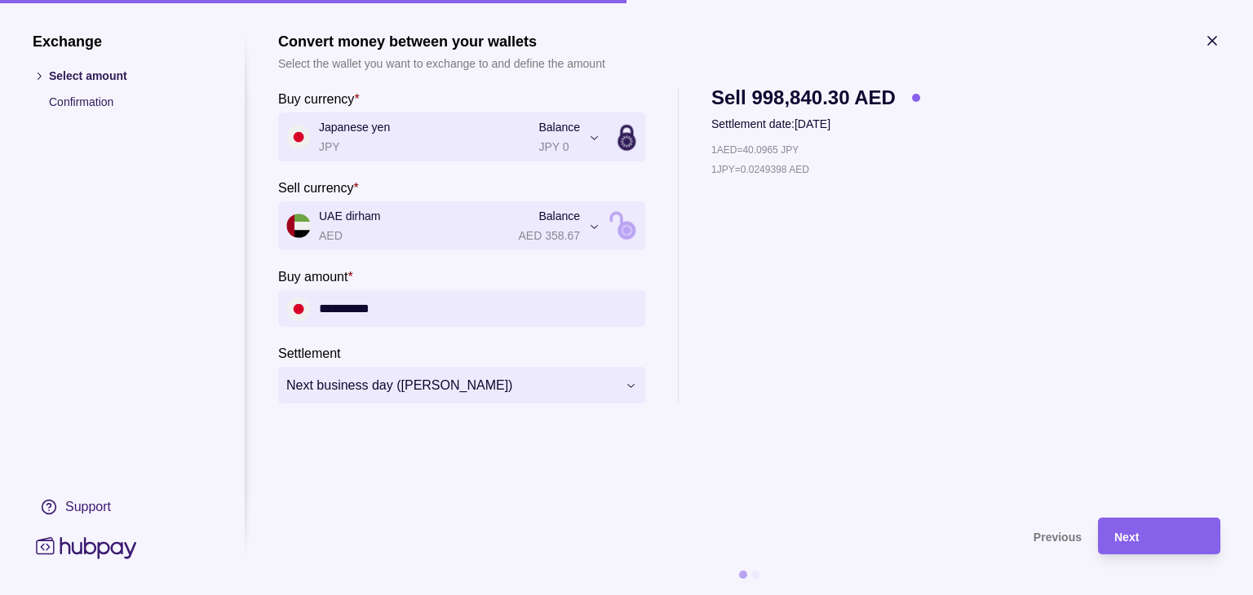
click at [1208, 40] on icon "button" at bounding box center [1212, 41] width 16 height 16
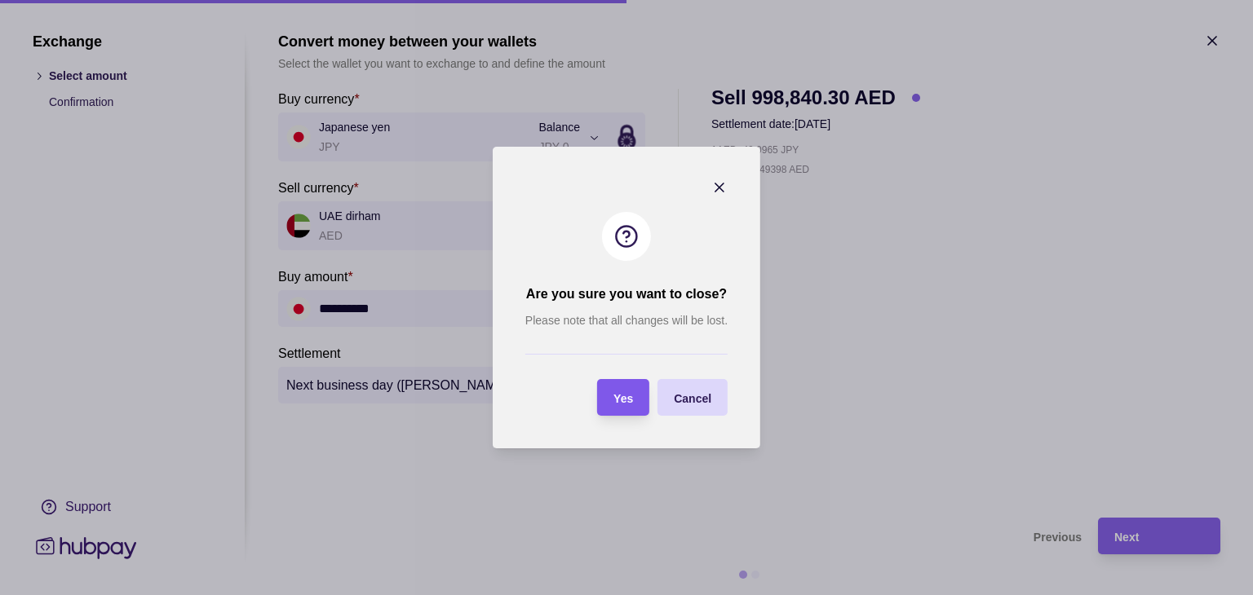
click at [628, 395] on span "Yes" at bounding box center [623, 398] width 20 height 13
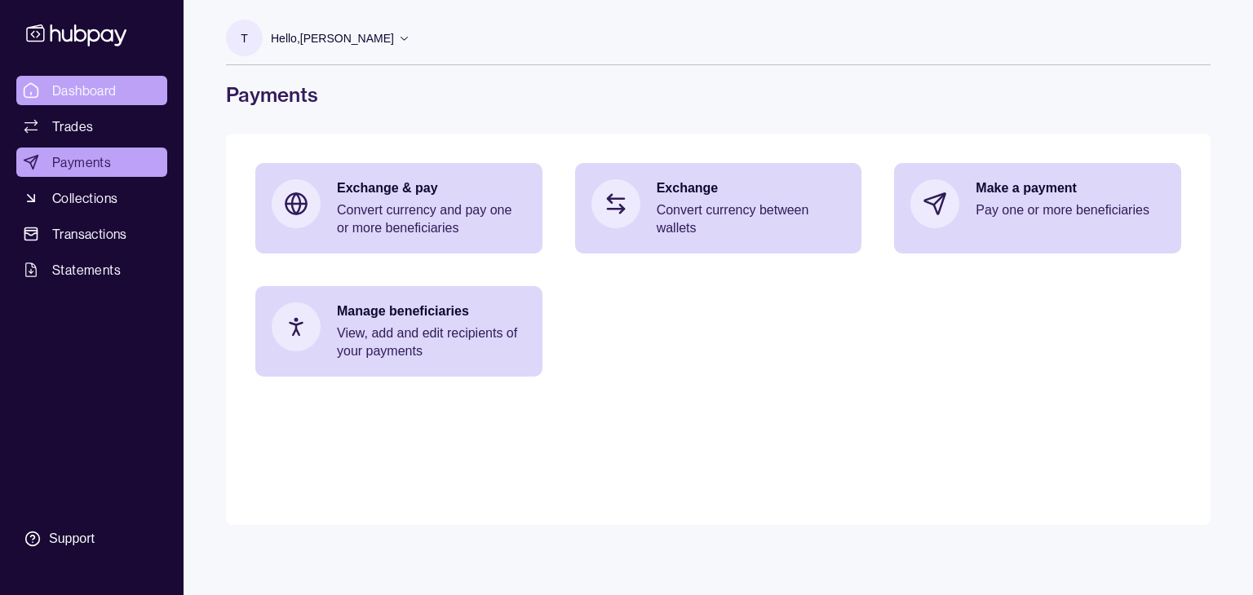
click at [88, 79] on link "Dashboard" at bounding box center [91, 90] width 151 height 29
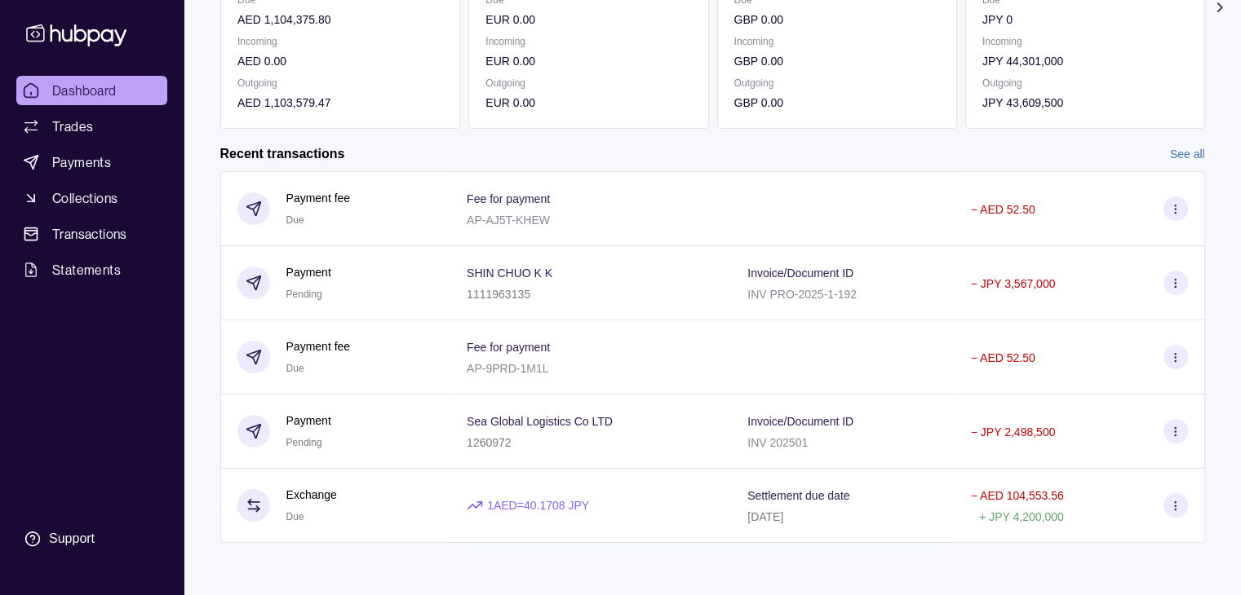
scroll to position [275, 0]
click at [1180, 153] on link "See all" at bounding box center [1187, 154] width 35 height 18
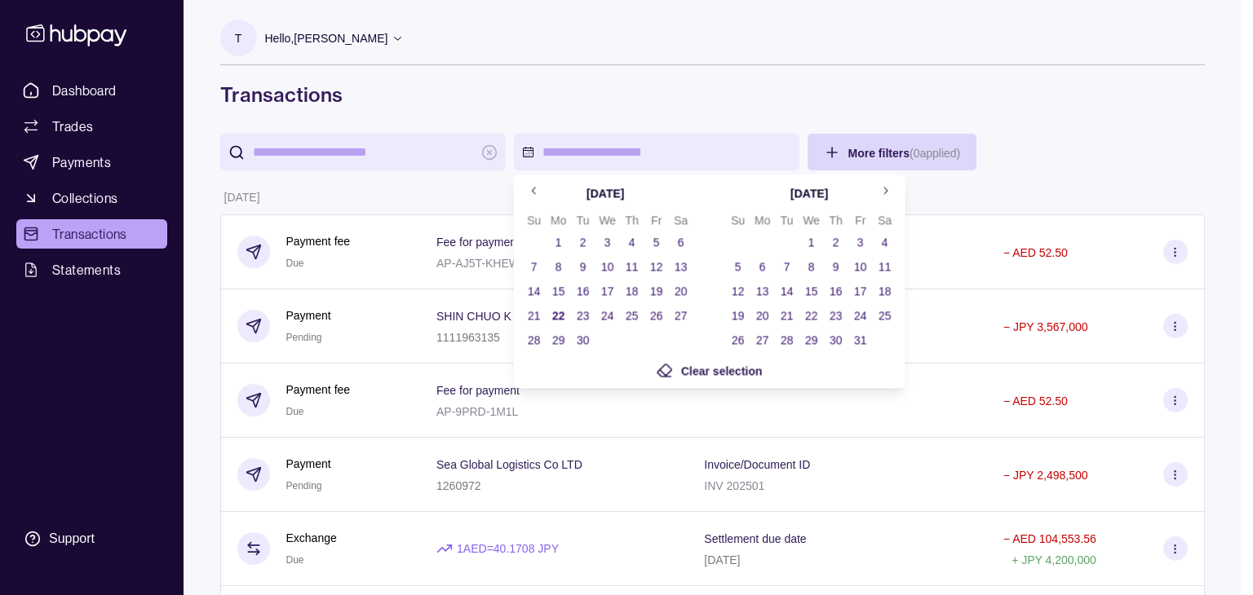
click at [657, 294] on button "19" at bounding box center [656, 291] width 23 height 23
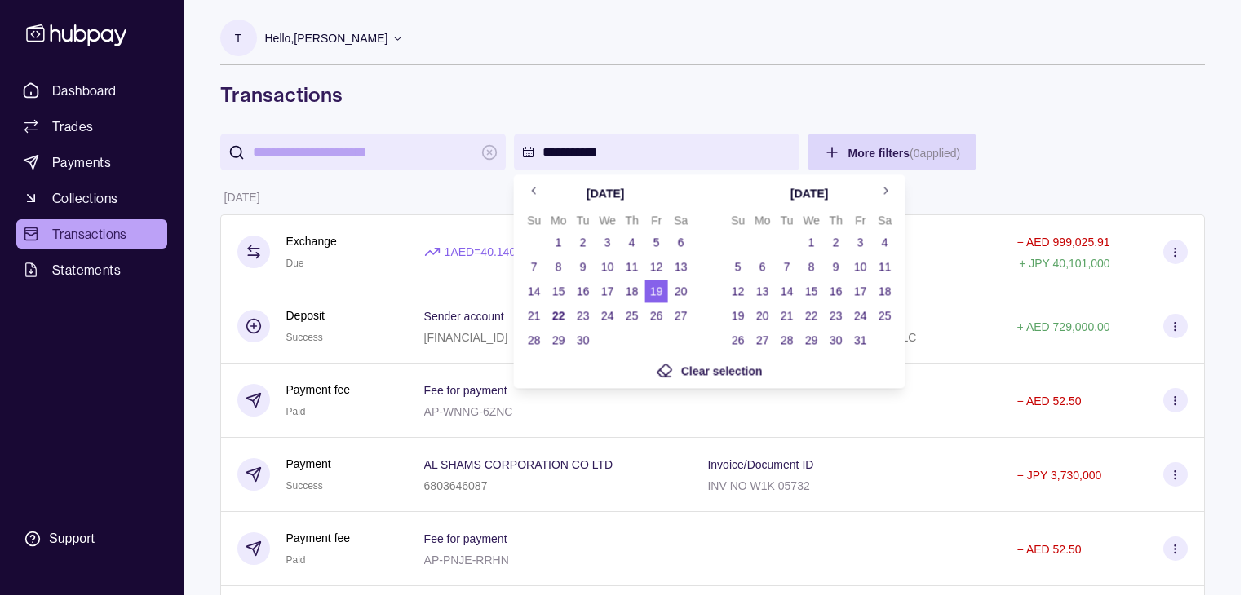
click at [533, 317] on button "21" at bounding box center [534, 315] width 23 height 23
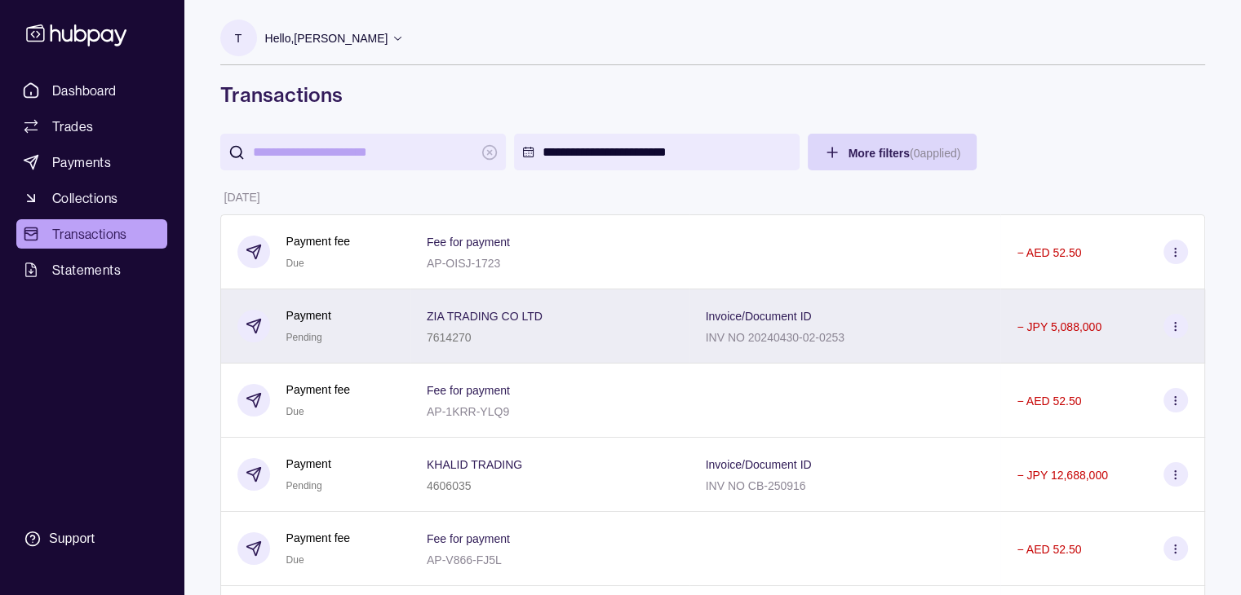
click at [1175, 333] on icon at bounding box center [1175, 327] width 12 height 12
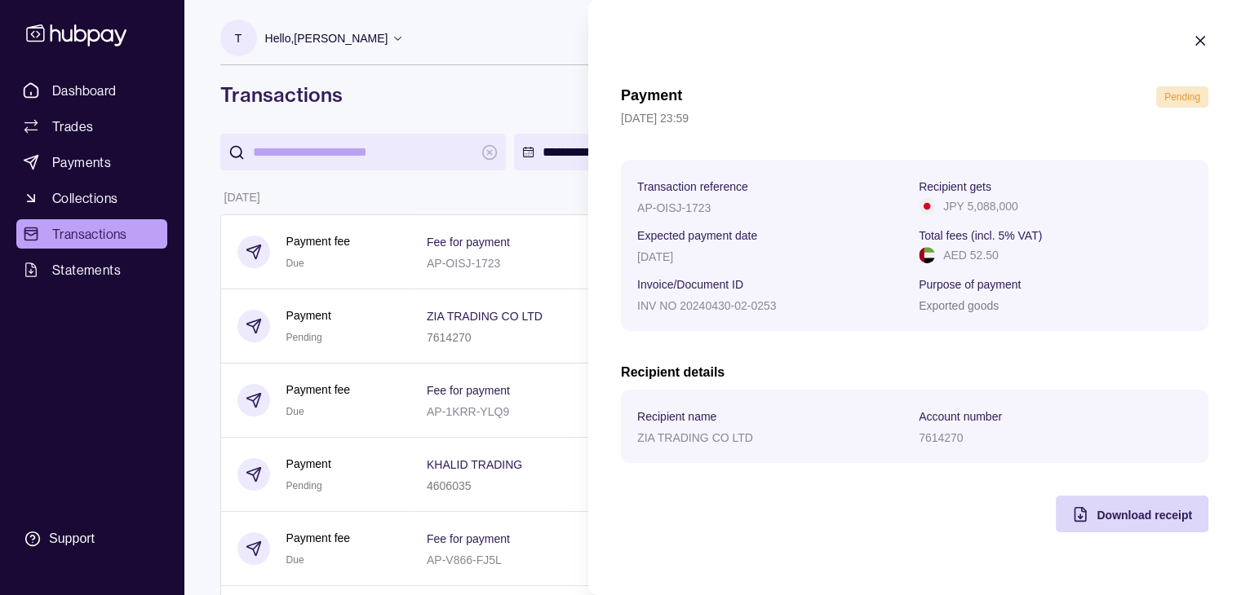
click at [1203, 42] on icon "button" at bounding box center [1200, 41] width 16 height 16
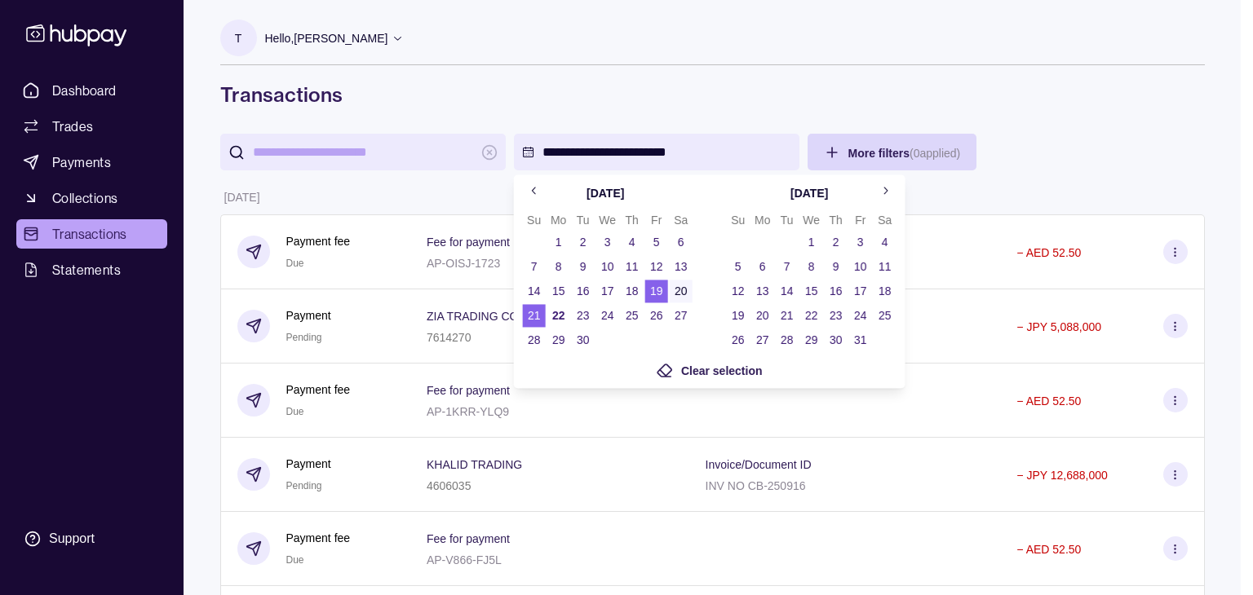
click at [656, 293] on button "19" at bounding box center [656, 291] width 23 height 23
click at [529, 317] on button "21" at bounding box center [534, 315] width 23 height 23
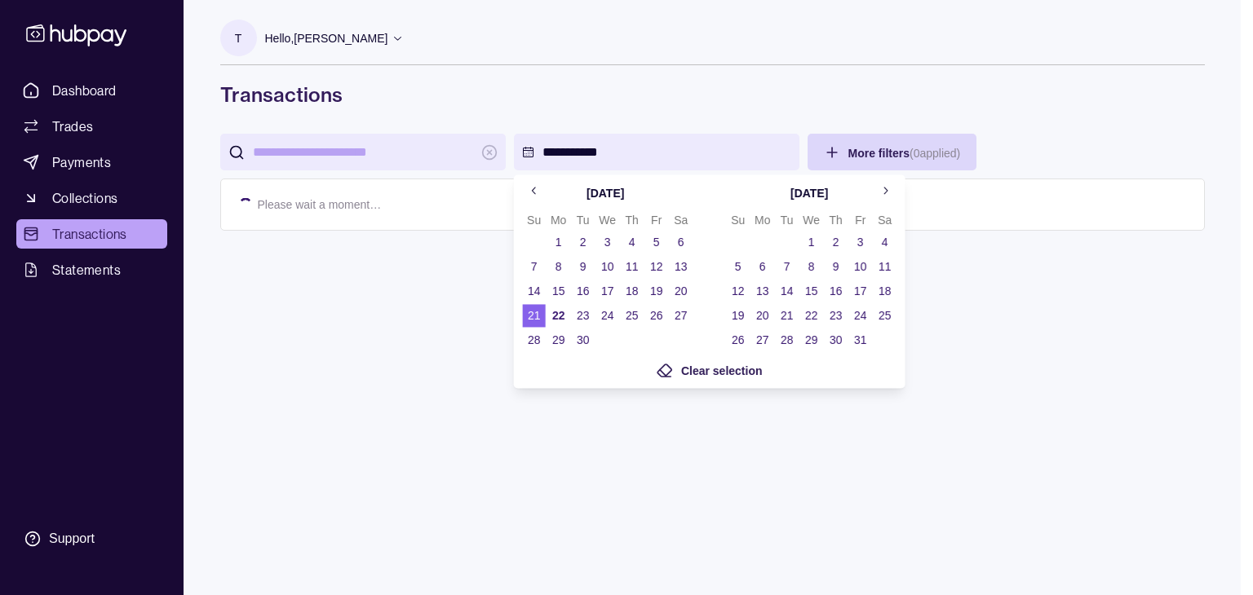
click at [626, 294] on button "18" at bounding box center [632, 291] width 23 height 23
click at [658, 292] on button "19" at bounding box center [656, 291] width 23 height 23
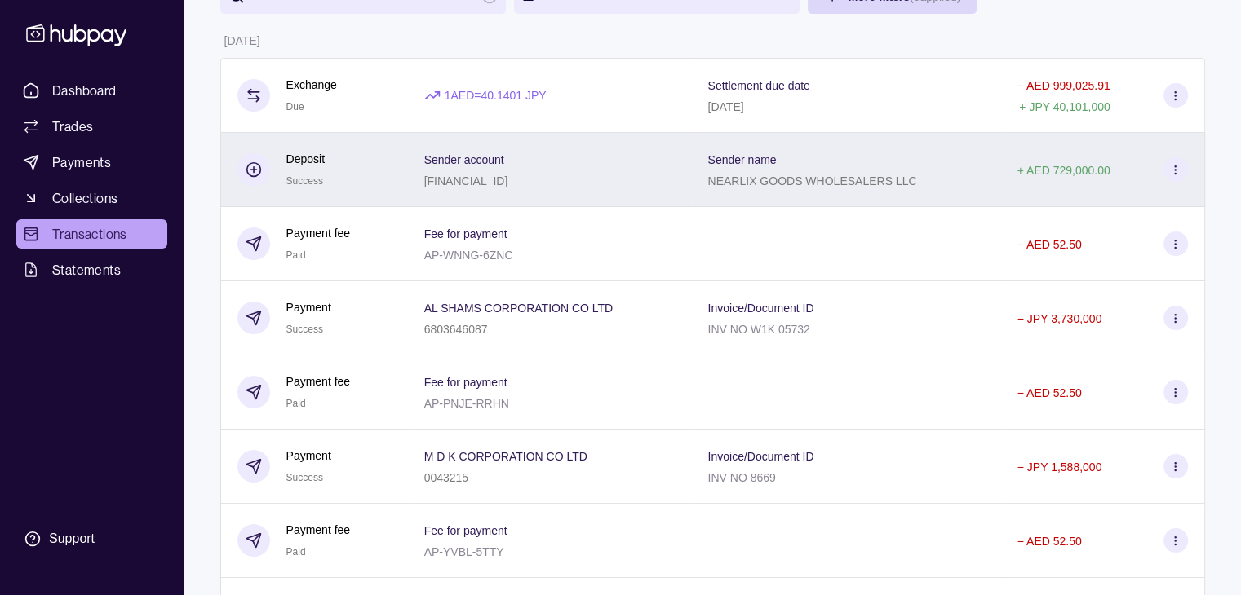
scroll to position [163, 0]
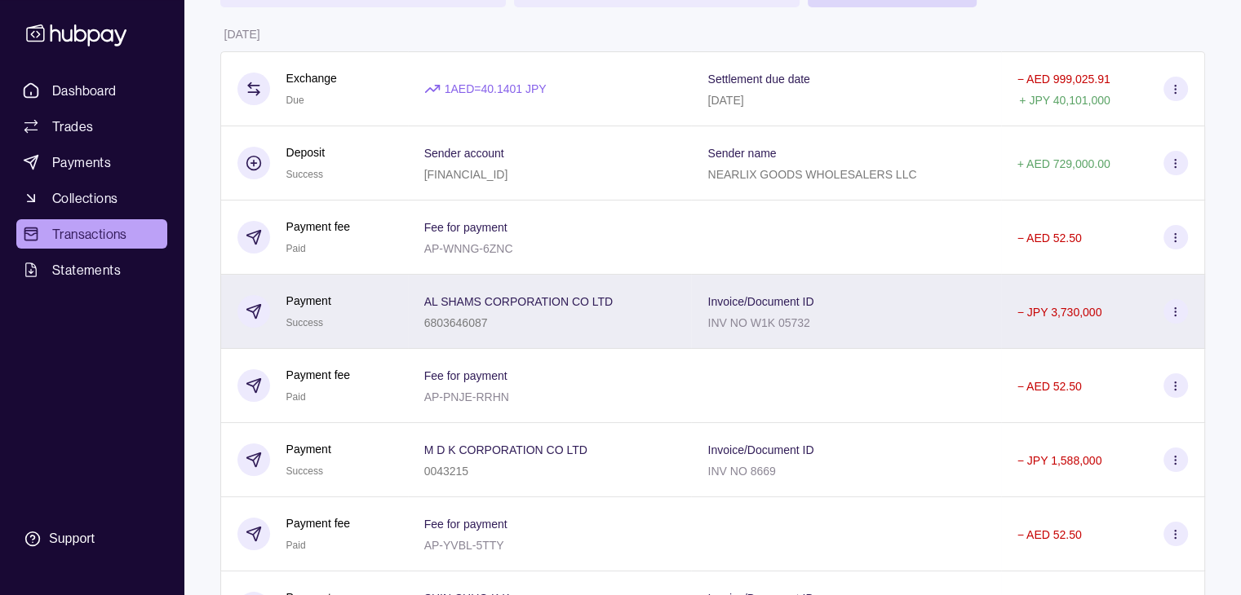
click at [1178, 317] on icon at bounding box center [1175, 312] width 12 height 12
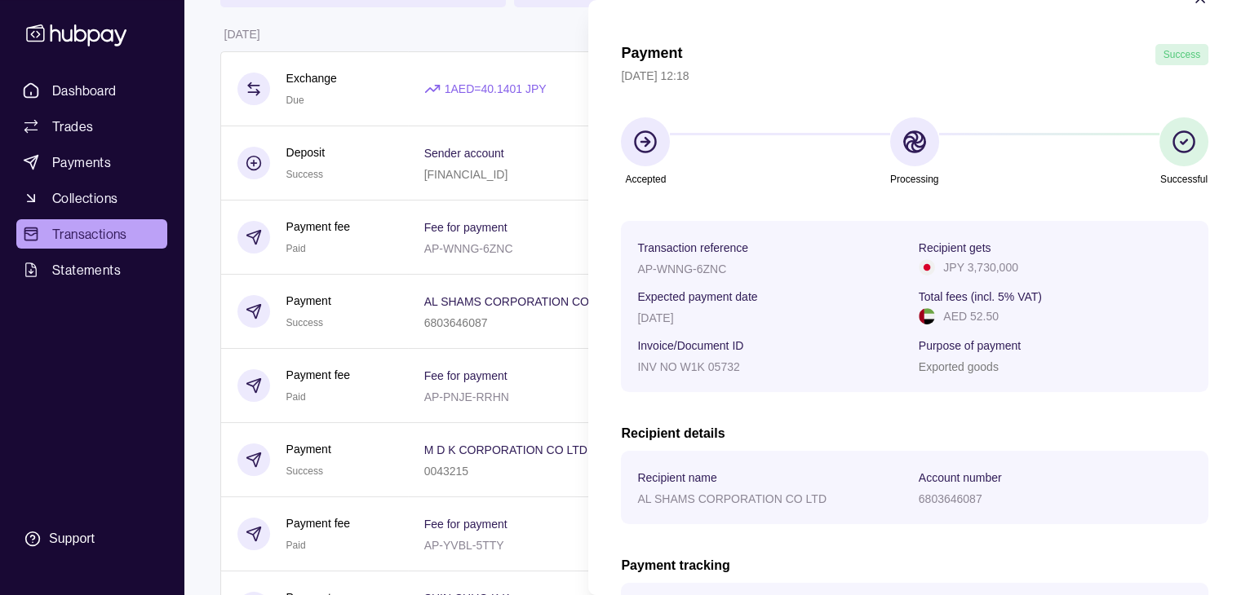
scroll to position [16, 0]
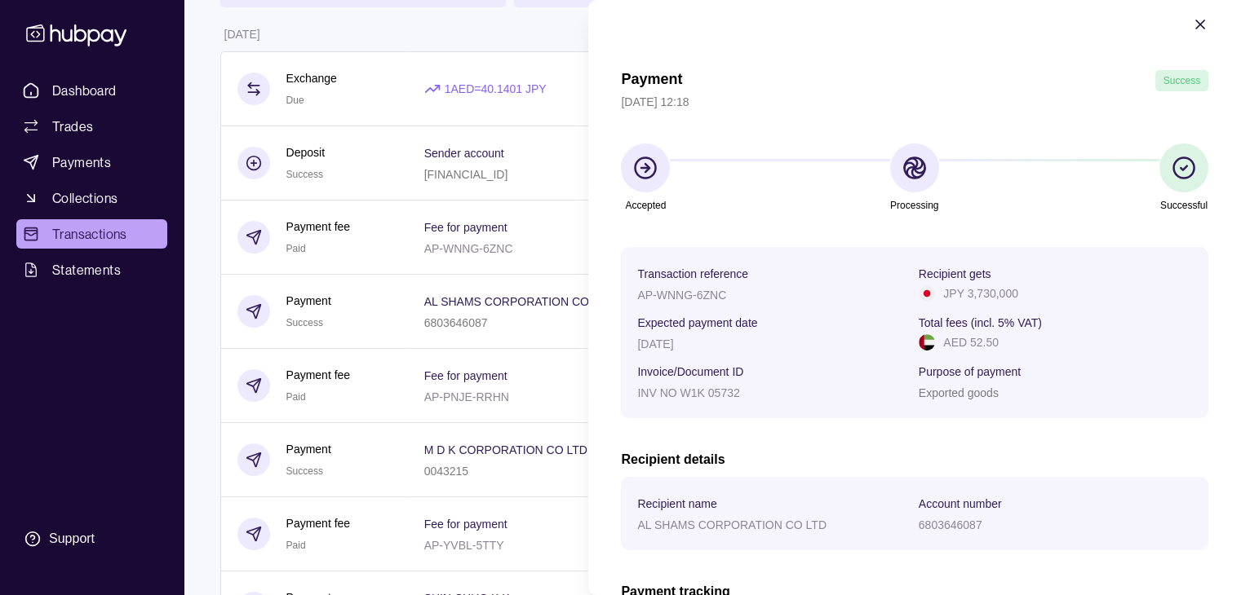
click at [1192, 24] on icon "button" at bounding box center [1200, 24] width 16 height 16
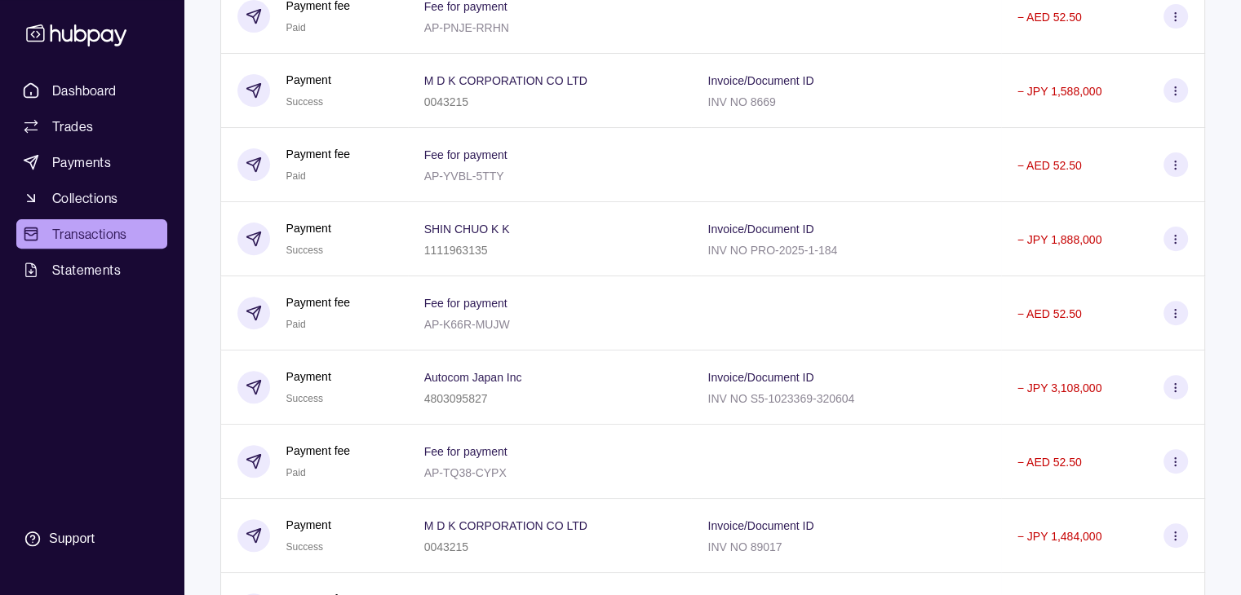
scroll to position [541, 0]
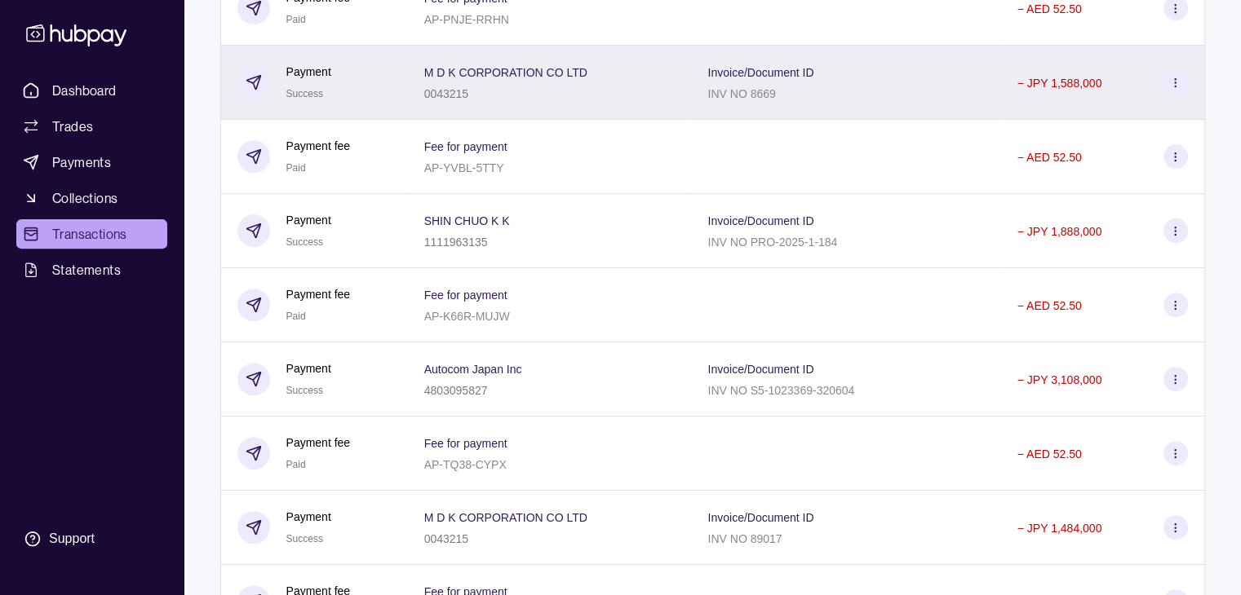
click at [1176, 86] on icon at bounding box center [1175, 83] width 12 height 12
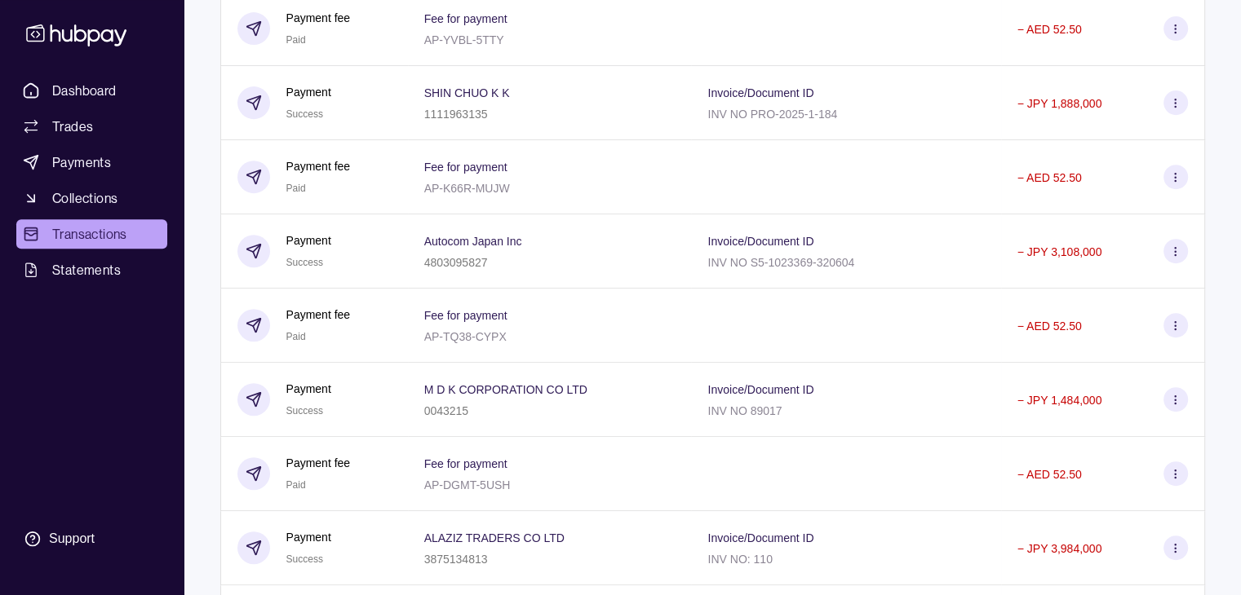
scroll to position [676, 0]
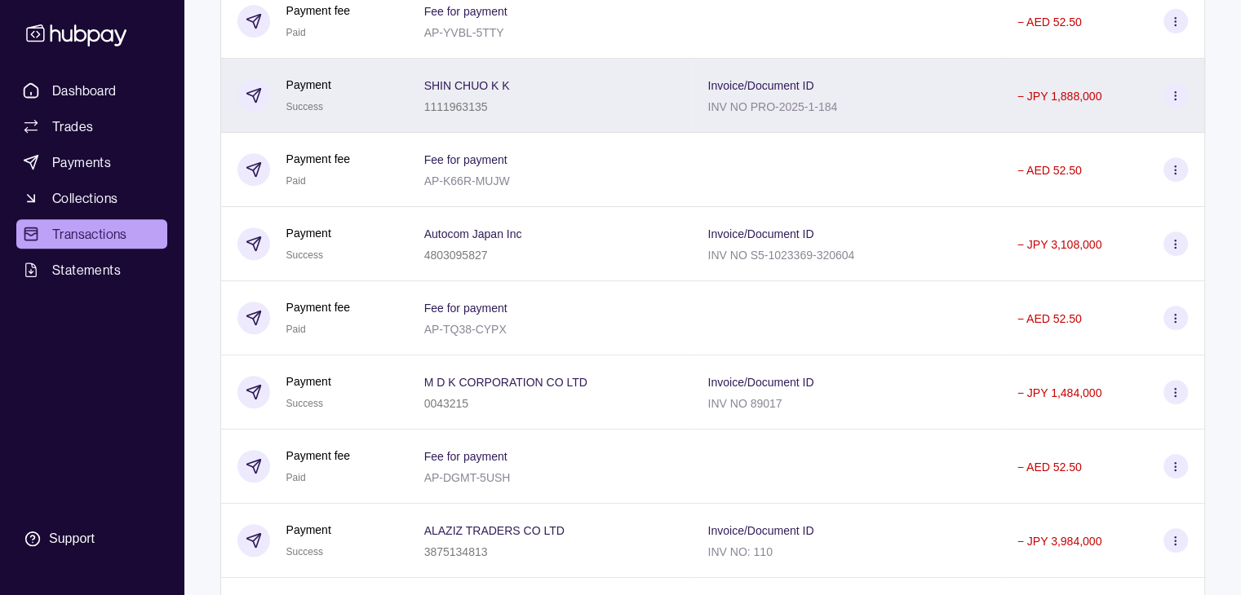
click at [1171, 108] on section at bounding box center [1175, 95] width 24 height 24
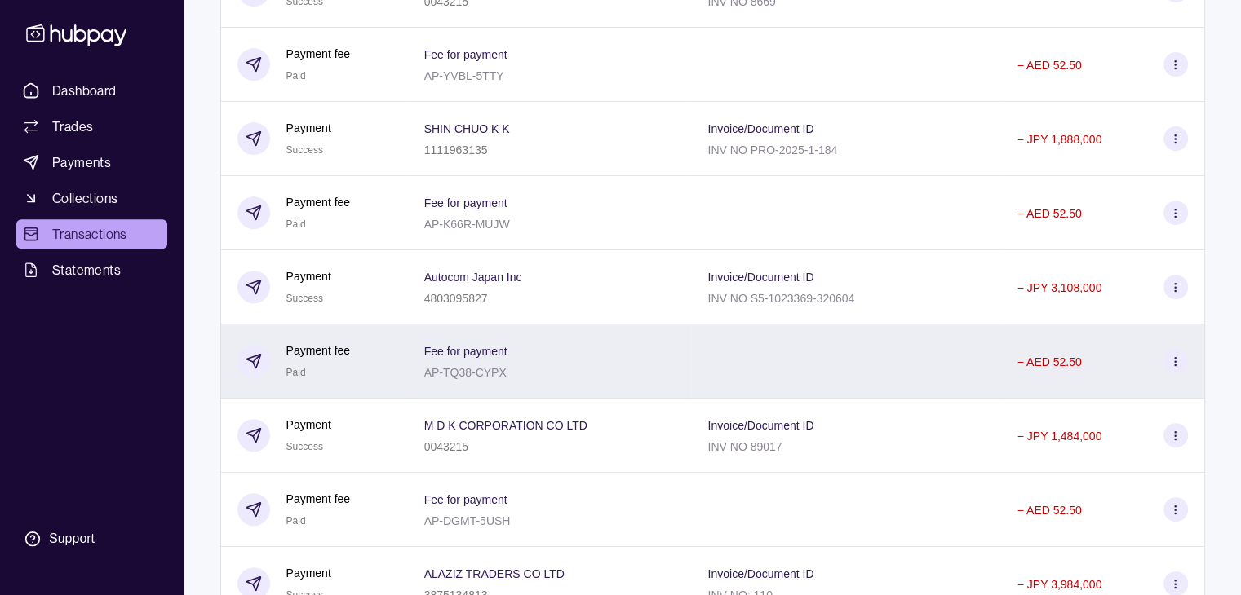
scroll to position [626, 0]
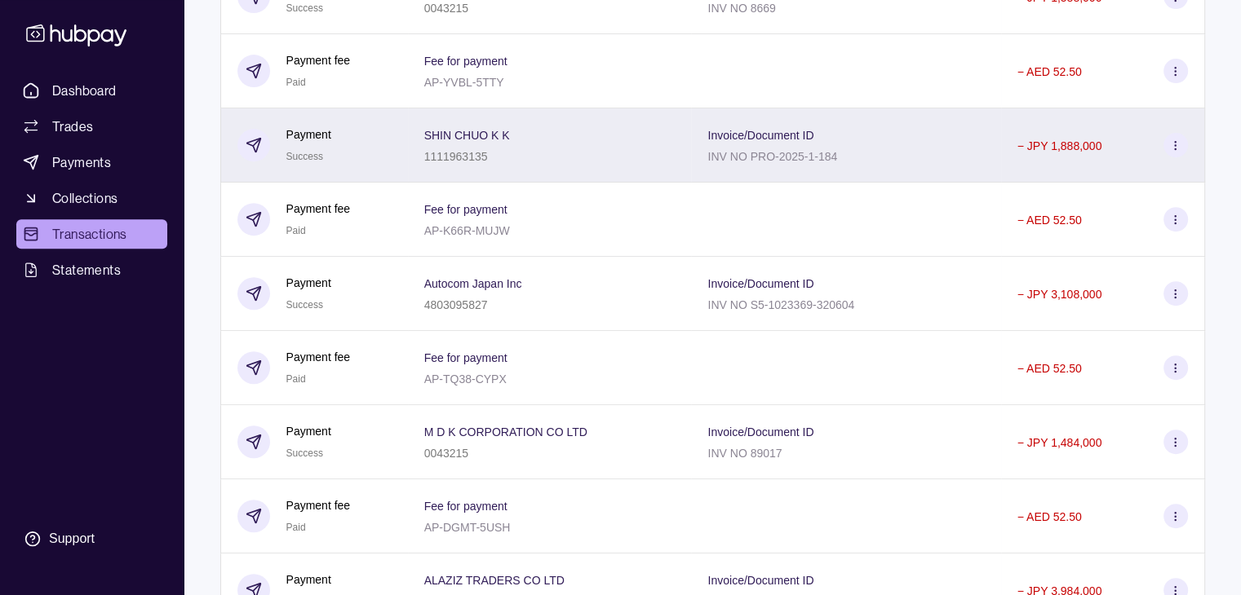
click at [1171, 151] on icon at bounding box center [1175, 145] width 12 height 12
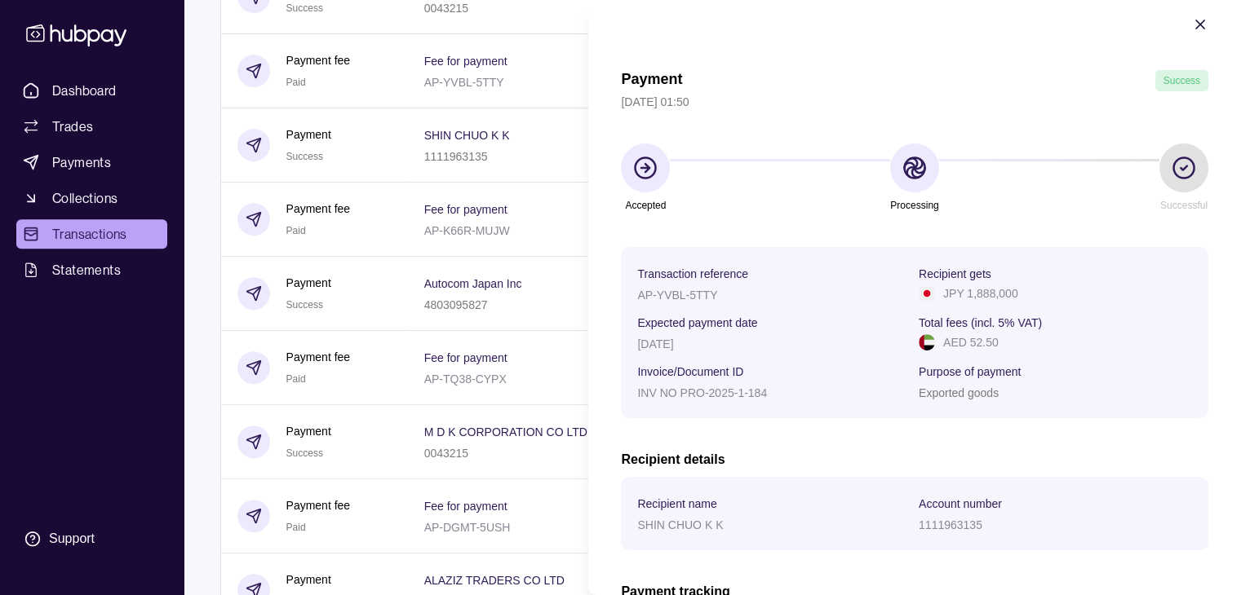
scroll to position [0, 0]
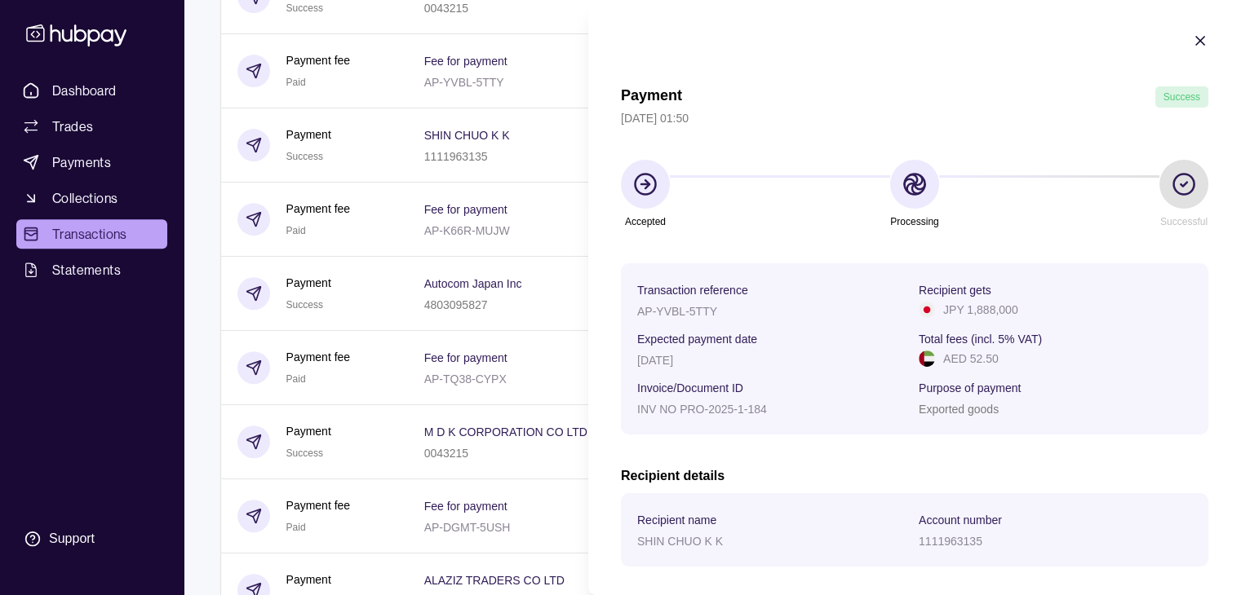
click at [1192, 43] on icon "button" at bounding box center [1200, 41] width 16 height 16
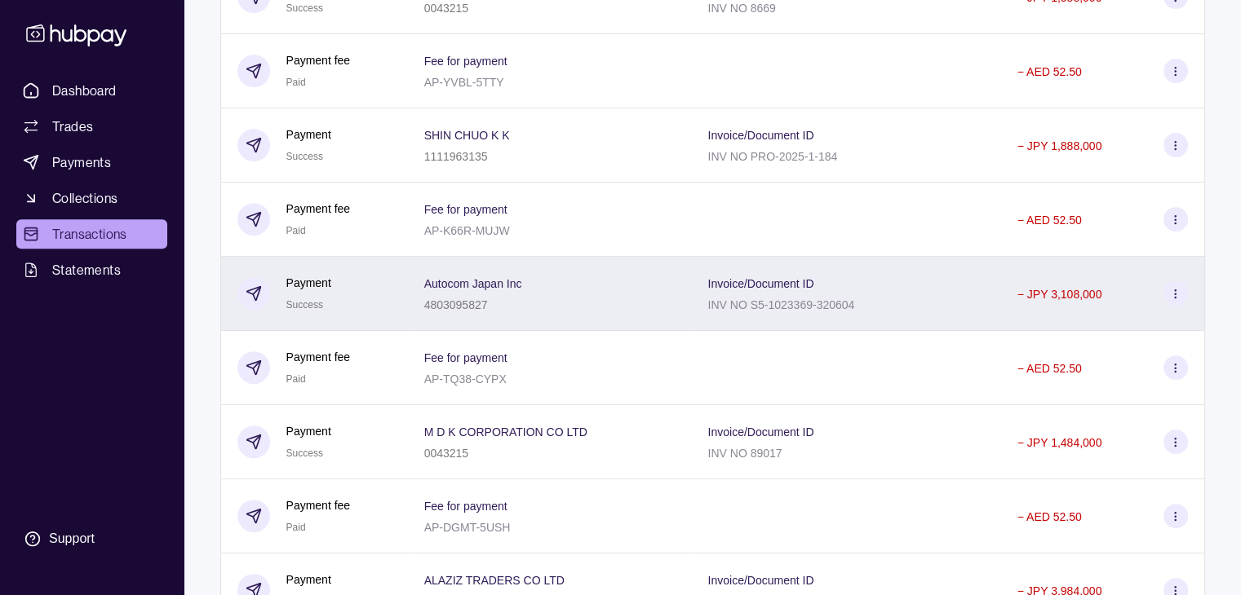
click at [1171, 299] on icon at bounding box center [1175, 294] width 12 height 12
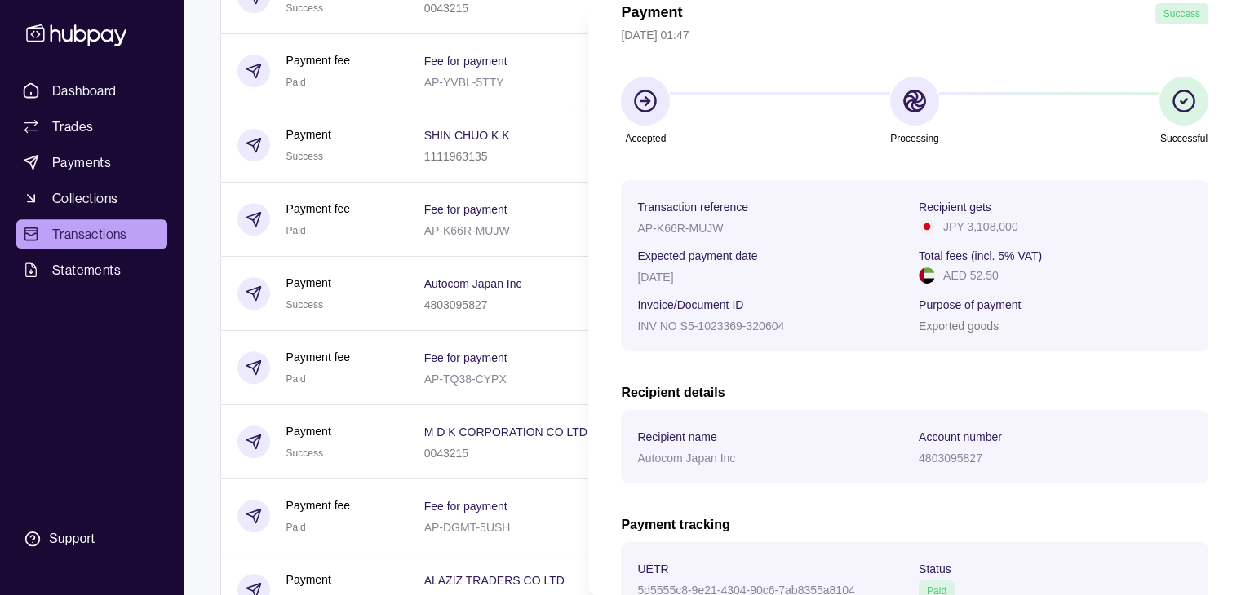
scroll to position [16, 0]
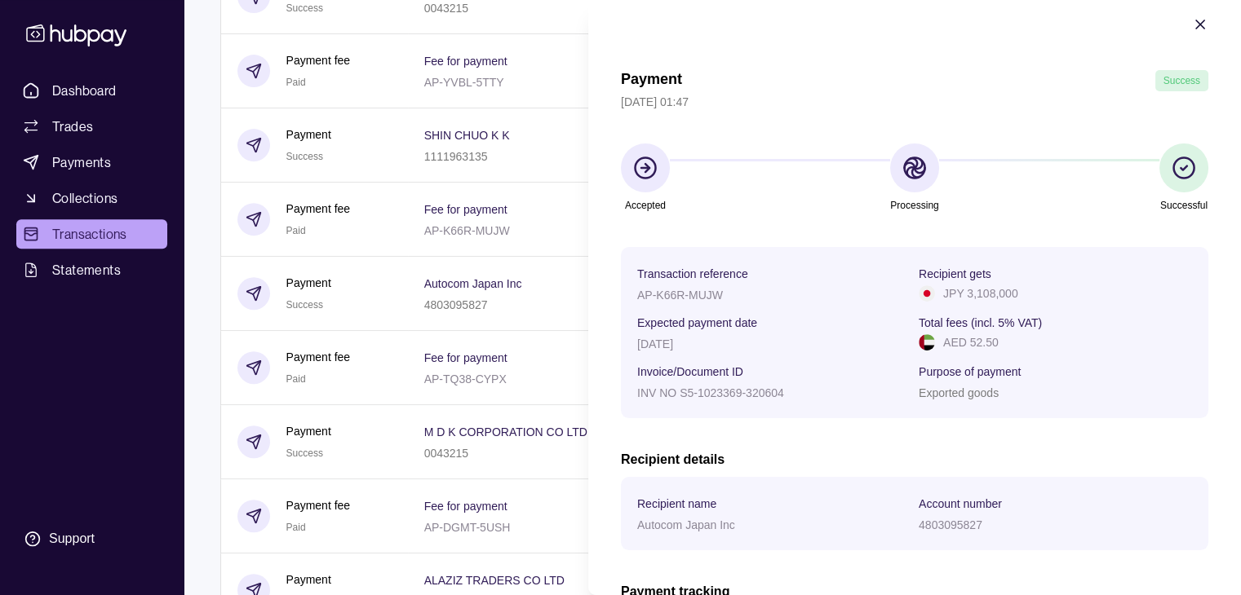
click at [1196, 24] on icon "button" at bounding box center [1200, 24] width 8 height 8
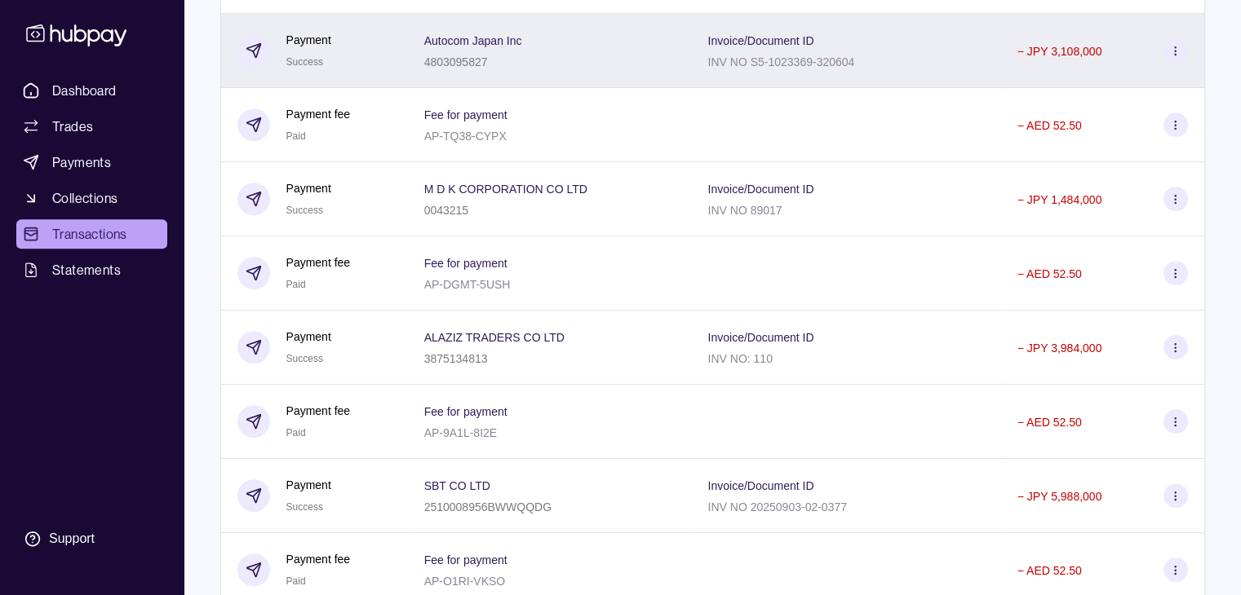
scroll to position [871, 0]
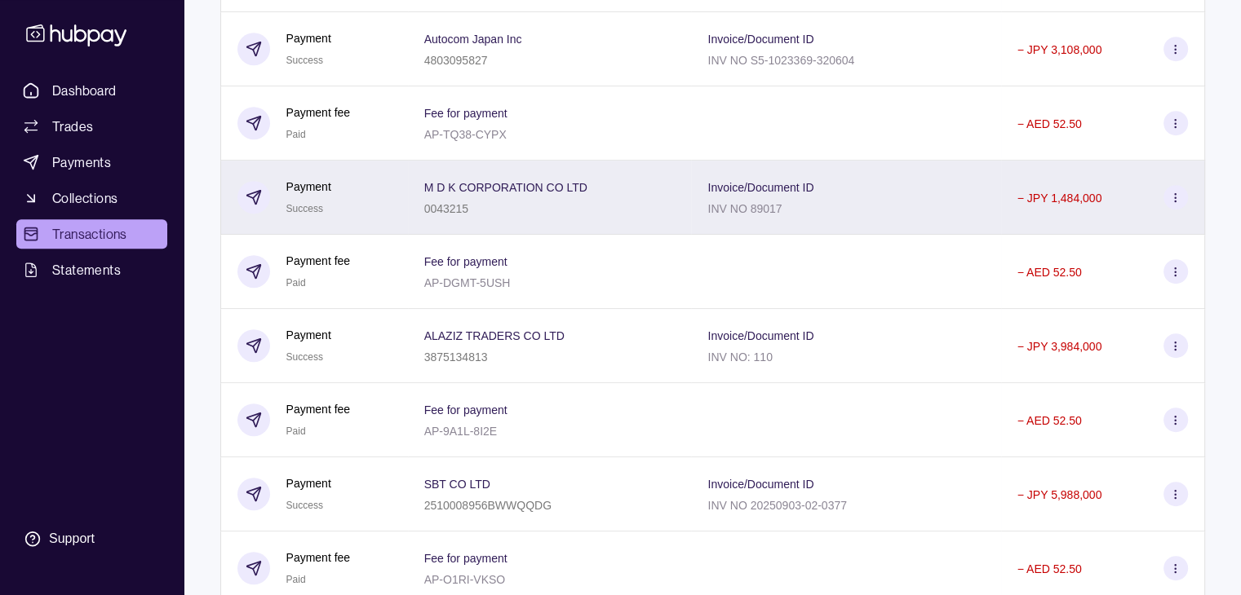
click at [1171, 201] on icon at bounding box center [1175, 198] width 12 height 12
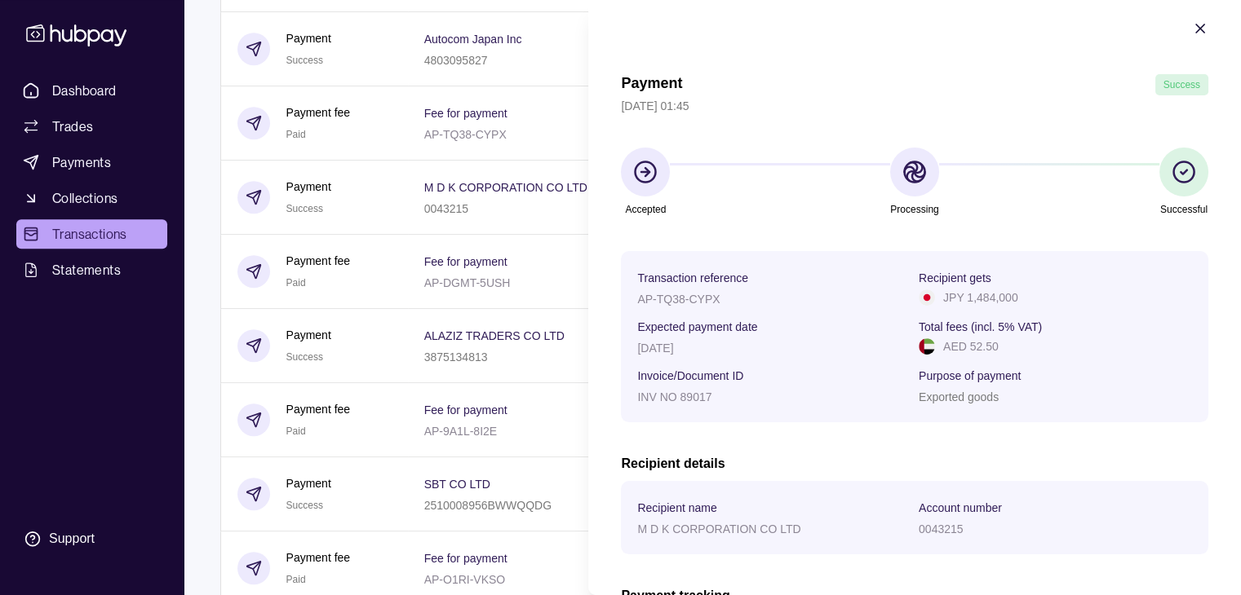
scroll to position [0, 0]
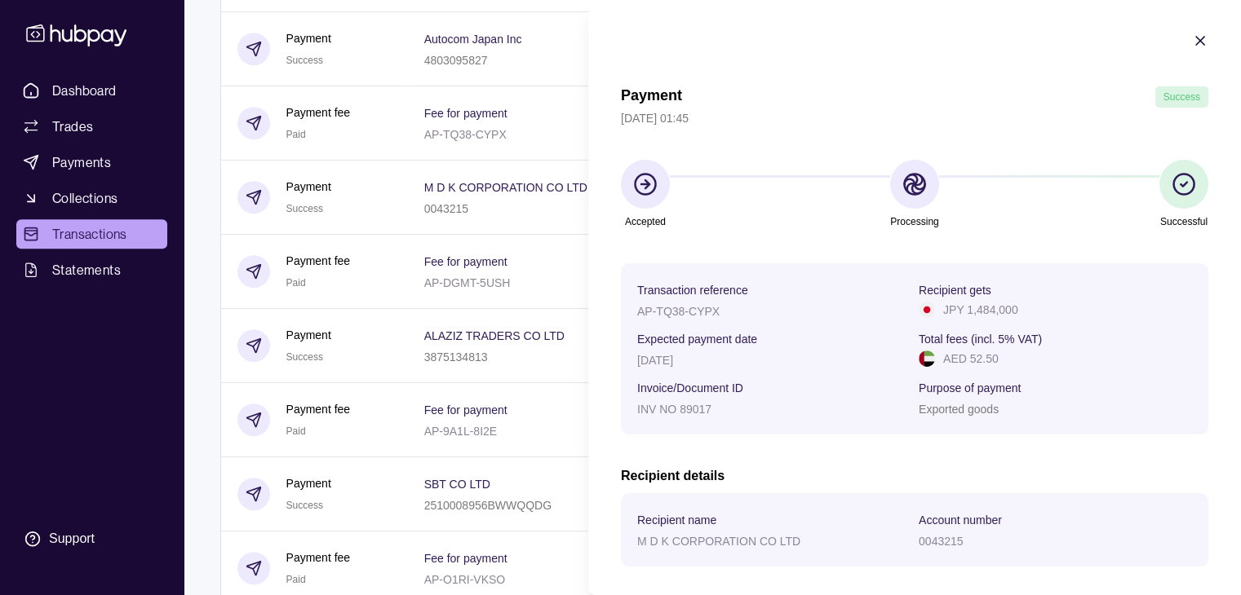
click at [1192, 40] on icon "button" at bounding box center [1200, 41] width 16 height 16
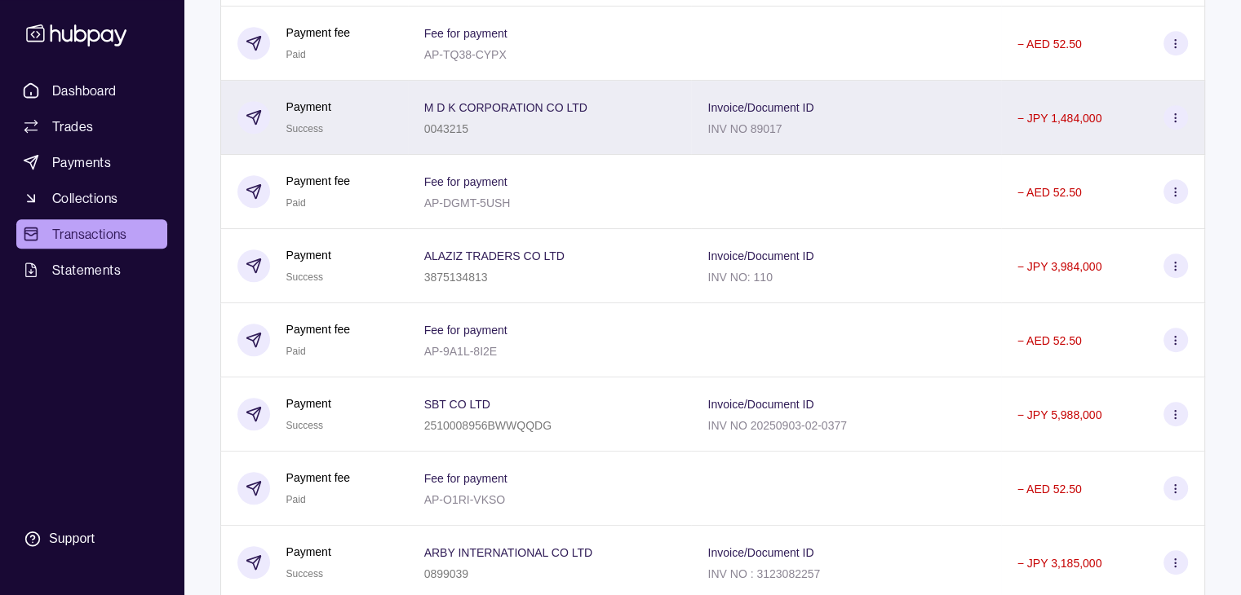
scroll to position [953, 0]
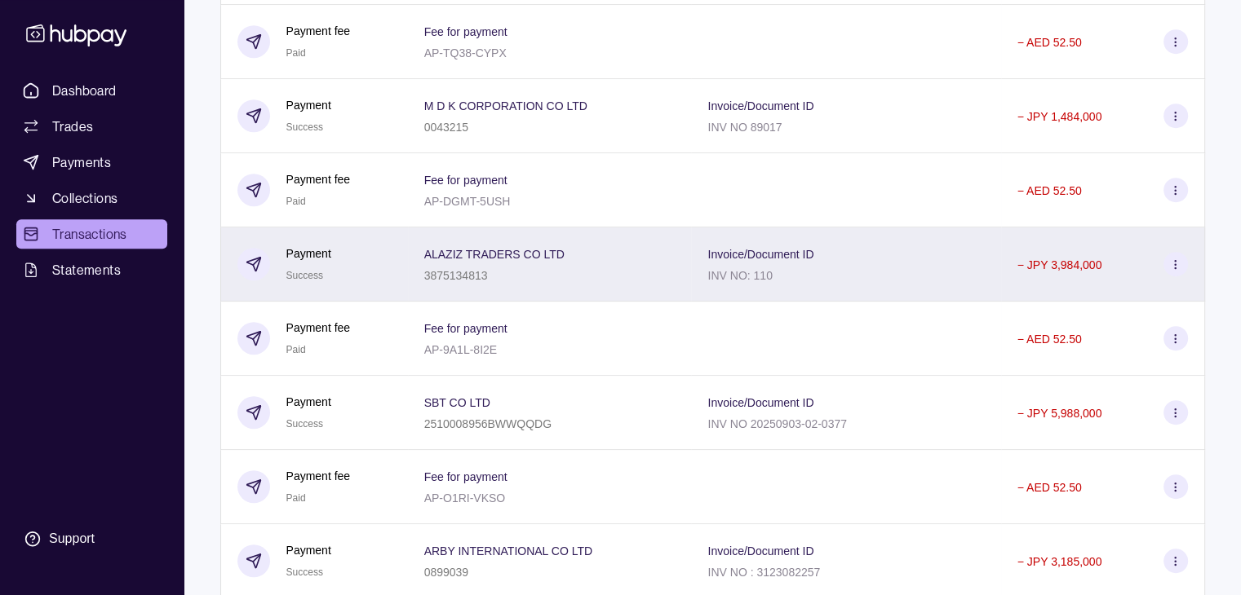
click at [1173, 270] on icon at bounding box center [1175, 265] width 12 height 12
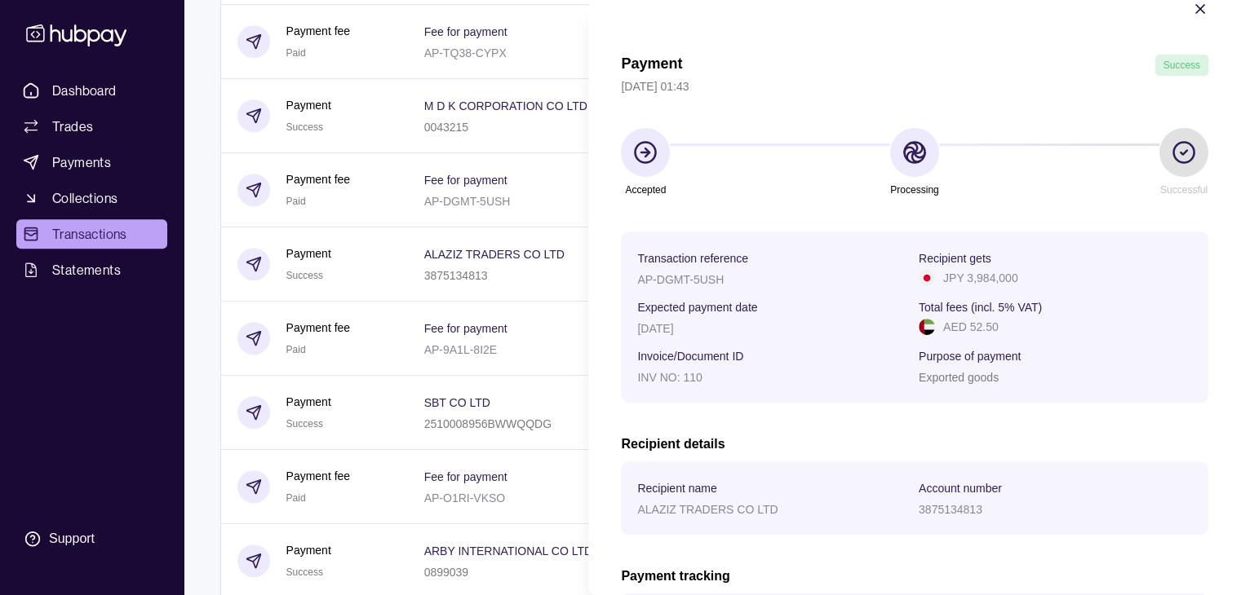
scroll to position [16, 0]
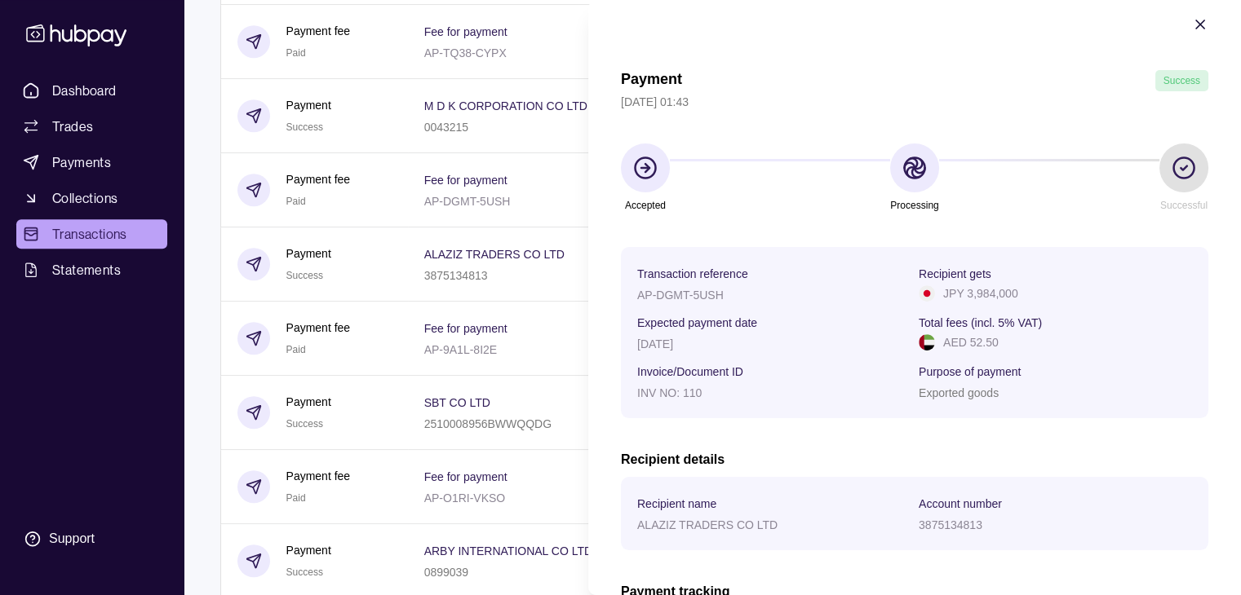
click at [1192, 27] on icon "button" at bounding box center [1200, 24] width 16 height 16
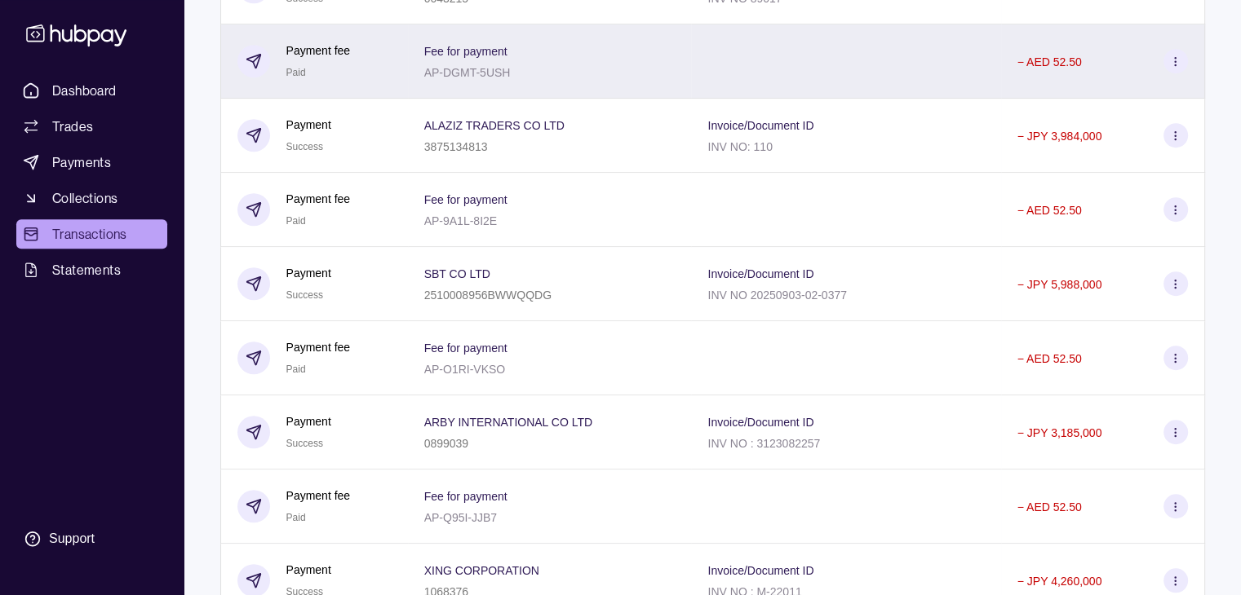
scroll to position [1116, 0]
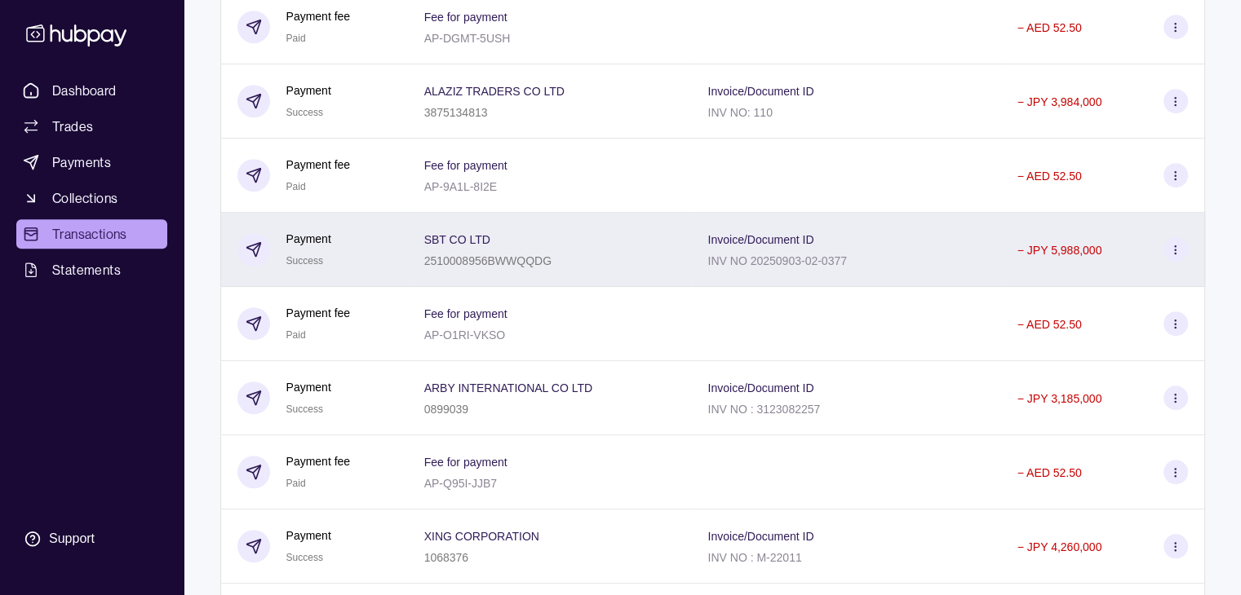
click at [1176, 256] on icon at bounding box center [1175, 250] width 12 height 12
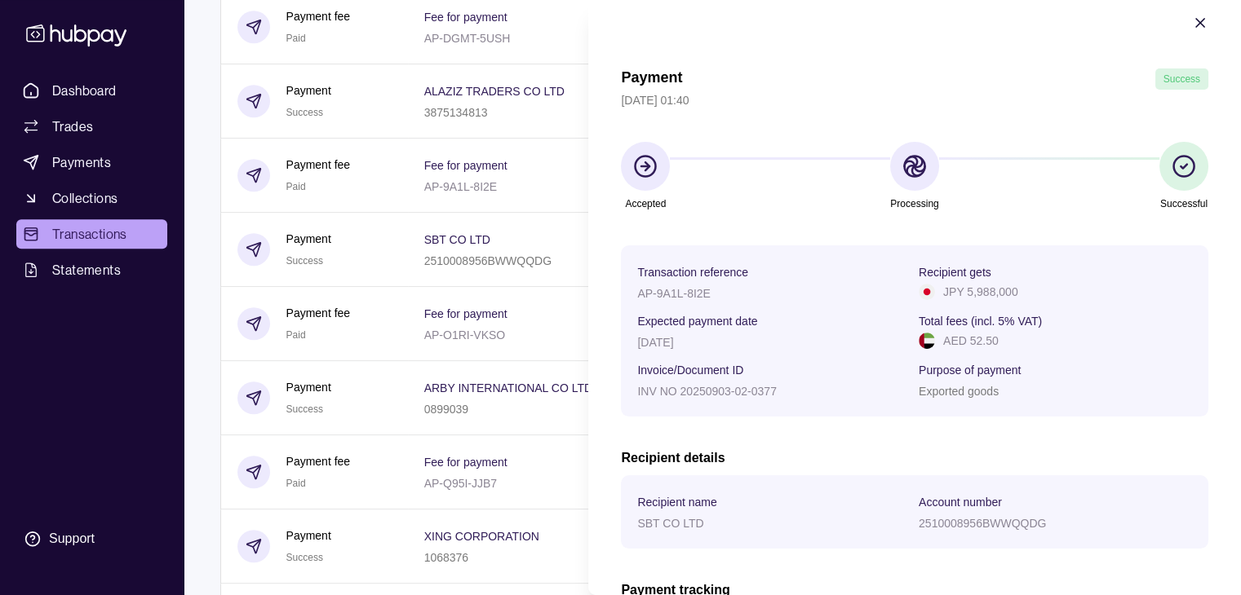
scroll to position [16, 0]
click at [1196, 24] on icon "button" at bounding box center [1200, 24] width 8 height 8
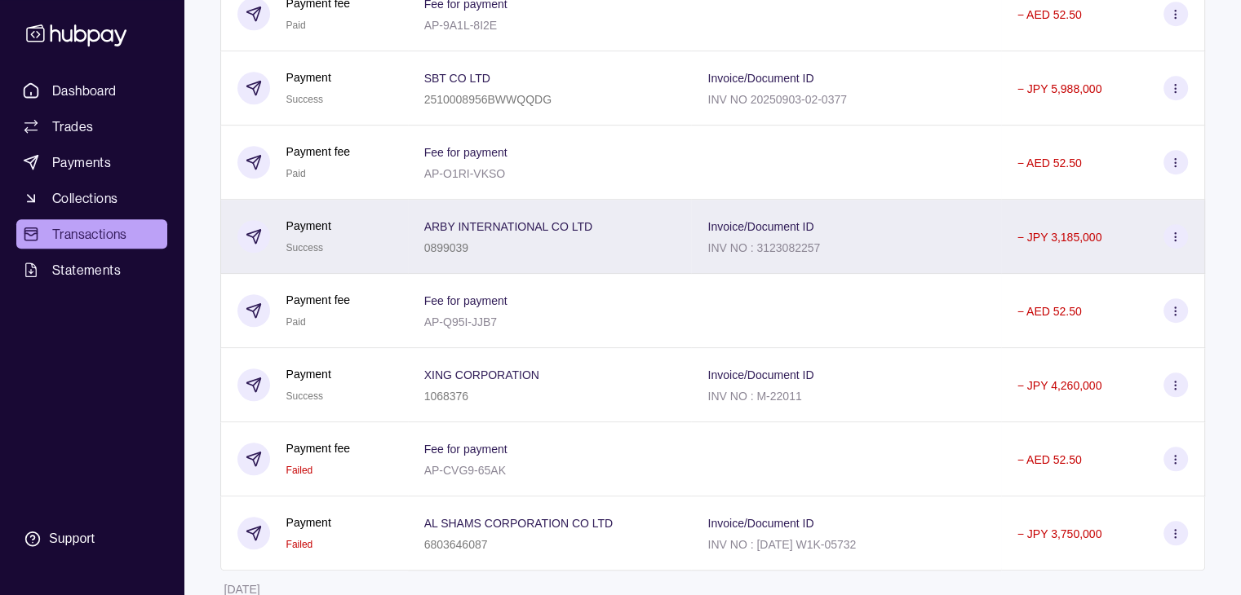
scroll to position [1279, 0]
click at [1169, 241] on icon at bounding box center [1175, 235] width 12 height 12
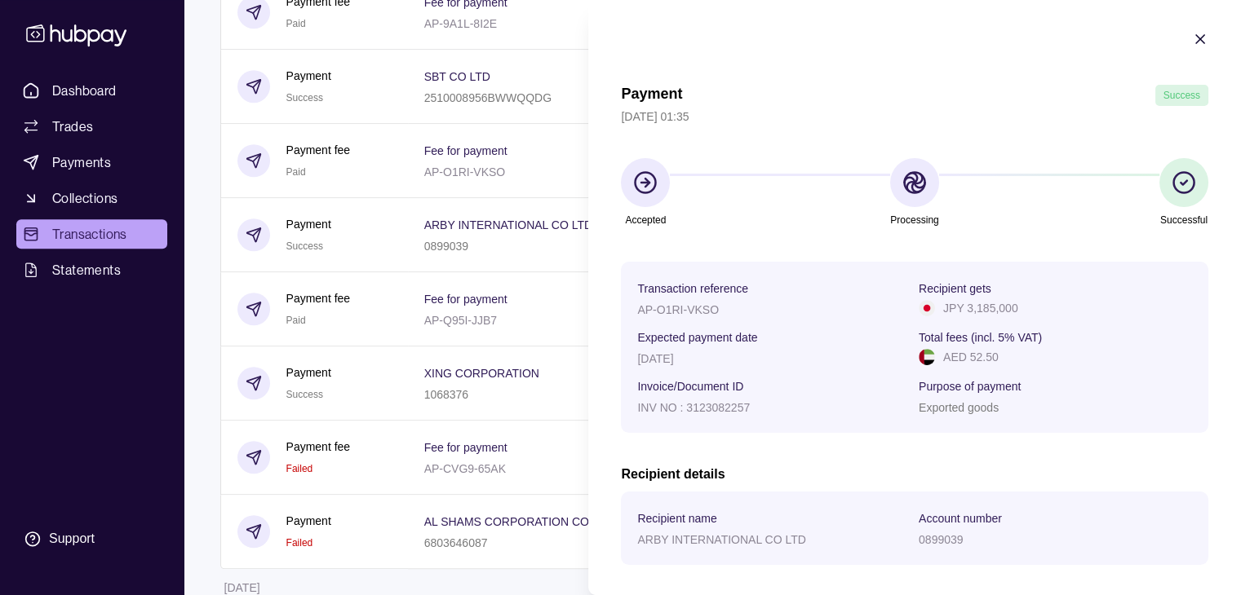
scroll to position [0, 0]
click at [1193, 39] on icon "button" at bounding box center [1200, 41] width 16 height 16
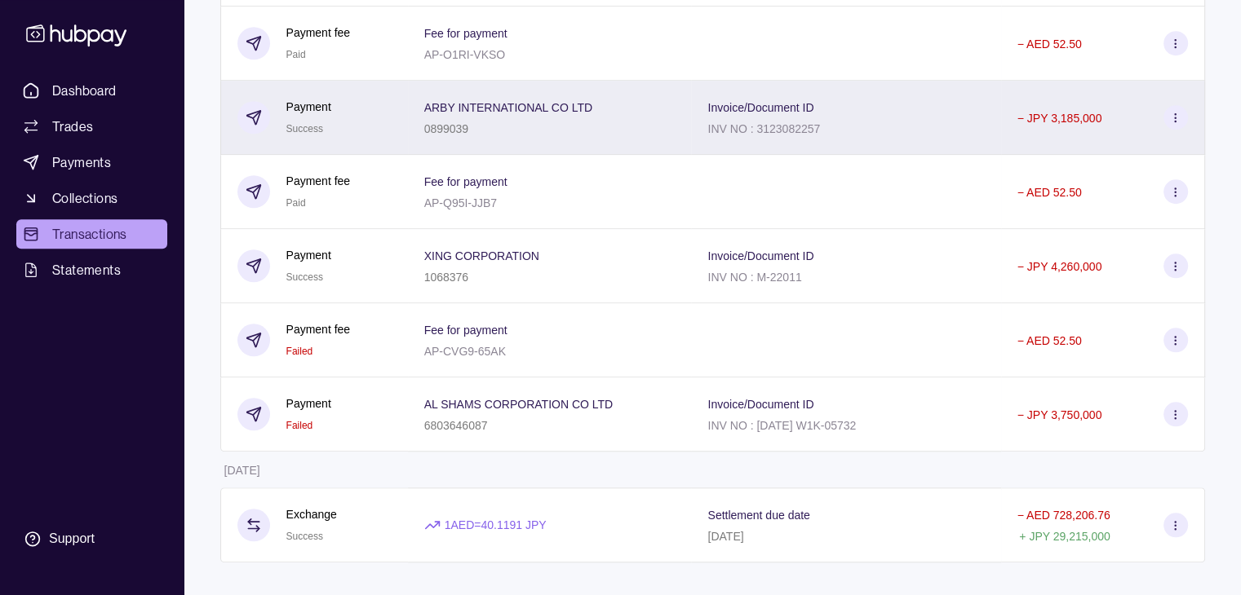
scroll to position [1408, 0]
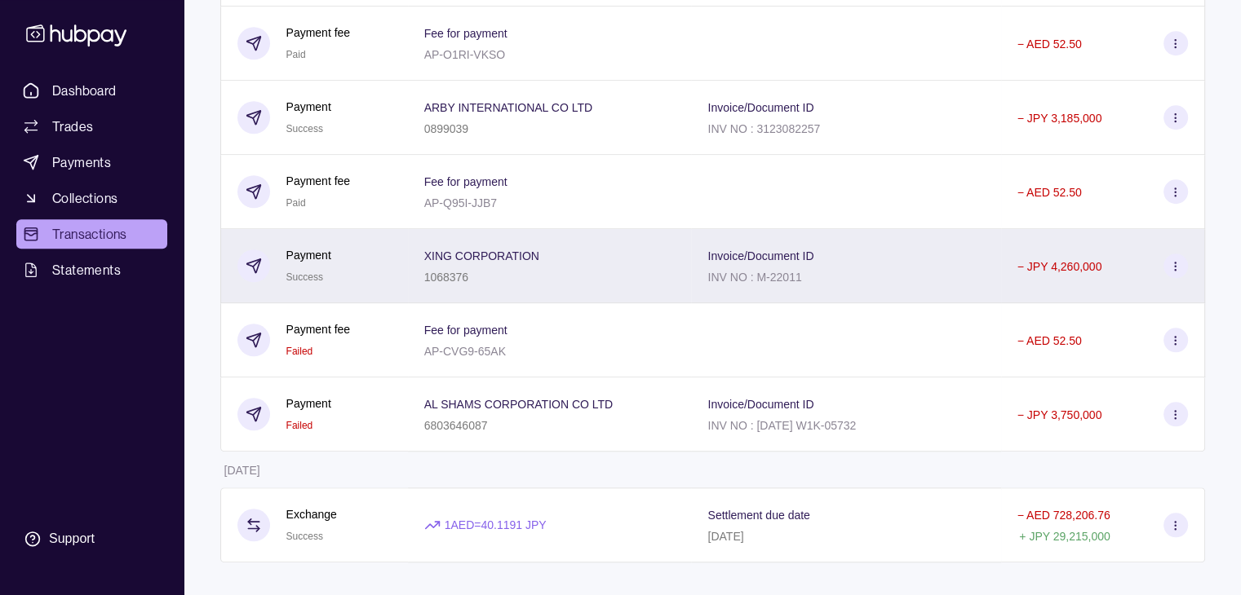
click at [1171, 263] on icon at bounding box center [1175, 266] width 12 height 12
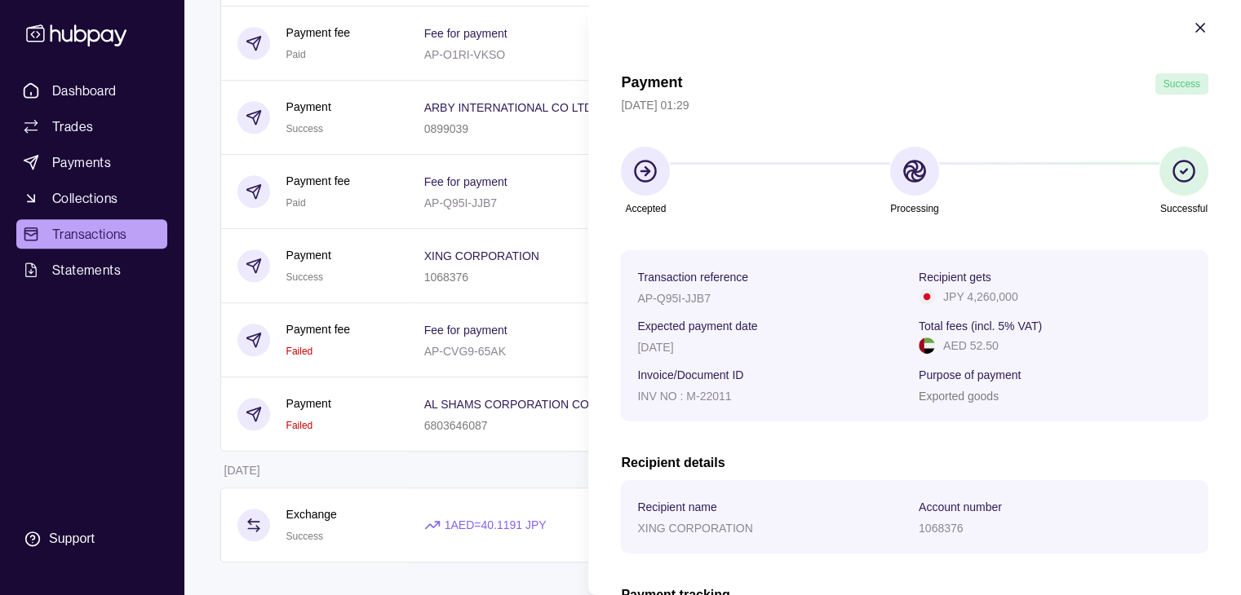
scroll to position [0, 0]
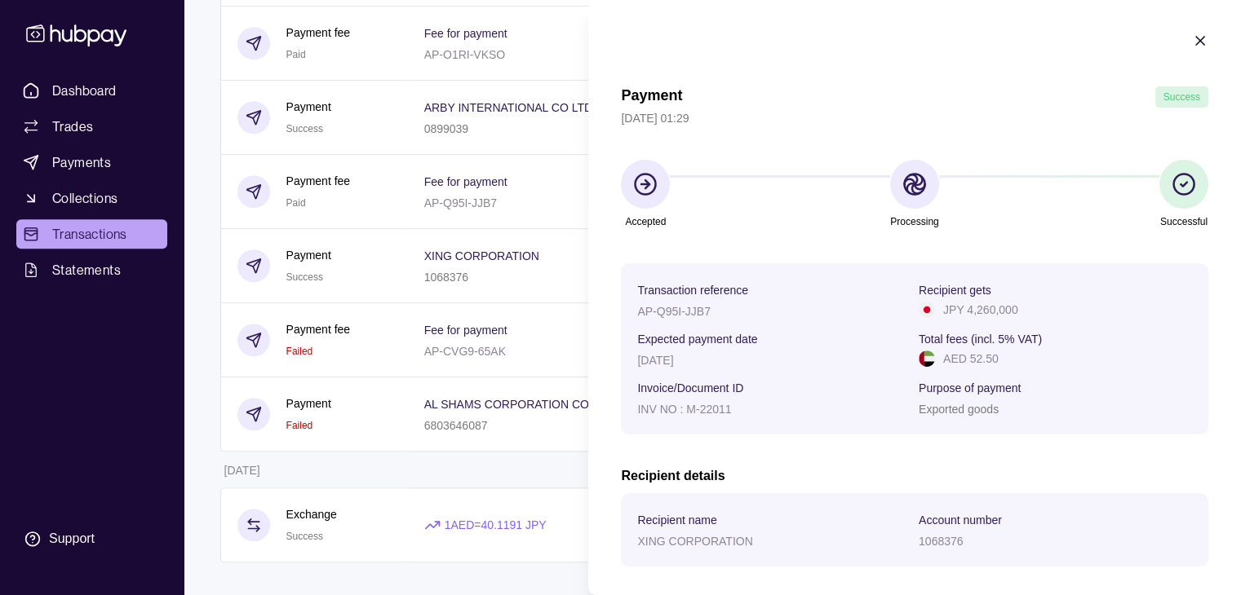
click at [1196, 38] on icon "button" at bounding box center [1200, 41] width 8 height 8
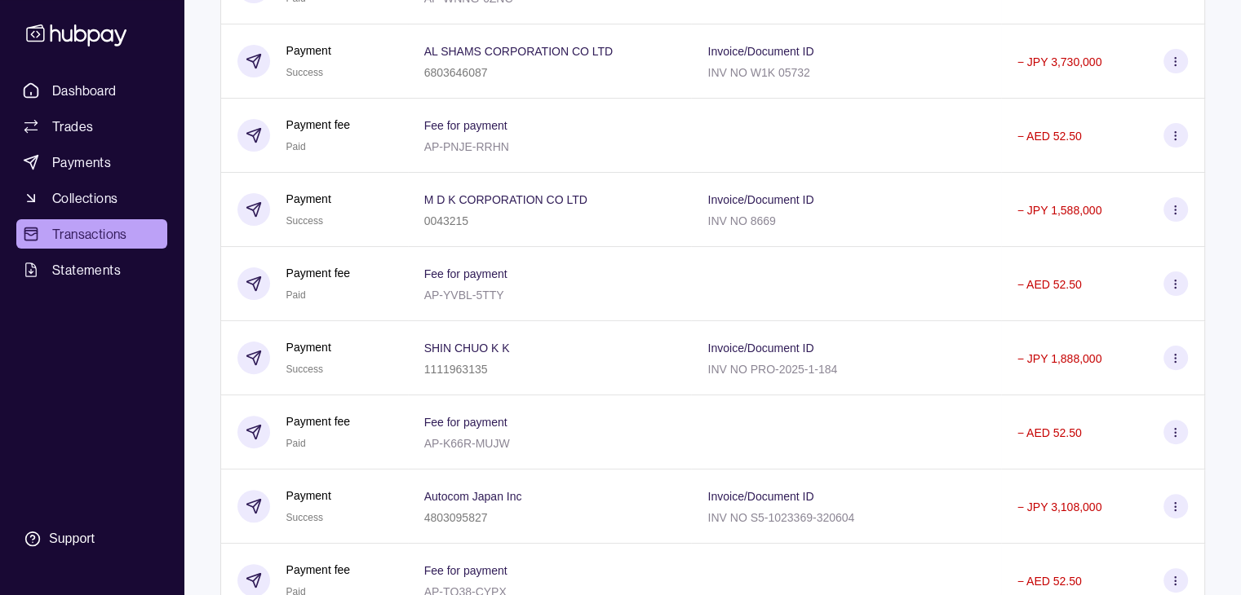
scroll to position [429, 0]
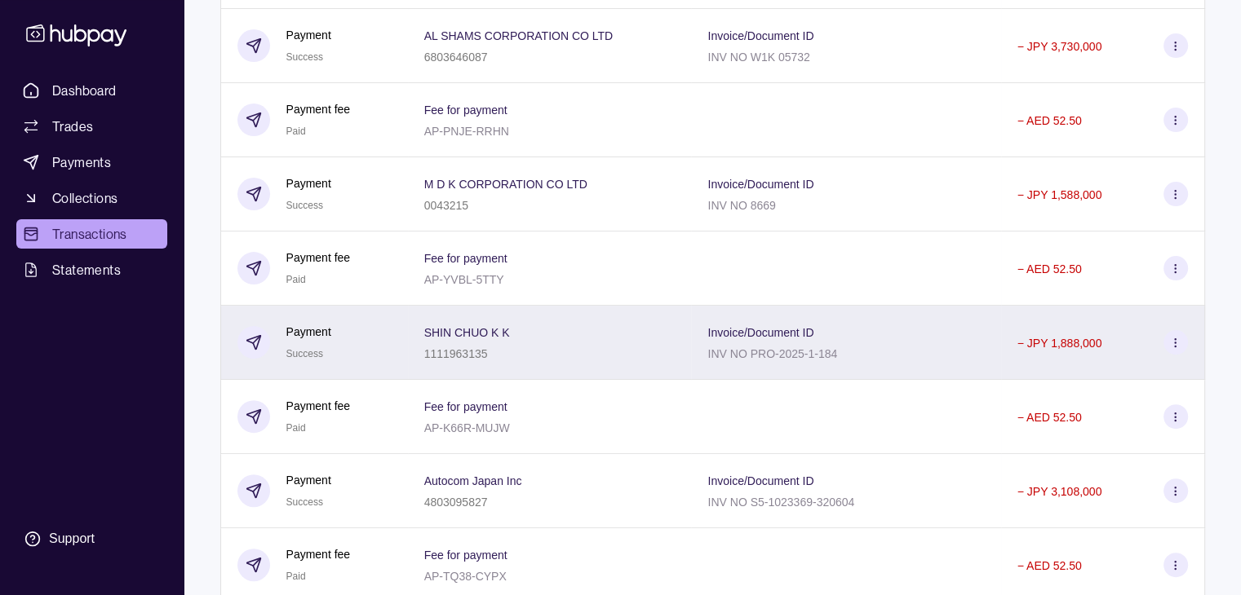
click at [1178, 348] on icon at bounding box center [1175, 343] width 12 height 12
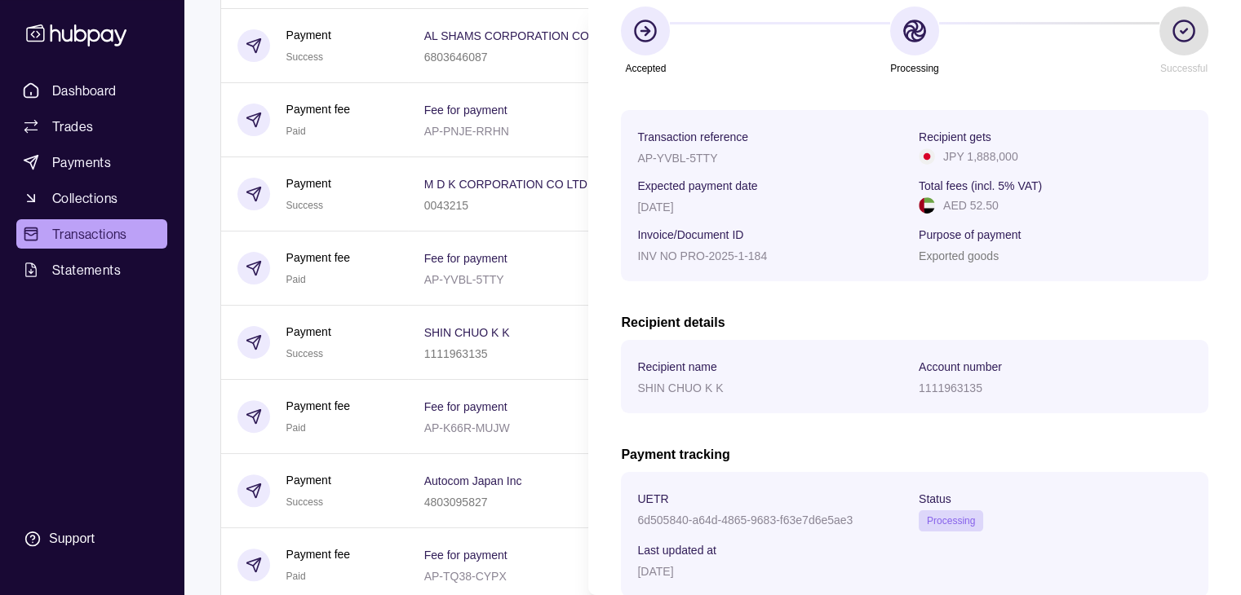
scroll to position [245, 0]
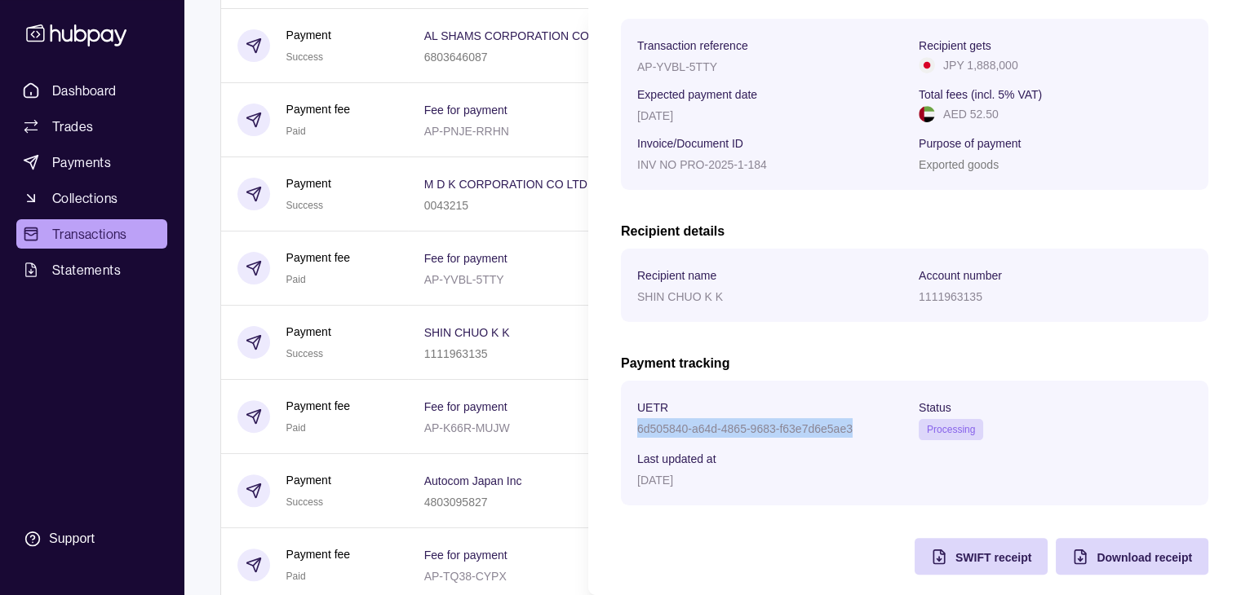
drag, startPoint x: 635, startPoint y: 432, endPoint x: 869, endPoint y: 432, distance: 234.1
click at [869, 432] on section "UETR 6d505840-a64d-4865-9683-f63e7d6e5ae3 Status Processing Last updated at 22 …" at bounding box center [914, 443] width 587 height 125
copy p "6d505840-a64d-4865-9683-f63e7d6e5ae3"
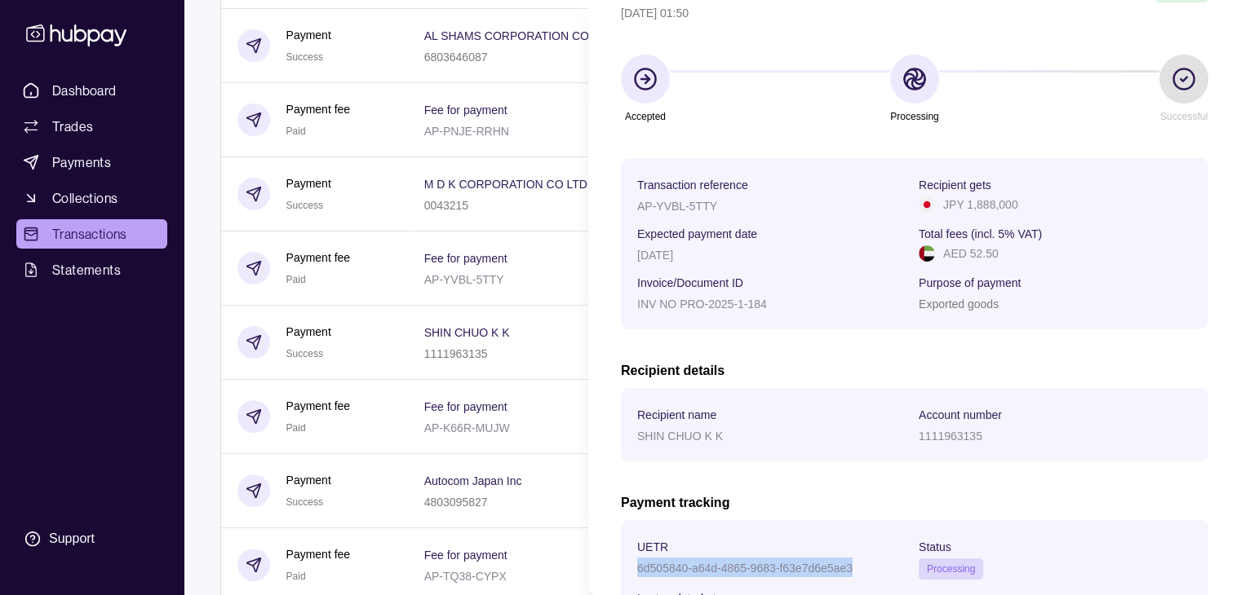
scroll to position [98, 0]
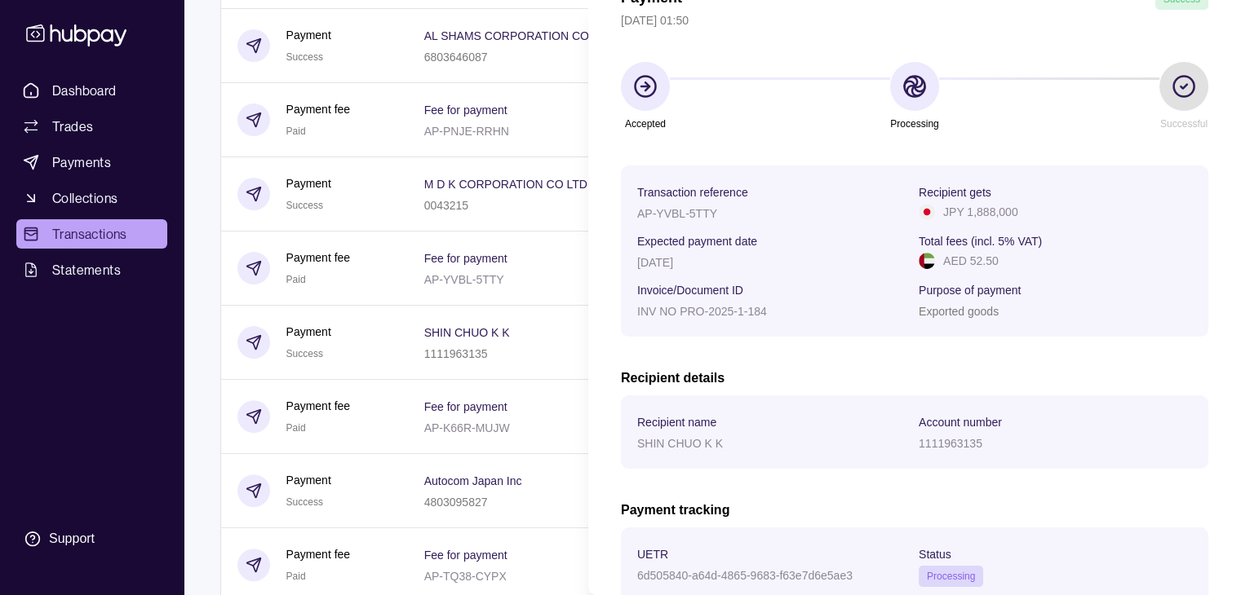
click at [551, 117] on html "**********" at bounding box center [620, 567] width 1241 height 1992
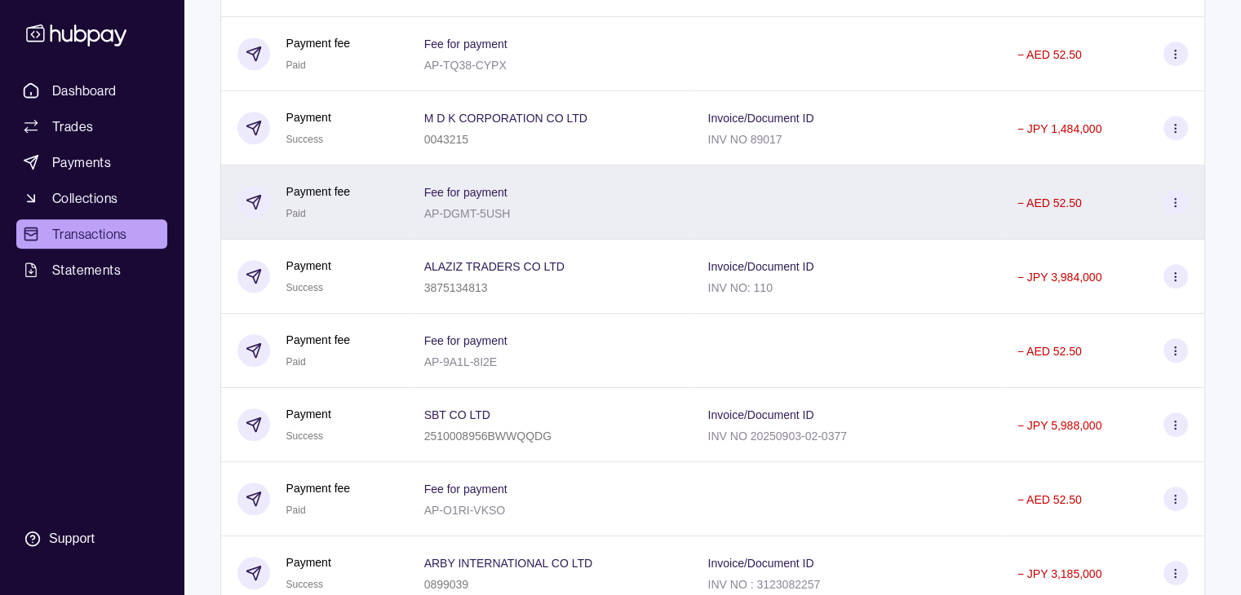
scroll to position [1000, 0]
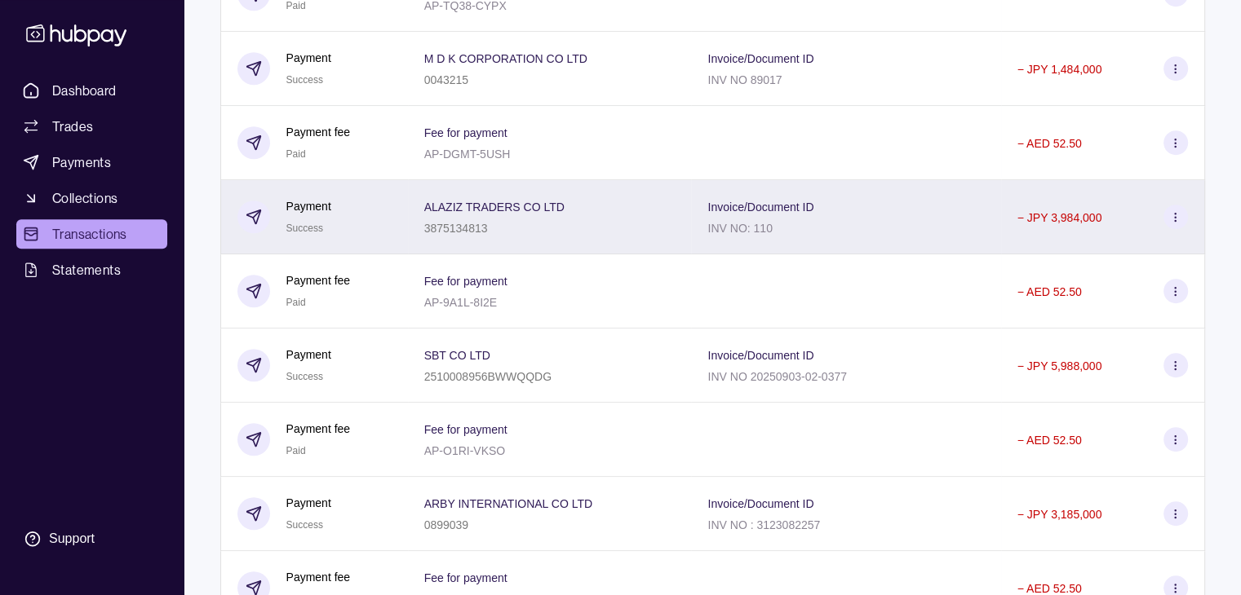
click at [1171, 223] on icon at bounding box center [1175, 217] width 12 height 12
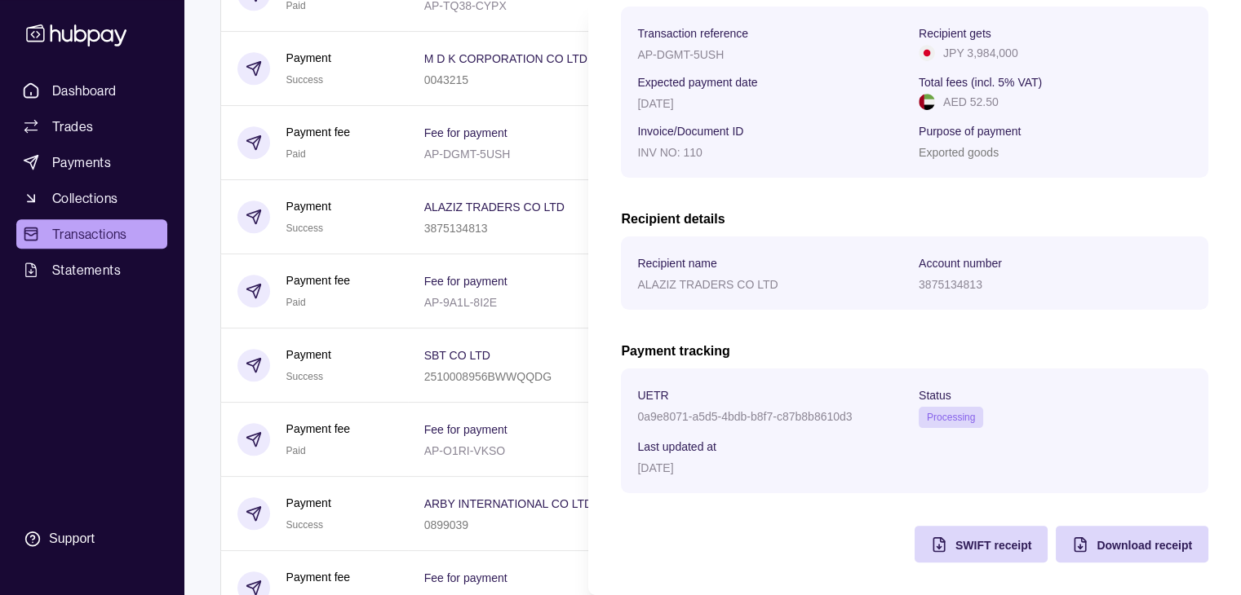
scroll to position [261, 0]
drag, startPoint x: 638, startPoint y: 418, endPoint x: 868, endPoint y: 414, distance: 230.1
click at [868, 414] on div "0a9e8071-a5d5-4bdb-b8f7-c87b8b8610d3" at bounding box center [773, 416] width 273 height 20
copy p "0a9e8071-a5d5-4bdb-b8f7-c87b8b8610d3"
click at [763, 418] on p "0a9e8071-a5d5-4bdb-b8f7-c87b8b8610d3" at bounding box center [744, 416] width 215 height 13
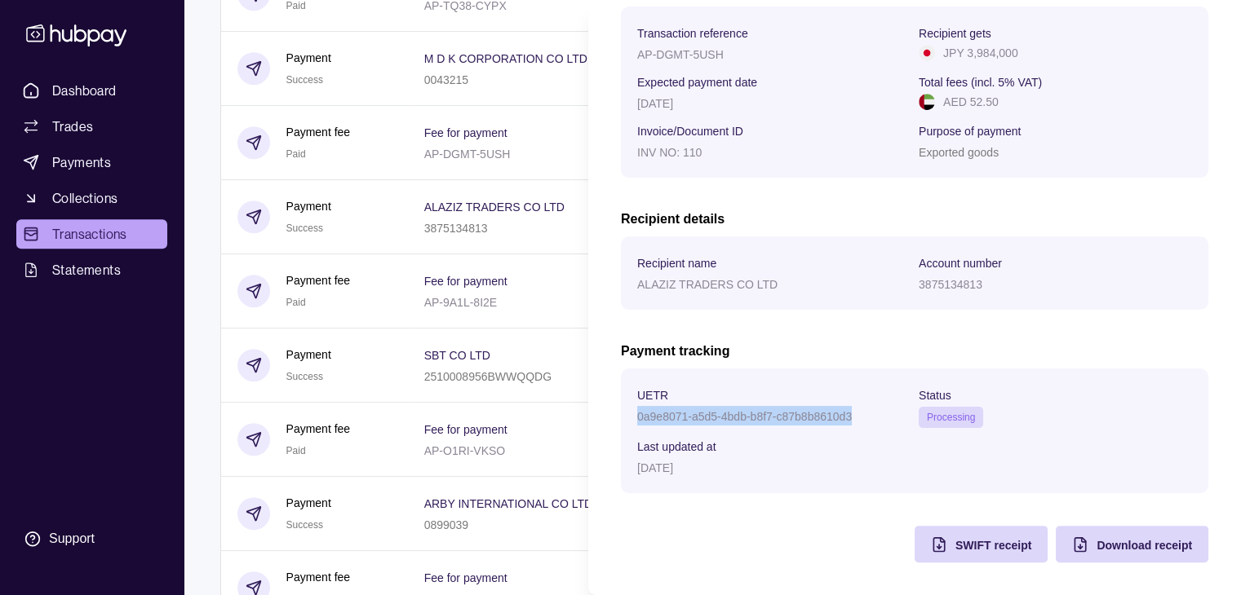
drag, startPoint x: 639, startPoint y: 416, endPoint x: 853, endPoint y: 416, distance: 214.5
click at [853, 416] on div "0a9e8071-a5d5-4bdb-b8f7-c87b8b8610d3" at bounding box center [773, 416] width 273 height 20
copy p "0a9e8071-a5d5-4bdb-b8f7-c87b8b8610d3"
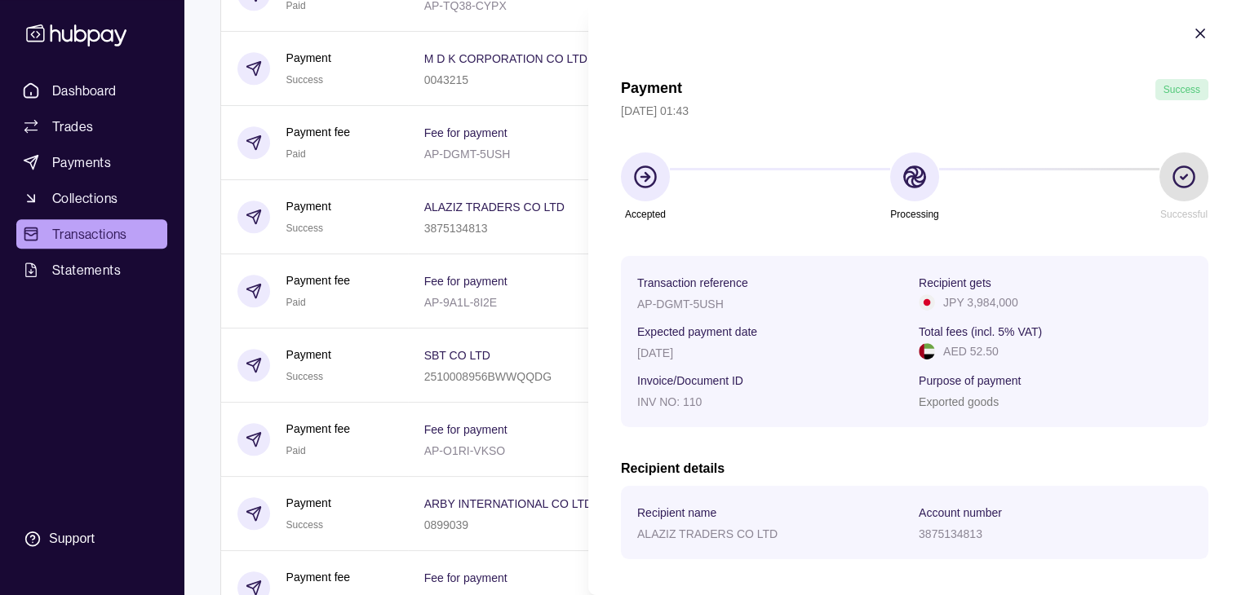
scroll to position [0, 0]
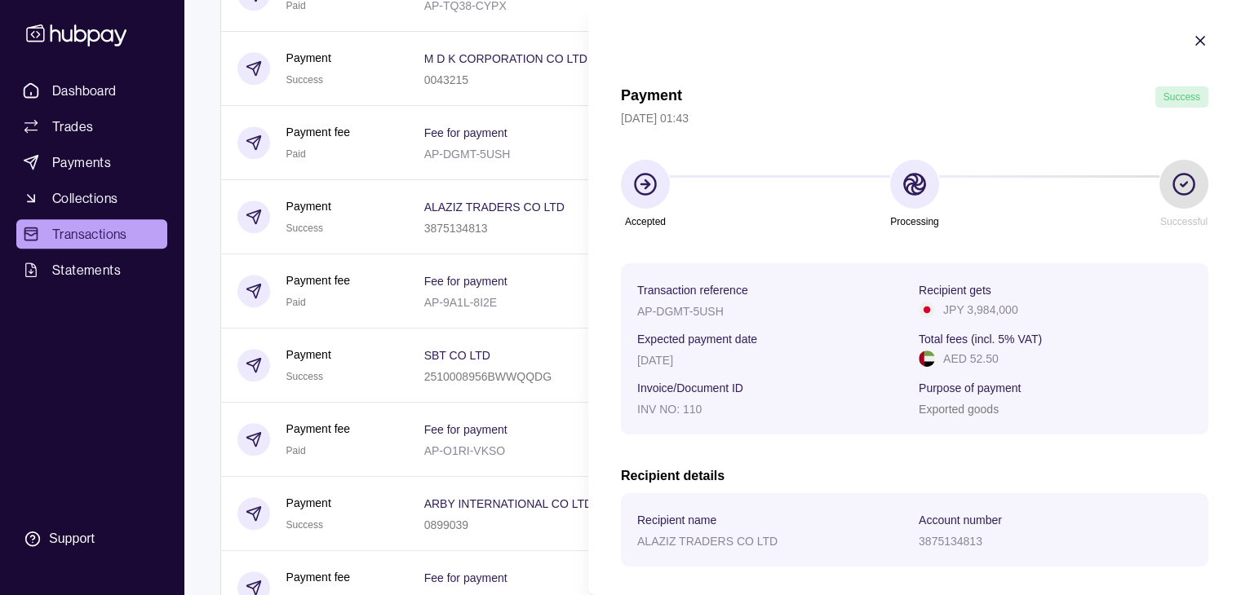
click at [1192, 43] on icon "button" at bounding box center [1200, 41] width 16 height 16
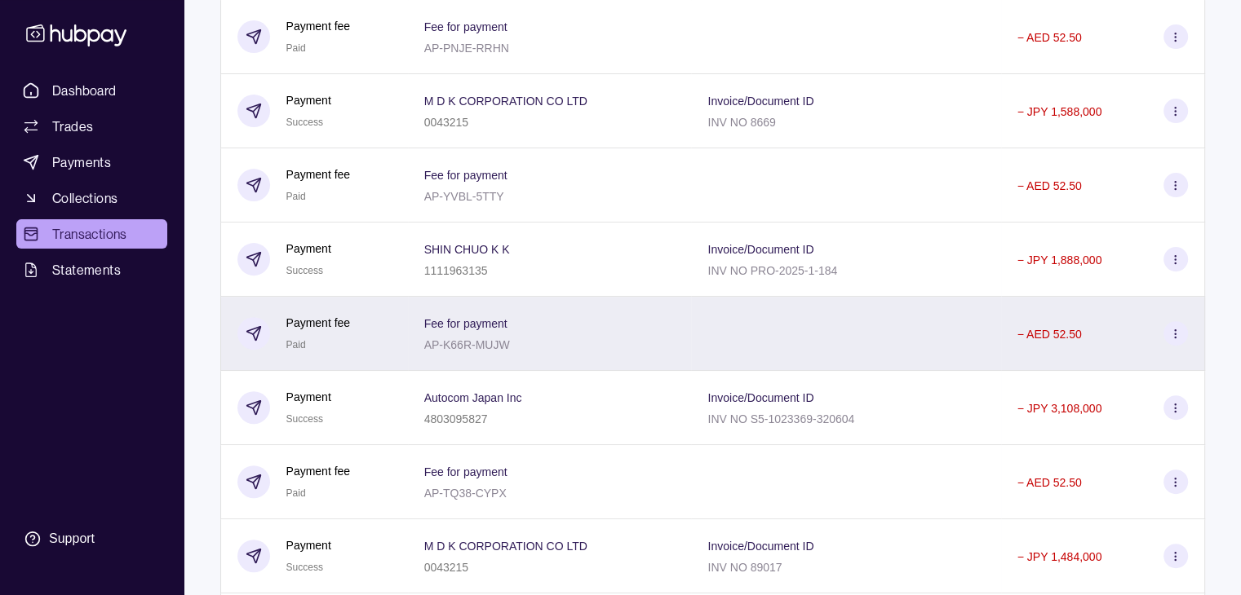
scroll to position [511, 0]
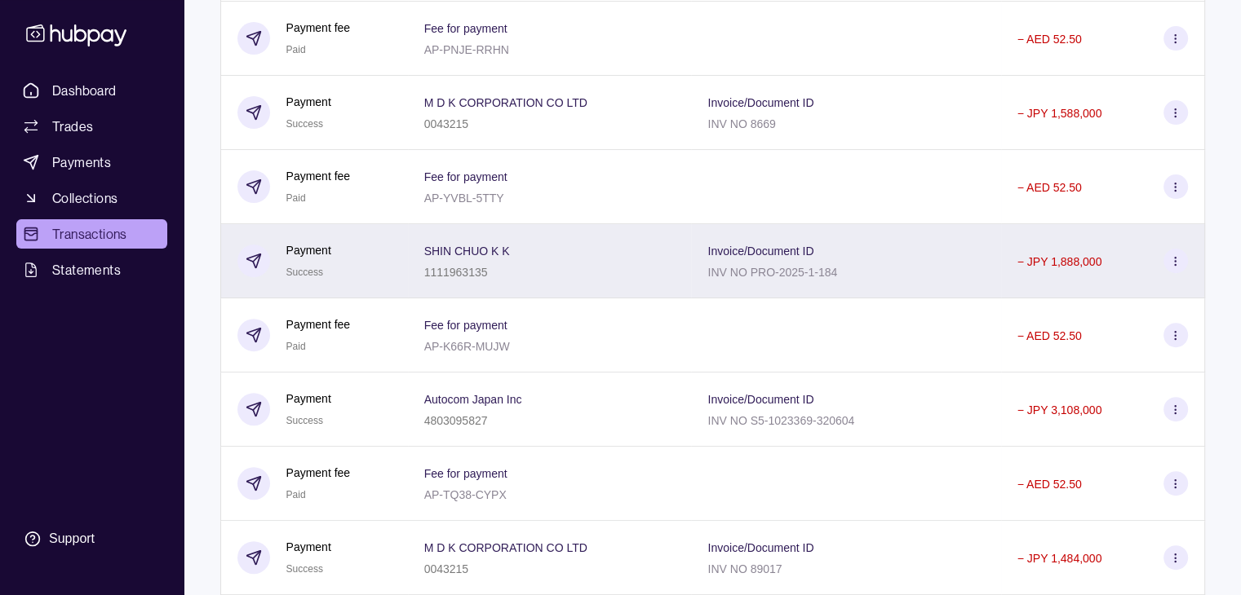
click at [1174, 268] on icon at bounding box center [1175, 261] width 12 height 12
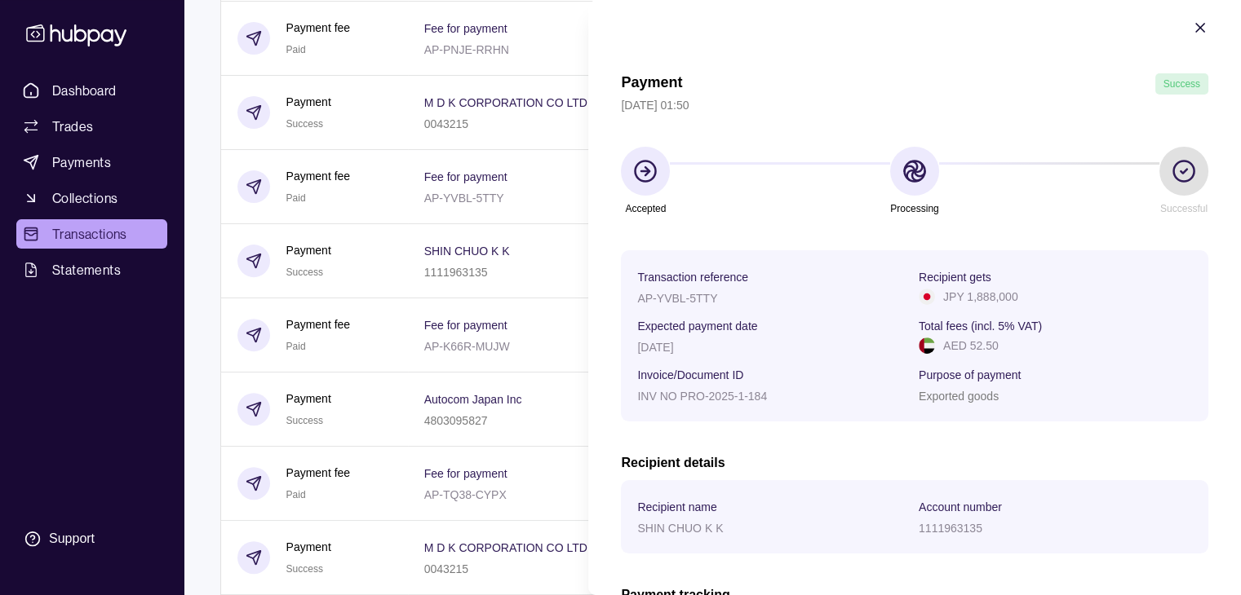
scroll to position [0, 0]
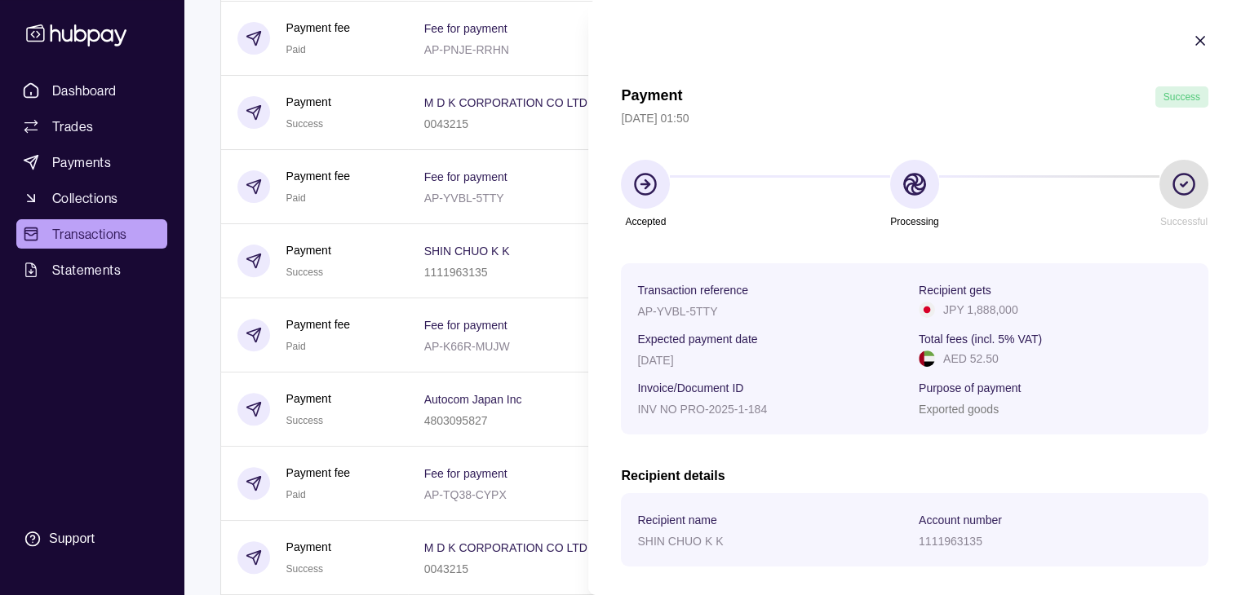
click at [1192, 42] on icon "button" at bounding box center [1200, 41] width 16 height 16
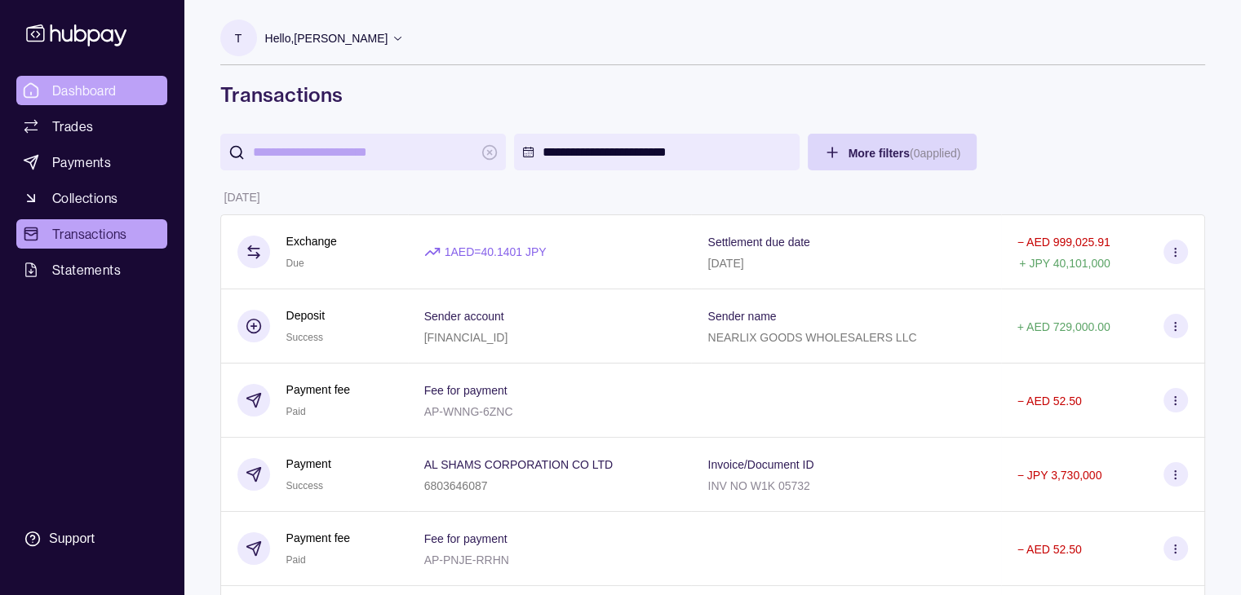
click at [86, 96] on span "Dashboard" at bounding box center [84, 91] width 64 height 20
